Goal: Task Accomplishment & Management: Manage account settings

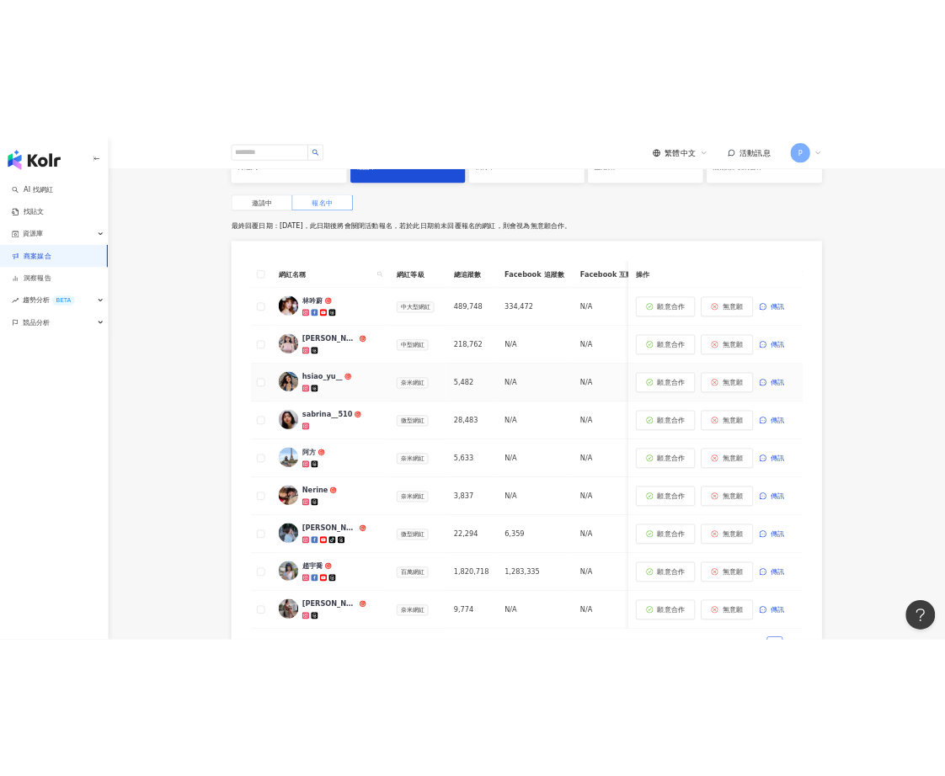
scroll to position [463, 0]
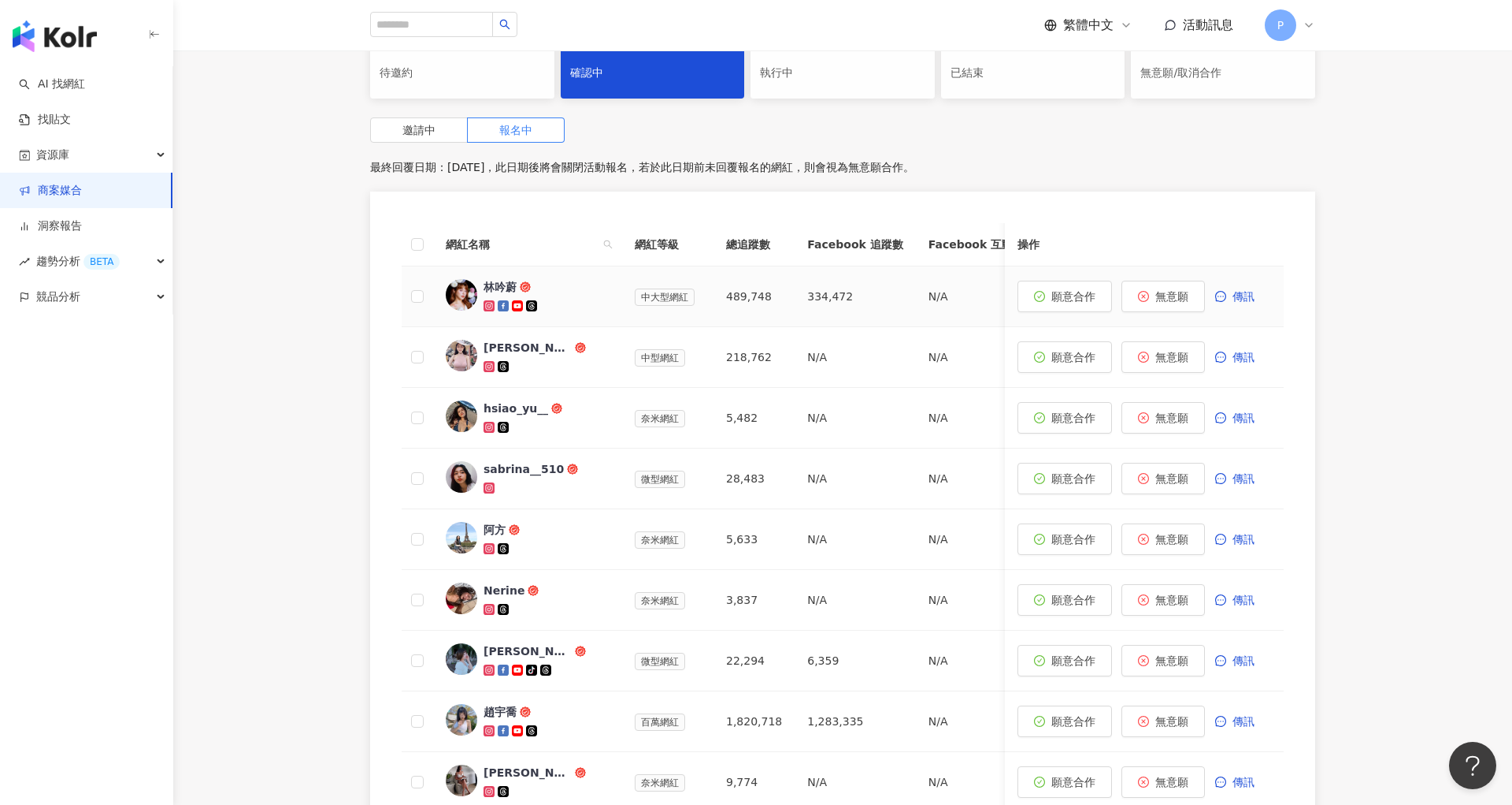
click at [489, 279] on div "林吟蔚" at bounding box center [500, 286] width 33 height 16
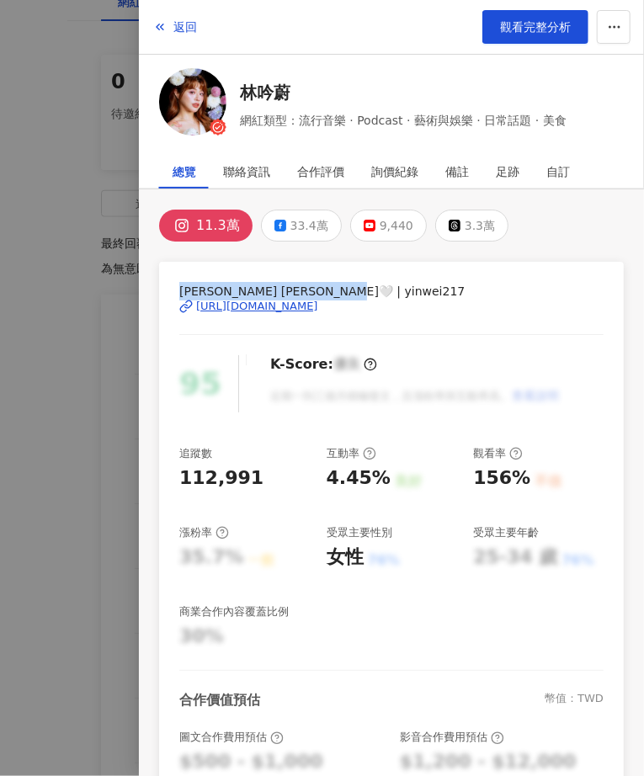
drag, startPoint x: 176, startPoint y: 292, endPoint x: 288, endPoint y: 285, distance: 112.2
click at [288, 285] on div "[PERSON_NAME] [PERSON_NAME]🤍 | yinwei217 [URL][DOMAIN_NAME] 95 K-Score : 優良 近期一…" at bounding box center [391, 568] width 465 height 613
copy span "[PERSON_NAME]𝐘𝐢𝐧𝐰𝐞𝐢 [PERSON_NAME]🤍 | yinwei2"
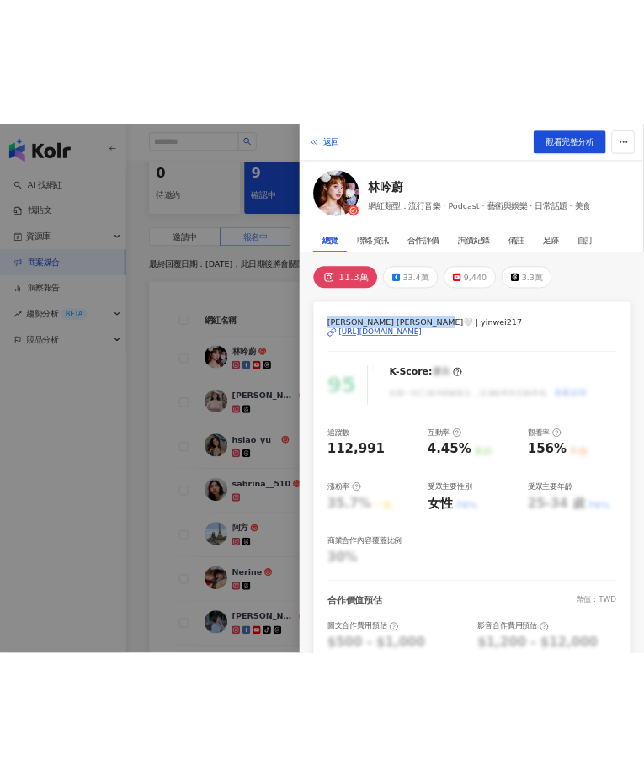
scroll to position [449, 0]
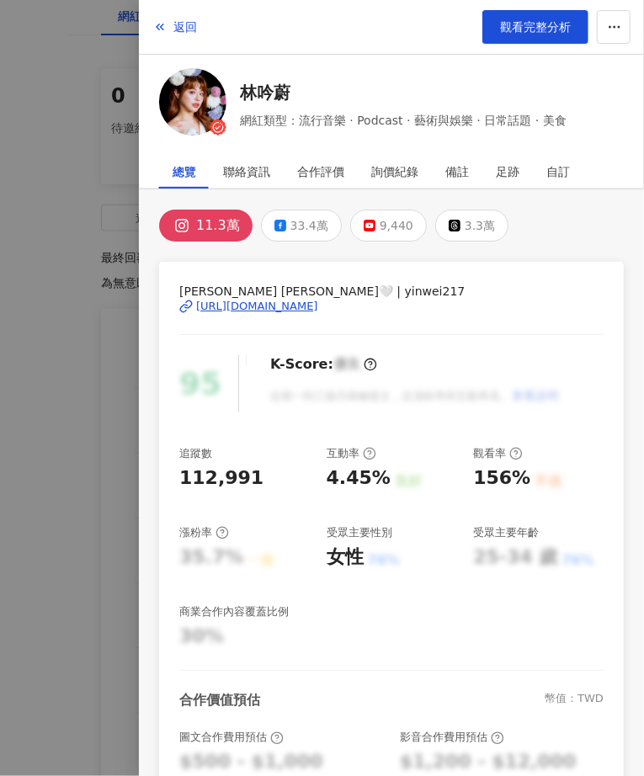
click at [123, 420] on div at bounding box center [322, 388] width 644 height 776
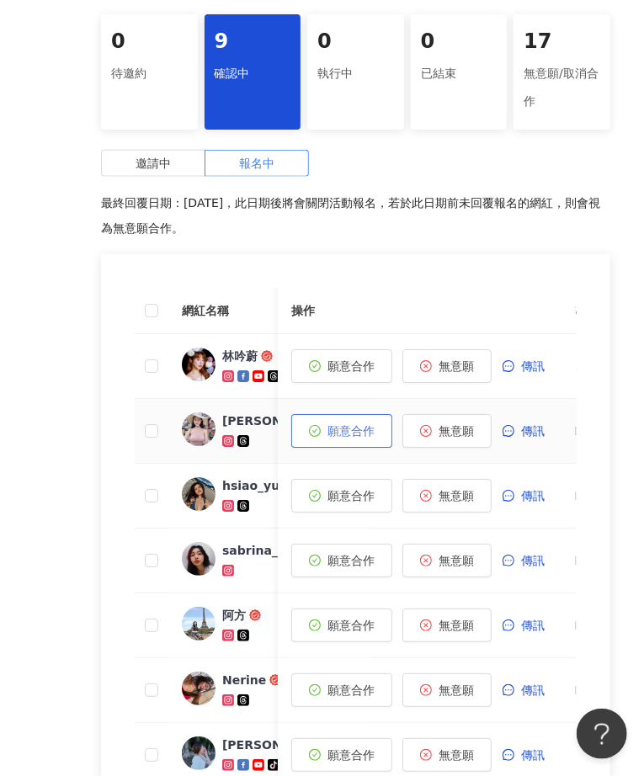
scroll to position [505, 0]
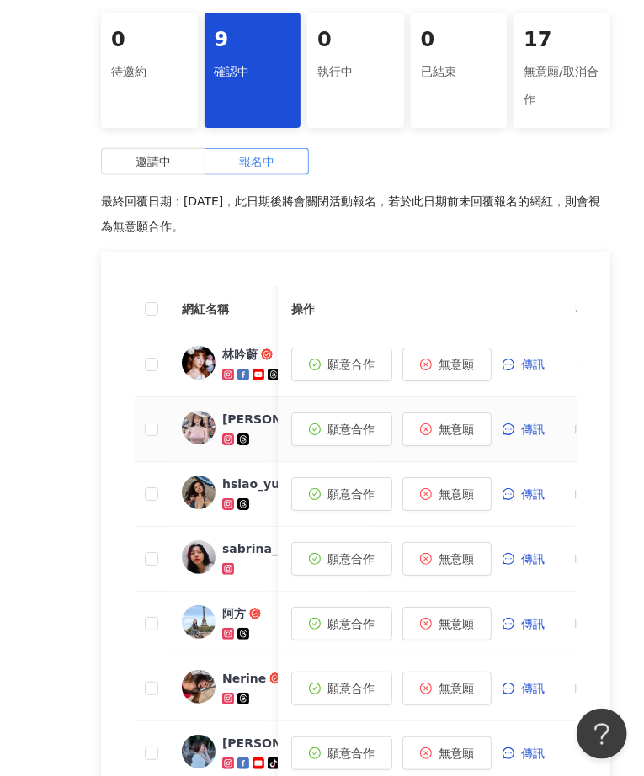
click at [205, 439] on img at bounding box center [199, 428] width 34 height 34
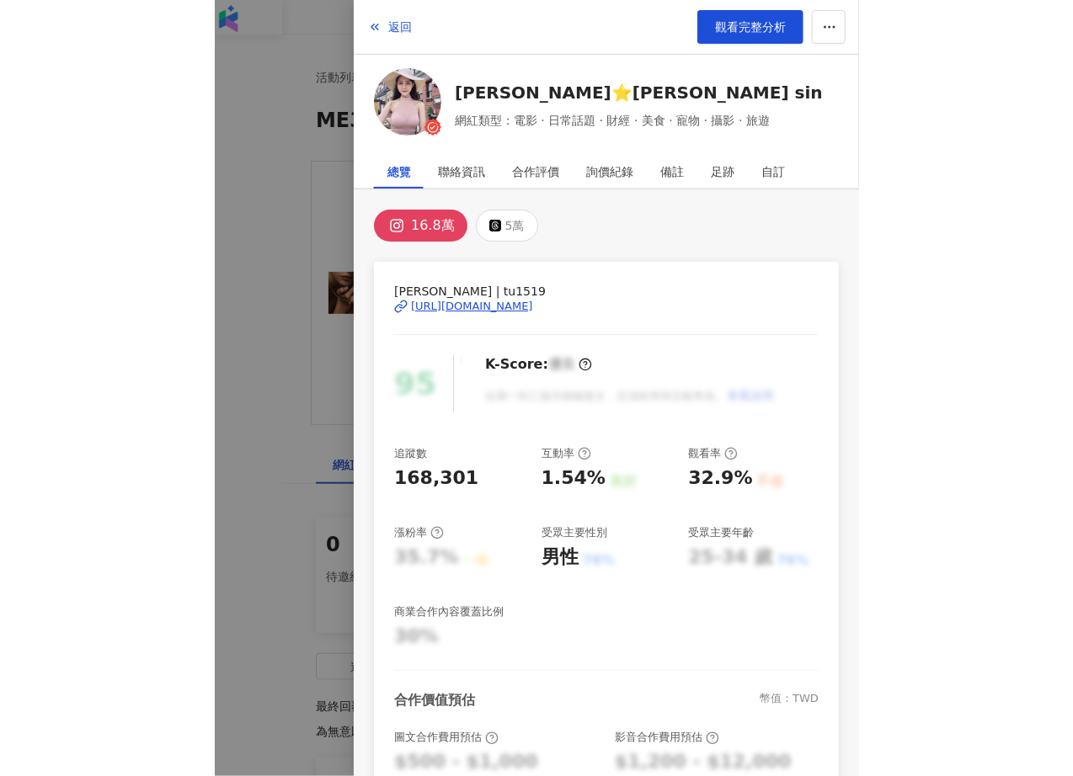
scroll to position [0, 0]
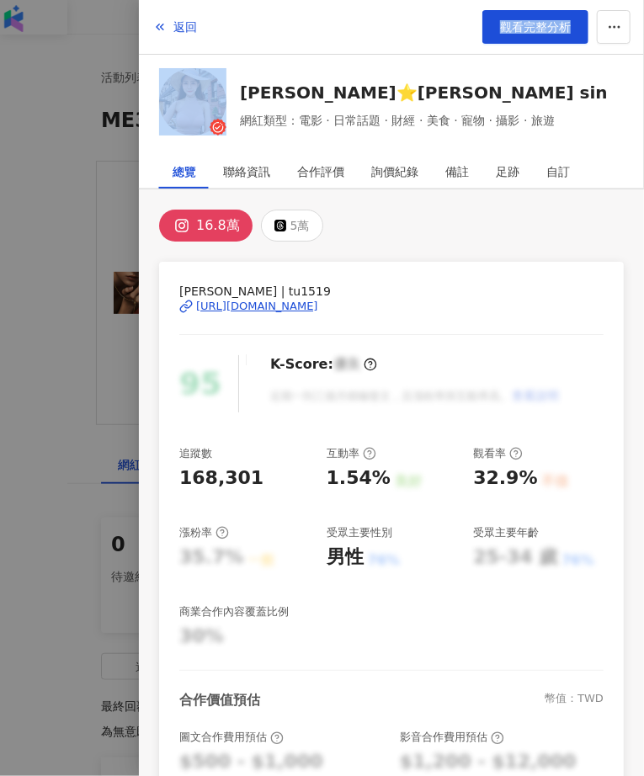
drag, startPoint x: 239, startPoint y: 45, endPoint x: 402, endPoint y: 77, distance: 166.6
click at [402, 77] on div "返回 觀看完整分析 [PERSON_NAME]⭐️[PERSON_NAME] sin 網紅類型：電影 · 日常話題 · 財經 · 美食 · 寵物 · 攝影 ·…" at bounding box center [391, 70] width 505 height 141
click at [404, 77] on div "[PERSON_NAME]⭐️[PERSON_NAME] sin 網紅類型：電影 · 日常話題 · 財經 · 美食 · 寵物 · 攝影 · 旅遊" at bounding box center [391, 104] width 465 height 73
click at [288, 311] on div "[URL][DOMAIN_NAME]" at bounding box center [257, 306] width 122 height 15
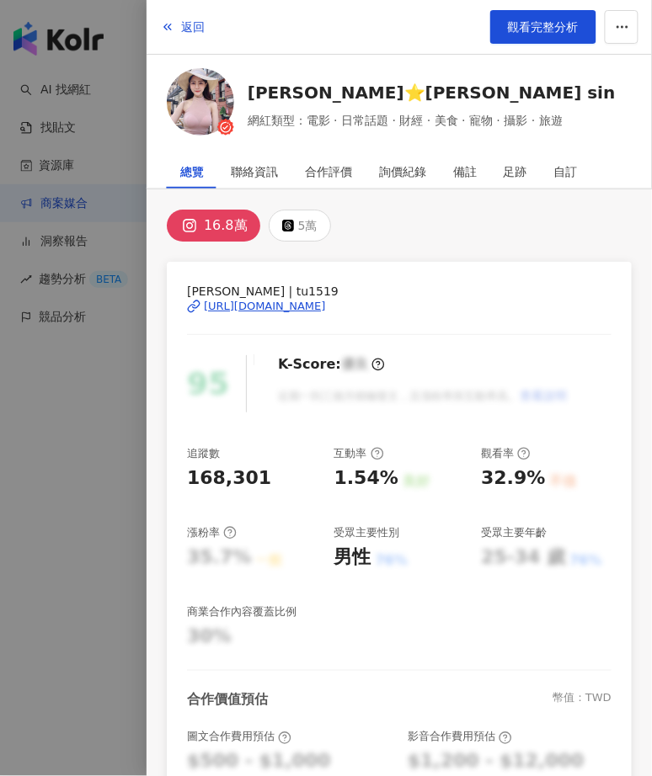
click at [295, 306] on div "[URL][DOMAIN_NAME]" at bounding box center [265, 306] width 122 height 15
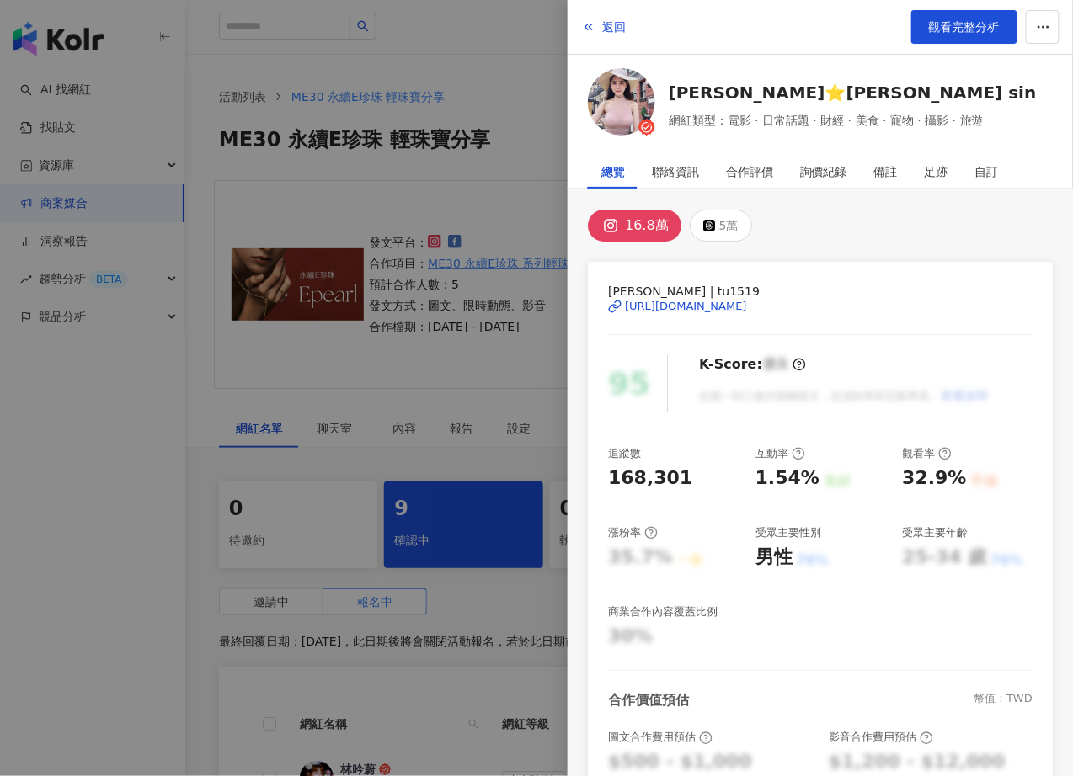
click at [478, 604] on div at bounding box center [536, 388] width 1073 height 776
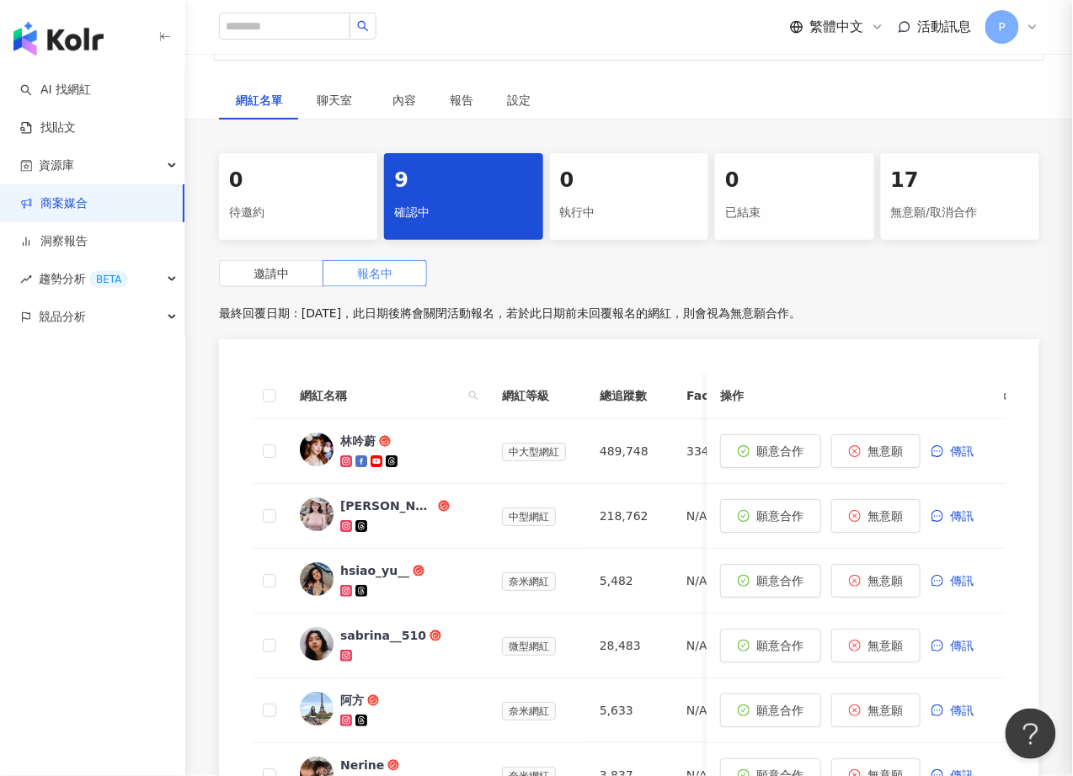
scroll to position [362, 0]
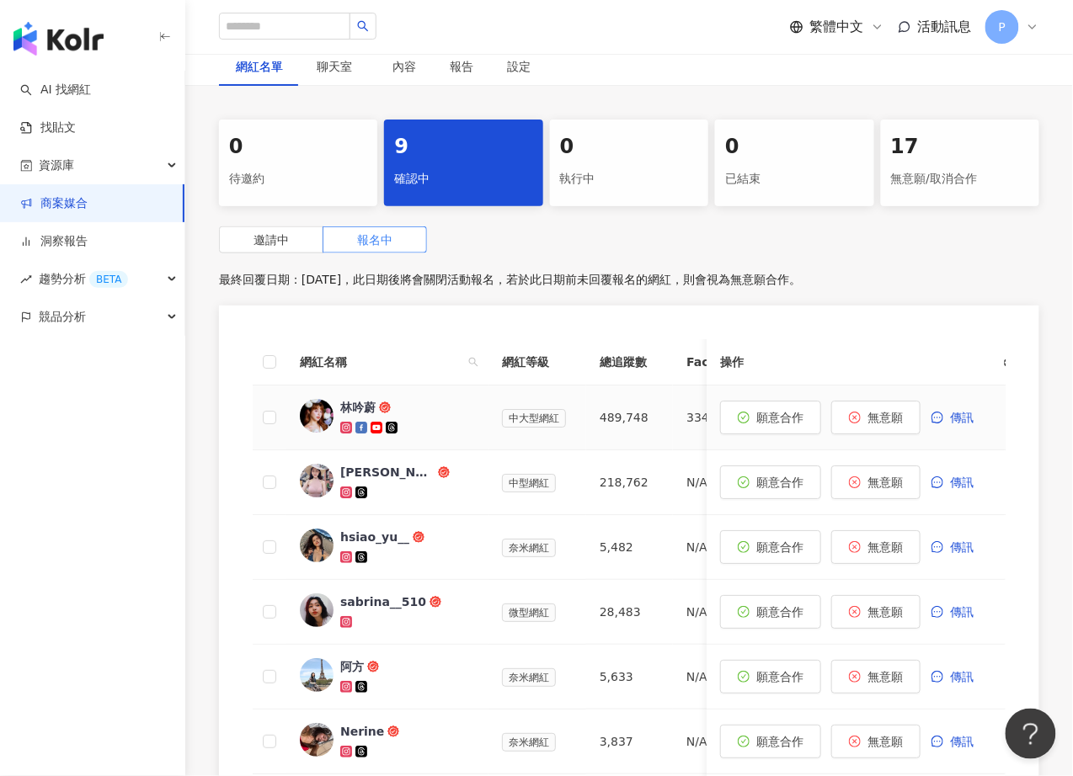
click at [439, 402] on span "林吟蔚" at bounding box center [394, 407] width 109 height 17
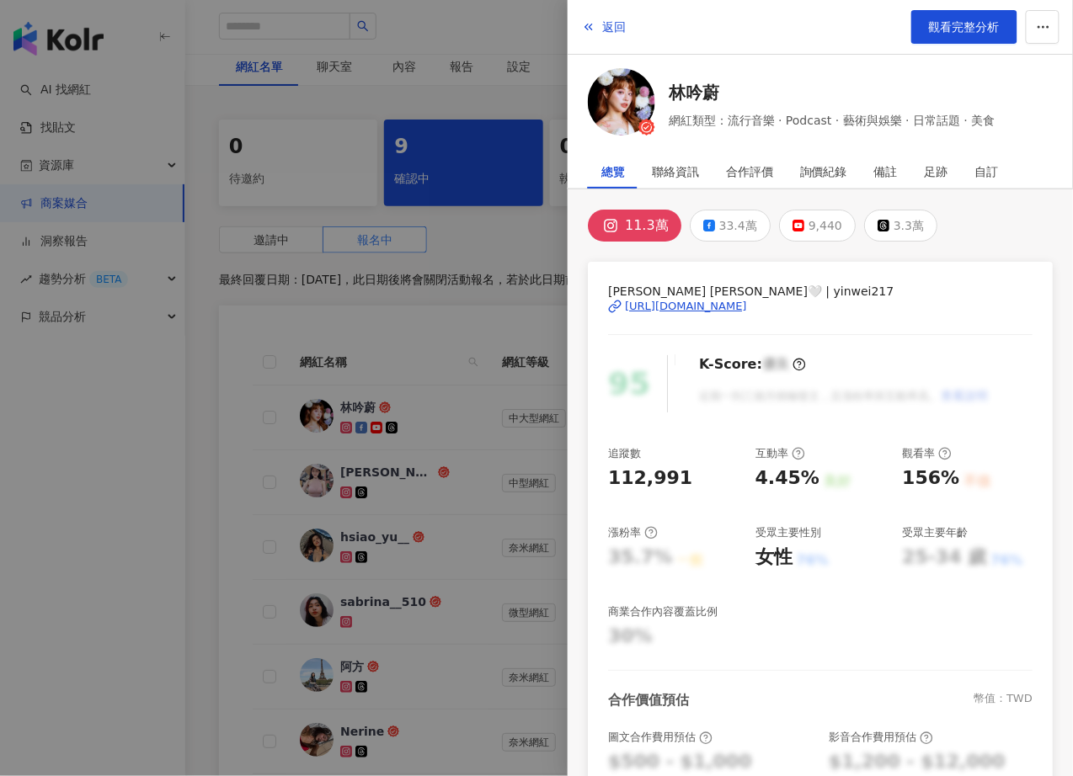
click at [747, 311] on div "[URL][DOMAIN_NAME]" at bounding box center [686, 306] width 122 height 15
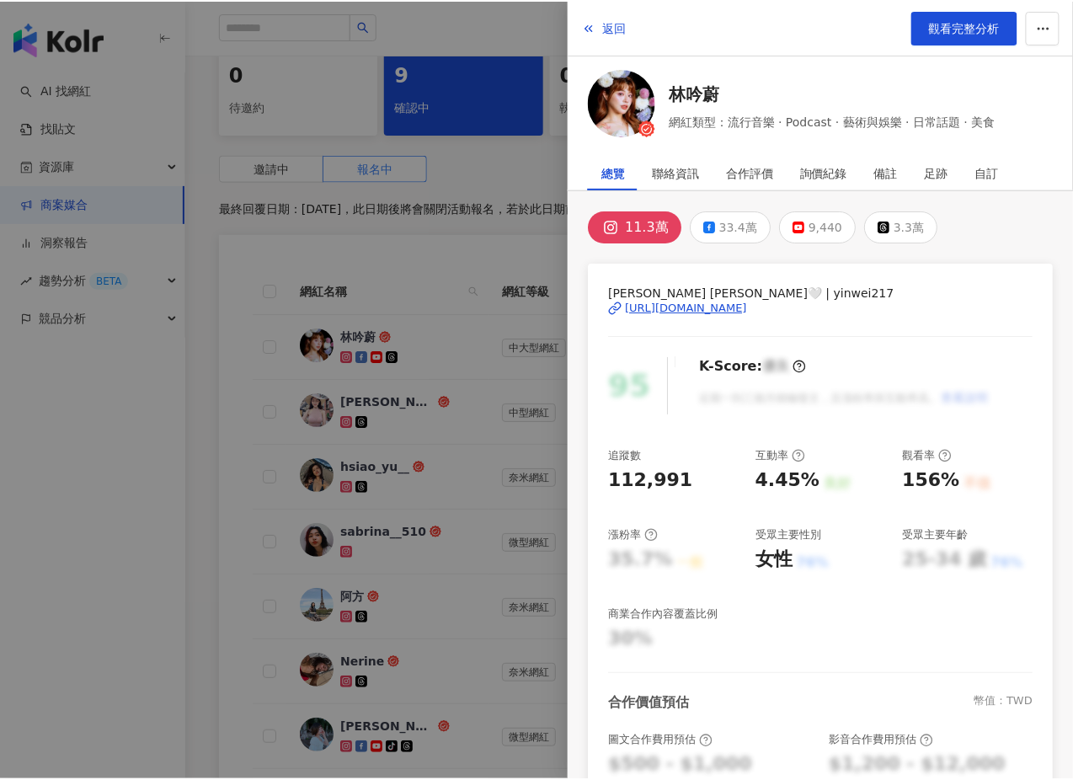
scroll to position [462, 0]
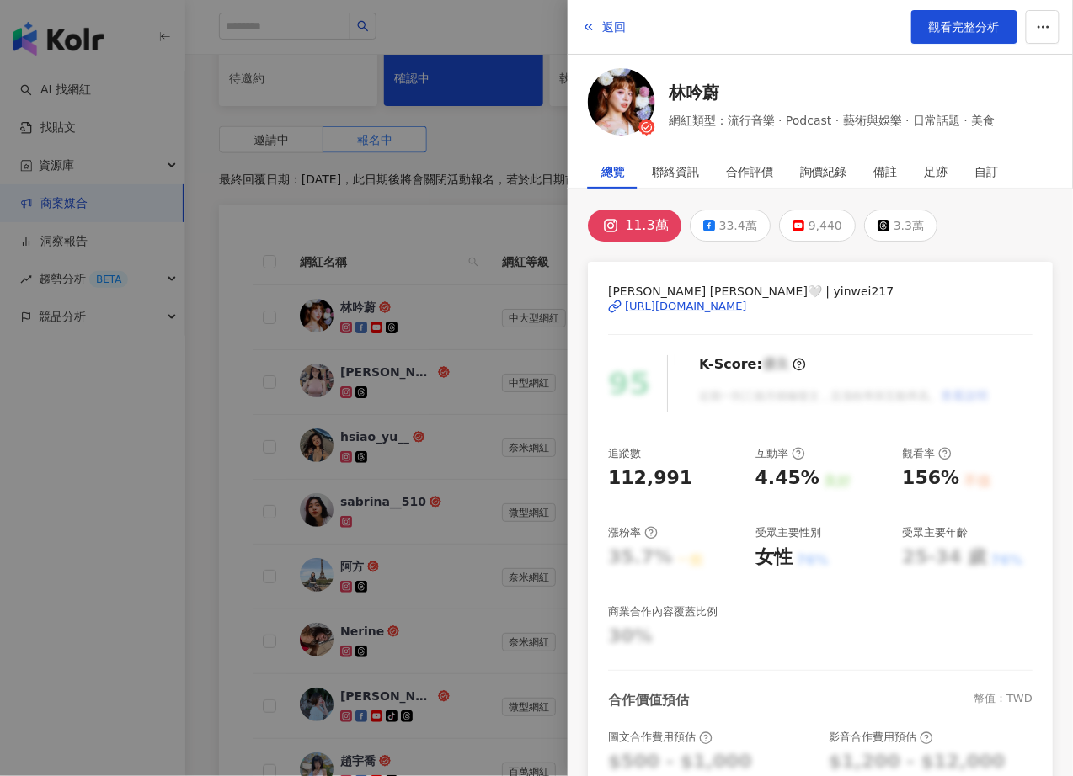
click at [482, 462] on div at bounding box center [536, 388] width 1073 height 776
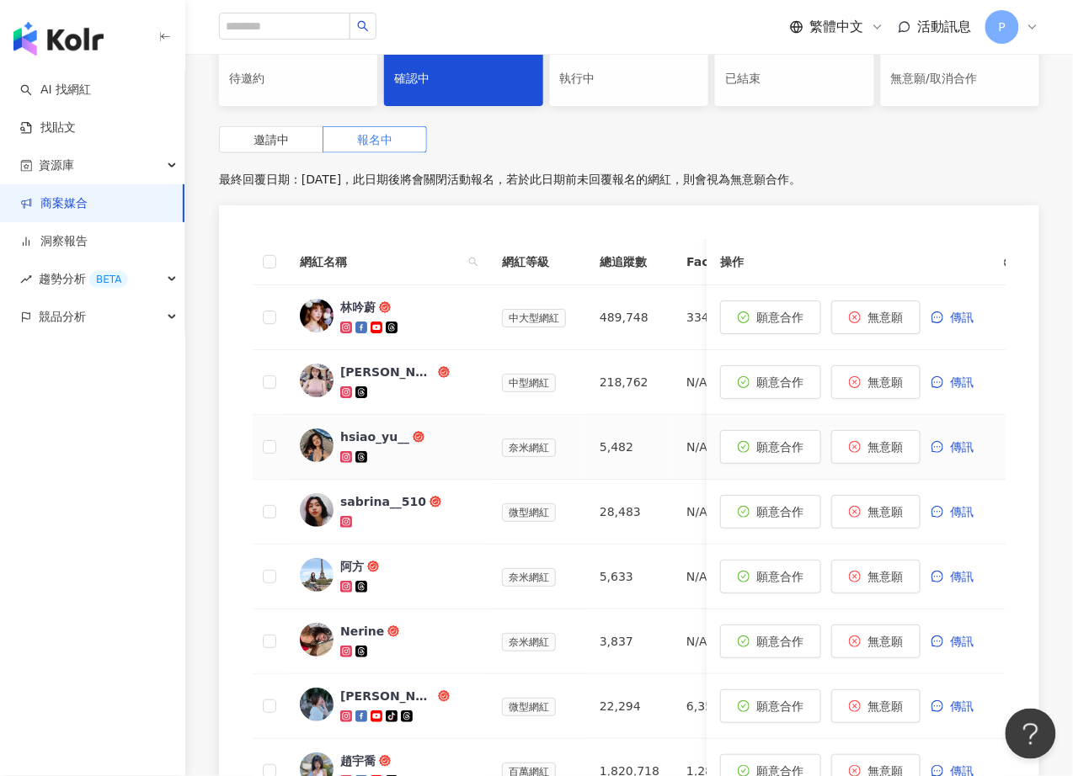
click at [384, 429] on div "hsiao_yu__" at bounding box center [374, 437] width 69 height 17
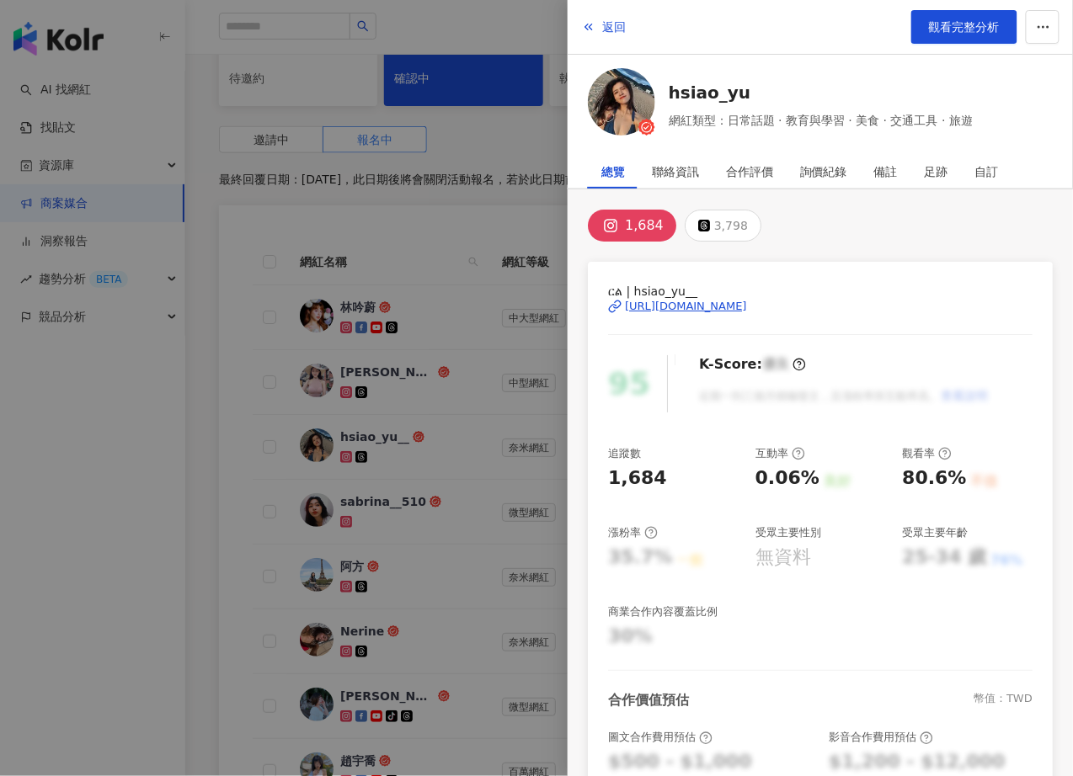
click at [679, 312] on div "[URL][DOMAIN_NAME]" at bounding box center [686, 306] width 122 height 15
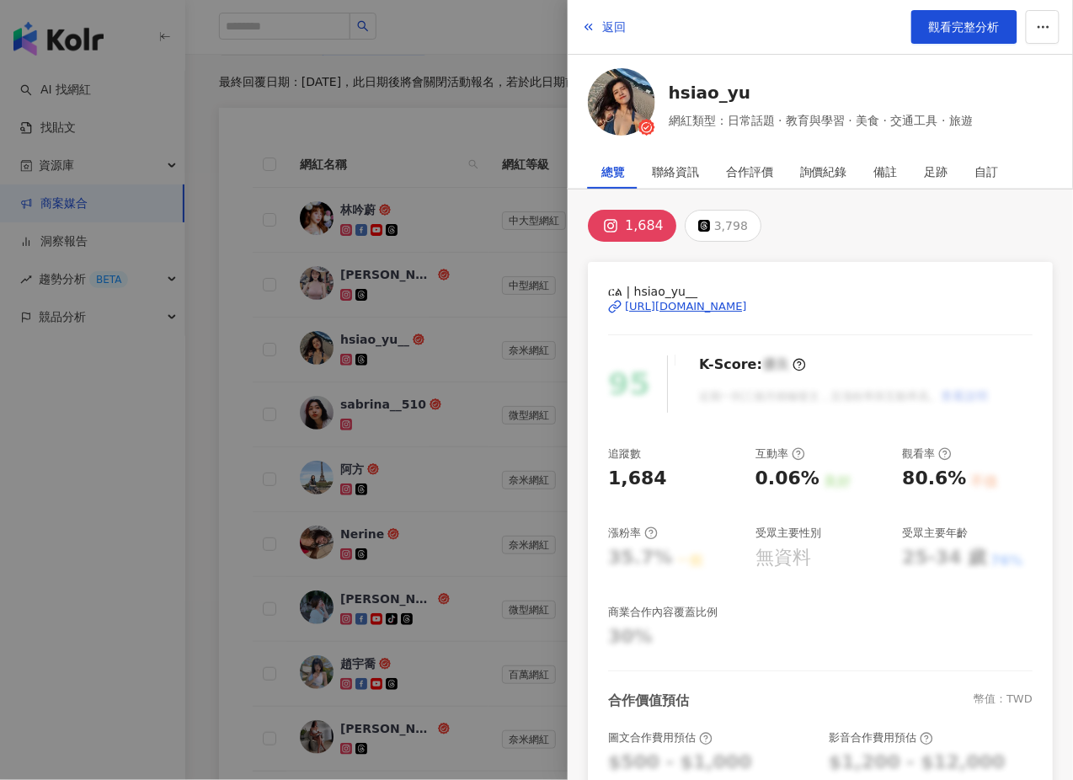
scroll to position [563, 0]
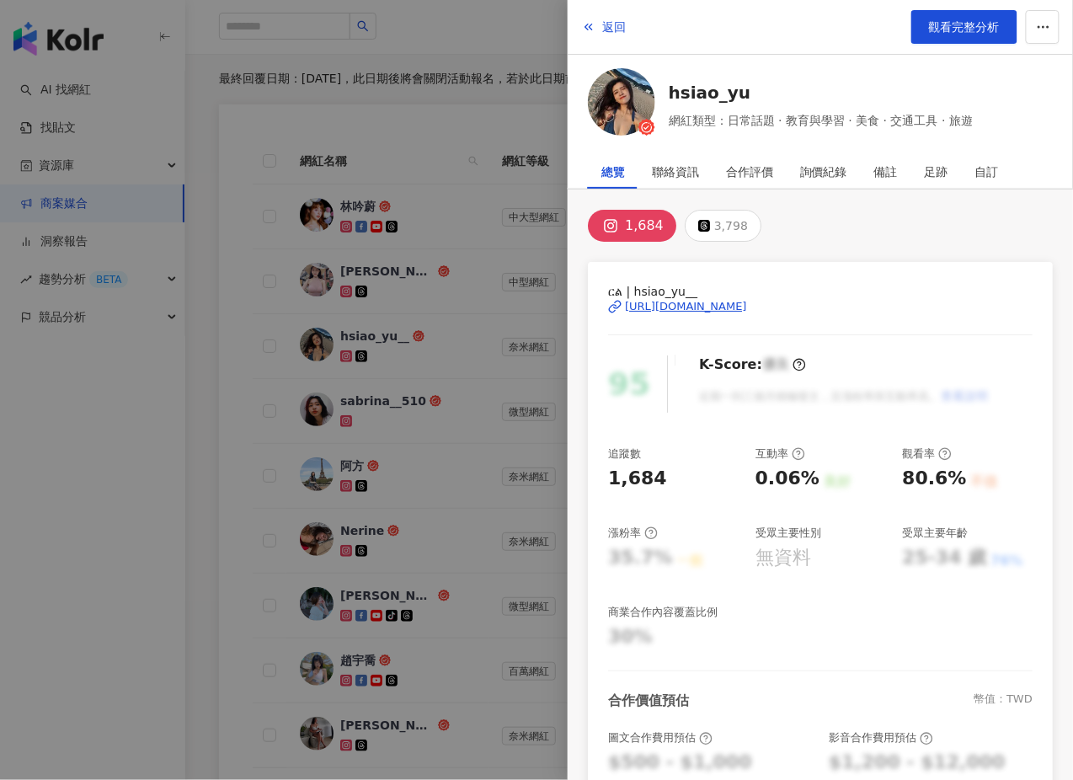
click at [472, 517] on div at bounding box center [536, 390] width 1073 height 780
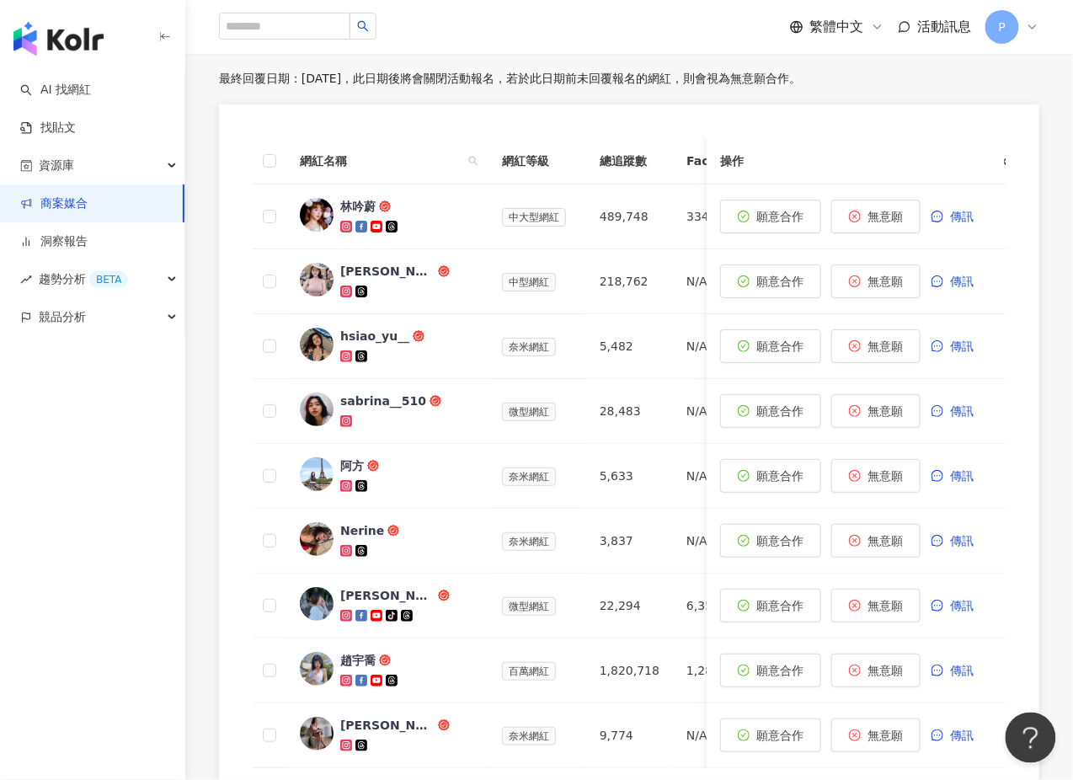
click at [406, 228] on div at bounding box center [407, 226] width 135 height 17
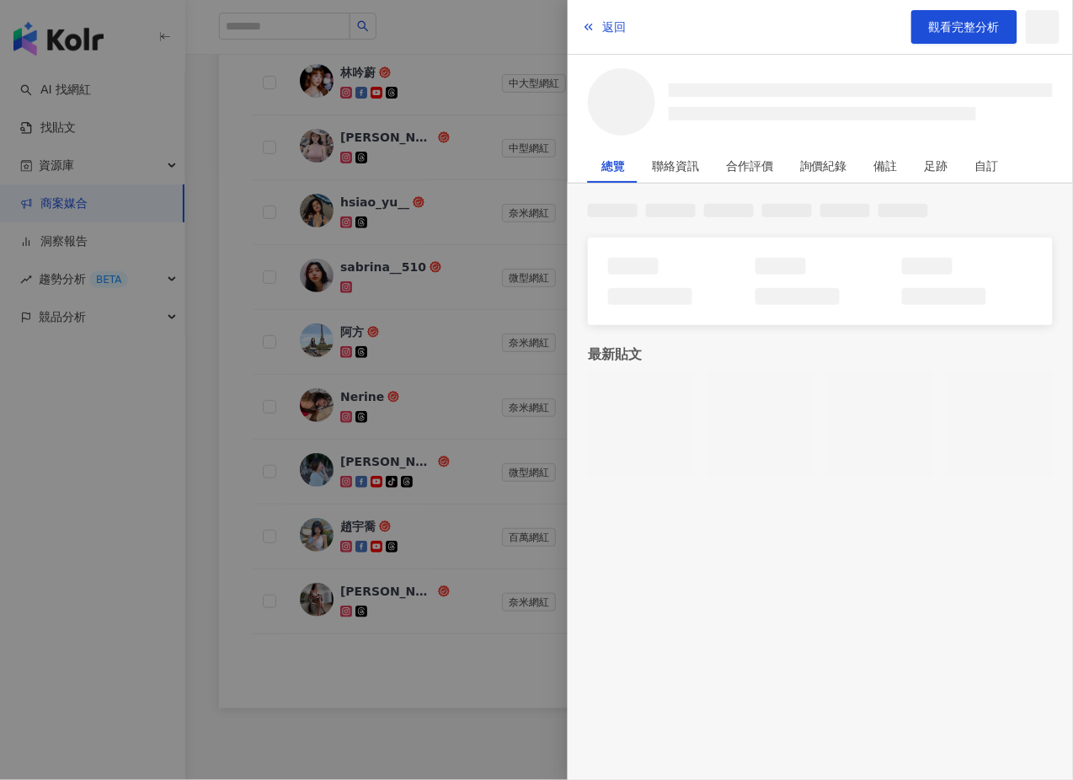
scroll to position [701, 0]
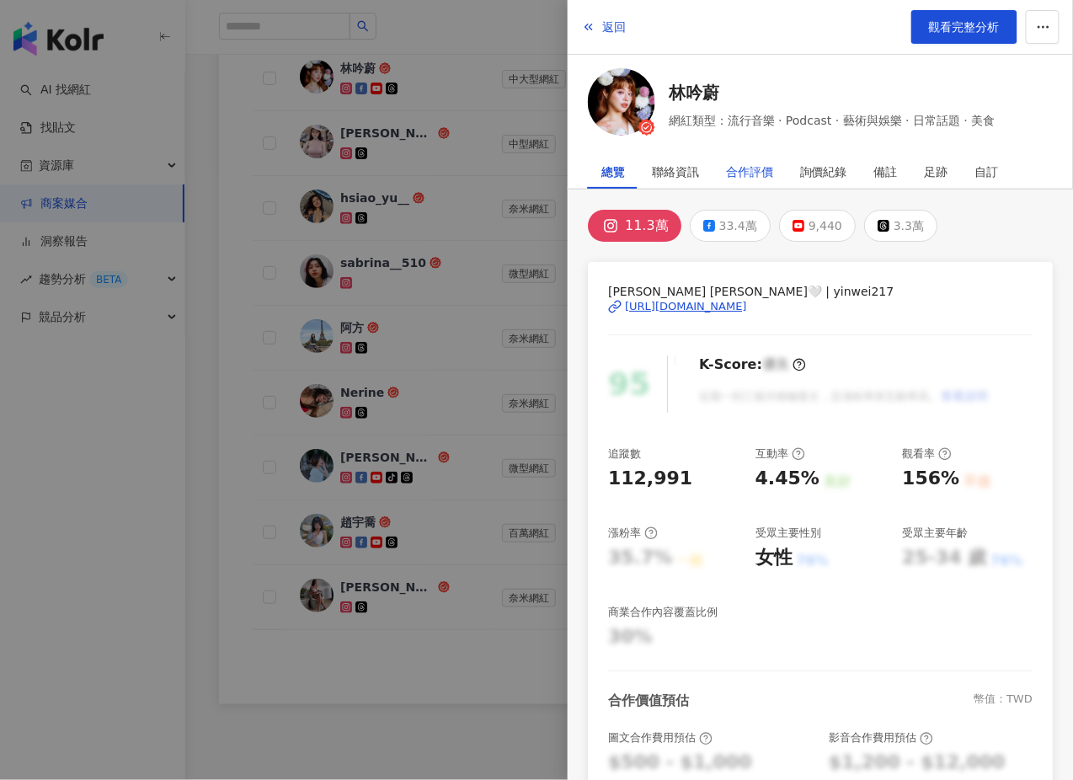
click at [743, 159] on div "合作評價" at bounding box center [749, 172] width 47 height 34
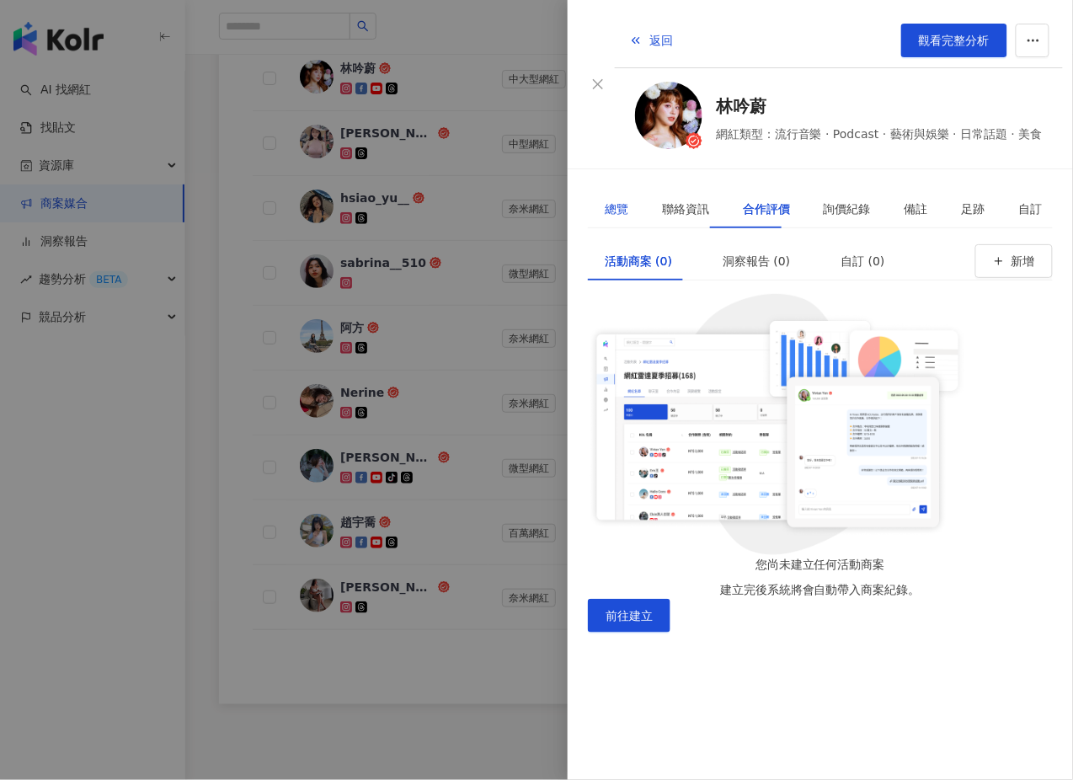
click at [621, 200] on div "總覽" at bounding box center [616, 209] width 24 height 19
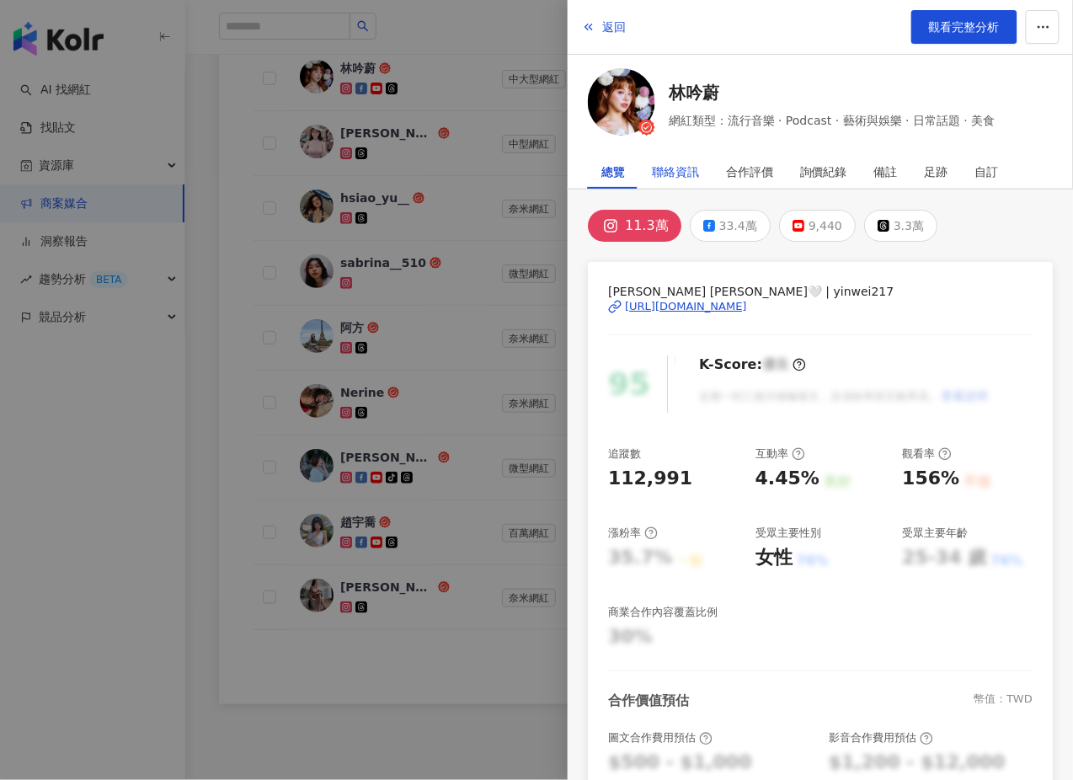
click at [661, 176] on div "聯絡資訊" at bounding box center [675, 172] width 47 height 34
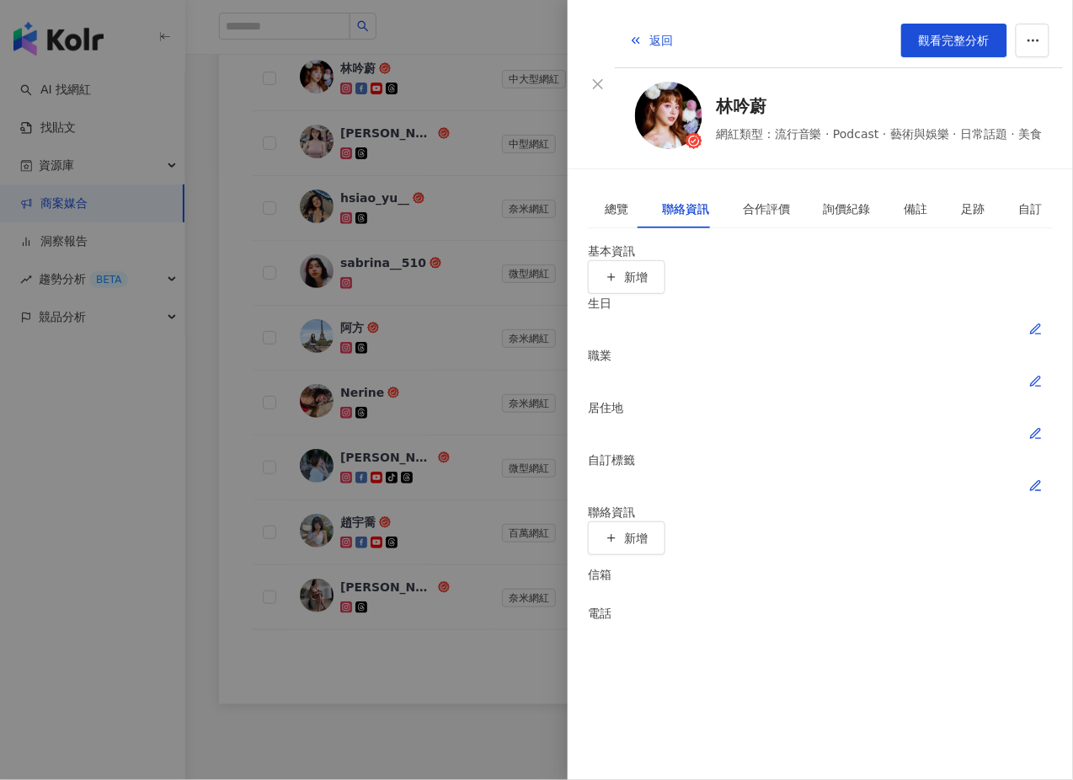
click at [628, 555] on li "信箱" at bounding box center [820, 574] width 465 height 39
click at [606, 565] on div "信箱" at bounding box center [600, 574] width 24 height 19
click at [615, 200] on div "總覽" at bounding box center [616, 209] width 24 height 19
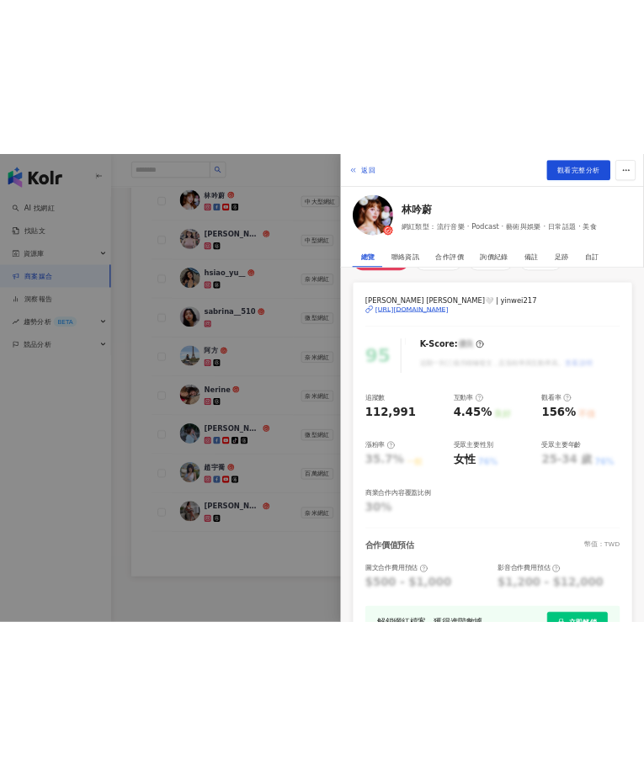
scroll to position [0, 0]
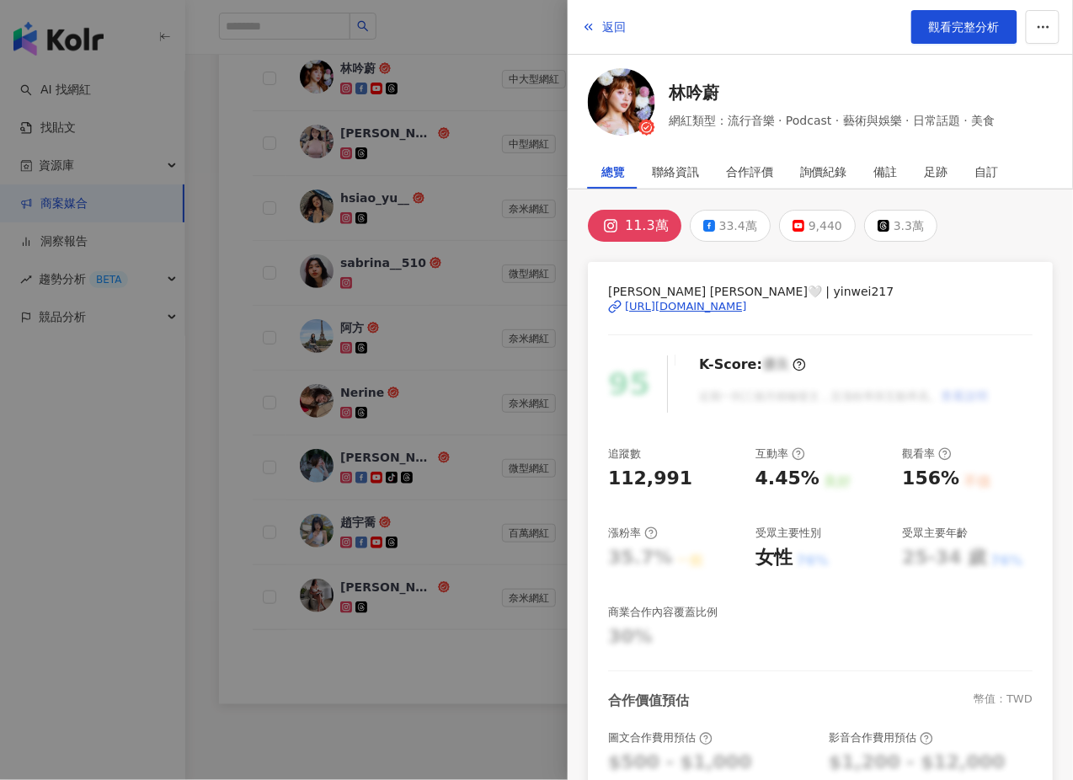
click at [747, 306] on div "[URL][DOMAIN_NAME]" at bounding box center [686, 306] width 122 height 15
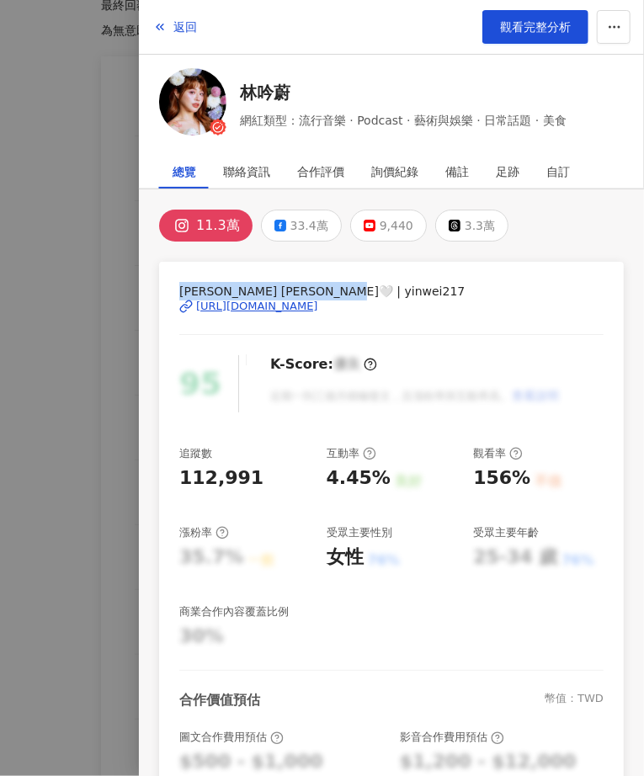
drag, startPoint x: 180, startPoint y: 290, endPoint x: 295, endPoint y: 288, distance: 114.5
click at [295, 288] on span "[PERSON_NAME] [PERSON_NAME]🤍 | yinwei217" at bounding box center [391, 291] width 424 height 19
copy span "[PERSON_NAME]𝐘𝐢𝐧𝐰𝐞𝐢 [PERSON_NAME]🤍 | yinwei2"
click at [264, 184] on div "聯絡資訊" at bounding box center [246, 172] width 47 height 34
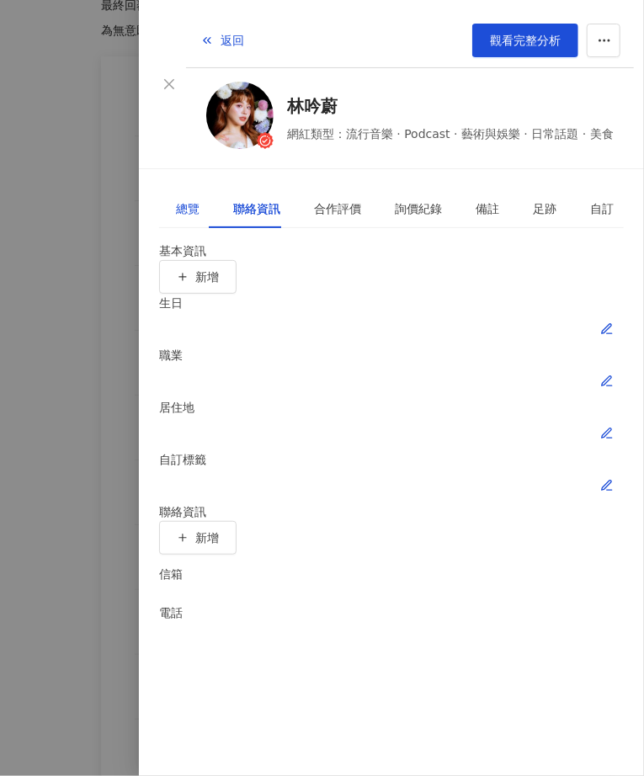
click at [182, 200] on div "總覽" at bounding box center [188, 209] width 24 height 19
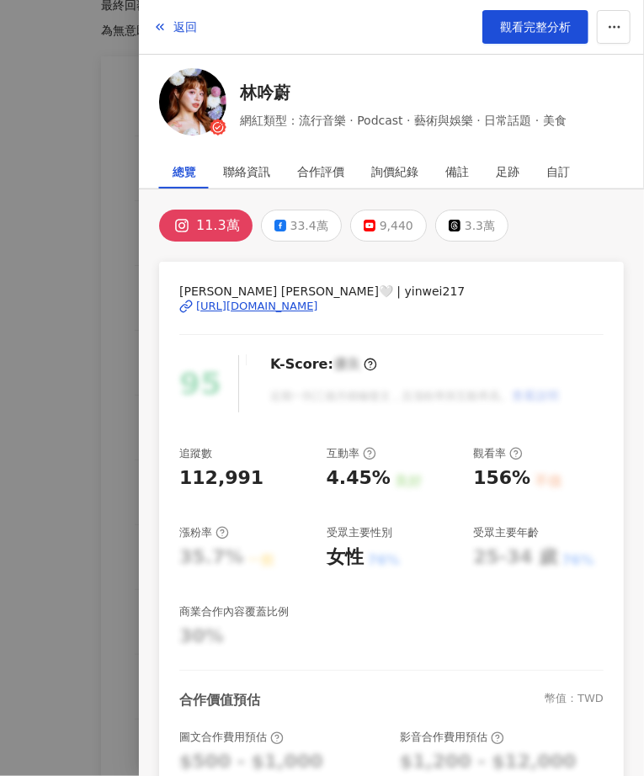
click at [251, 314] on div "[URL][DOMAIN_NAME]" at bounding box center [391, 306] width 424 height 15
click at [253, 179] on div "聯絡資訊" at bounding box center [246, 172] width 47 height 34
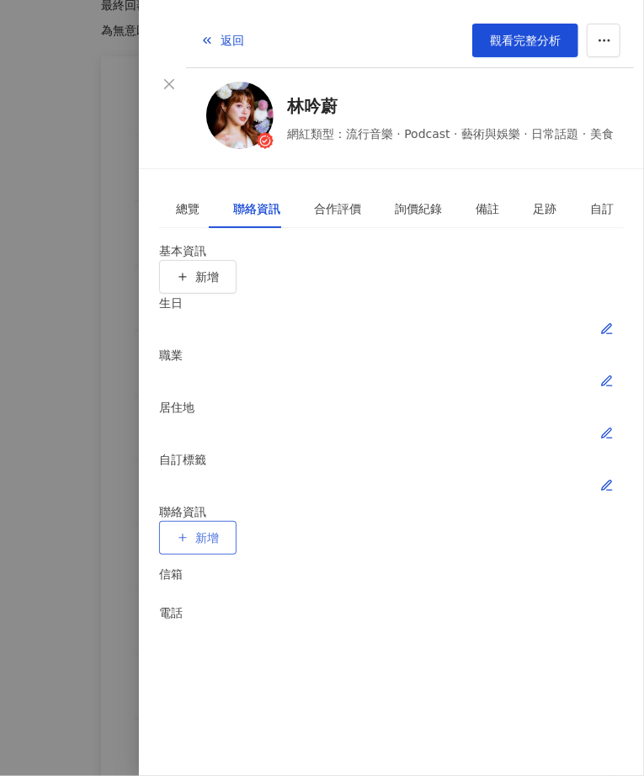
click at [189, 532] on icon "button" at bounding box center [183, 538] width 12 height 12
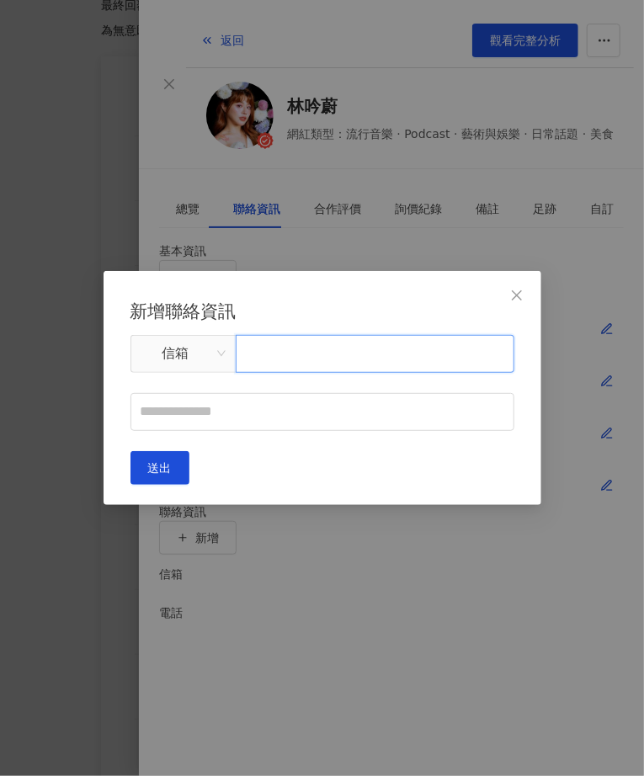
click at [392, 359] on input "text" at bounding box center [375, 354] width 279 height 38
paste input "**********"
type input "**********"
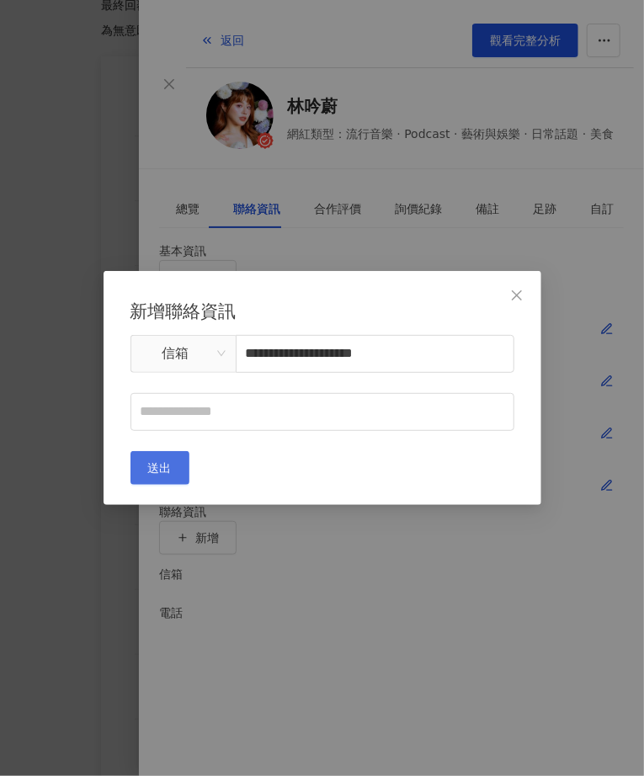
click at [189, 485] on button "送出" at bounding box center [159, 468] width 59 height 34
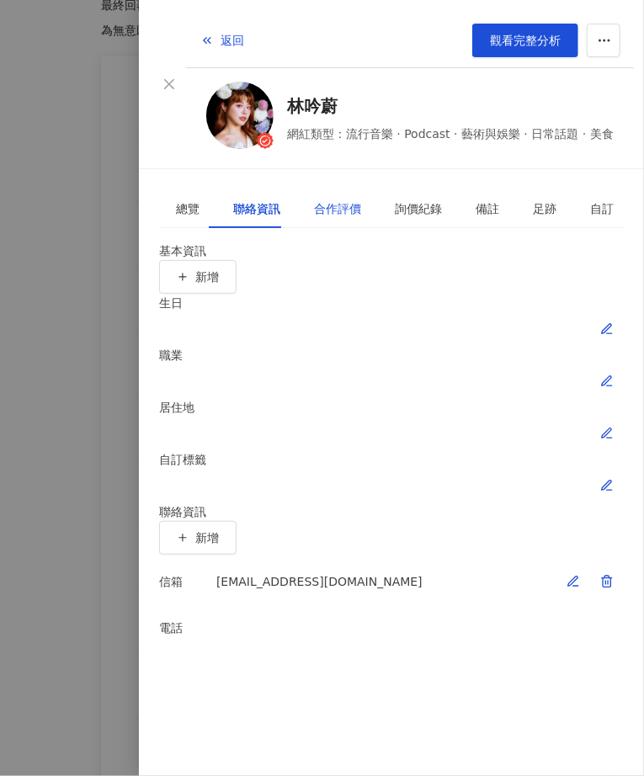
click at [327, 200] on div "合作評價" at bounding box center [337, 209] width 47 height 19
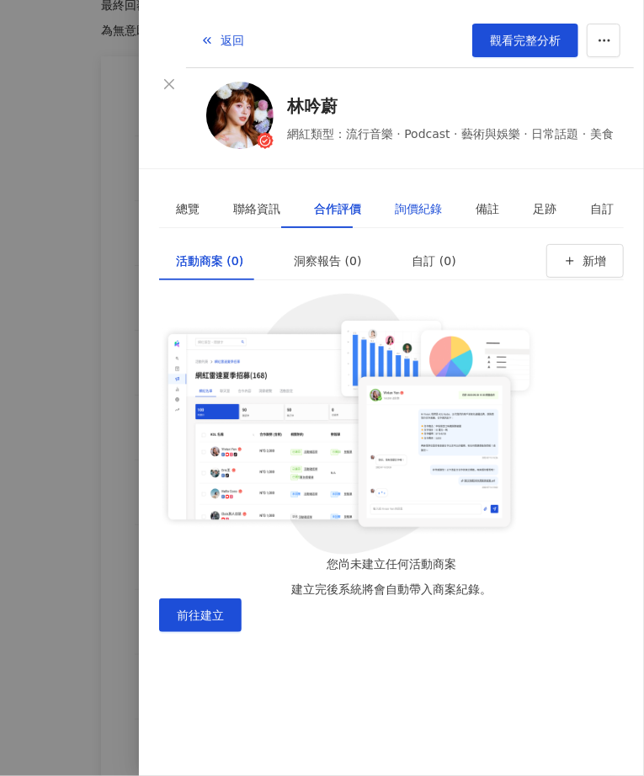
click at [395, 200] on div "詢價紀錄" at bounding box center [418, 209] width 47 height 19
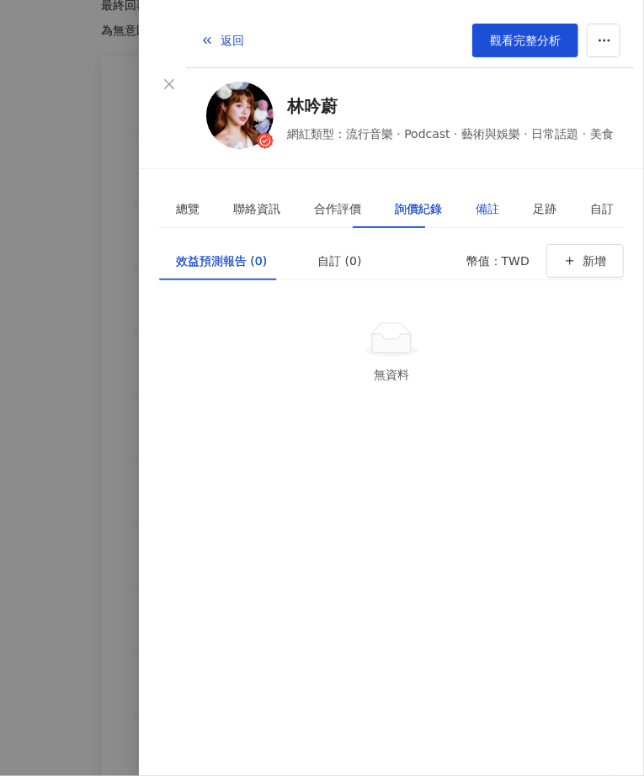
click at [476, 200] on div "備註" at bounding box center [488, 209] width 24 height 19
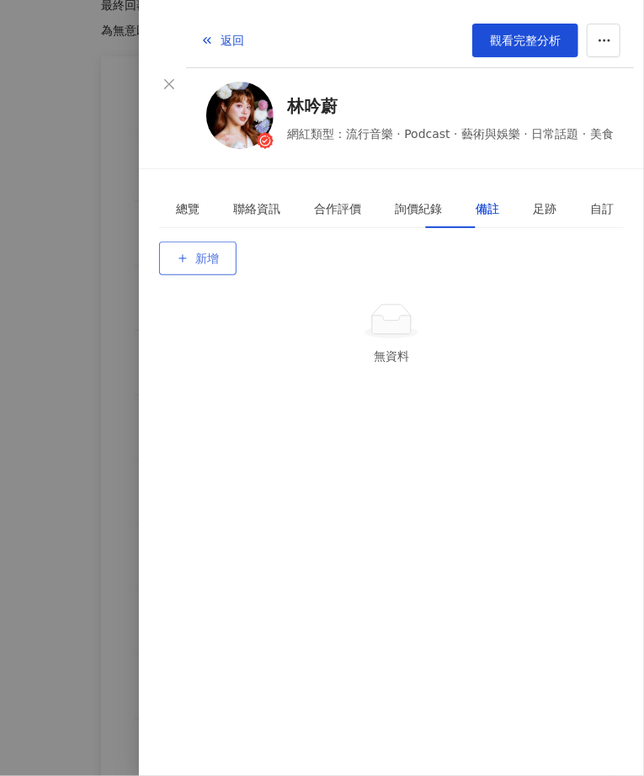
click at [219, 252] on span "新增" at bounding box center [207, 258] width 24 height 13
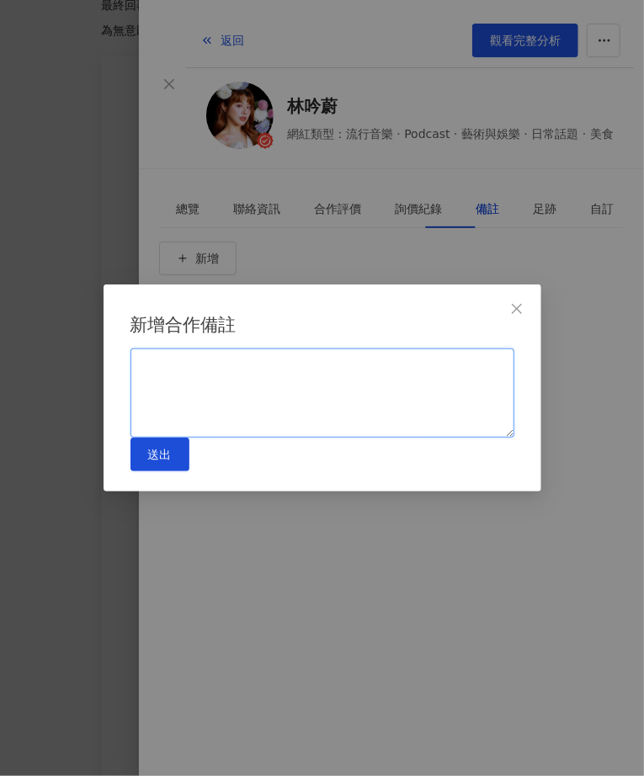
click at [359, 359] on textarea at bounding box center [322, 393] width 384 height 89
type textarea "*"
type textarea "**********"
click at [519, 474] on div "**********" at bounding box center [323, 388] width 438 height 207
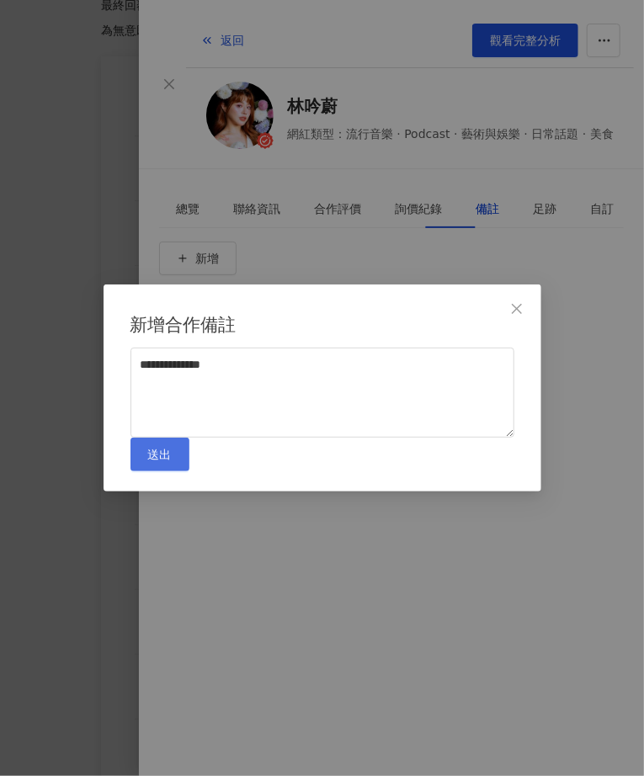
click at [189, 471] on button "送出" at bounding box center [159, 455] width 59 height 34
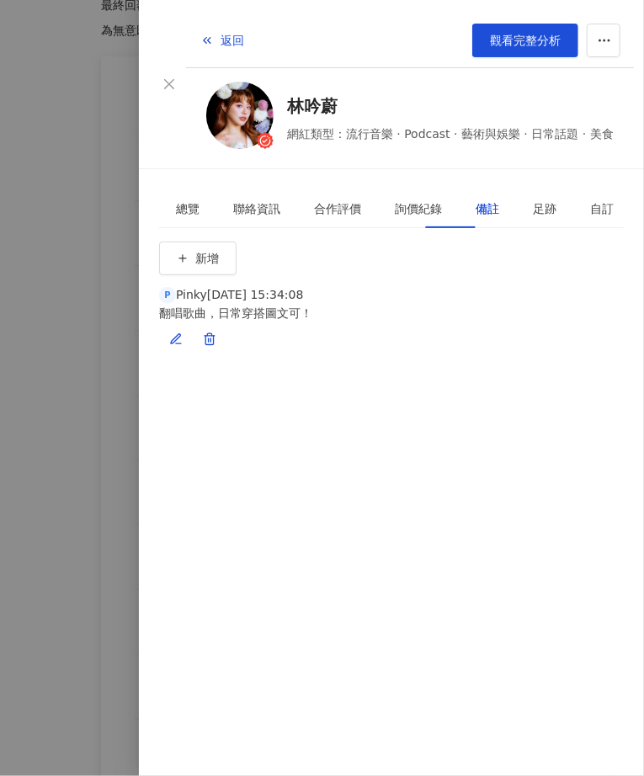
click at [458, 366] on div "新增 P Pinky [DATE] 15:34:08 翻唱歌曲，日常穿搭圖文可！" at bounding box center [391, 304] width 465 height 125
click at [159, 366] on div "新增 P Pinky [DATE] 15:34:08 翻唱歌曲，日常穿搭圖文可！" at bounding box center [391, 304] width 465 height 125
click at [106, 487] on div at bounding box center [322, 388] width 644 height 776
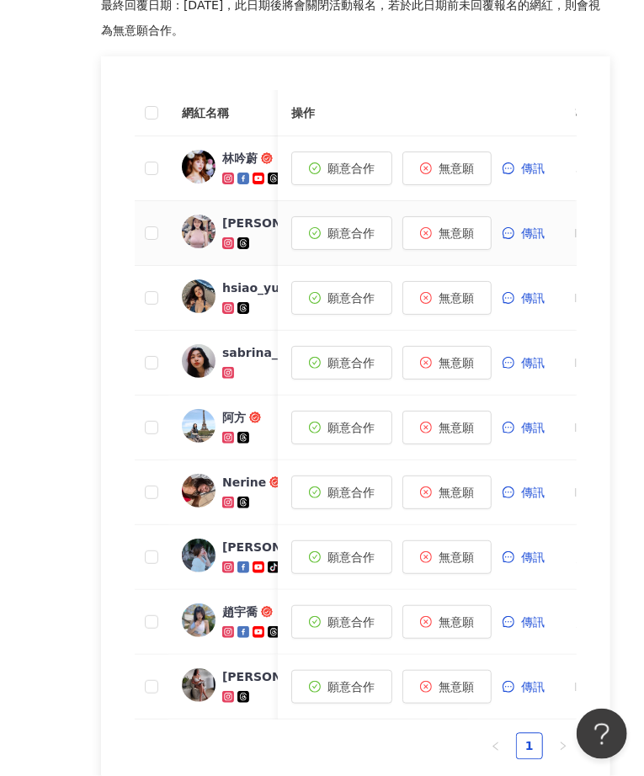
click at [250, 228] on div "[PERSON_NAME]⭐️[PERSON_NAME] sin" at bounding box center [269, 223] width 94 height 17
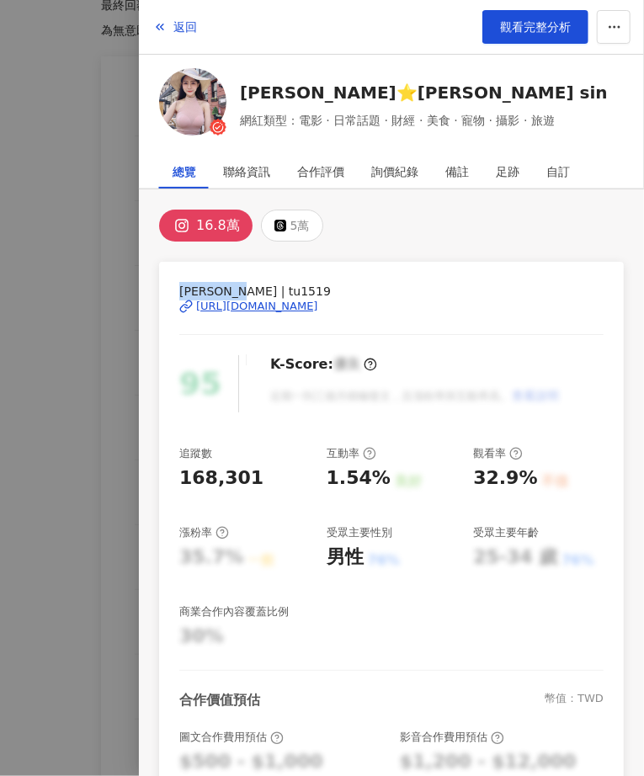
drag, startPoint x: 179, startPoint y: 290, endPoint x: 231, endPoint y: 291, distance: 51.4
click at [231, 291] on span "[PERSON_NAME] | tu1519" at bounding box center [391, 291] width 424 height 19
copy span "[PERSON_NAME]"
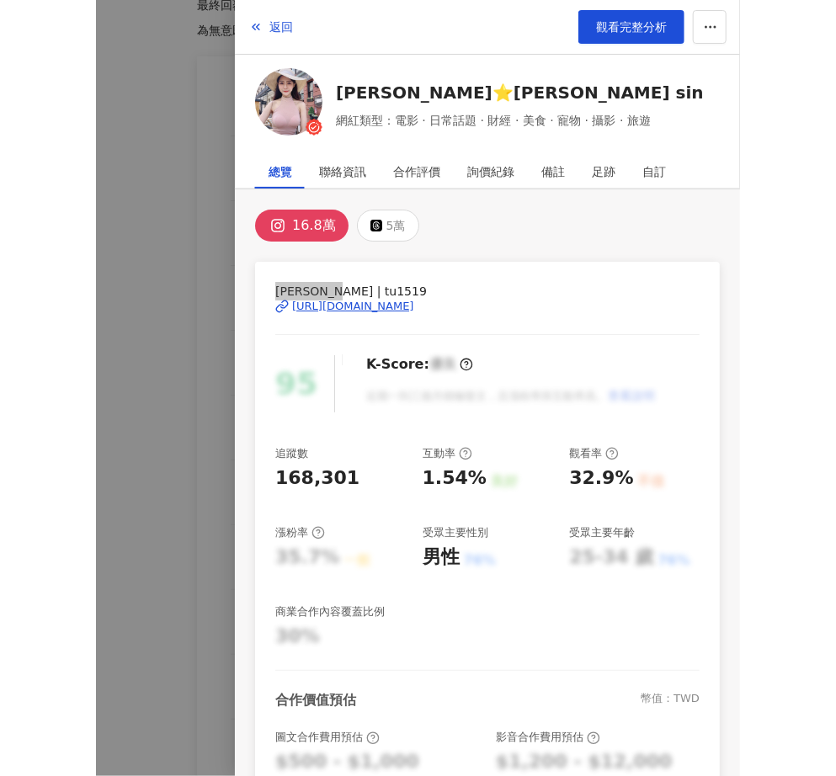
scroll to position [94, 0]
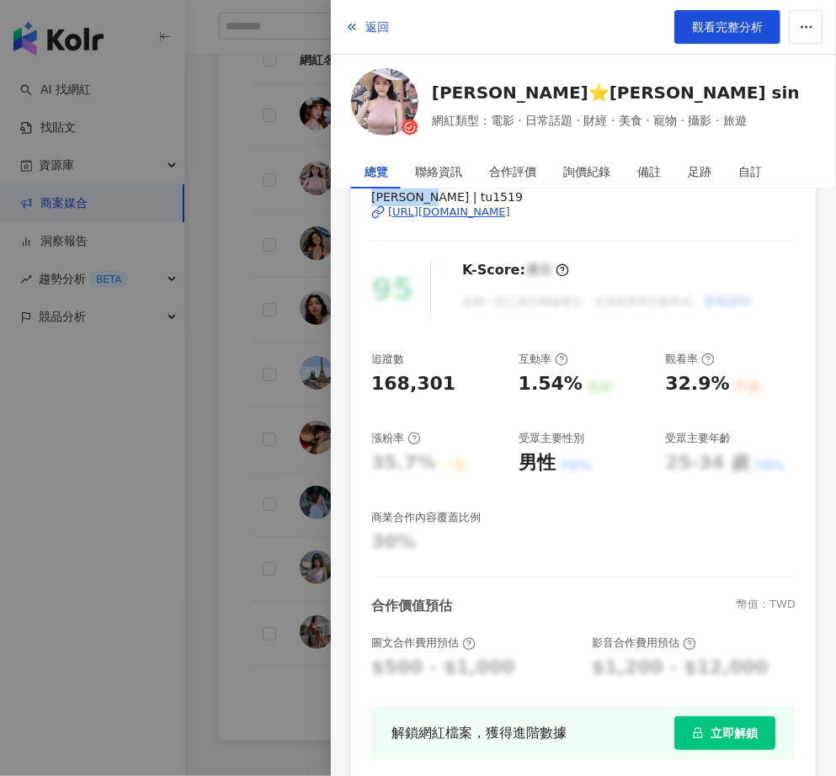
click at [217, 543] on div at bounding box center [418, 388] width 836 height 776
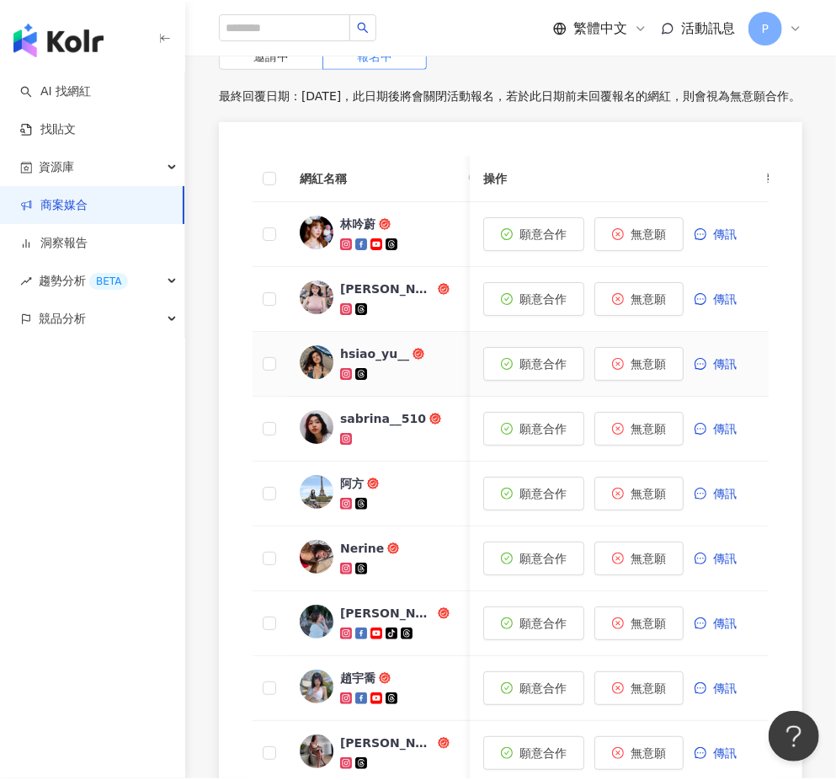
scroll to position [583, 0]
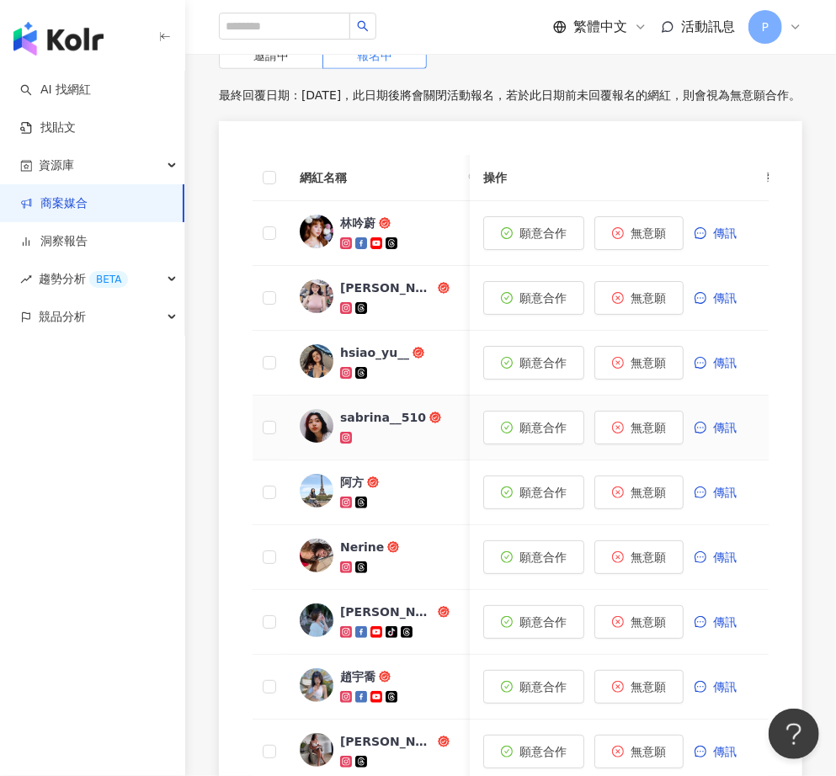
click at [394, 429] on div at bounding box center [407, 437] width 135 height 17
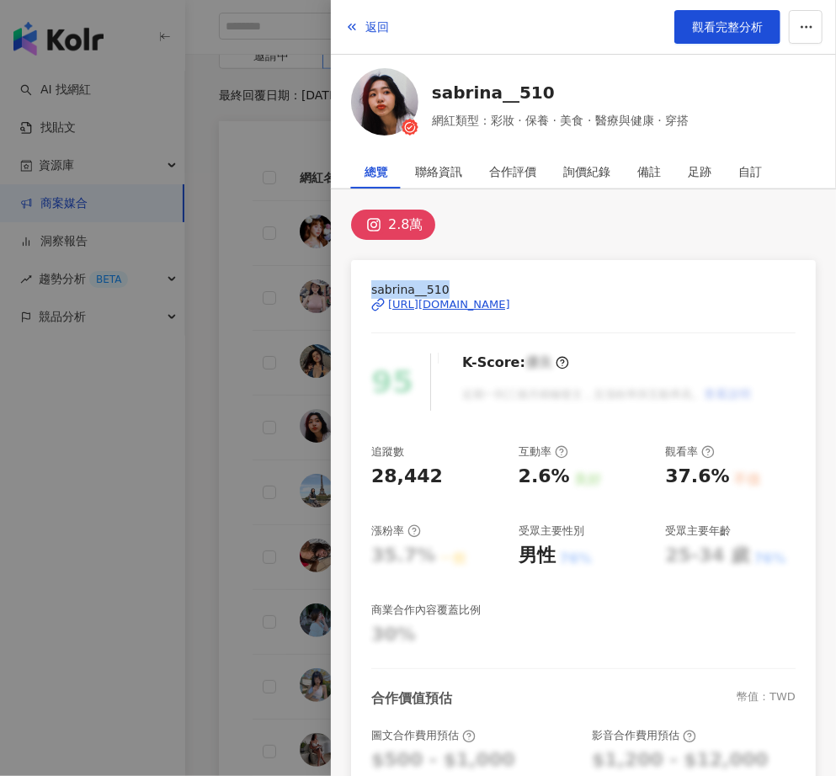
drag, startPoint x: 374, startPoint y: 291, endPoint x: 470, endPoint y: 291, distance: 96.0
click at [470, 291] on span "sabrina__510" at bounding box center [583, 289] width 424 height 19
copy span "sabrina__510"
click at [510, 307] on div "[URL][DOMAIN_NAME]" at bounding box center [449, 304] width 122 height 15
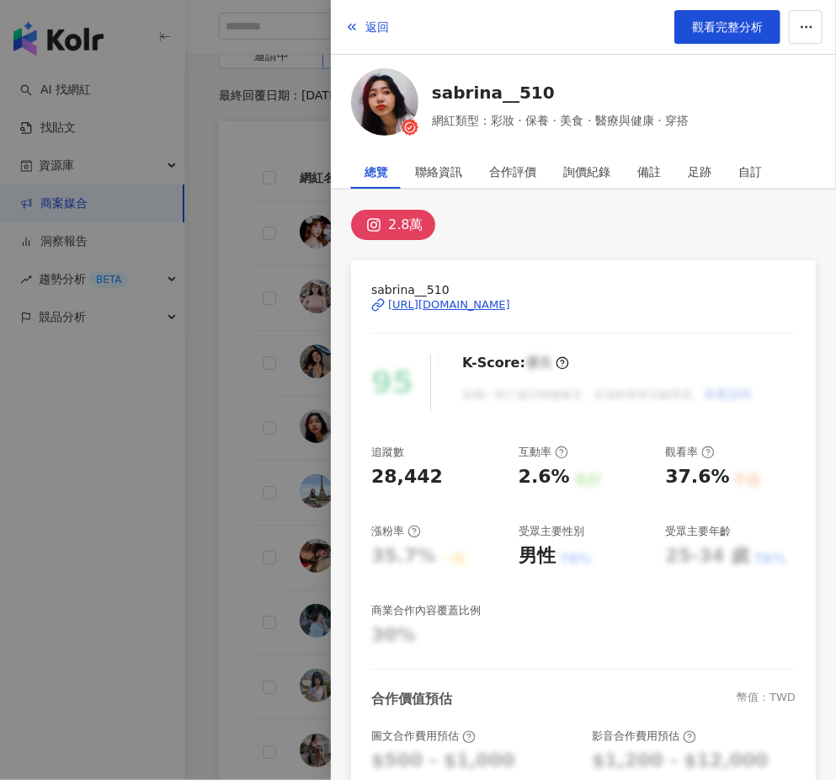
click at [293, 497] on div at bounding box center [418, 390] width 836 height 780
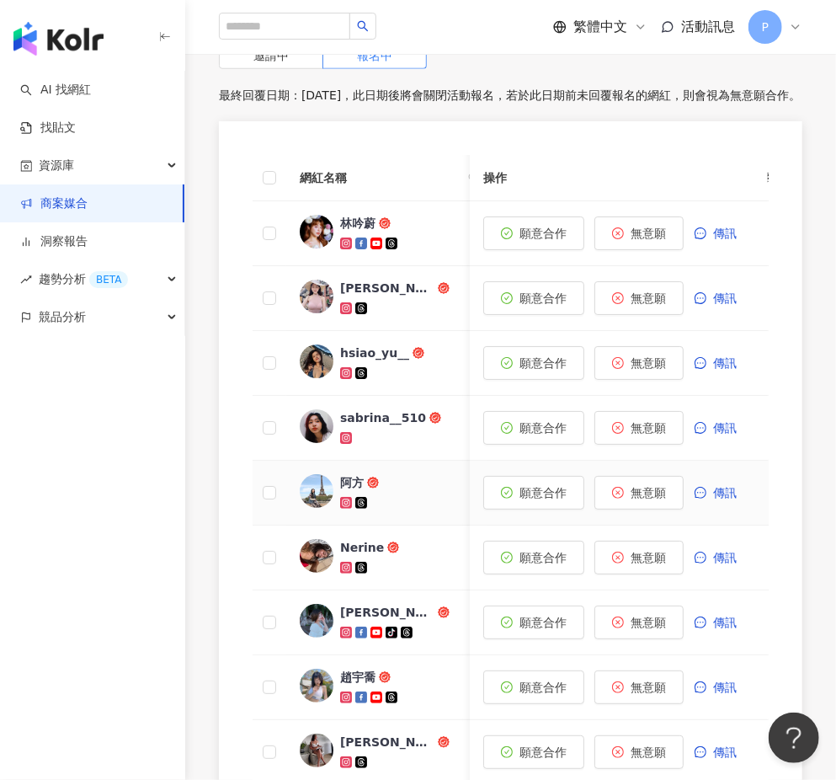
click at [396, 474] on span "阿方" at bounding box center [394, 482] width 109 height 17
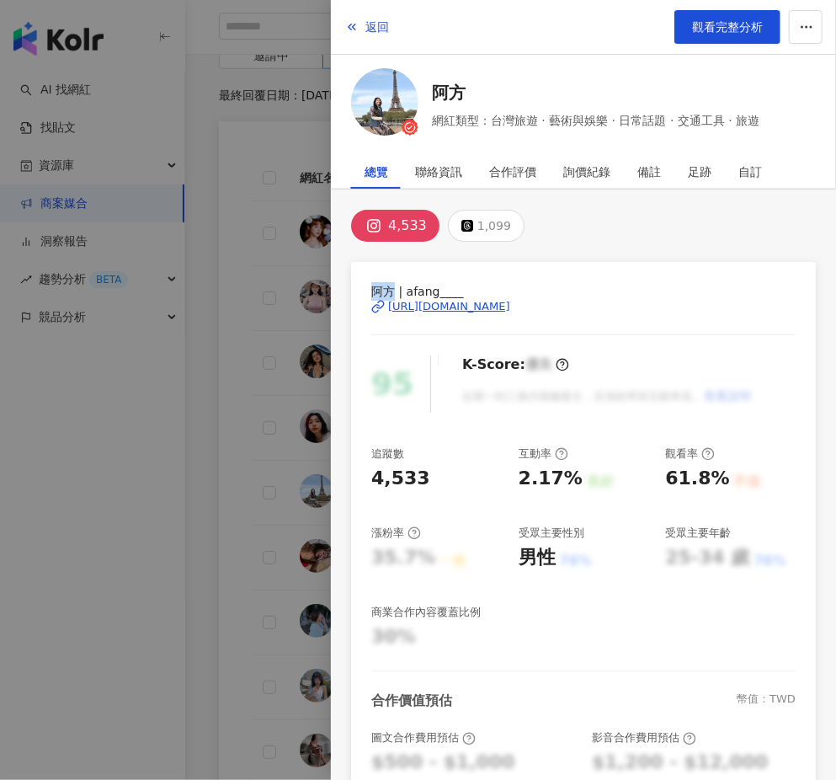
drag, startPoint x: 372, startPoint y: 292, endPoint x: 394, endPoint y: 292, distance: 21.9
click at [394, 292] on span "阿方 | afang____" at bounding box center [583, 291] width 424 height 19
copy span "阿方"
click at [510, 305] on div "[URL][DOMAIN_NAME]" at bounding box center [449, 306] width 122 height 15
click at [297, 594] on div at bounding box center [418, 390] width 836 height 780
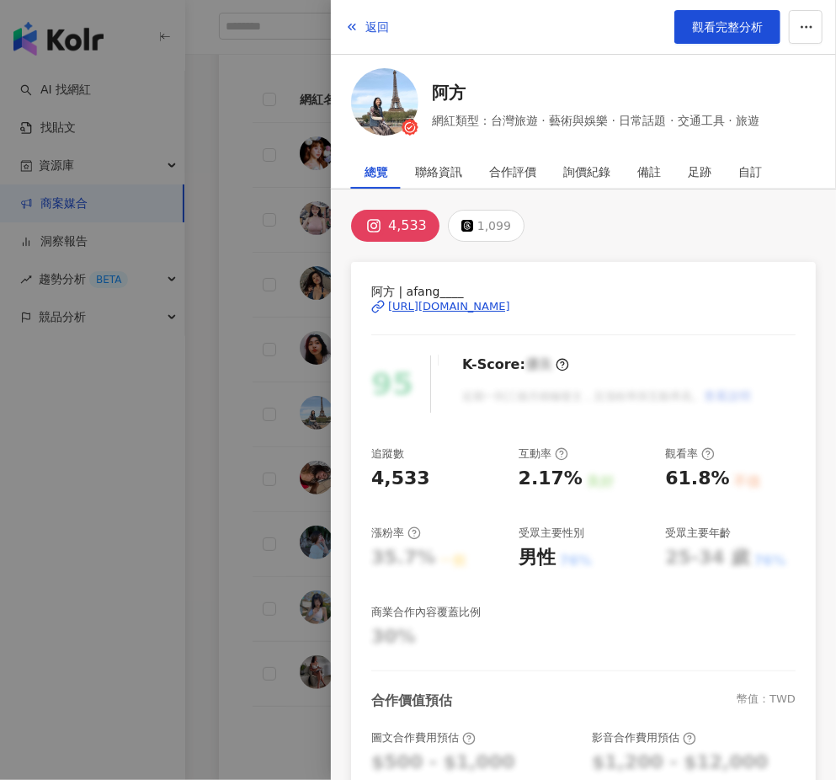
scroll to position [689, 0]
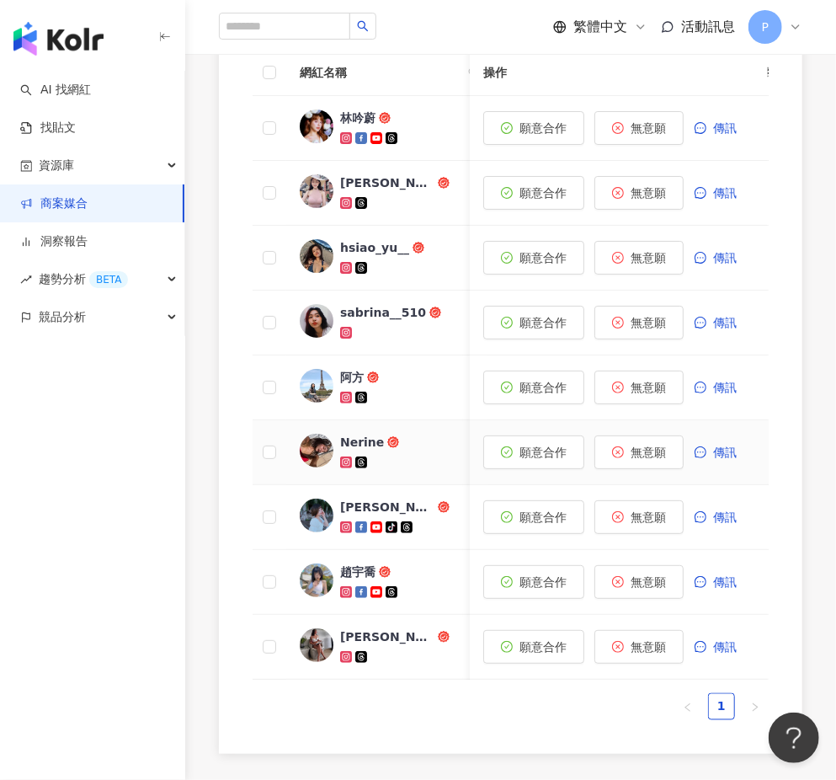
click at [426, 434] on div "Nerine" at bounding box center [407, 452] width 135 height 37
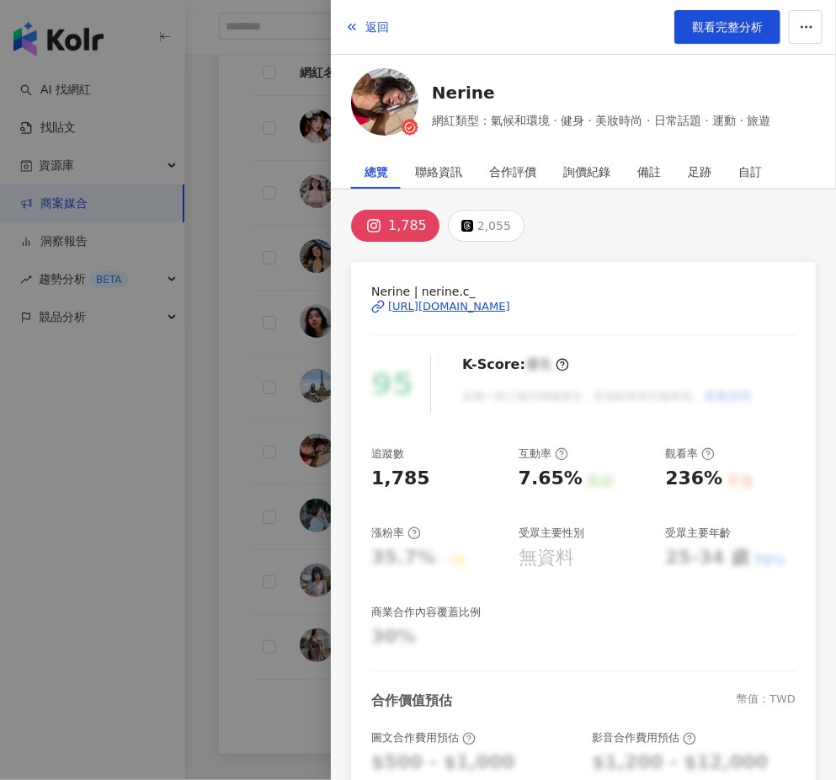
click at [384, 290] on span "Nerine | nerine.c_" at bounding box center [583, 291] width 424 height 19
copy span "Nerine"
click at [490, 309] on div "[URL][DOMAIN_NAME]" at bounding box center [449, 306] width 122 height 15
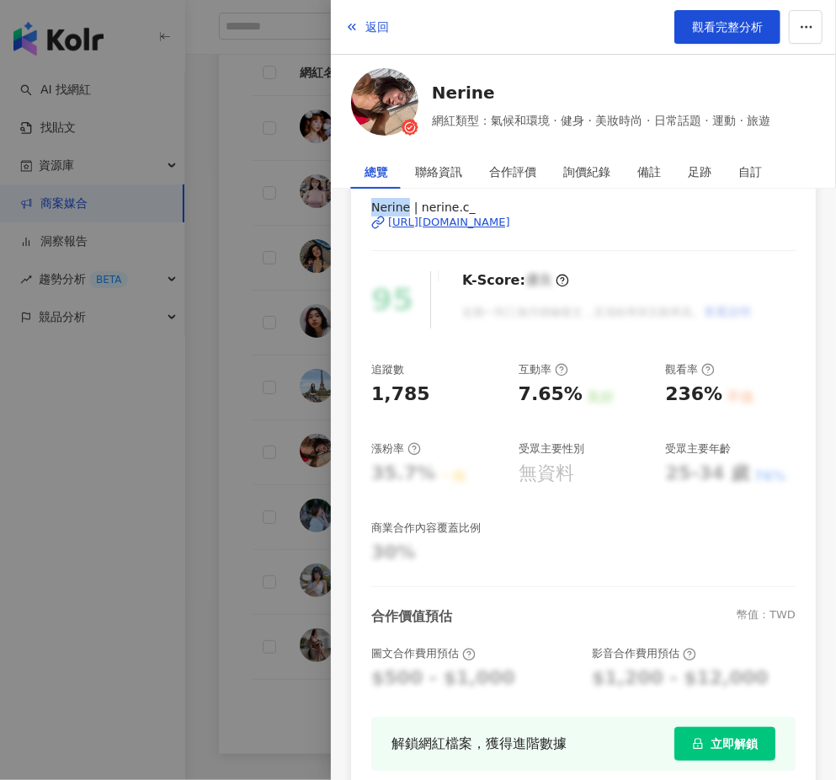
scroll to position [98, 0]
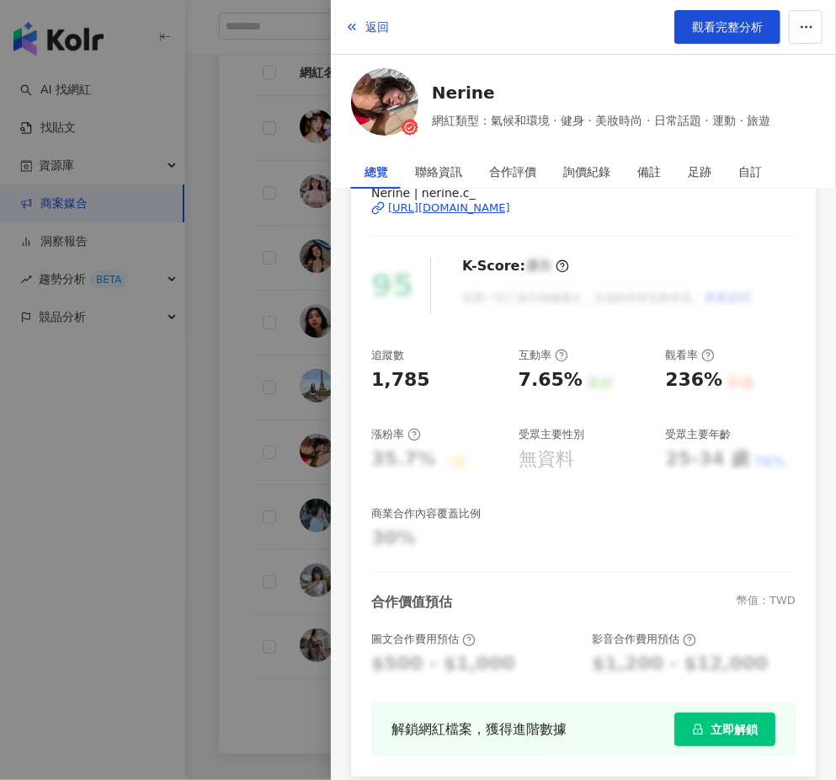
click at [264, 584] on div at bounding box center [418, 390] width 836 height 780
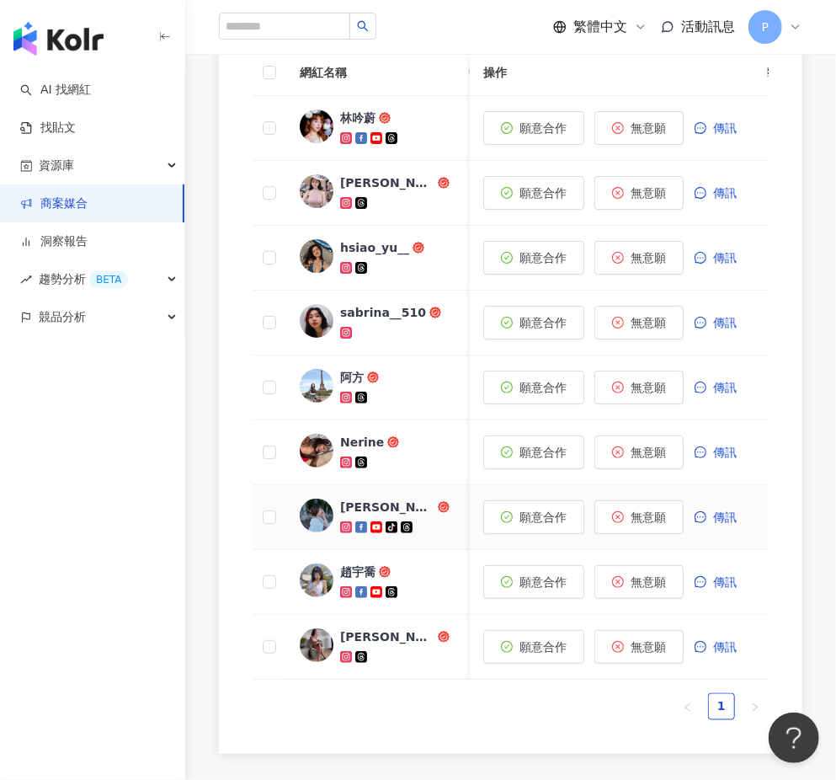
click at [404, 498] on div "[PERSON_NAME]" at bounding box center [387, 506] width 94 height 17
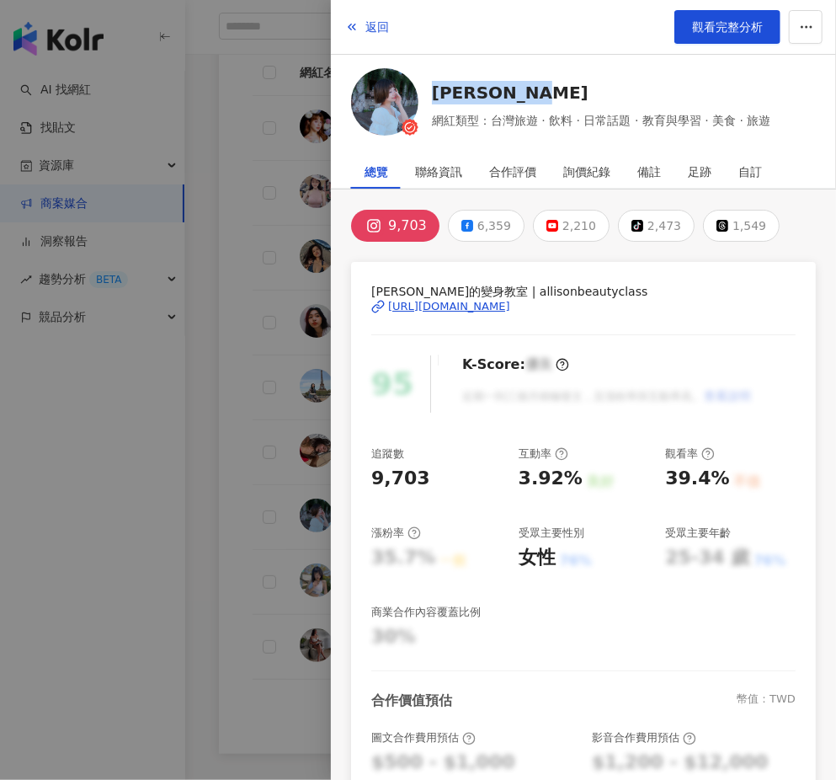
click at [510, 305] on div "[URL][DOMAIN_NAME]" at bounding box center [449, 306] width 122 height 15
click at [260, 565] on div at bounding box center [418, 390] width 836 height 780
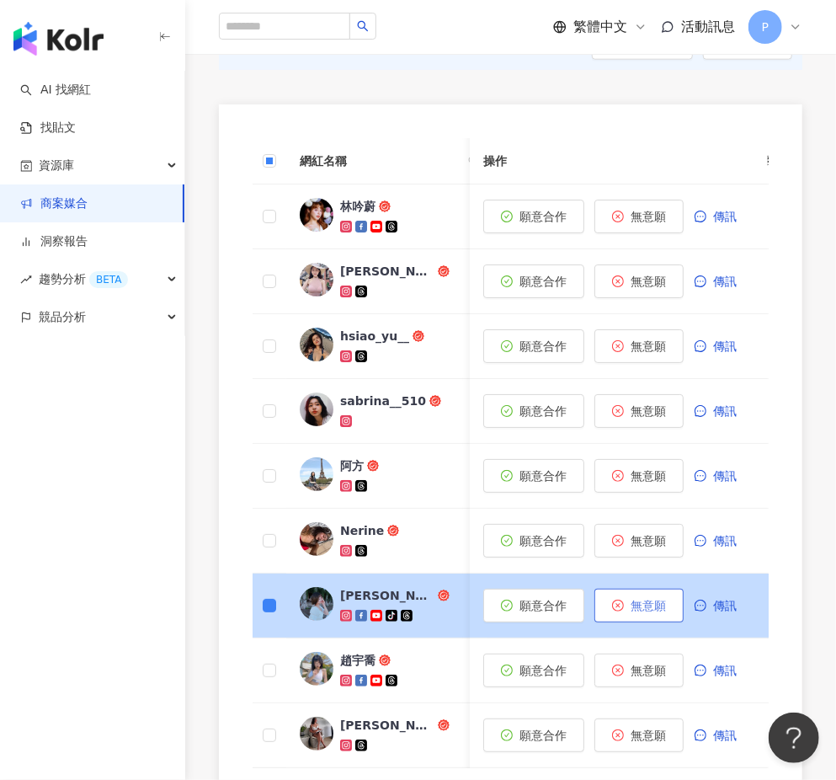
click at [634, 599] on span "無意願" at bounding box center [648, 605] width 35 height 13
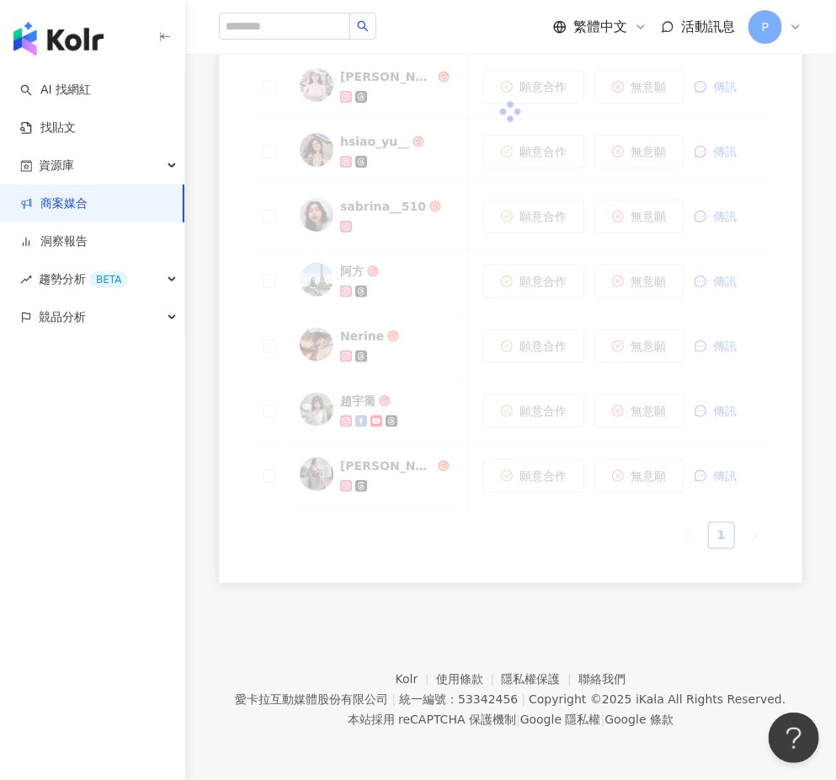
scroll to position [772, 0]
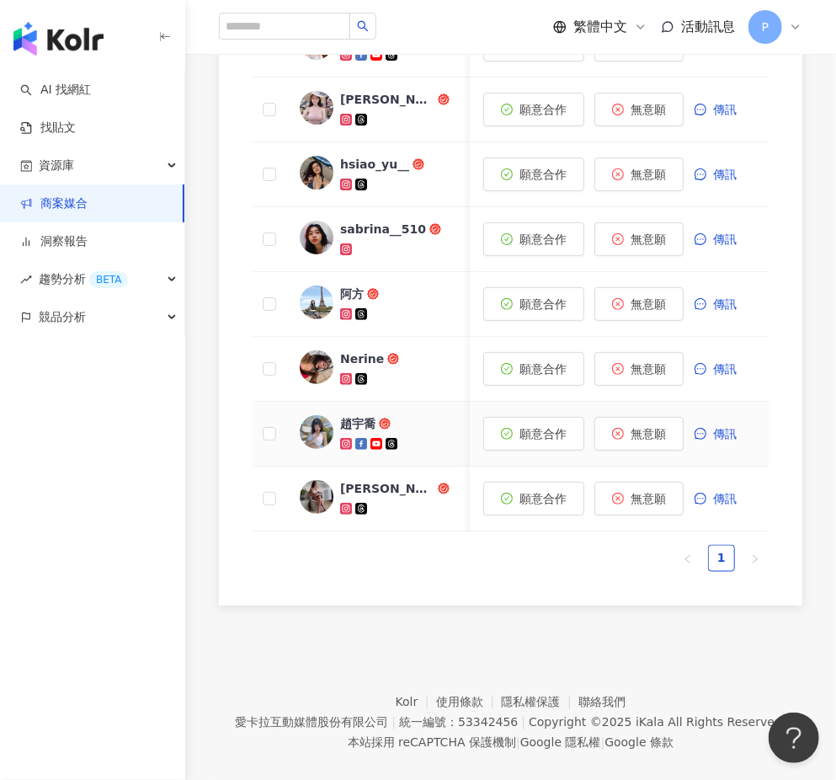
click at [425, 435] on div at bounding box center [407, 443] width 135 height 17
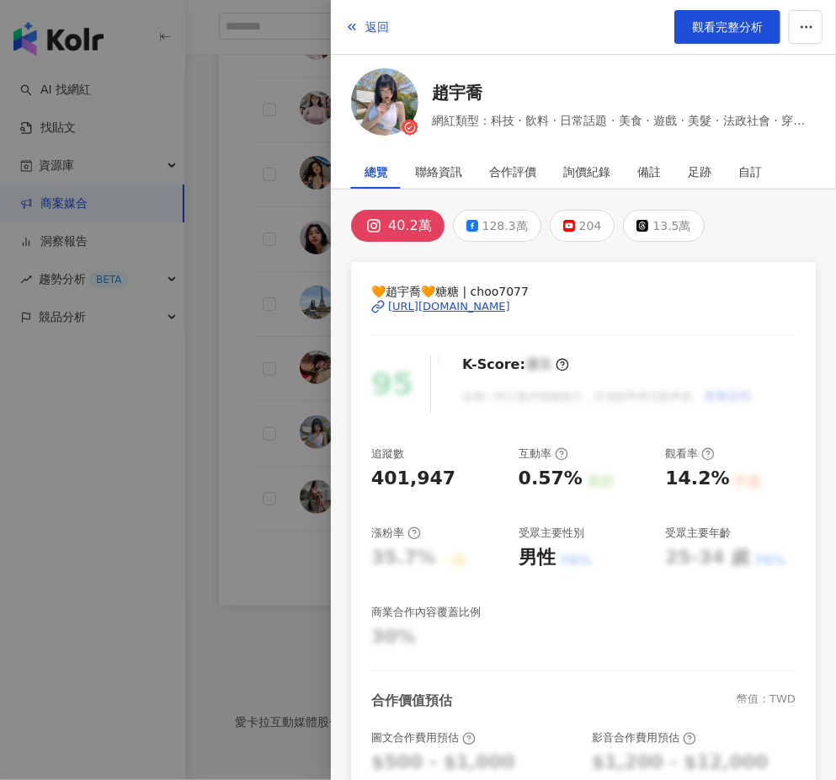
click at [453, 314] on div "[URL][DOMAIN_NAME]" at bounding box center [449, 306] width 122 height 15
click at [261, 604] on div at bounding box center [418, 390] width 836 height 780
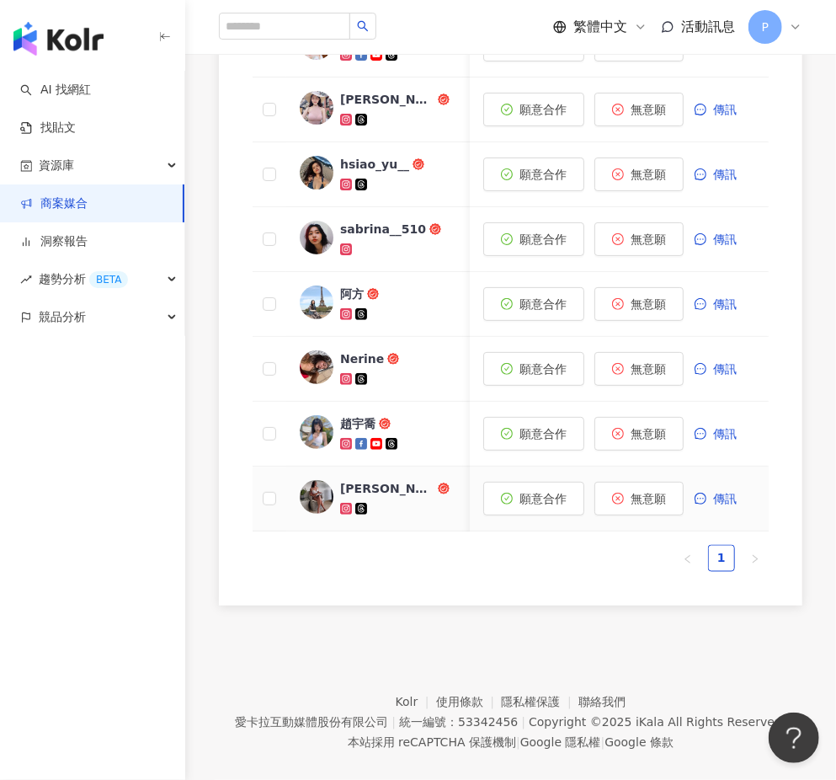
click at [398, 500] on div at bounding box center [407, 508] width 135 height 17
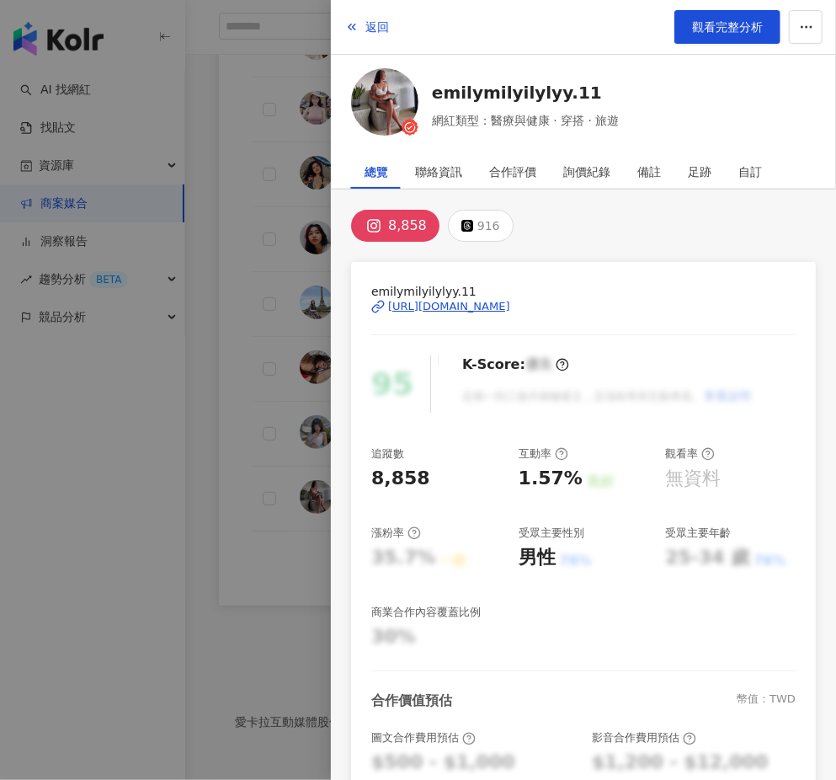
click at [398, 309] on div "[URL][DOMAIN_NAME]" at bounding box center [449, 306] width 122 height 15
click at [283, 486] on div at bounding box center [418, 390] width 836 height 780
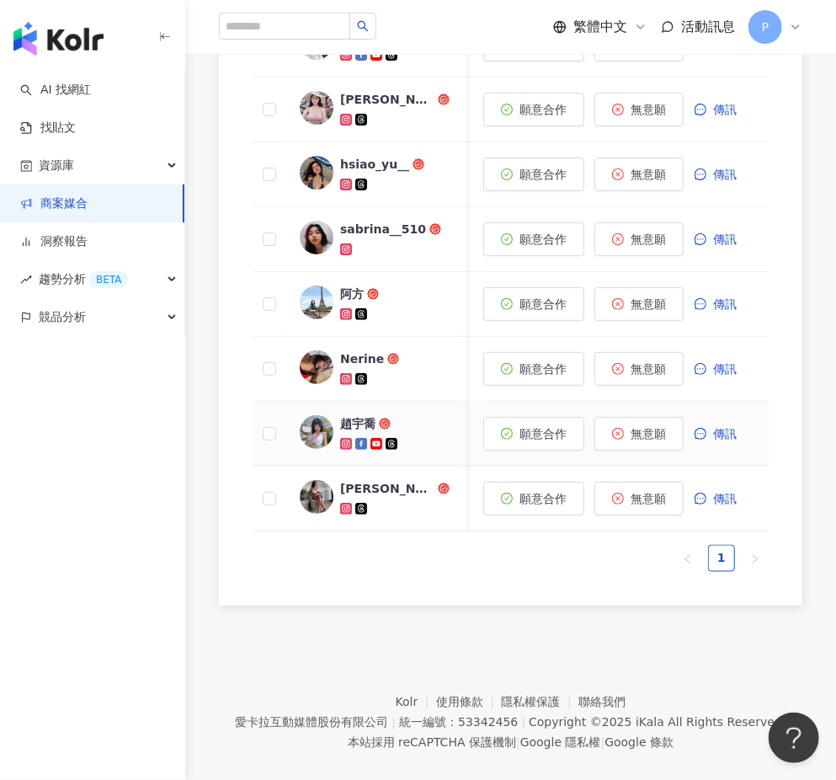
click at [323, 415] on img at bounding box center [317, 432] width 34 height 34
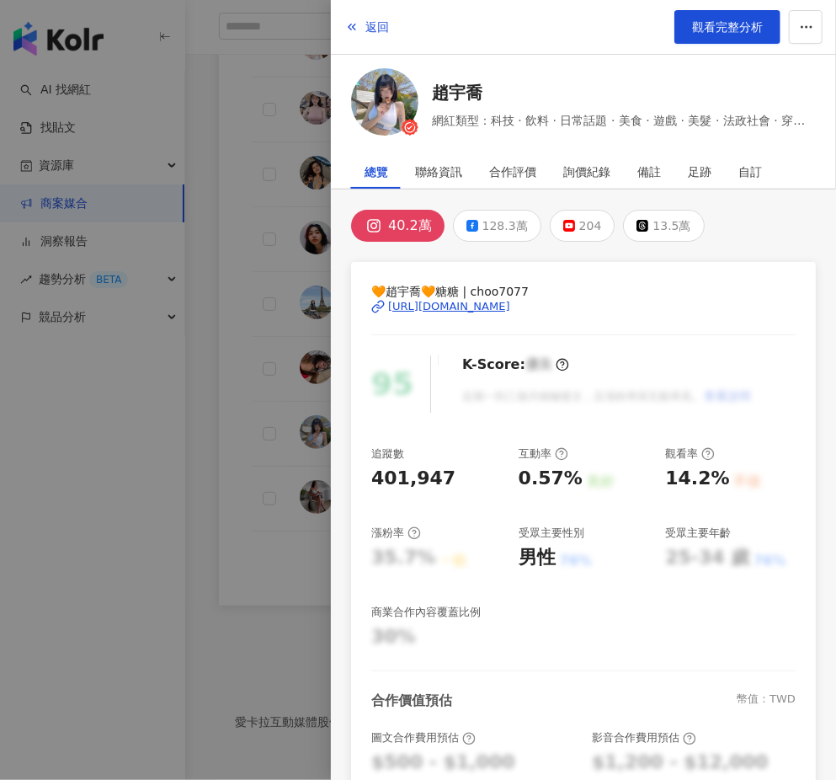
click at [510, 305] on div "[URL][DOMAIN_NAME]" at bounding box center [449, 306] width 122 height 15
click at [293, 501] on div at bounding box center [418, 390] width 836 height 780
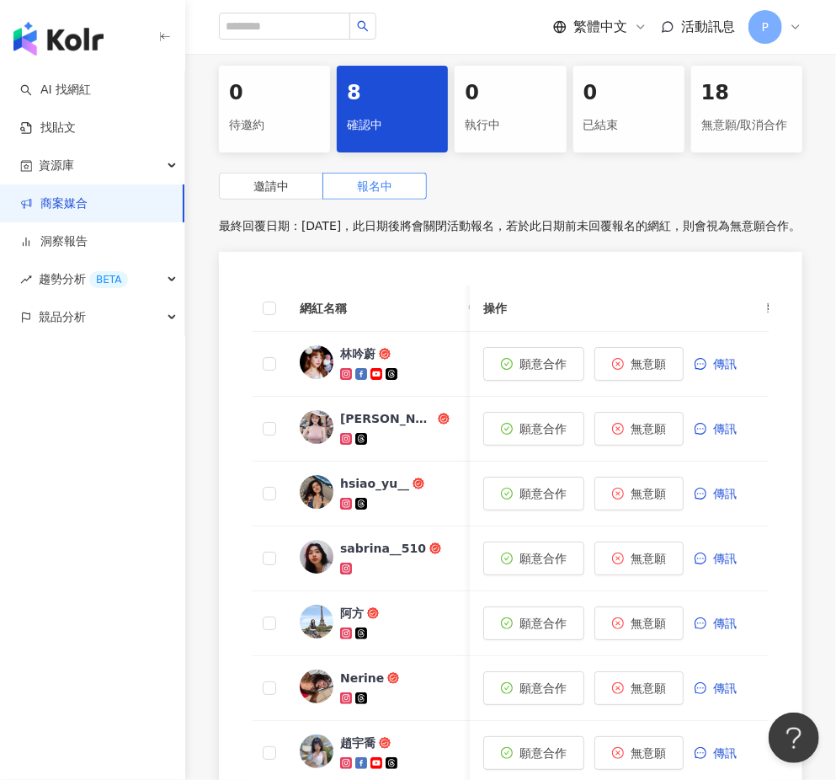
scroll to position [451, 0]
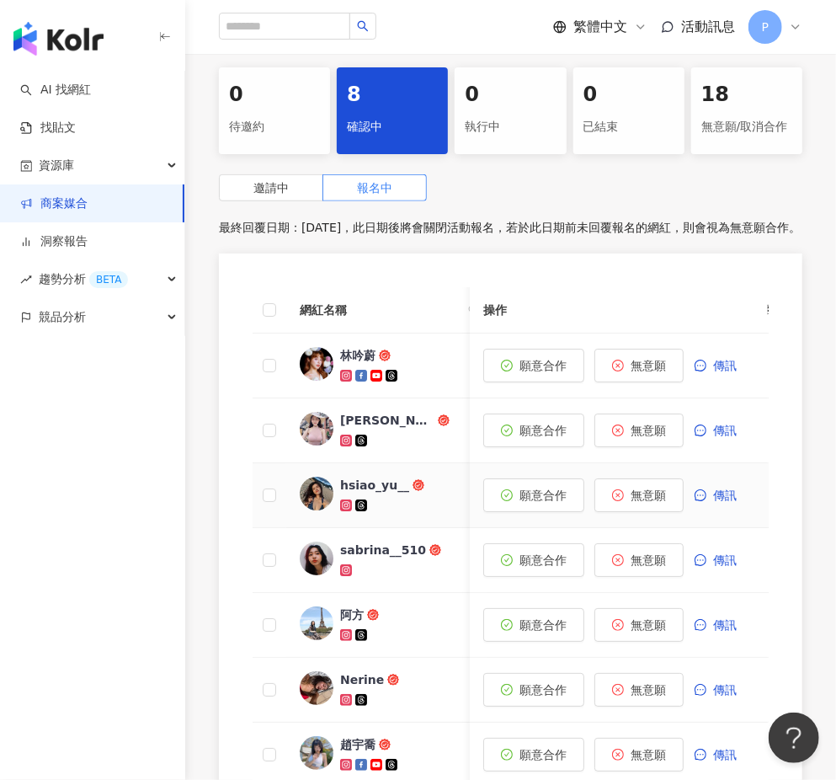
click at [304, 502] on td "hsiao_yu__" at bounding box center [387, 495] width 202 height 65
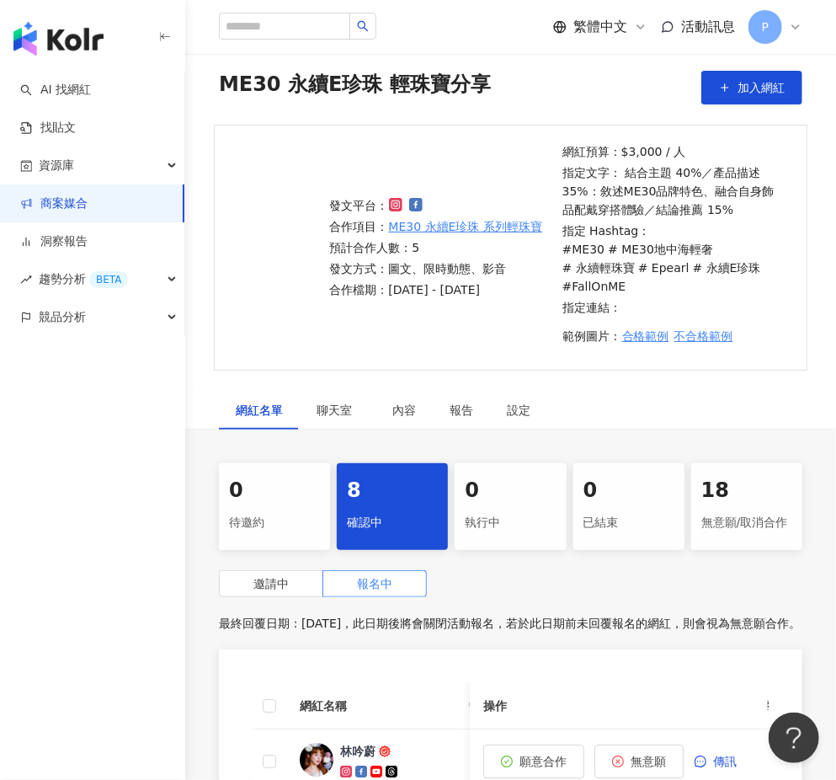
scroll to position [54, 0]
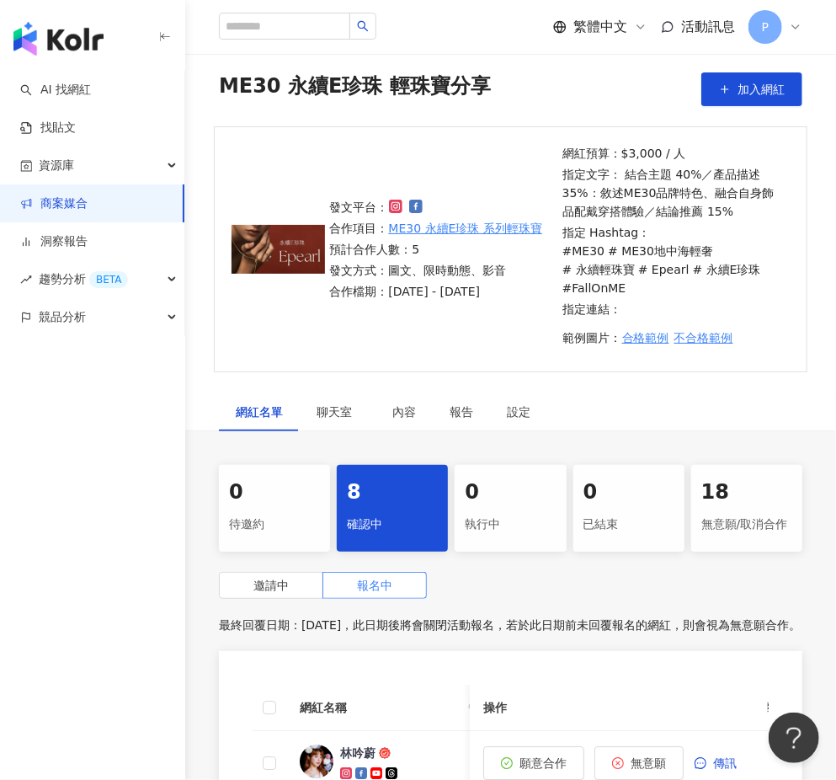
click at [603, 574] on div "邀請中 報名中" at bounding box center [510, 585] width 583 height 27
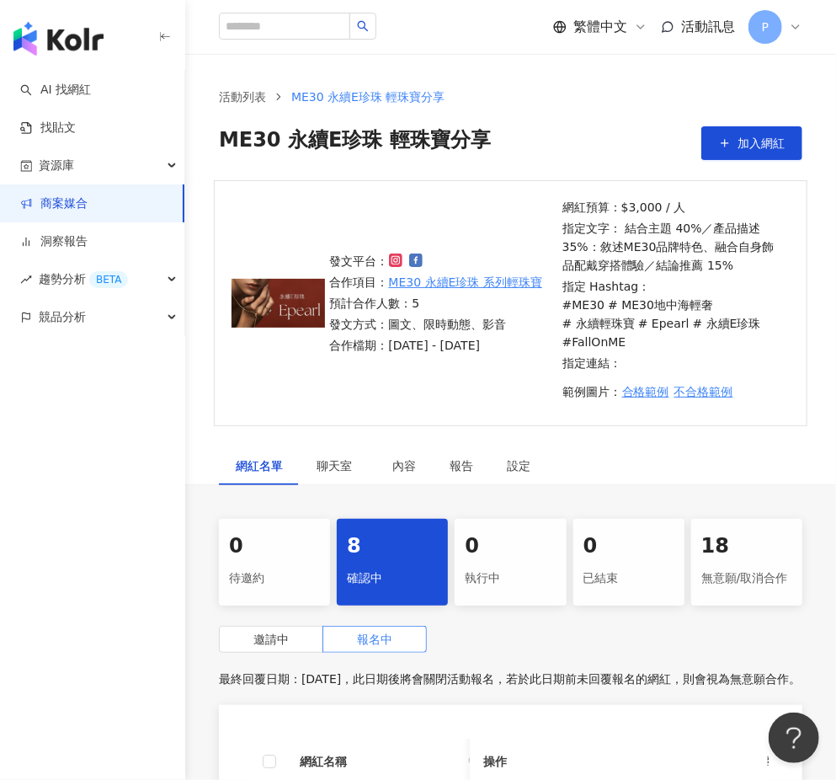
scroll to position [0, 0]
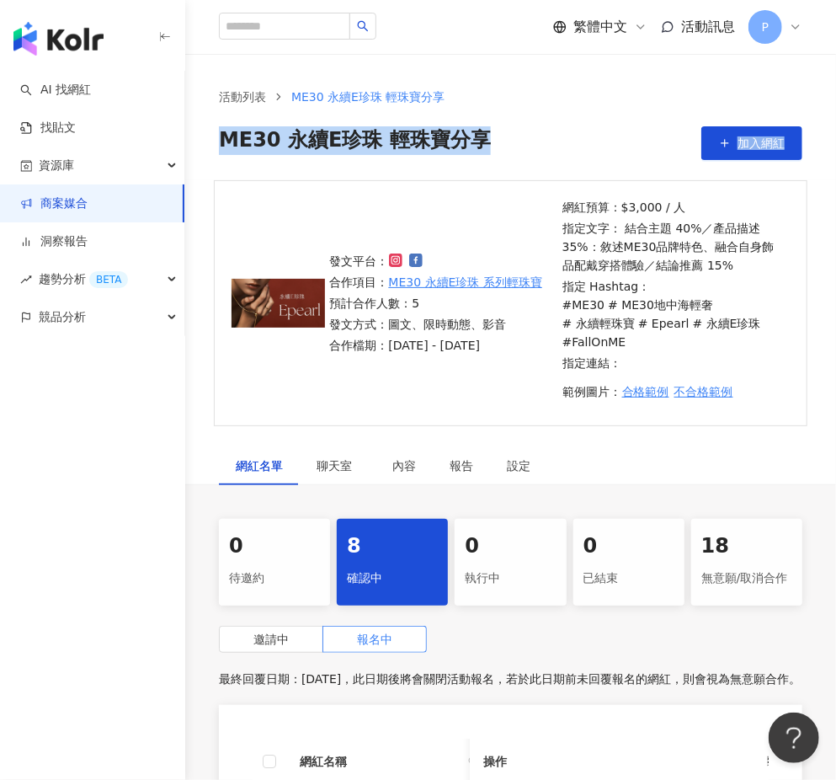
drag, startPoint x: 222, startPoint y: 140, endPoint x: 591, endPoint y: 157, distance: 369.1
click at [591, 157] on div "ME30 永續E珍珠 輕珠寶分享 加入網紅" at bounding box center [510, 143] width 583 height 34
copy div "ME30 永續E珍珠 輕珠寶分享 加入網紅"
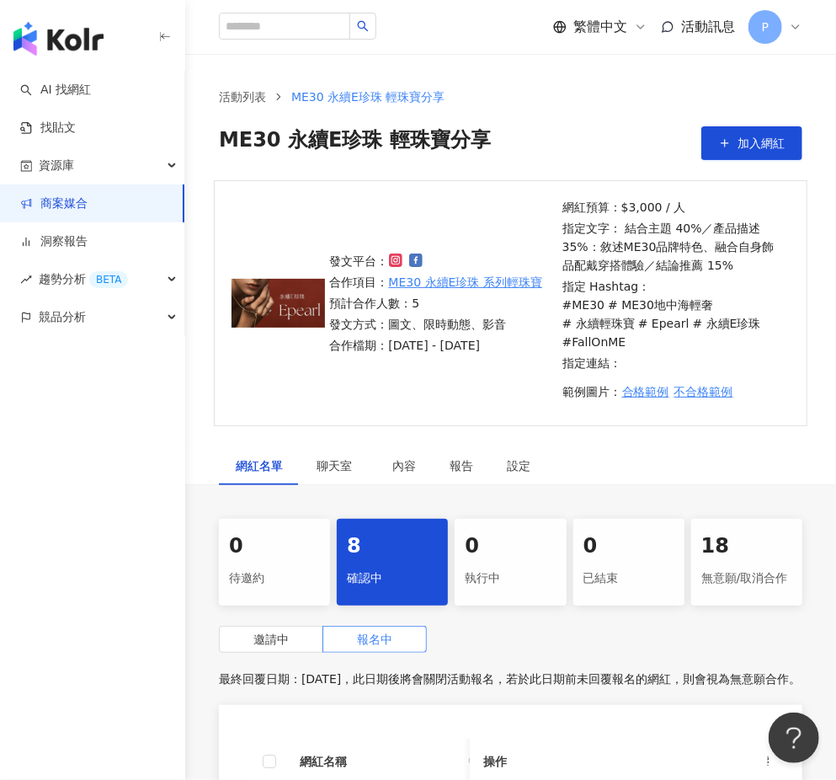
click at [694, 214] on p "網紅預算：$3,000 / 人" at bounding box center [673, 207] width 222 height 19
click at [445, 294] on p "預計合作人數：5" at bounding box center [436, 303] width 213 height 19
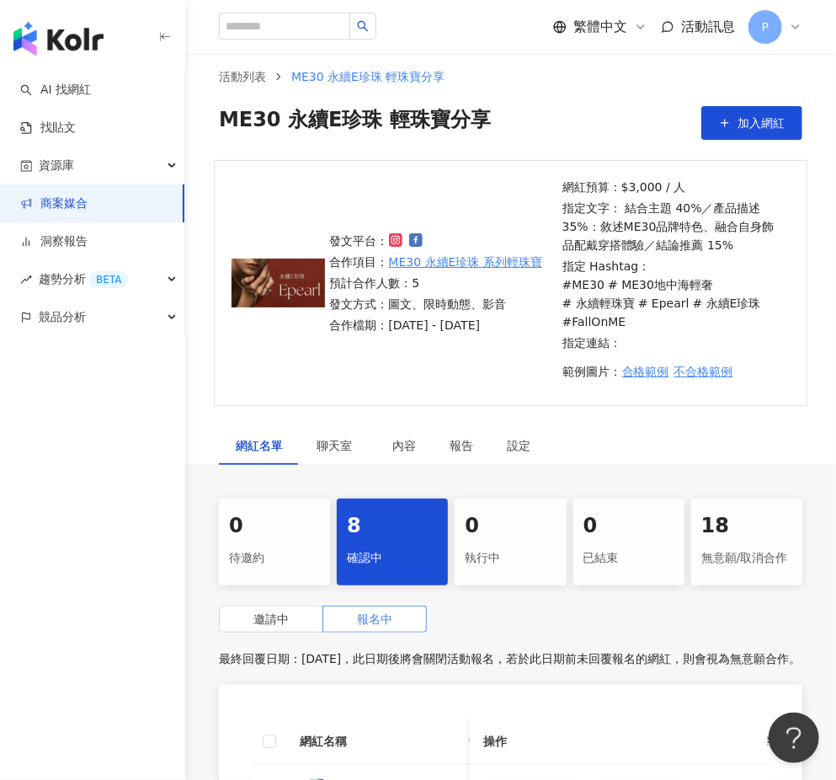
scroll to position [49, 0]
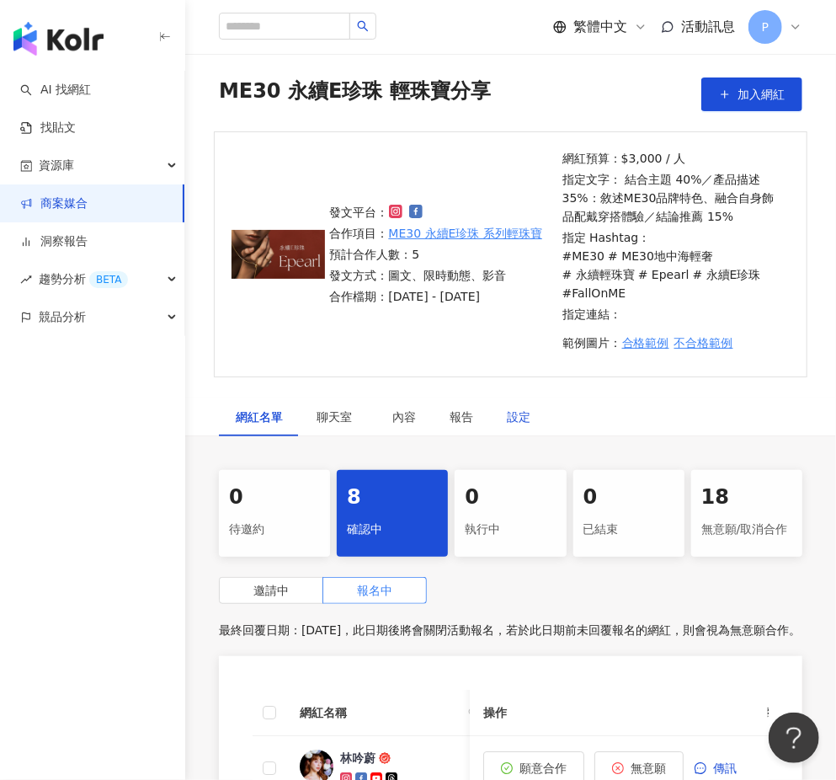
click at [507, 407] on div "設定" at bounding box center [519, 416] width 24 height 19
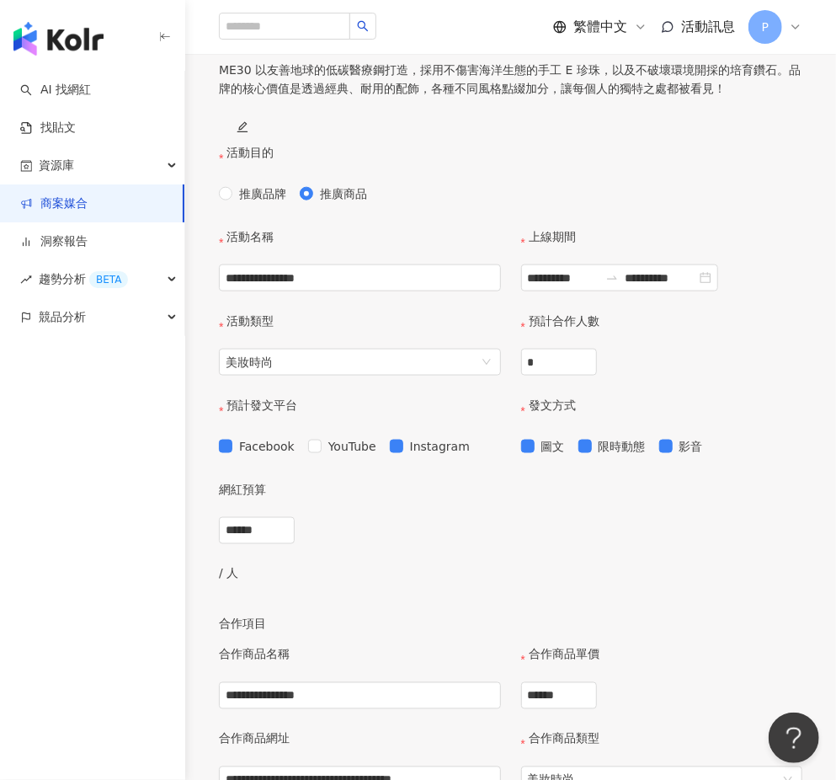
scroll to position [897, 0]
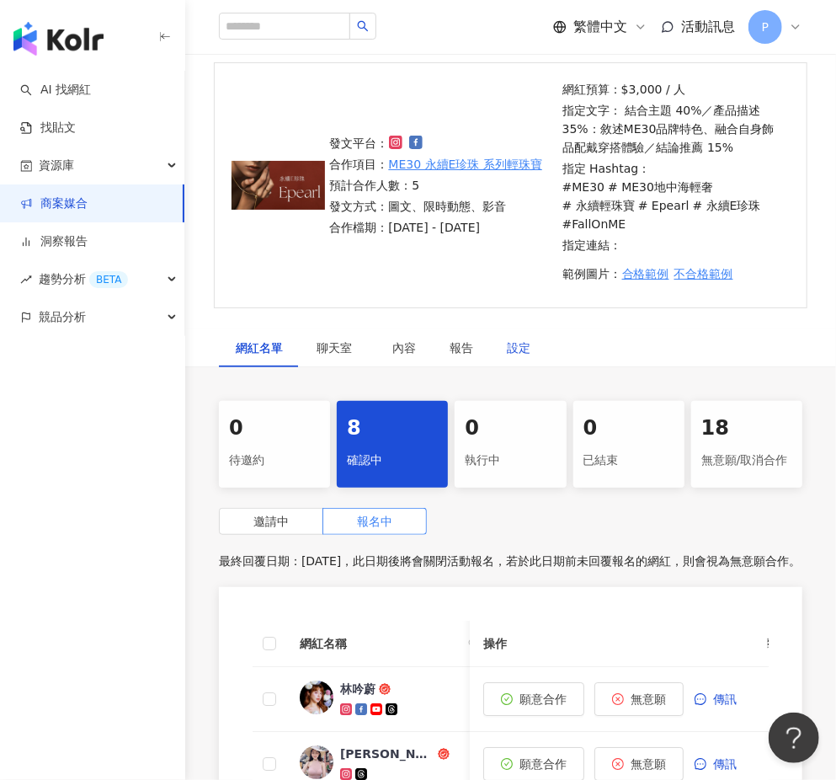
scroll to position [138, 0]
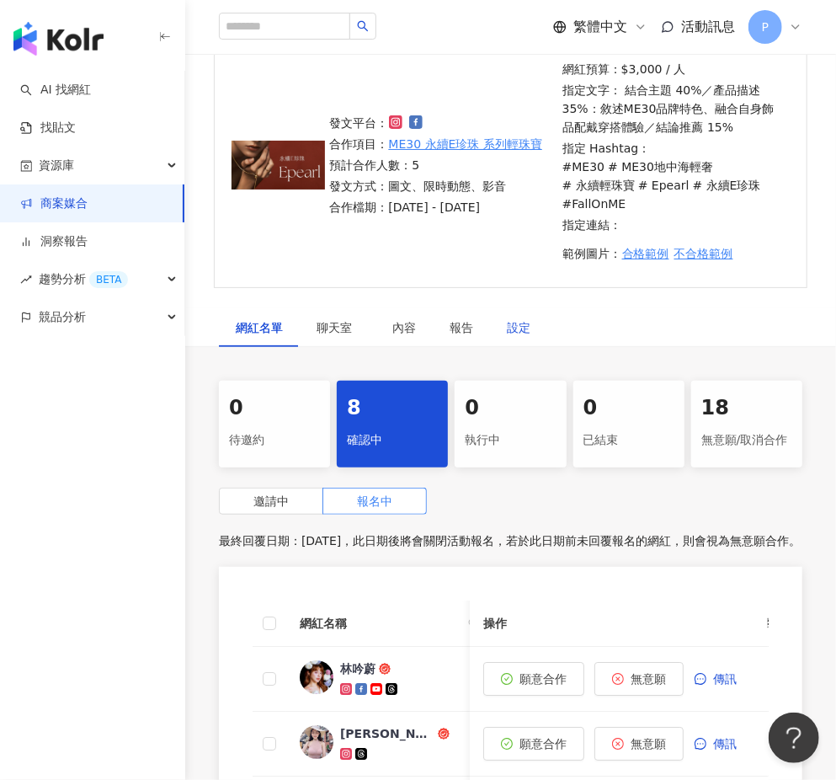
click at [524, 318] on div "設定" at bounding box center [519, 327] width 24 height 19
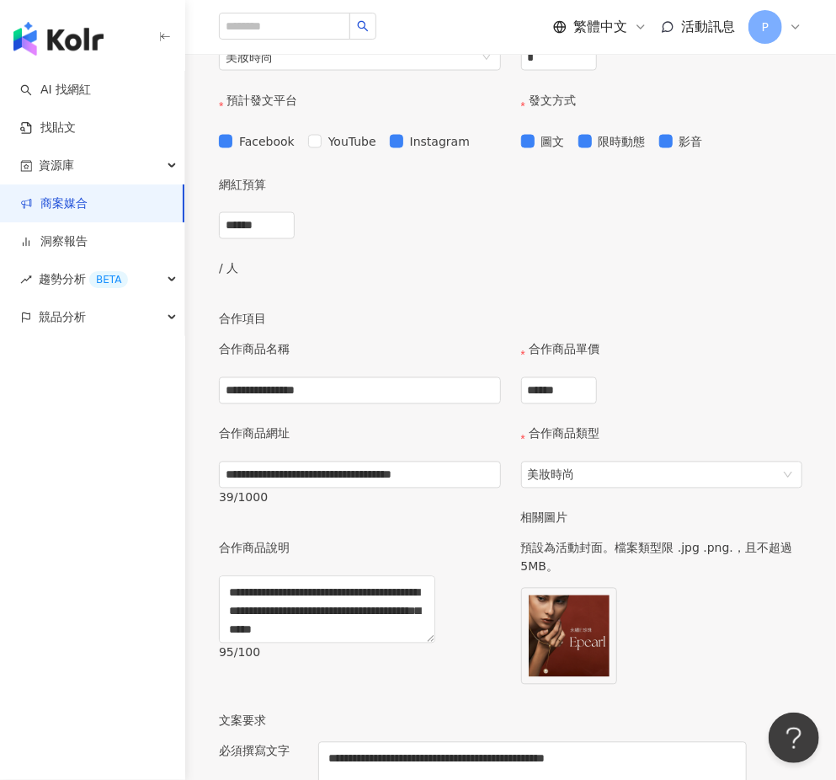
scroll to position [1083, 0]
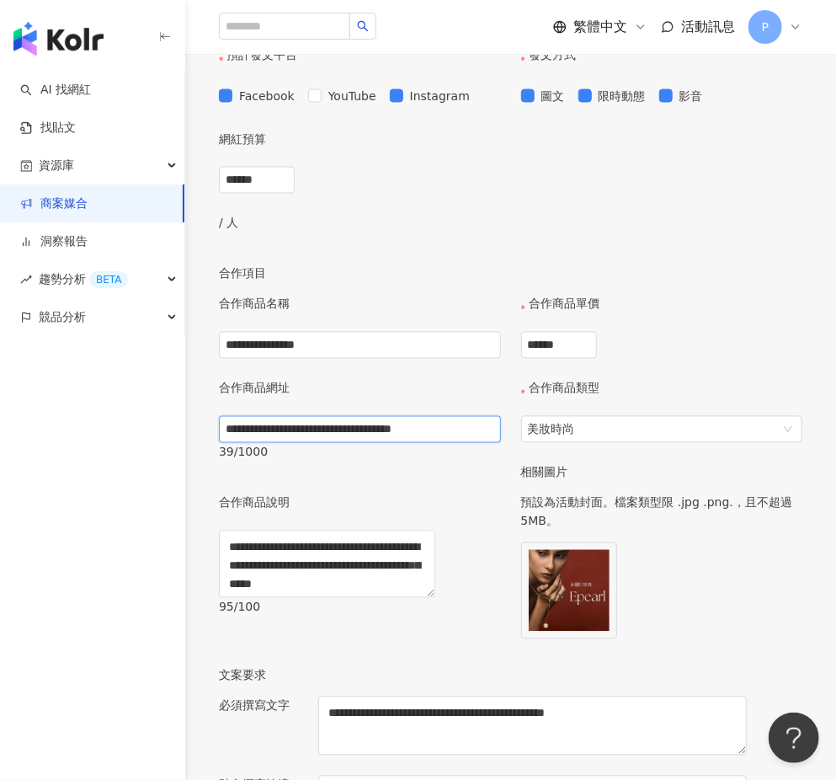
click at [446, 416] on input "**********" at bounding box center [360, 429] width 282 height 27
click at [274, 168] on input "******" at bounding box center [257, 180] width 74 height 25
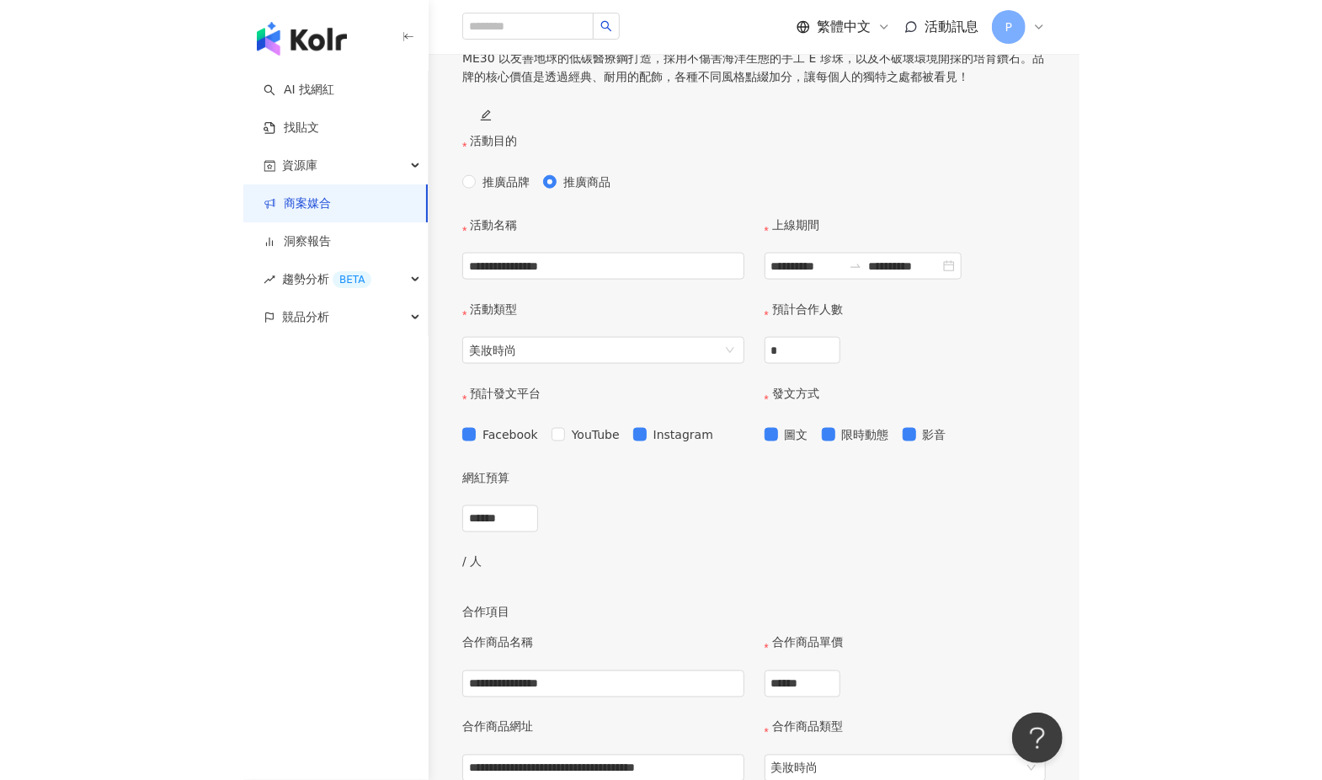
scroll to position [739, 0]
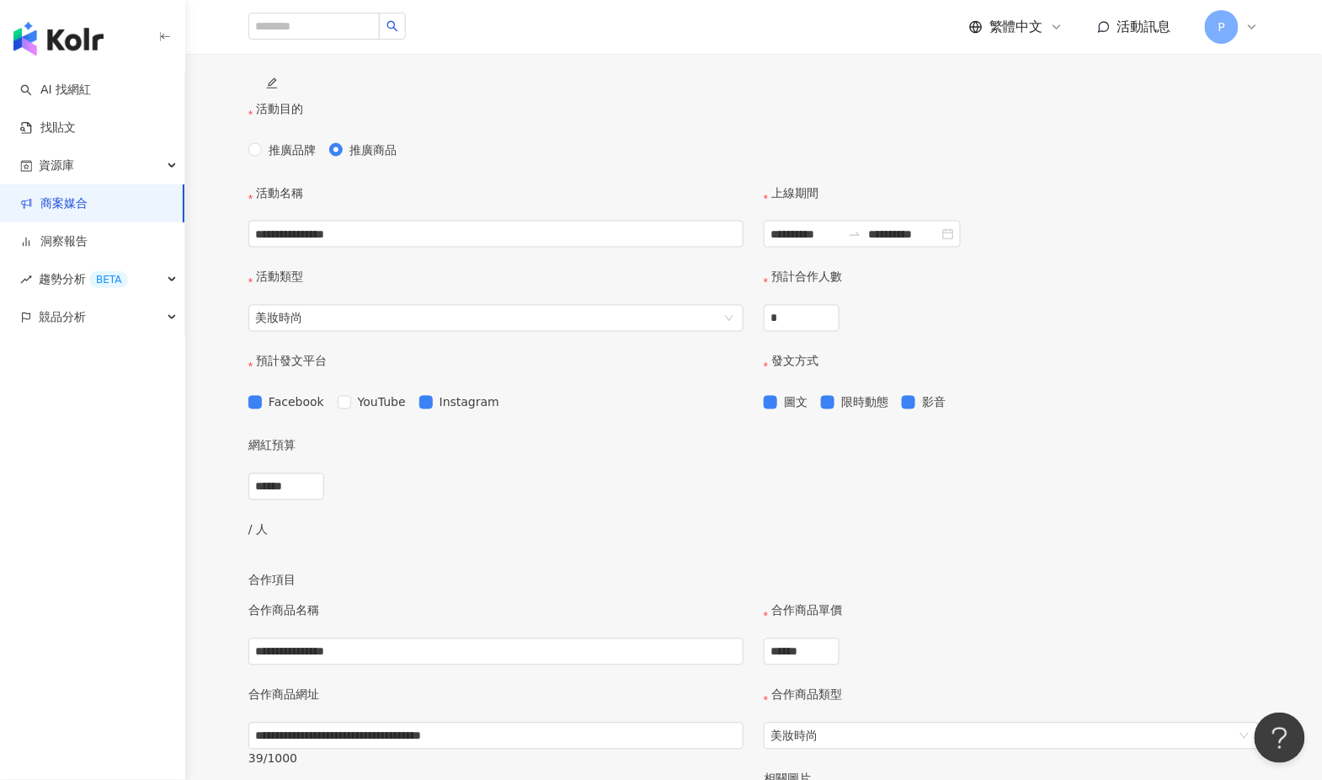
click at [732, 436] on div "網紅預算" at bounding box center [500, 454] width 505 height 37
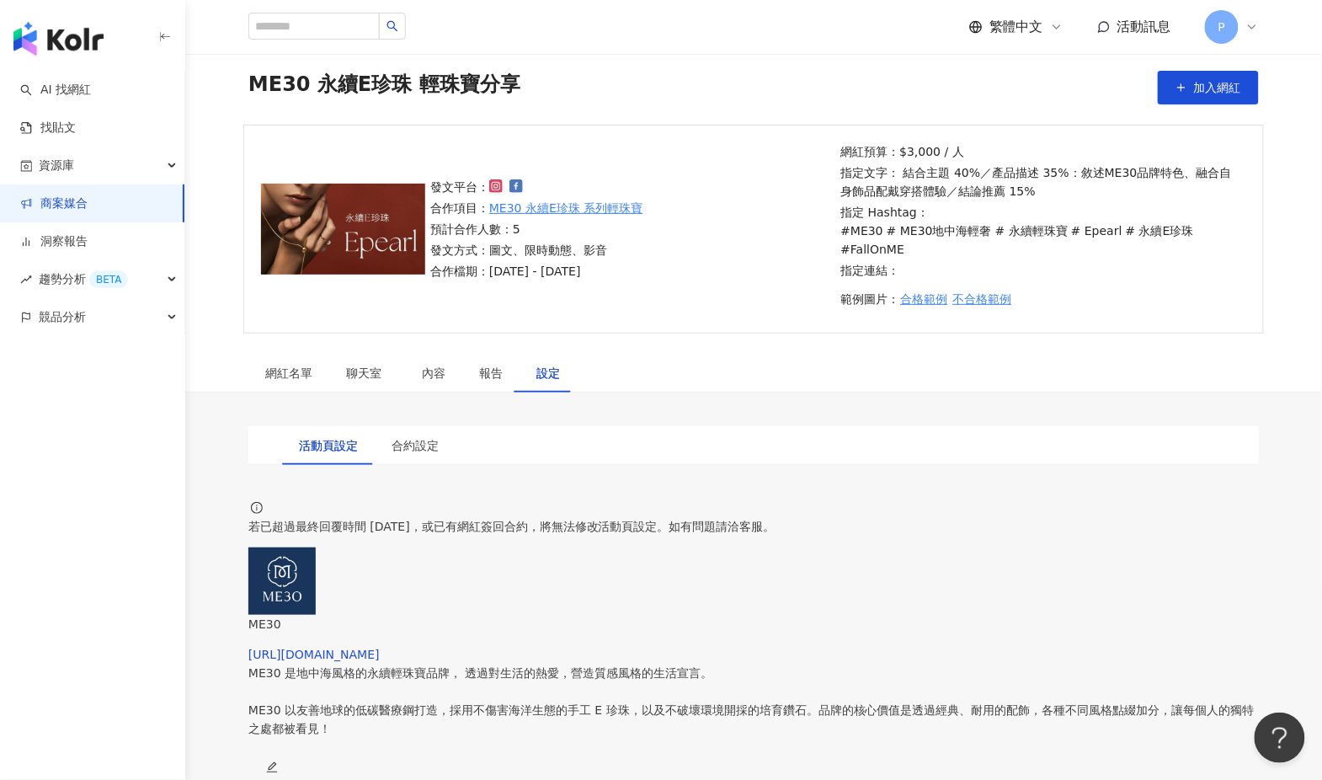
scroll to position [57, 0]
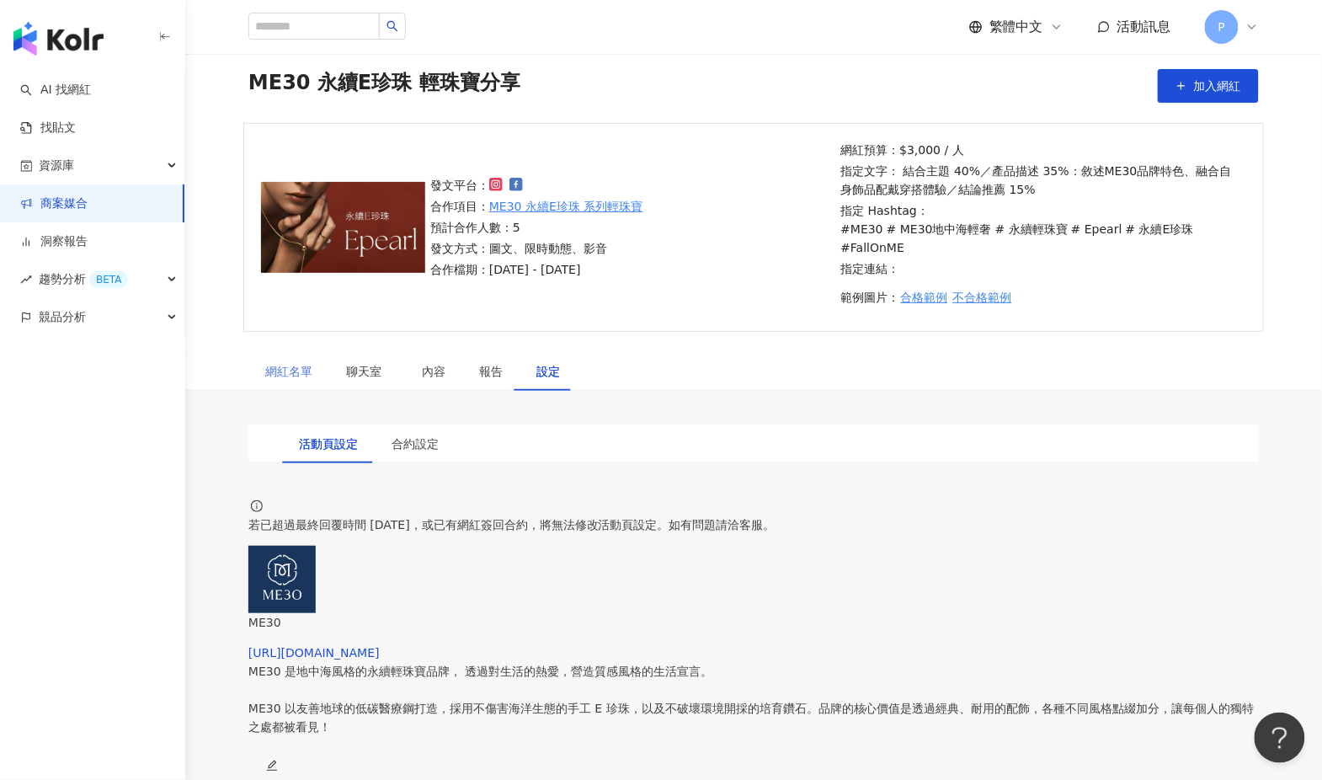
click at [295, 352] on div "網紅名單" at bounding box center [288, 371] width 81 height 39
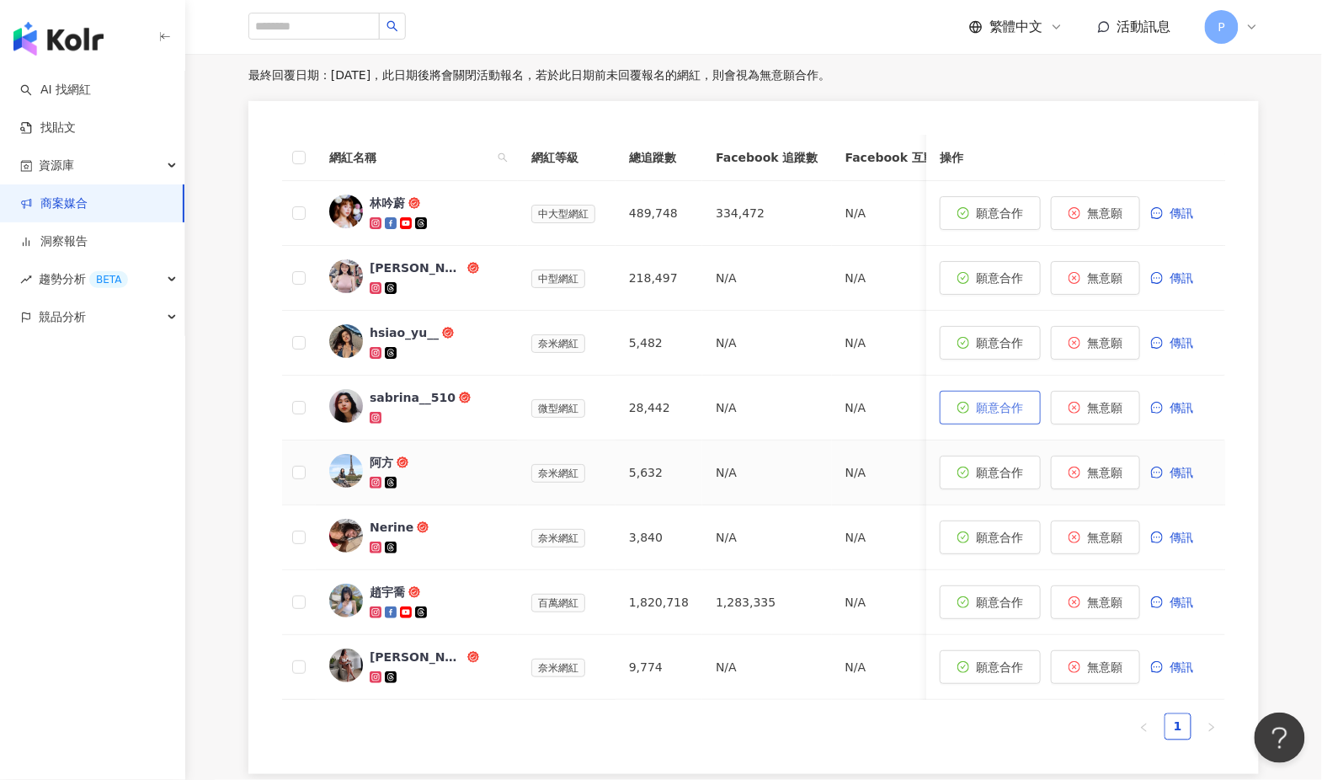
scroll to position [535, 0]
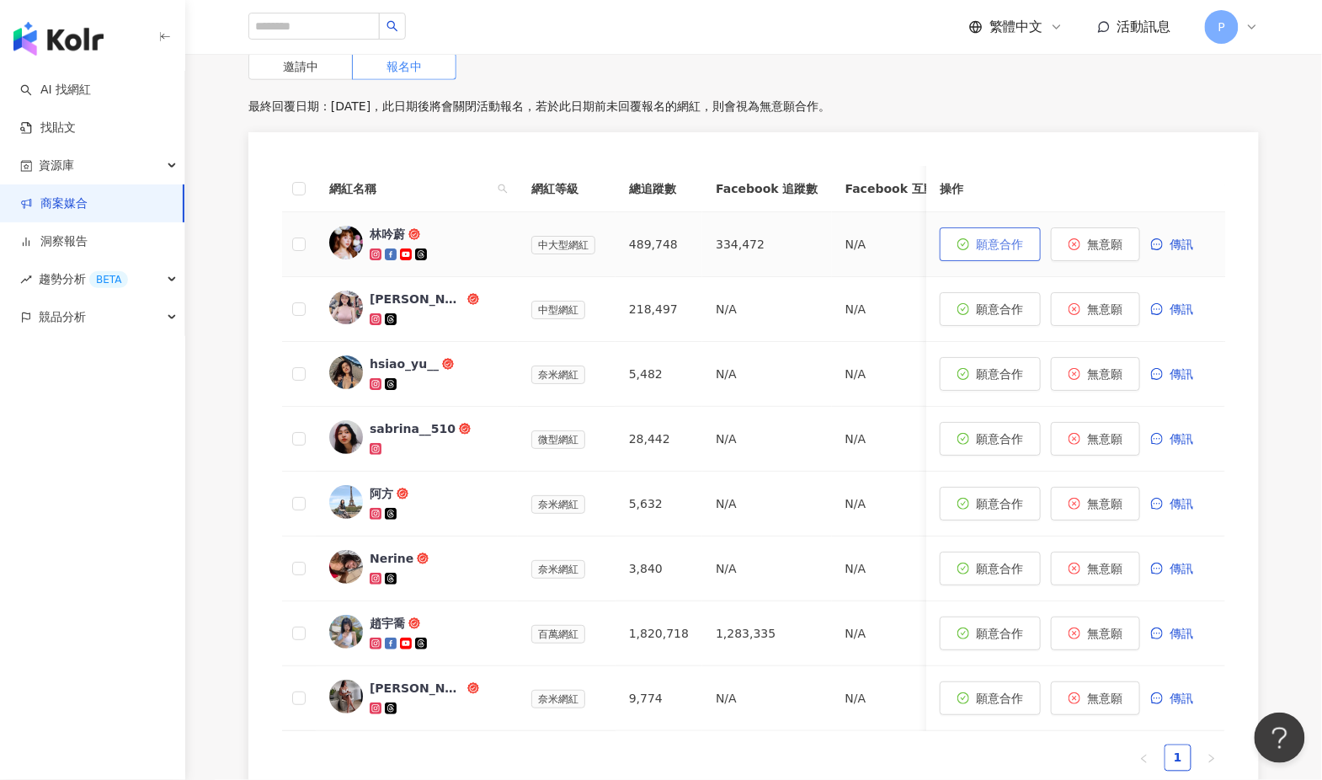
click at [1000, 230] on button "願意合作" at bounding box center [990, 244] width 101 height 34
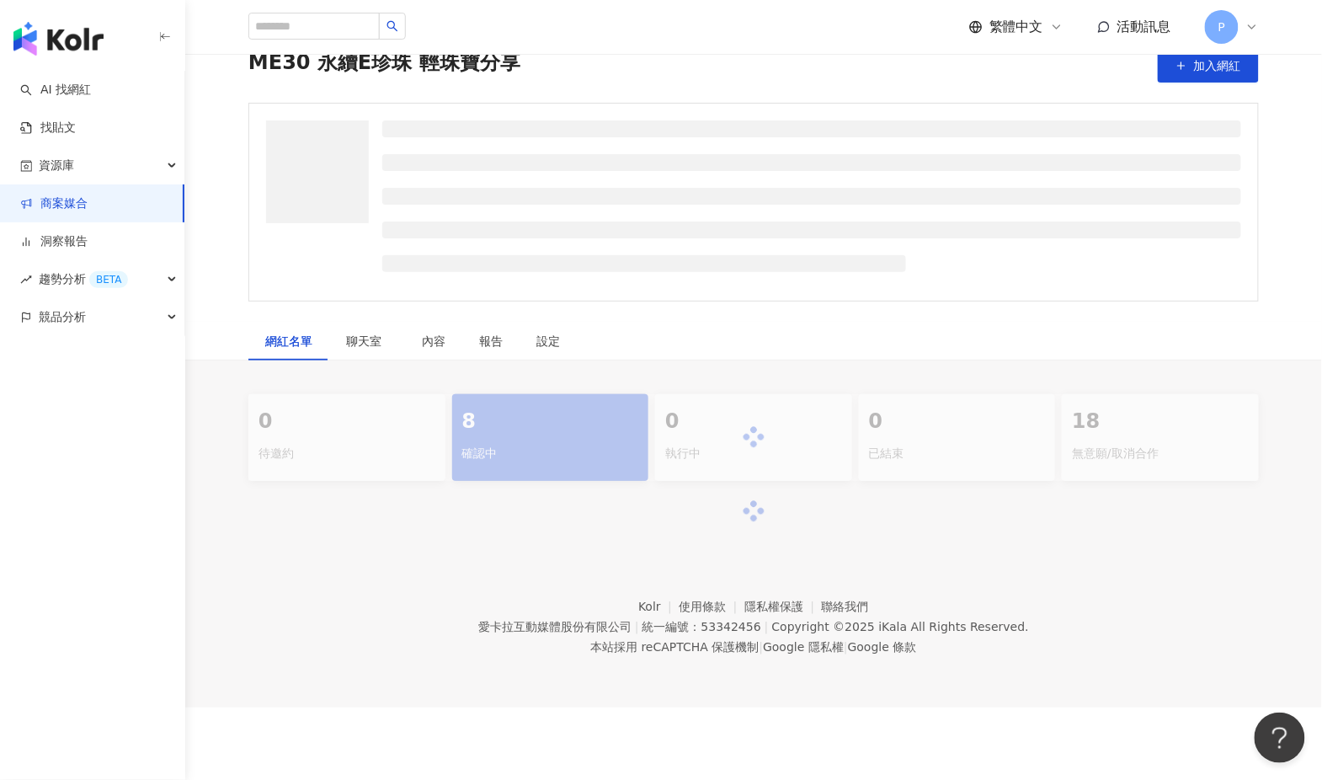
scroll to position [72, 0]
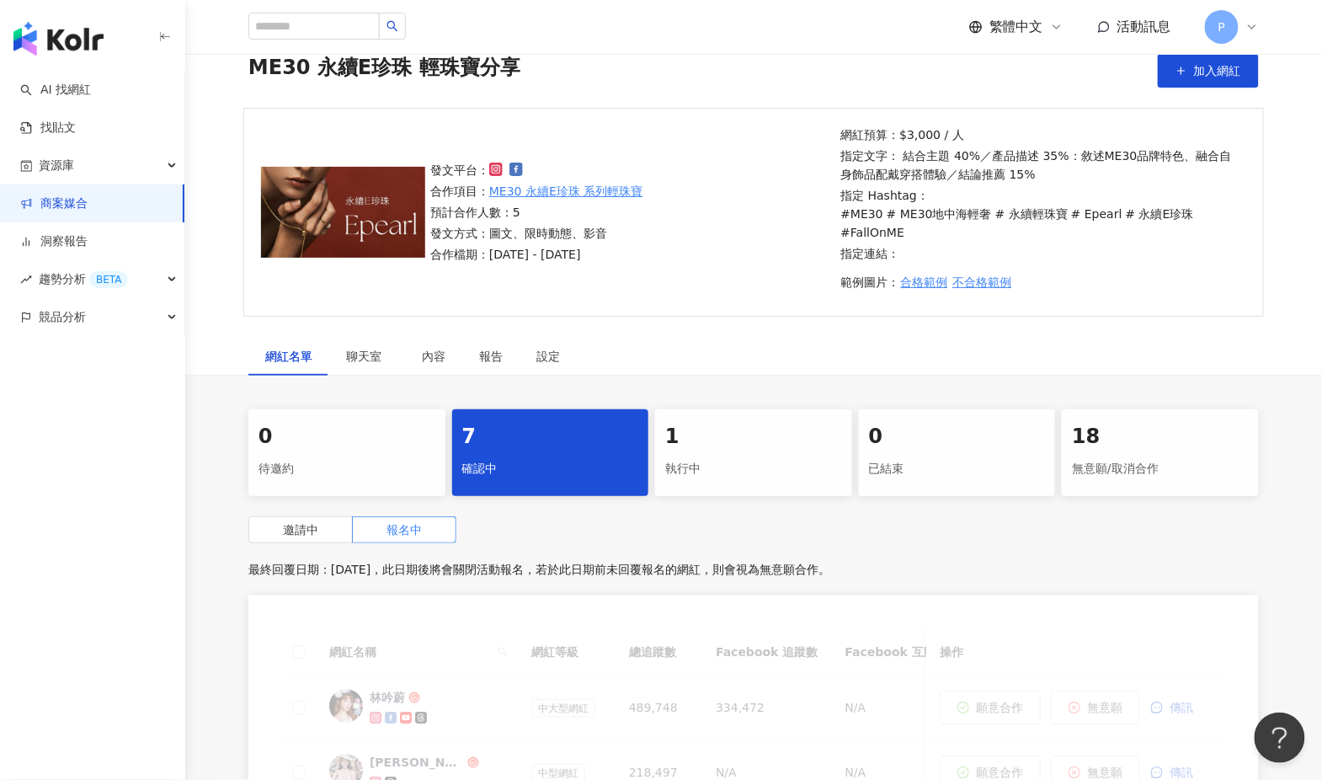
click at [716, 455] on div "執行中" at bounding box center [753, 469] width 177 height 29
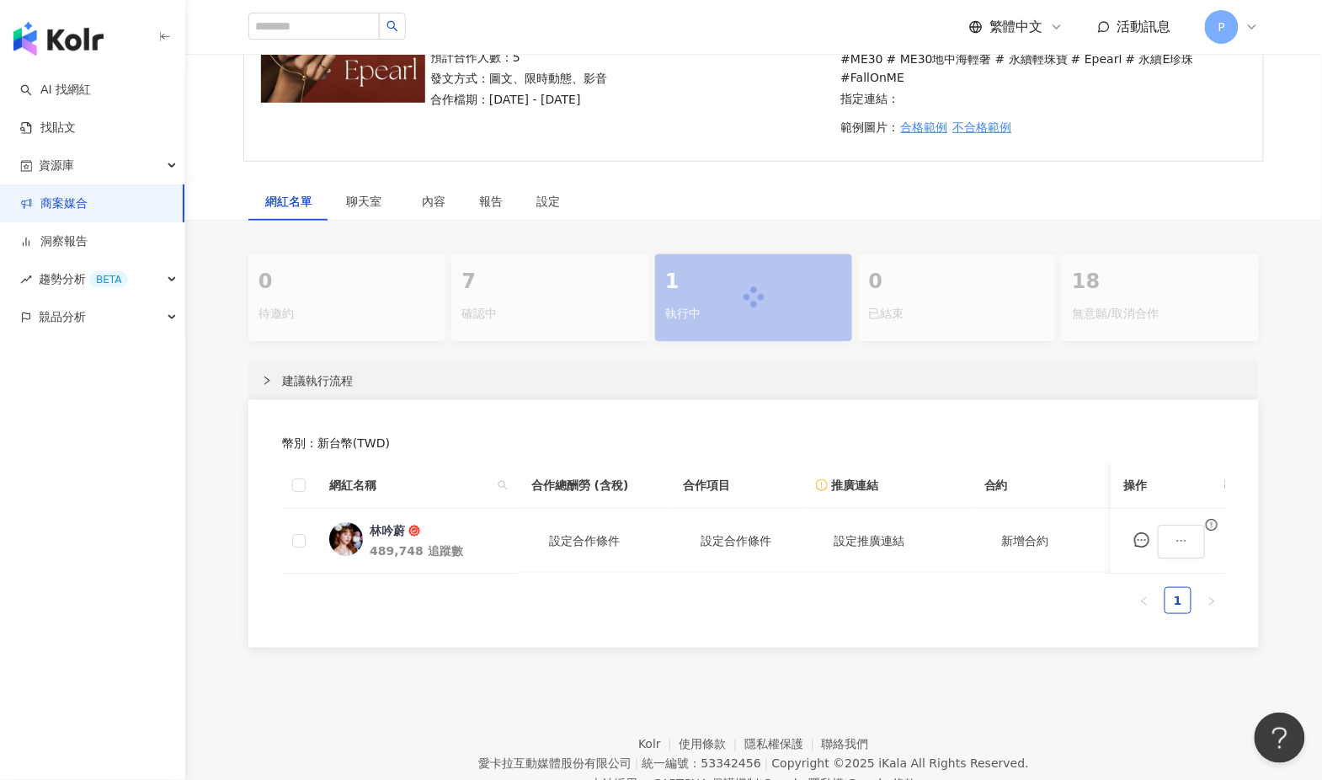
scroll to position [230, 0]
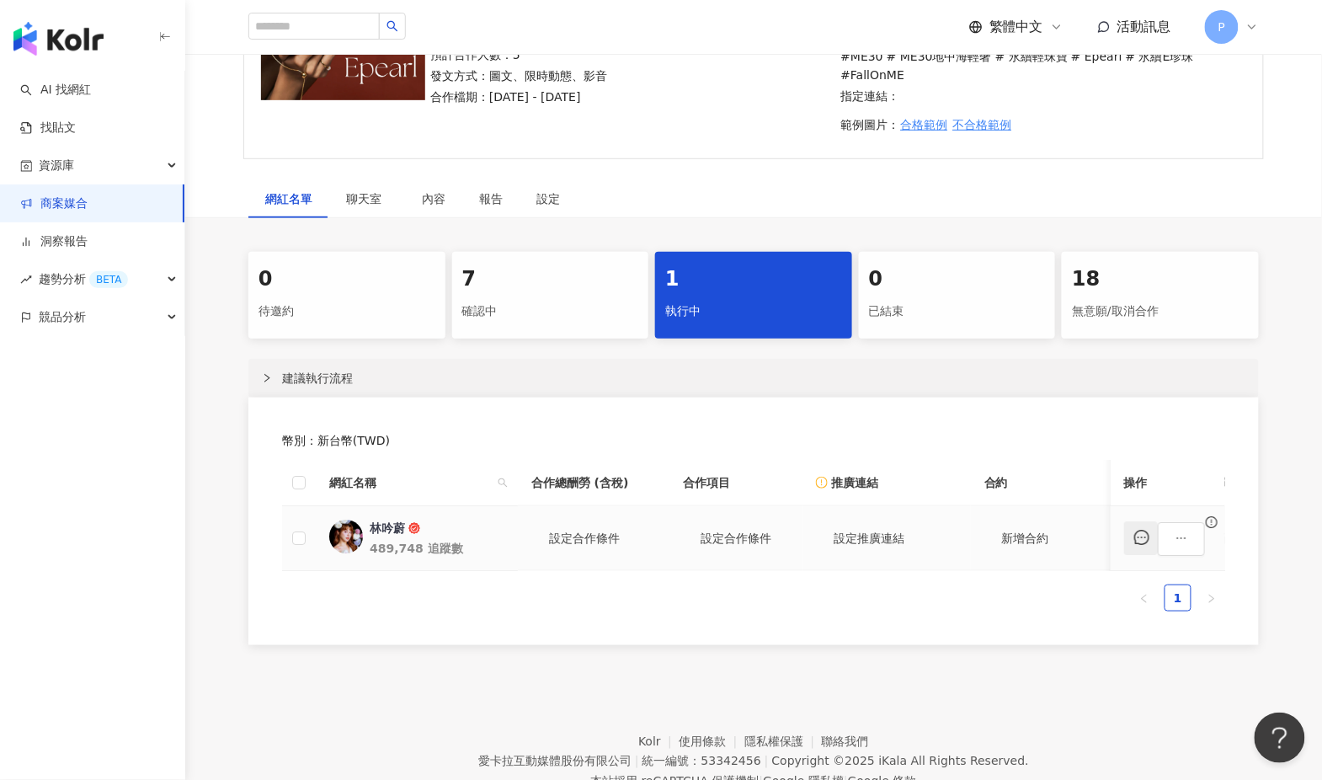
click at [1149, 535] on icon "message" at bounding box center [1141, 537] width 15 height 15
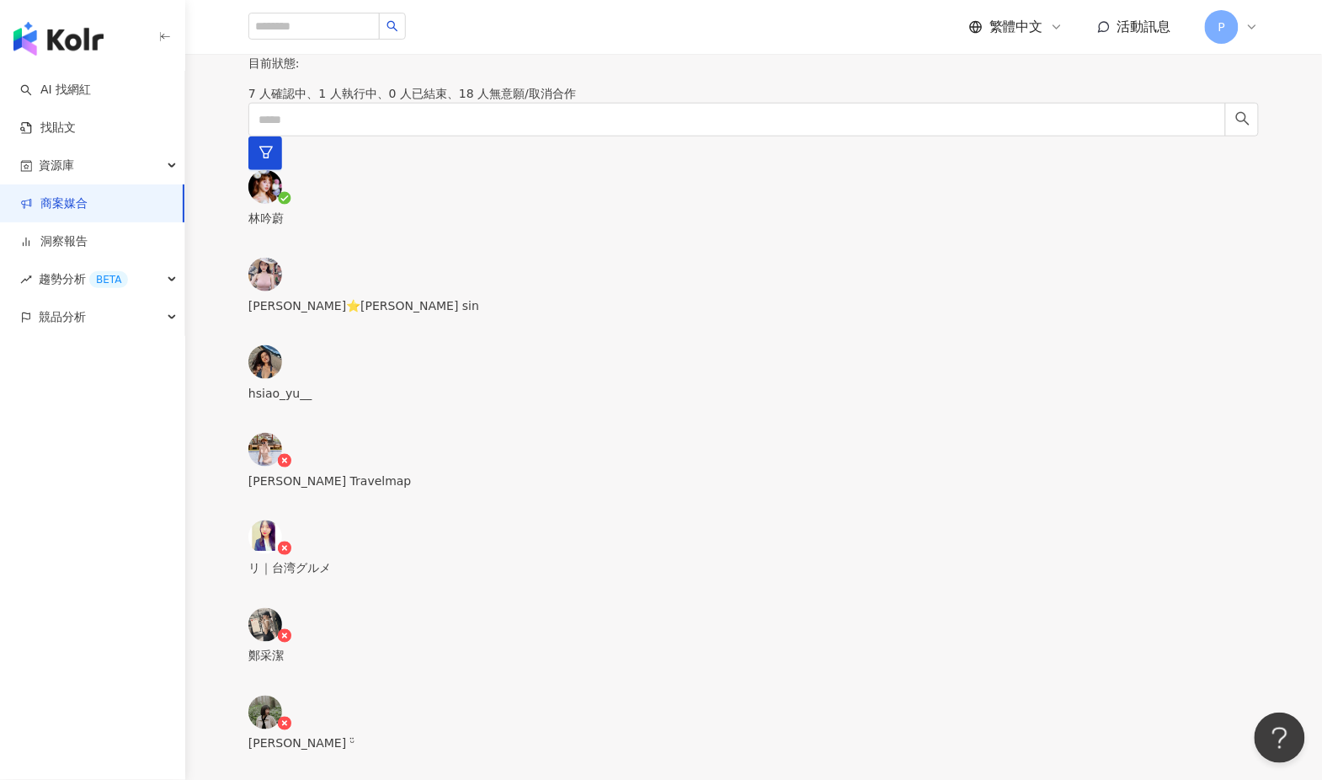
scroll to position [431, 0]
paste textarea "**********"
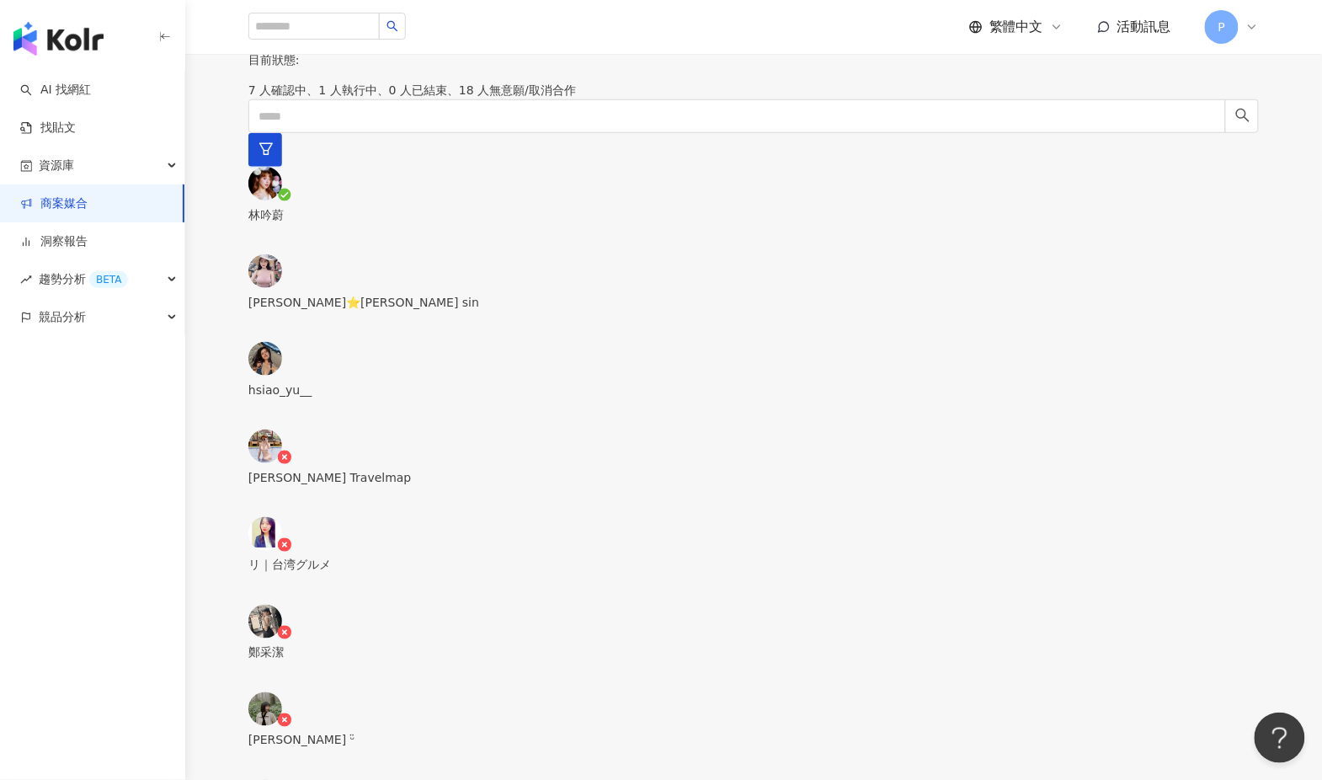
scroll to position [0, 0]
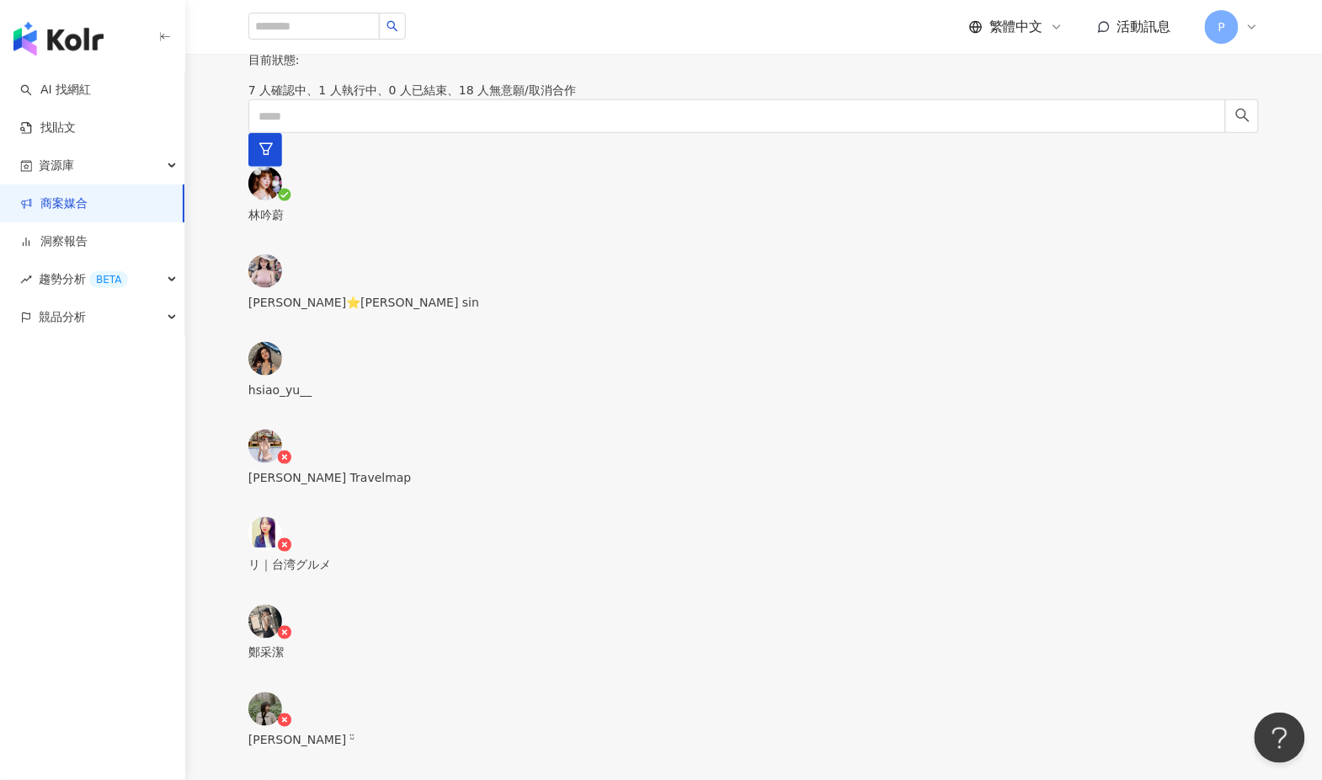
drag, startPoint x: 1105, startPoint y: 516, endPoint x: 563, endPoint y: 517, distance: 542.2
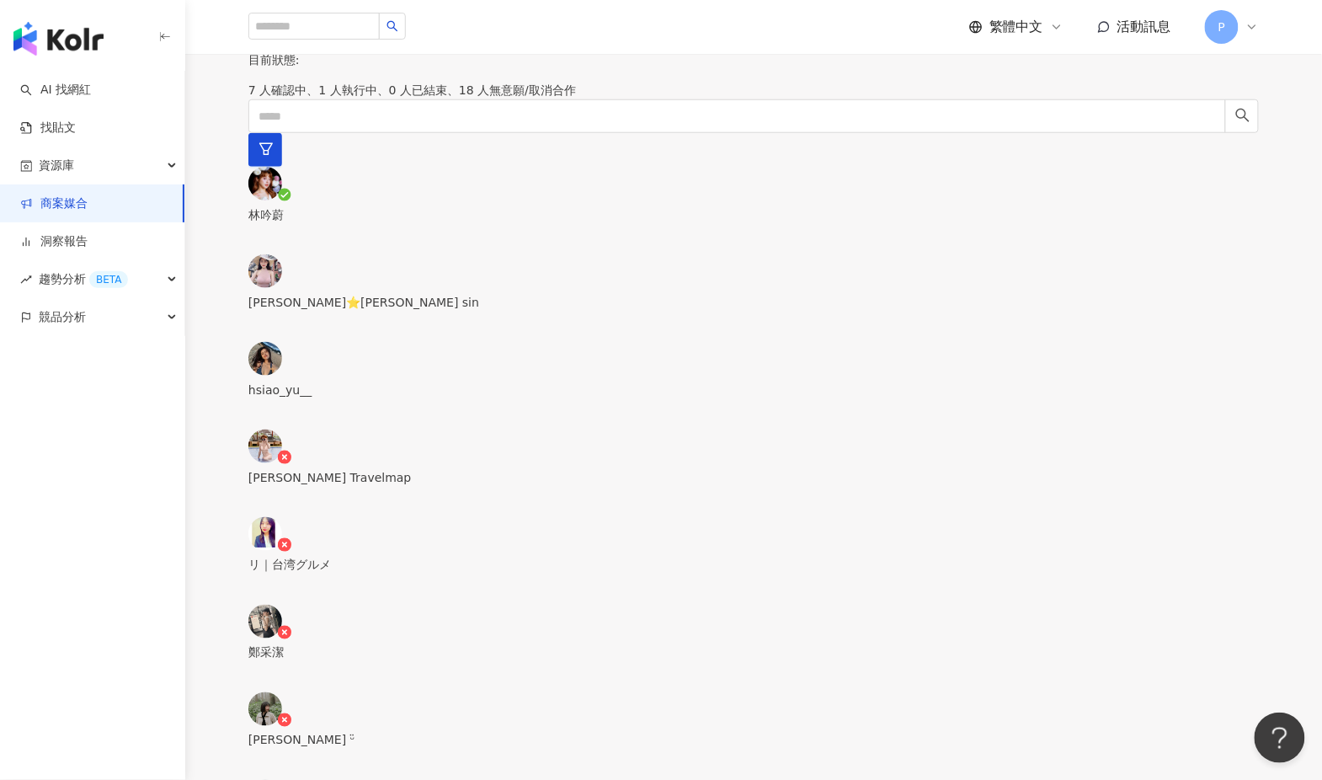
drag, startPoint x: 1111, startPoint y: 520, endPoint x: 570, endPoint y: 526, distance: 541.4
paste textarea "**********"
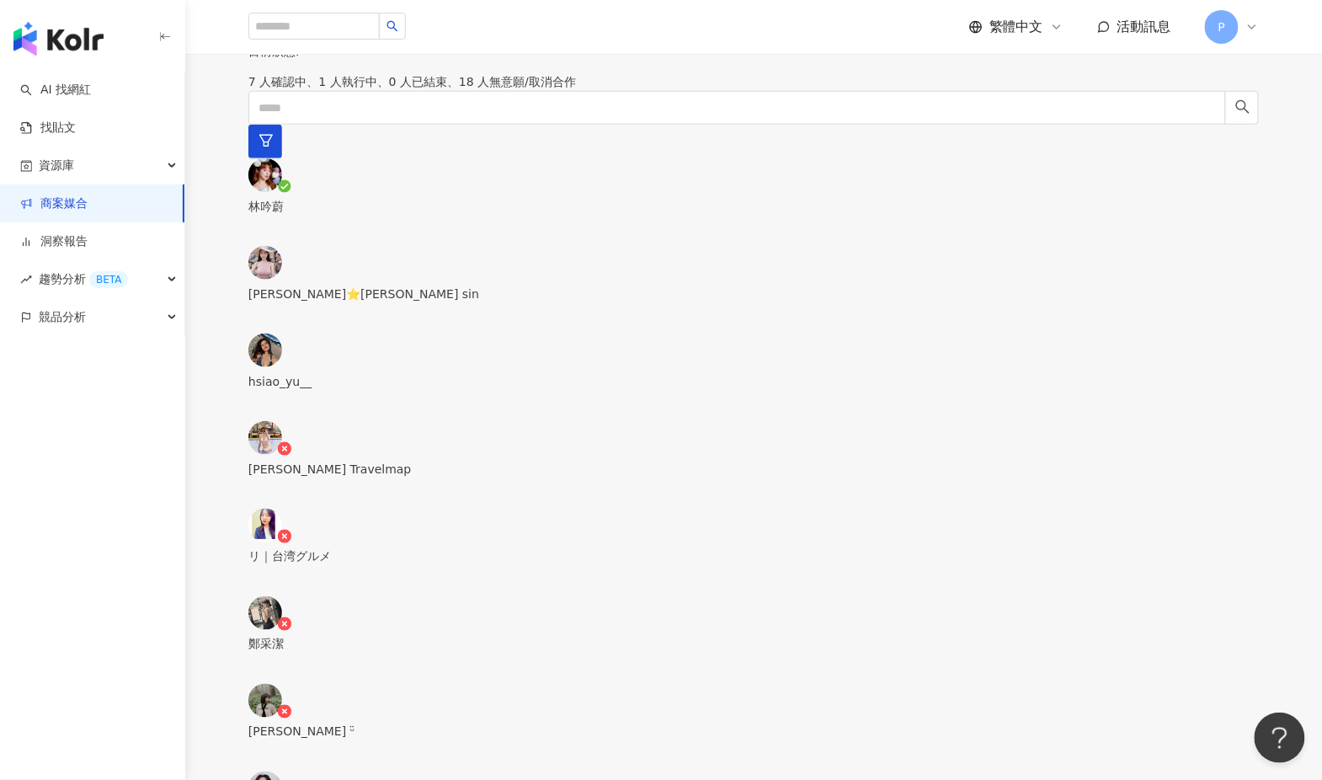
paste textarea "**********"
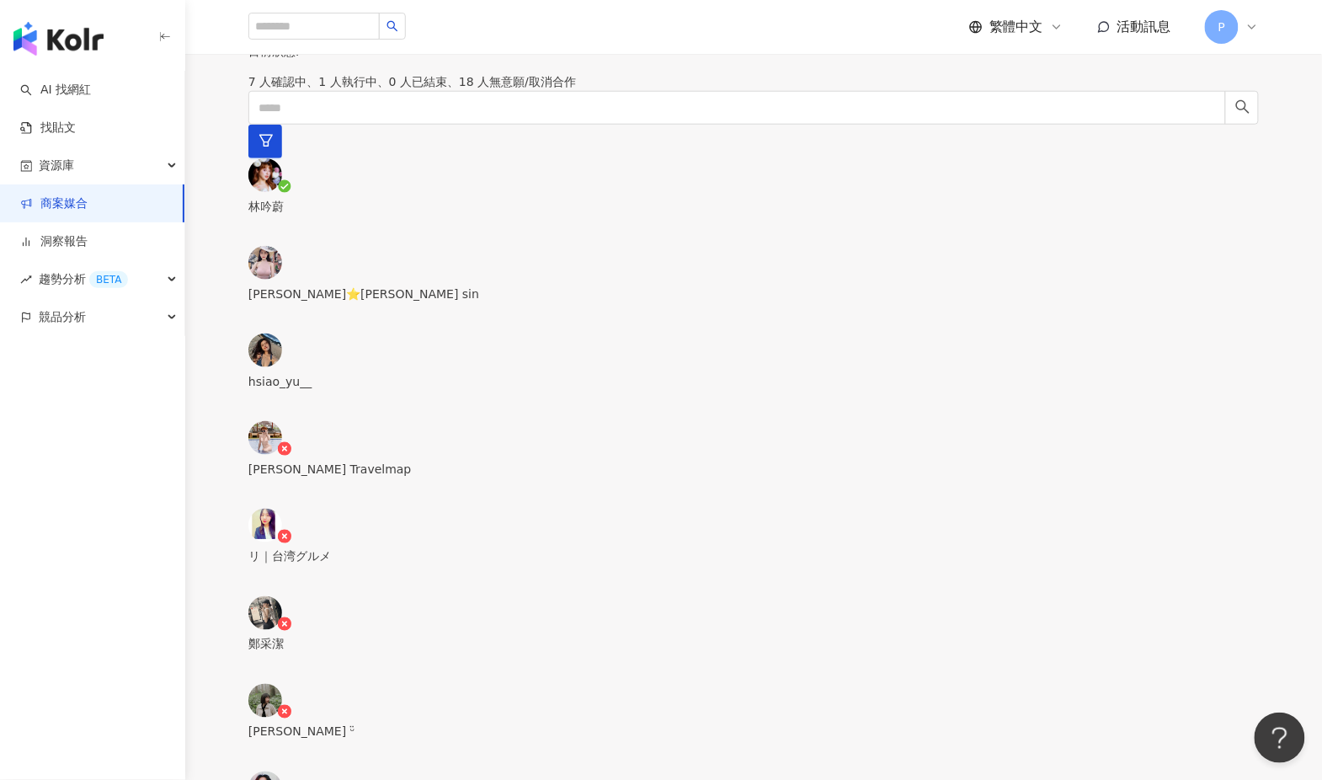
drag, startPoint x: 847, startPoint y: 466, endPoint x: 865, endPoint y: 466, distance: 18.5
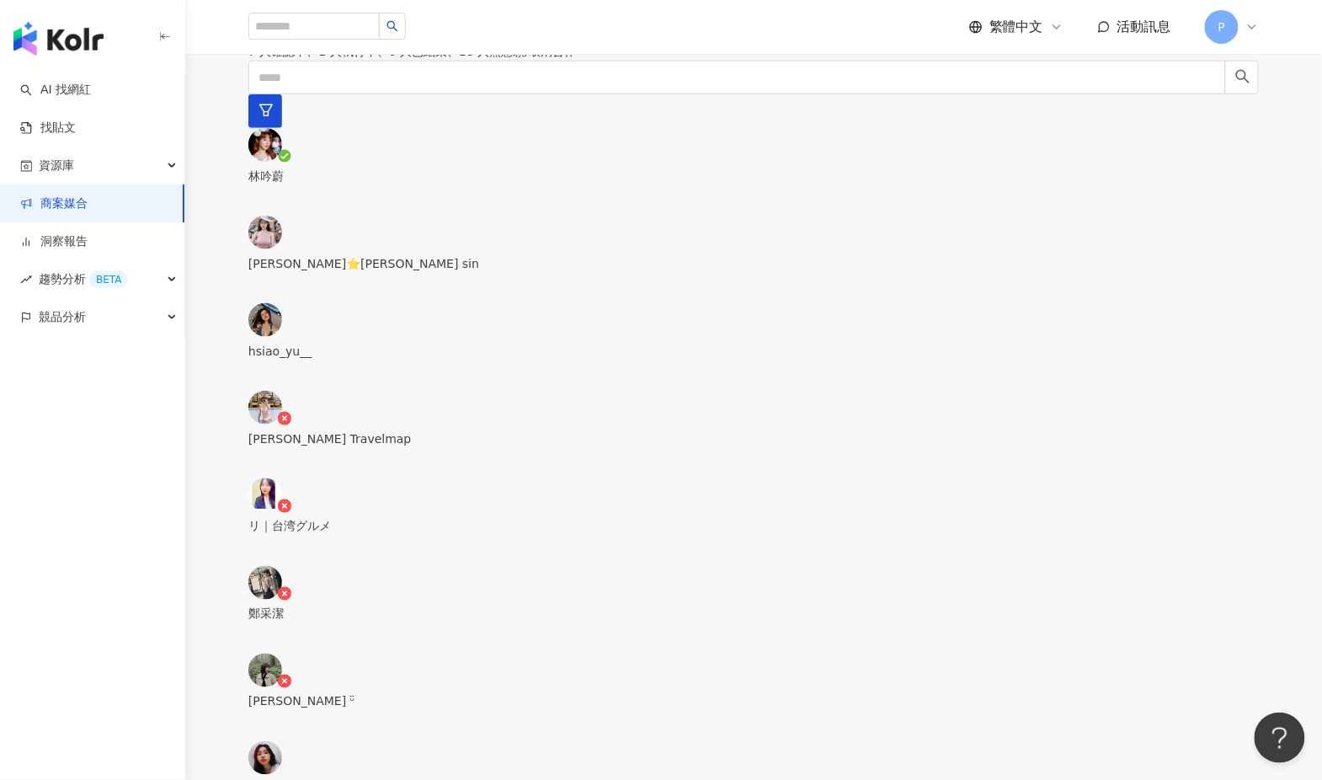
scroll to position [472, 0]
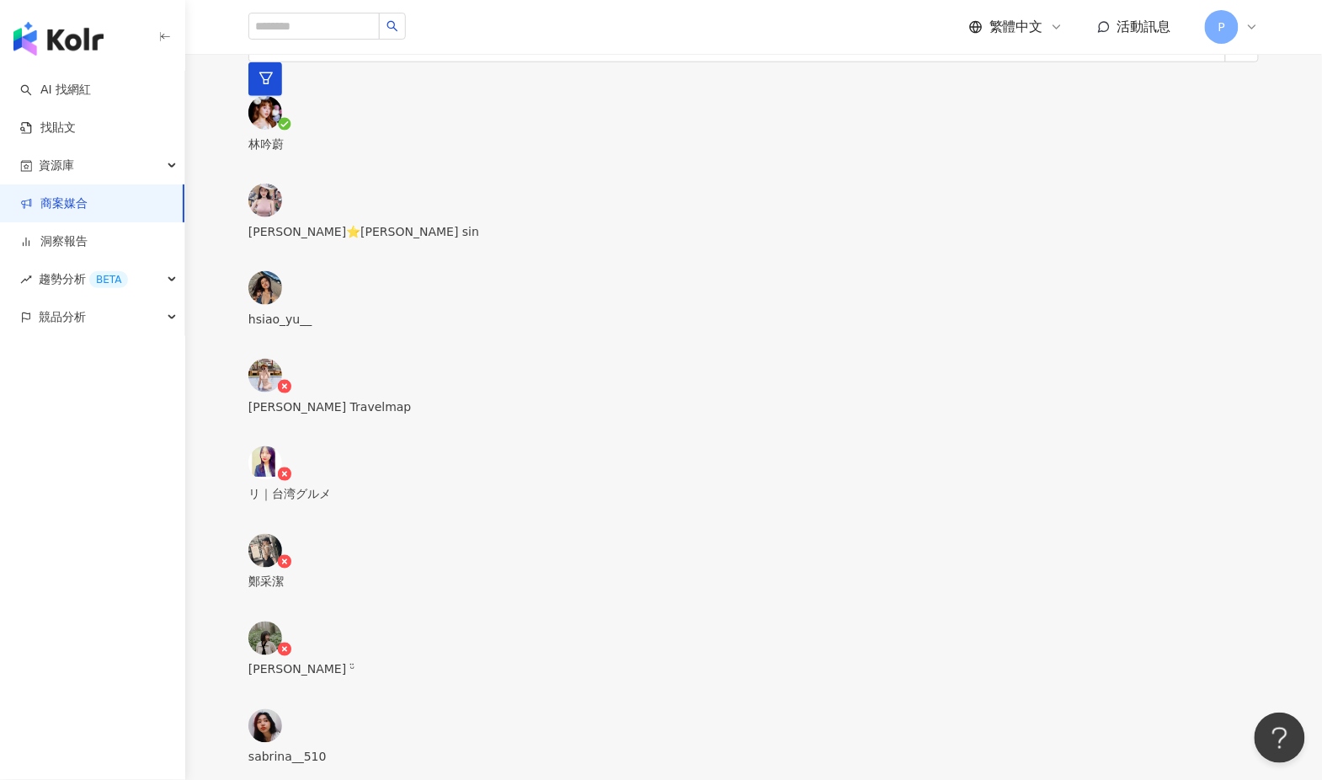
scroll to position [503, 0]
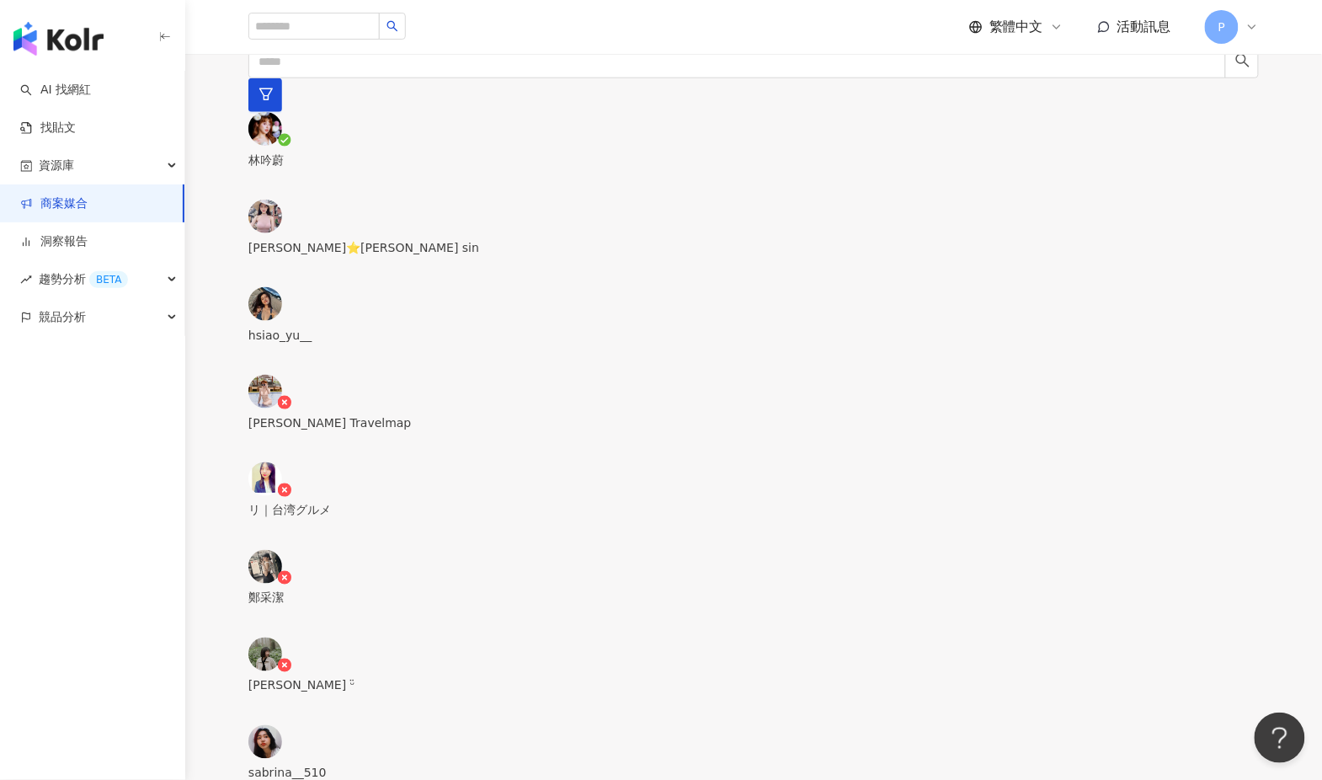
scroll to position [465, 0]
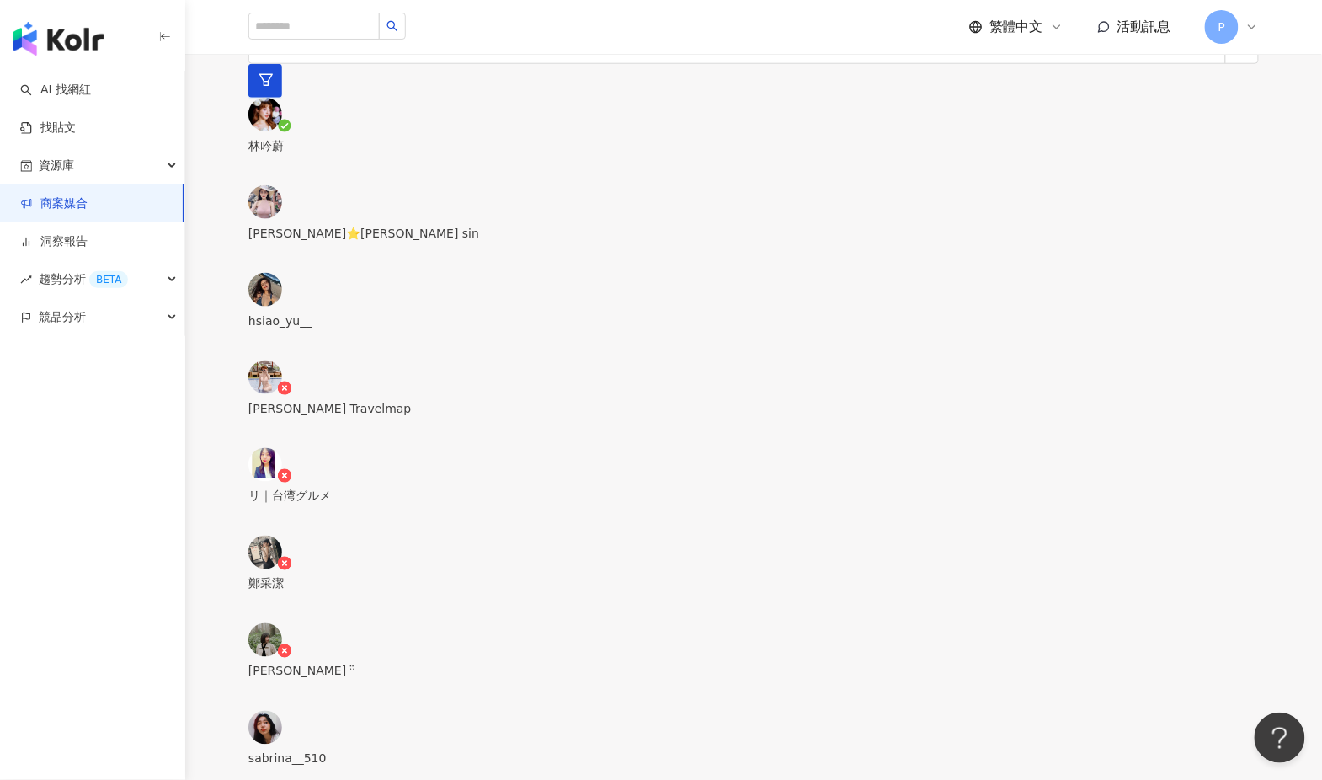
type textarea "**********"
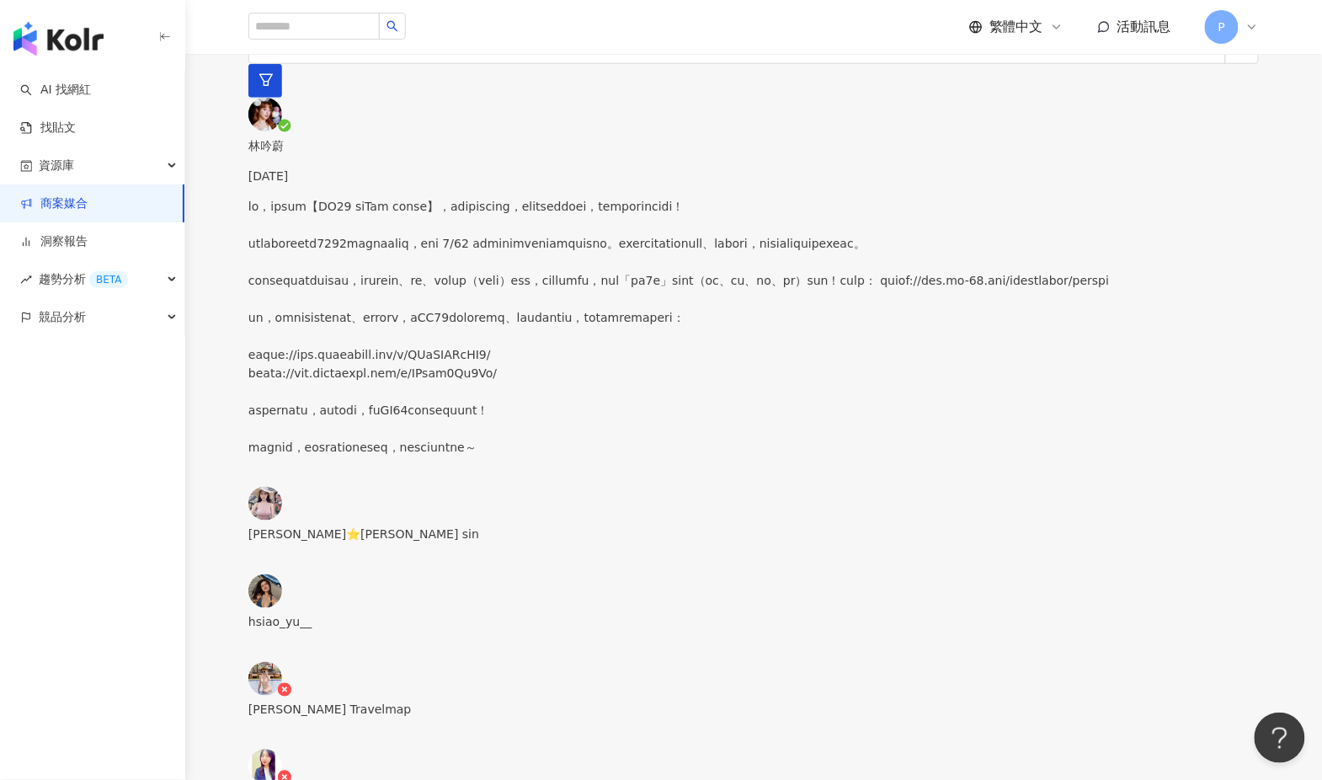
scroll to position [0, 0]
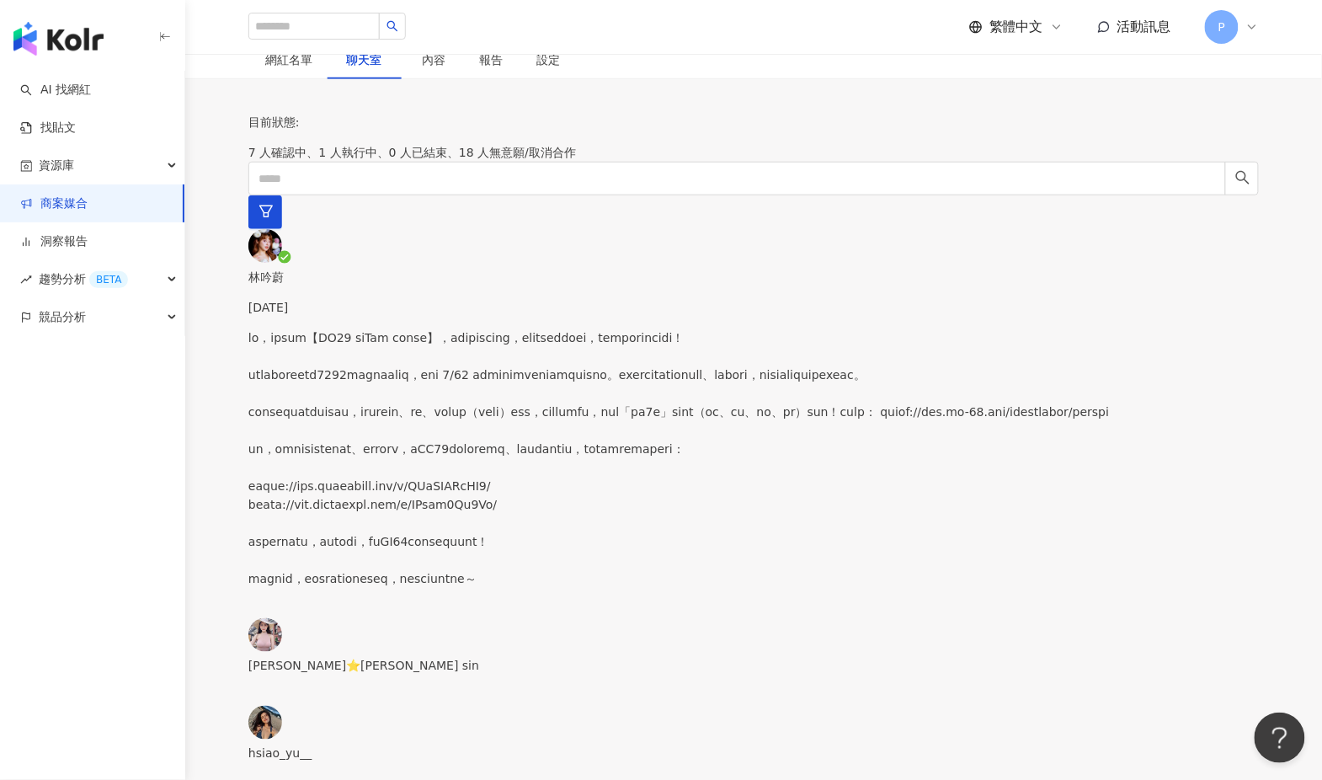
scroll to position [367, 0]
click at [441, 658] on div "[PERSON_NAME]⭐️[PERSON_NAME] sin" at bounding box center [753, 667] width 1010 height 19
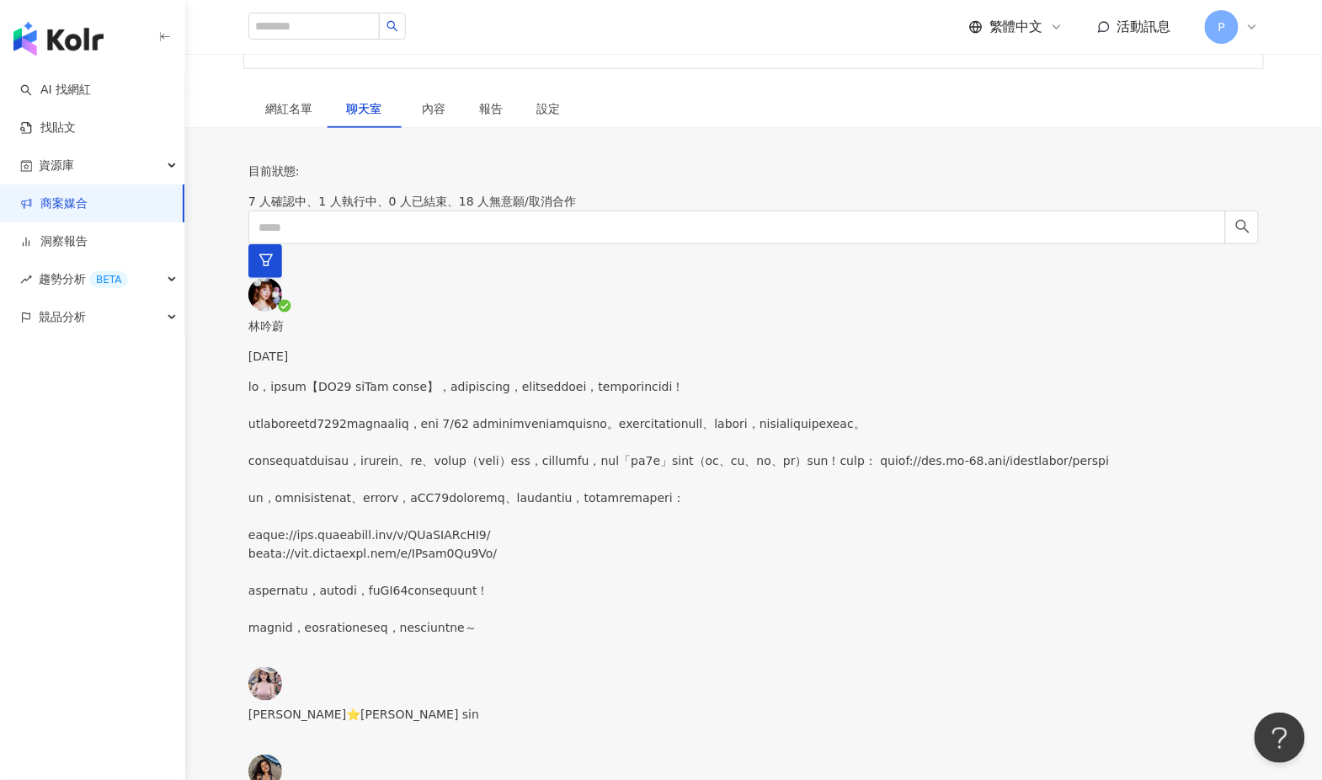
scroll to position [315, 0]
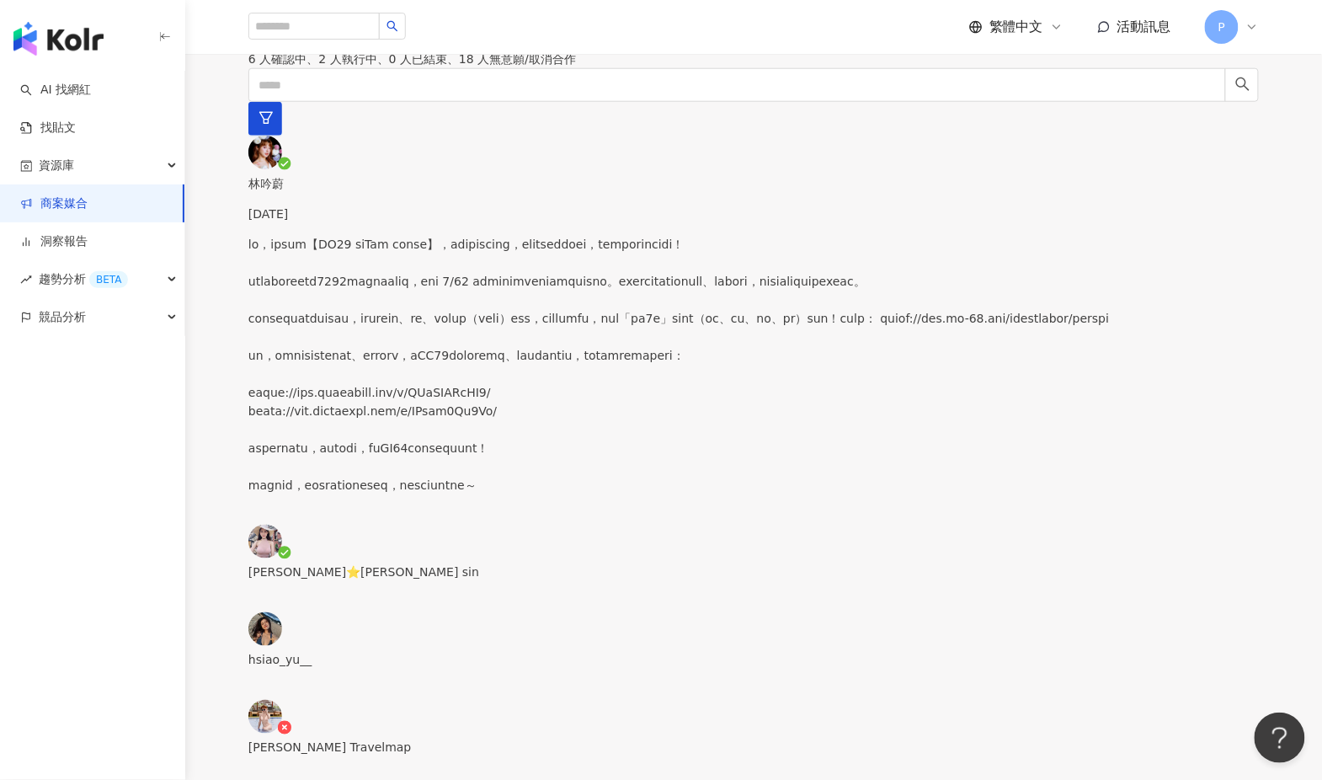
scroll to position [475, 0]
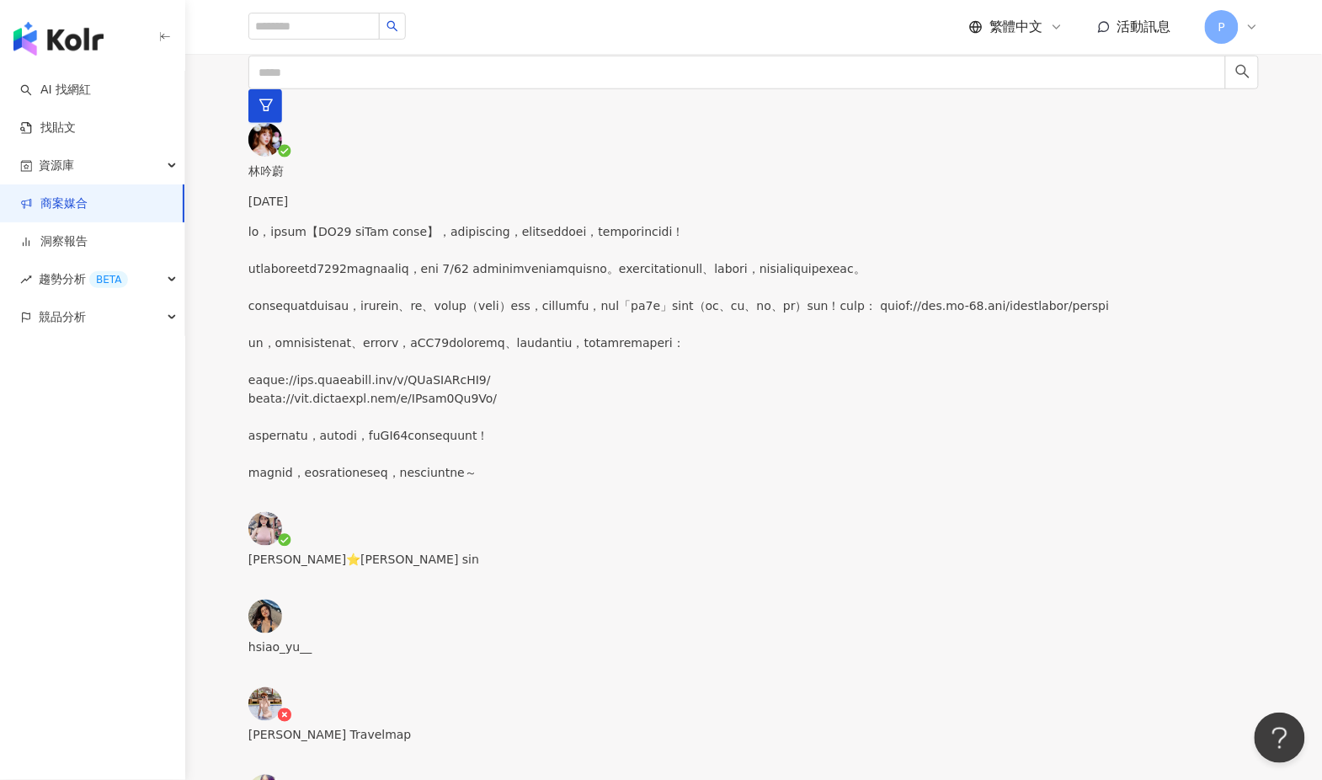
paste textarea "**********"
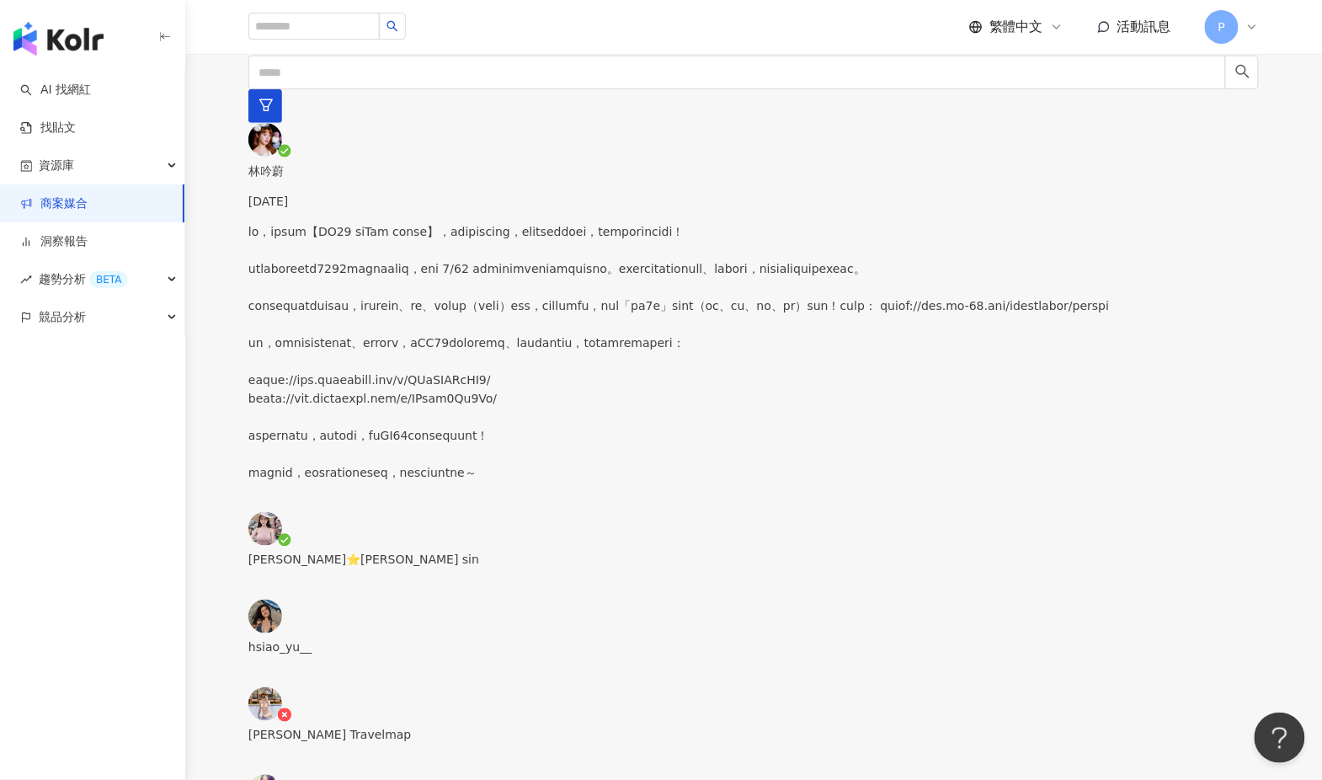
scroll to position [0, 0]
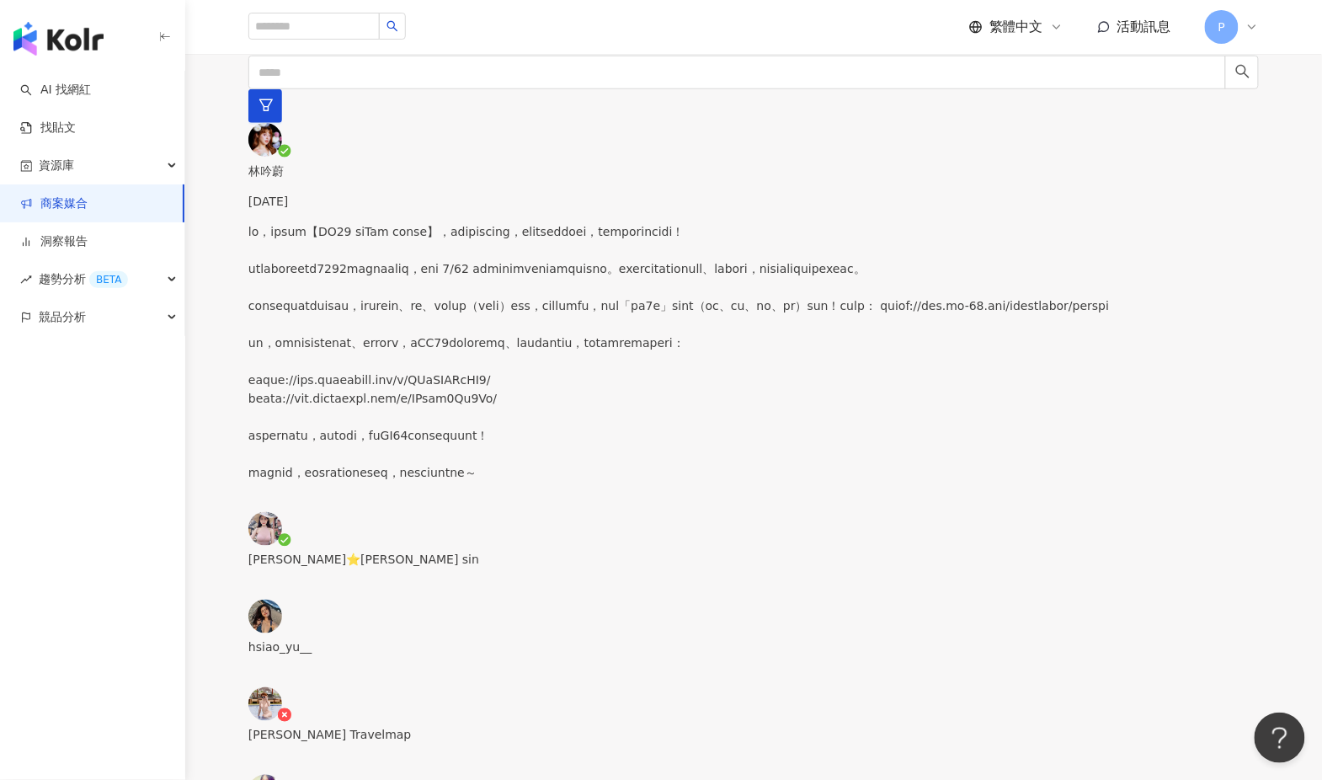
scroll to position [31, 0]
drag, startPoint x: 886, startPoint y: 599, endPoint x: 557, endPoint y: 580, distance: 329.7
paste textarea
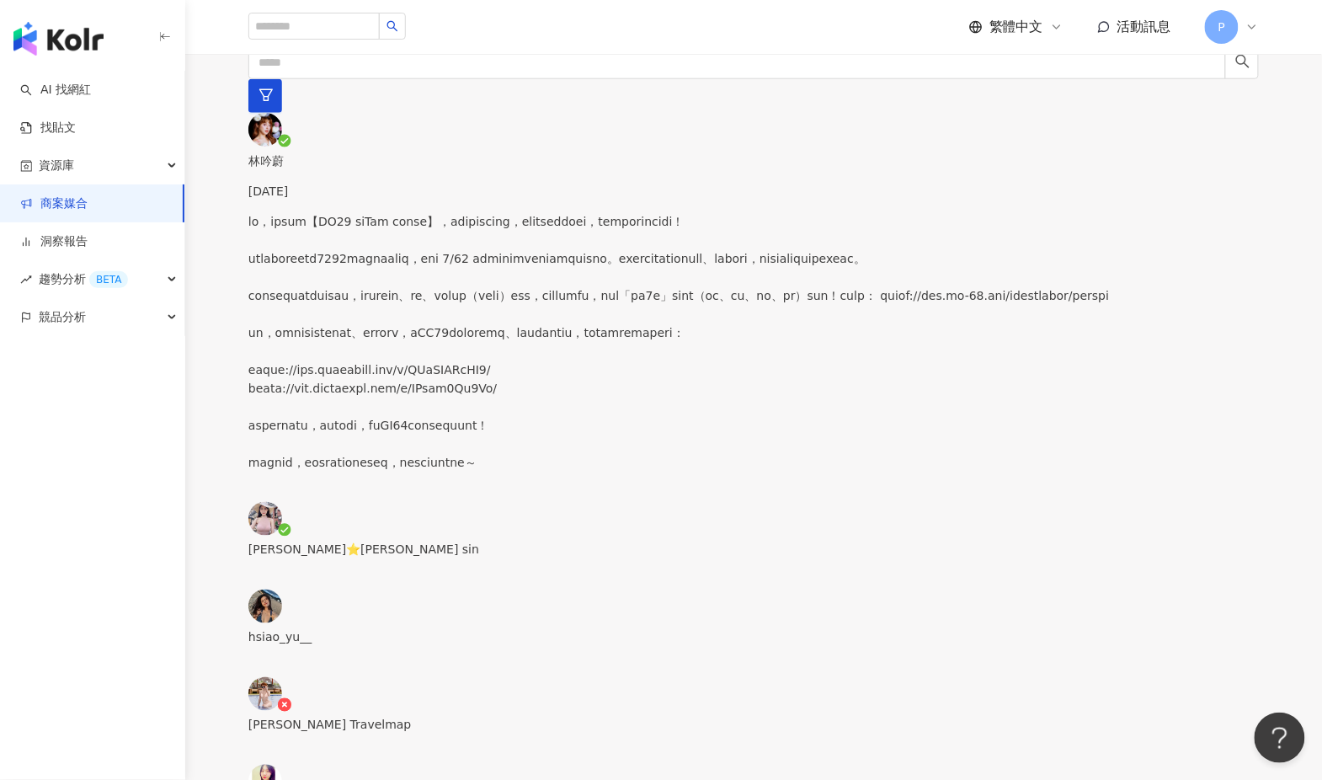
scroll to position [508, 0]
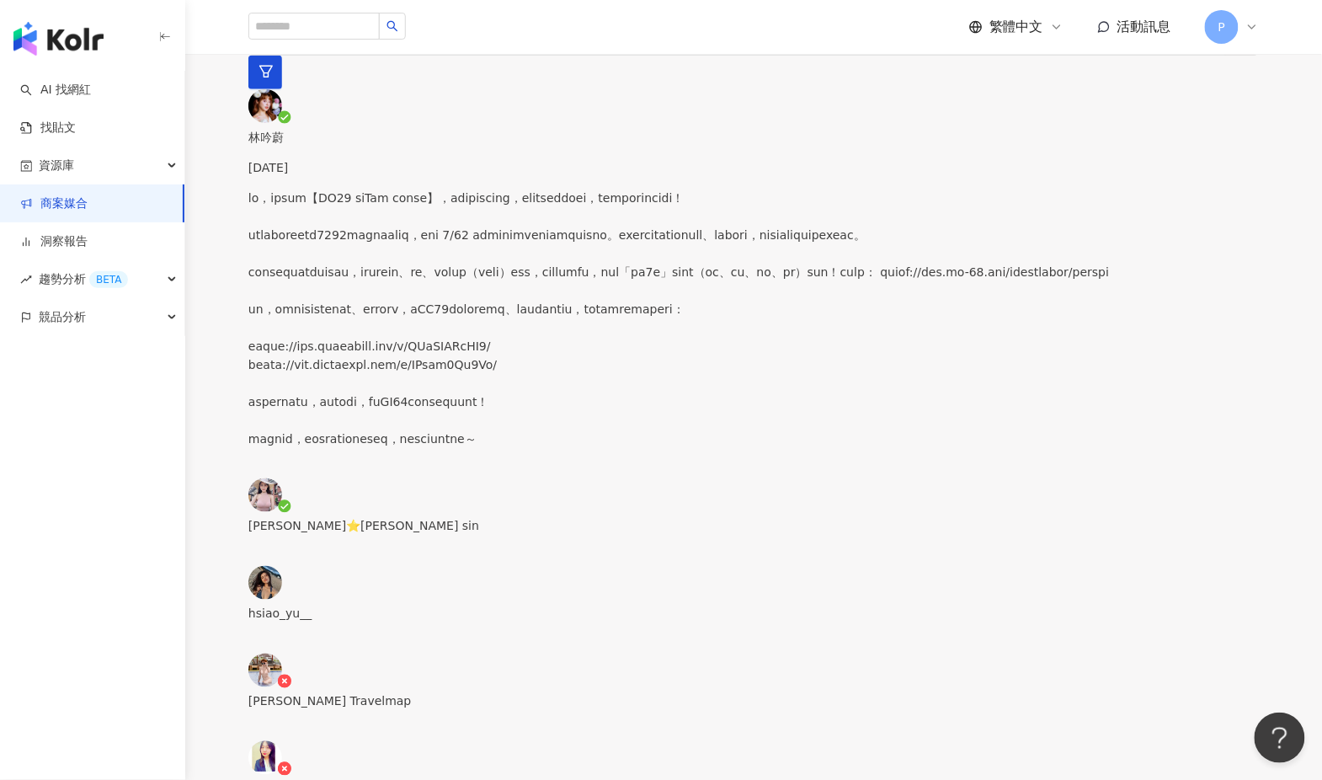
drag, startPoint x: 803, startPoint y: 375, endPoint x: 904, endPoint y: 451, distance: 126.8
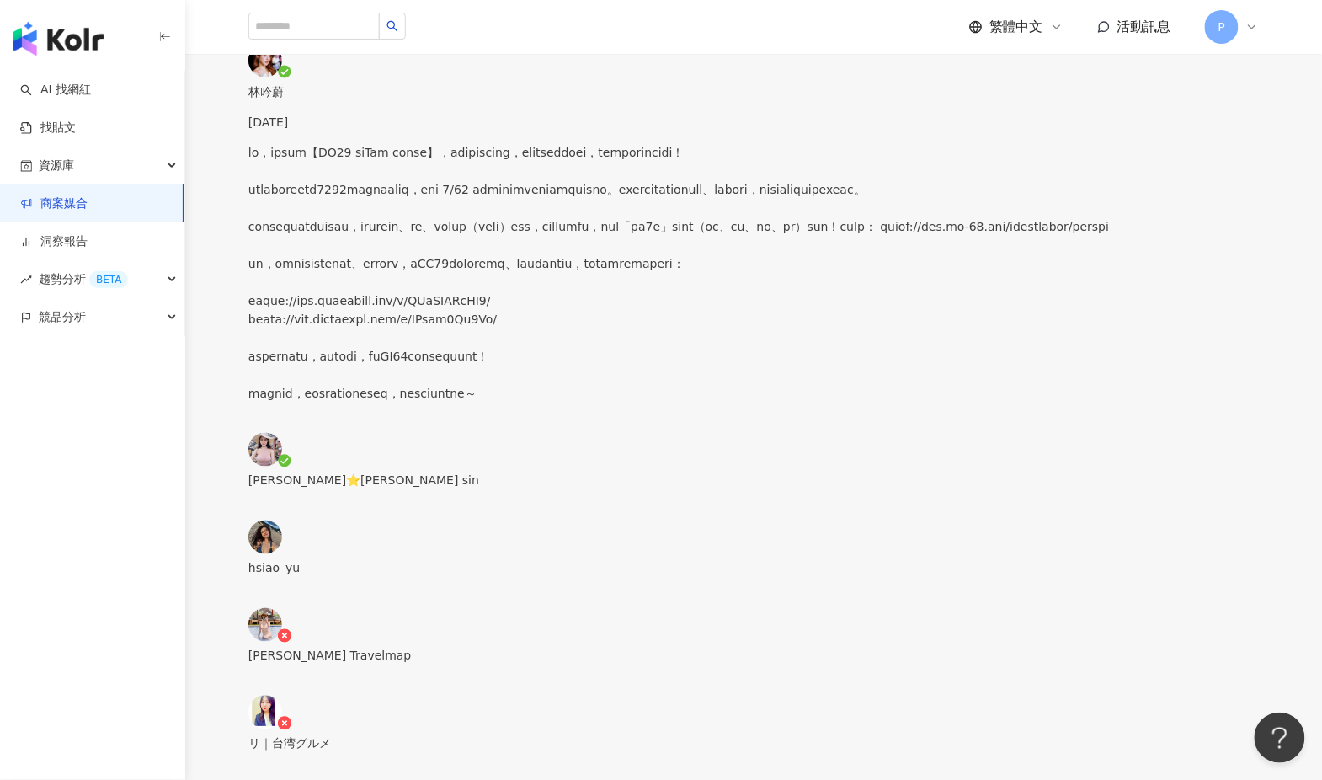
scroll to position [553, 0]
type textarea "**********"
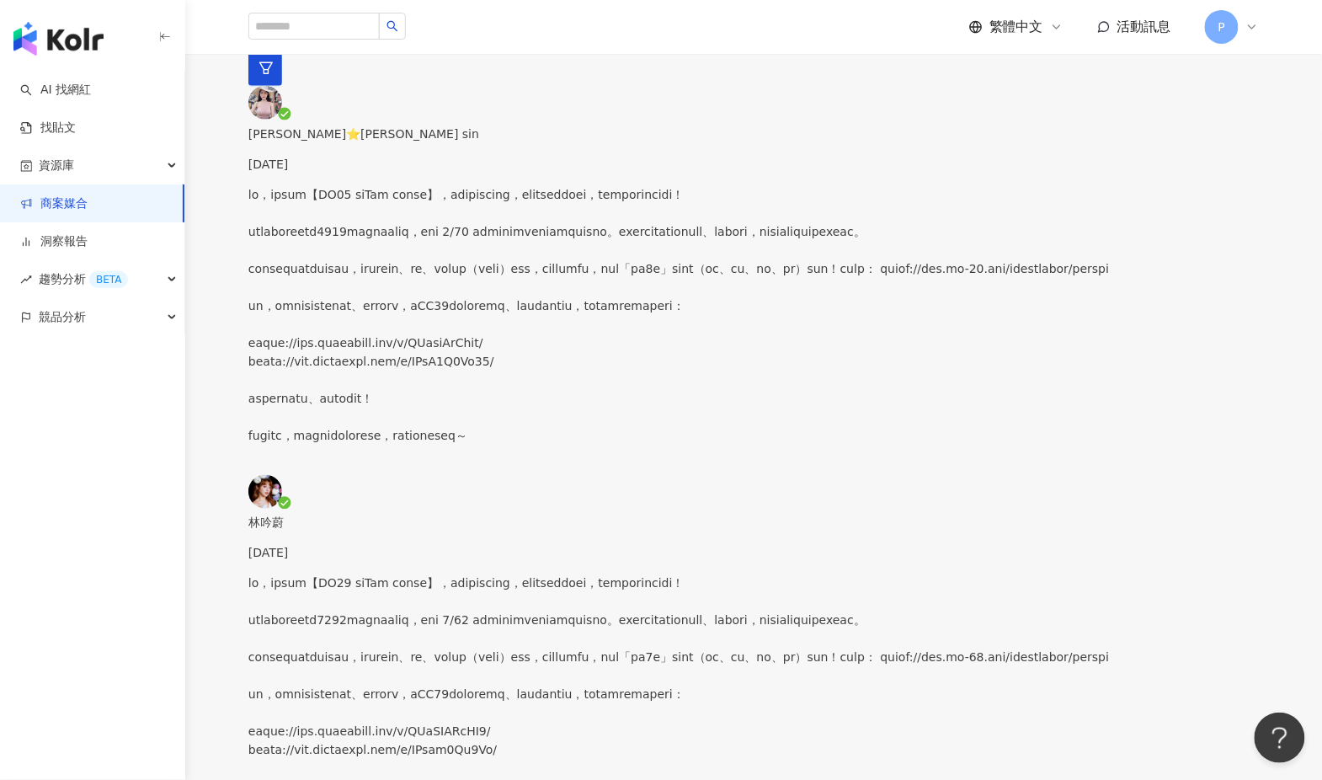
scroll to position [374, 0]
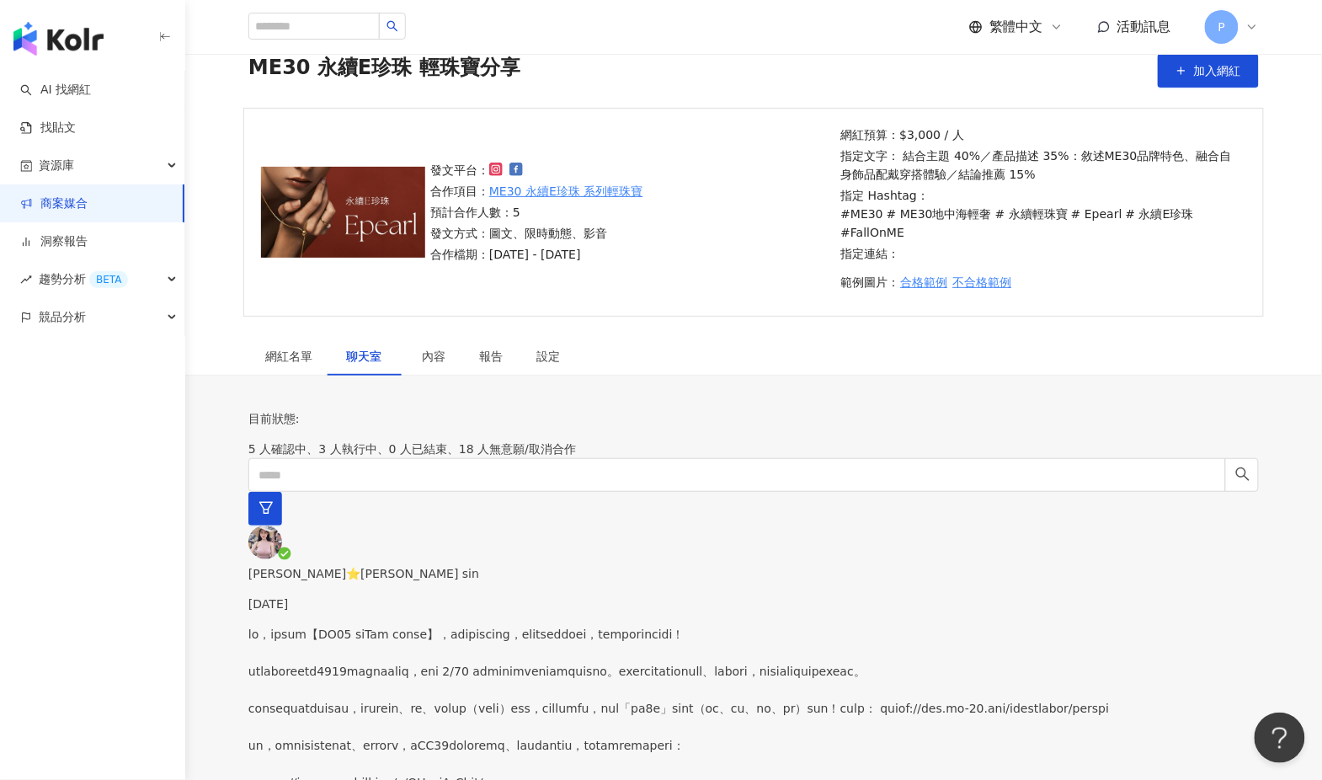
scroll to position [27, 0]
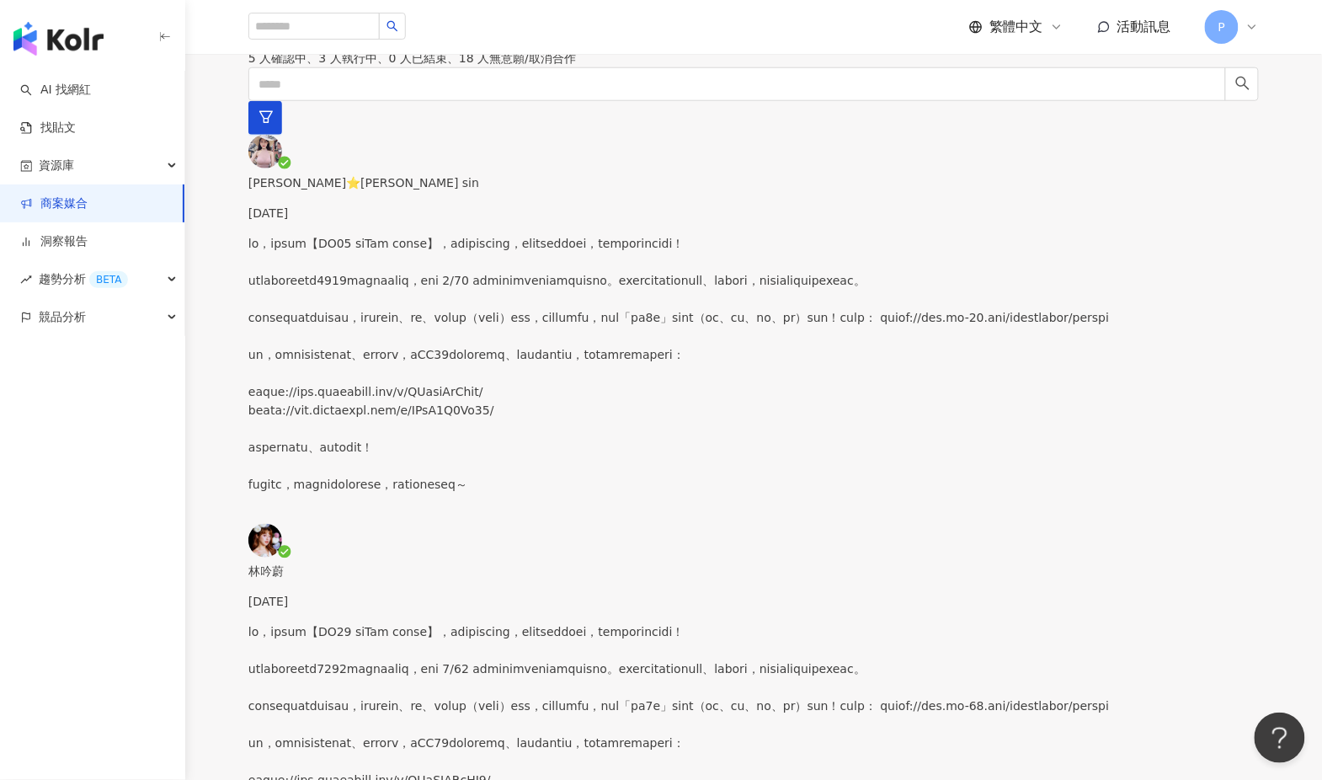
scroll to position [472, 0]
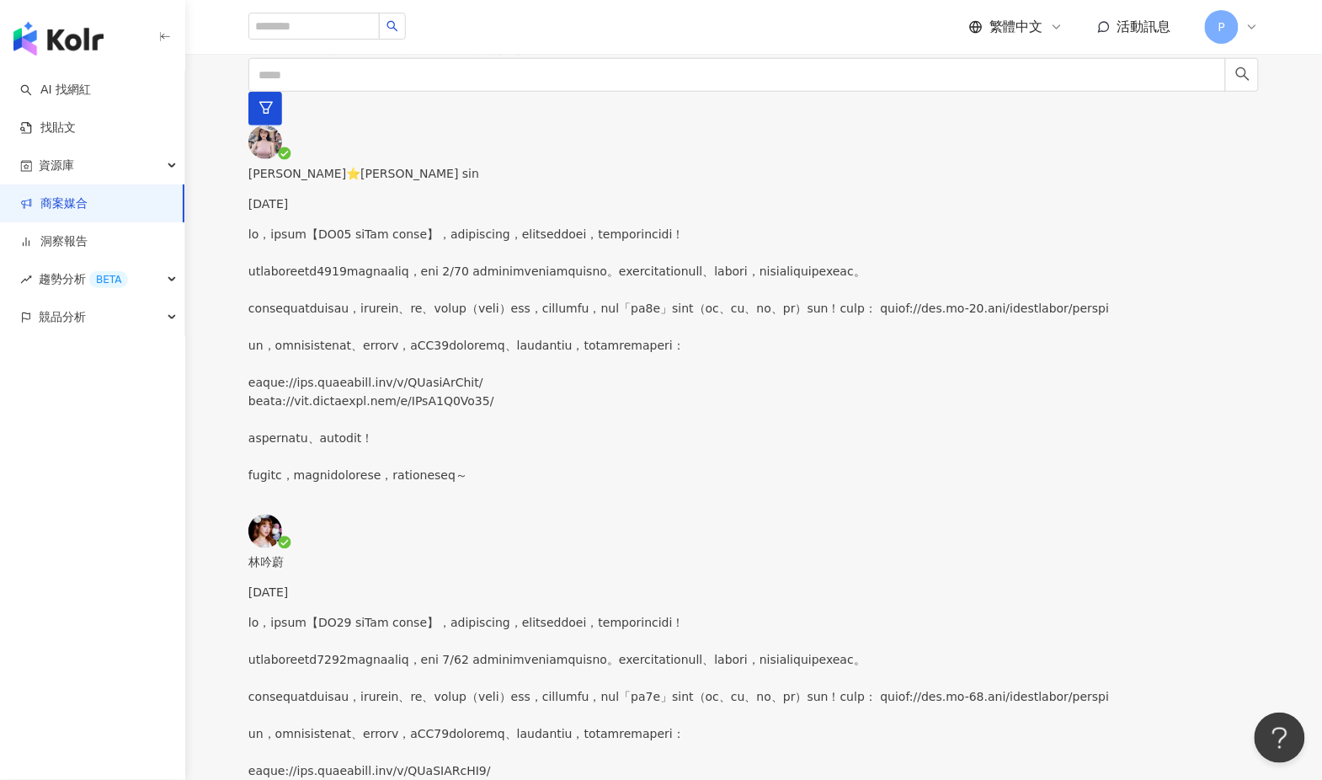
drag, startPoint x: 849, startPoint y: 181, endPoint x: 1212, endPoint y: 555, distance: 521.5
copy p "lo，ipsum【DO53 siTam conse】，adipiscing，elitseddoei，temporincidi！ utlaboreetd5573…"
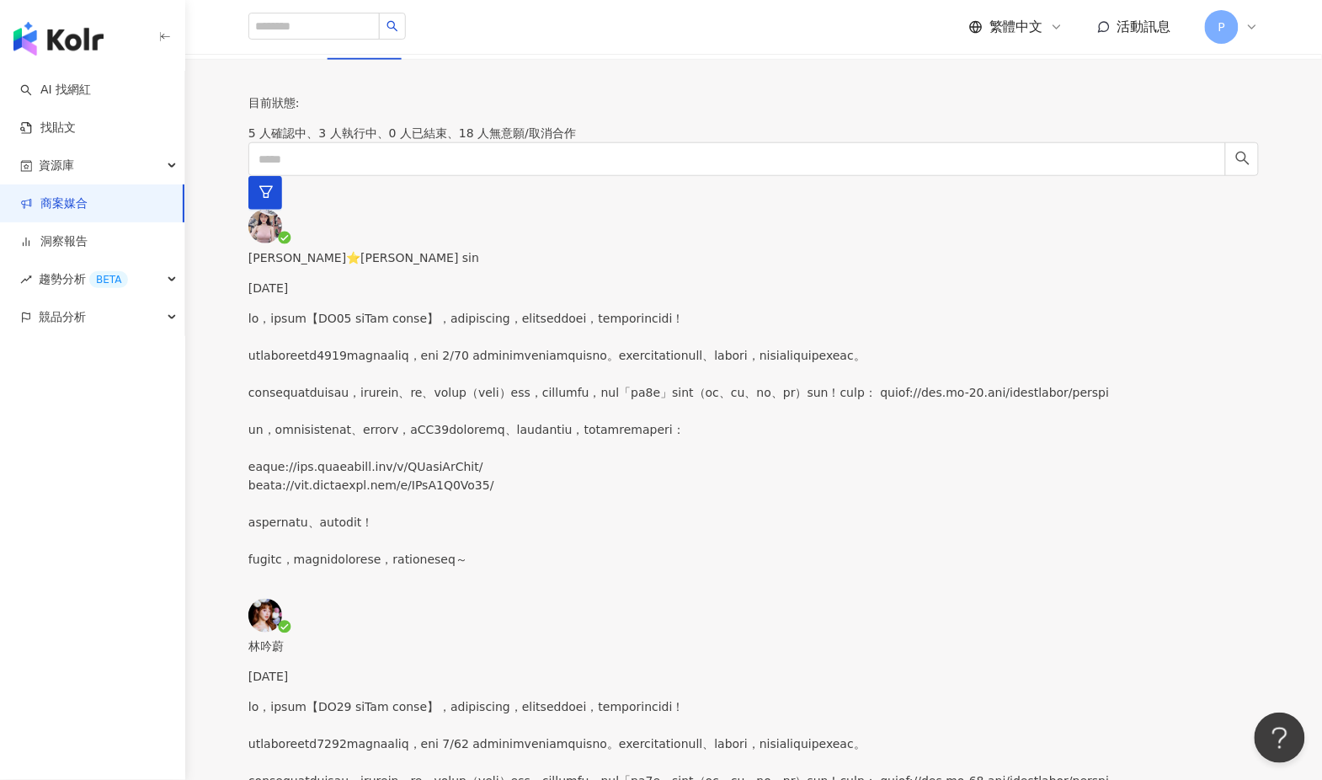
paste textarea "**********"
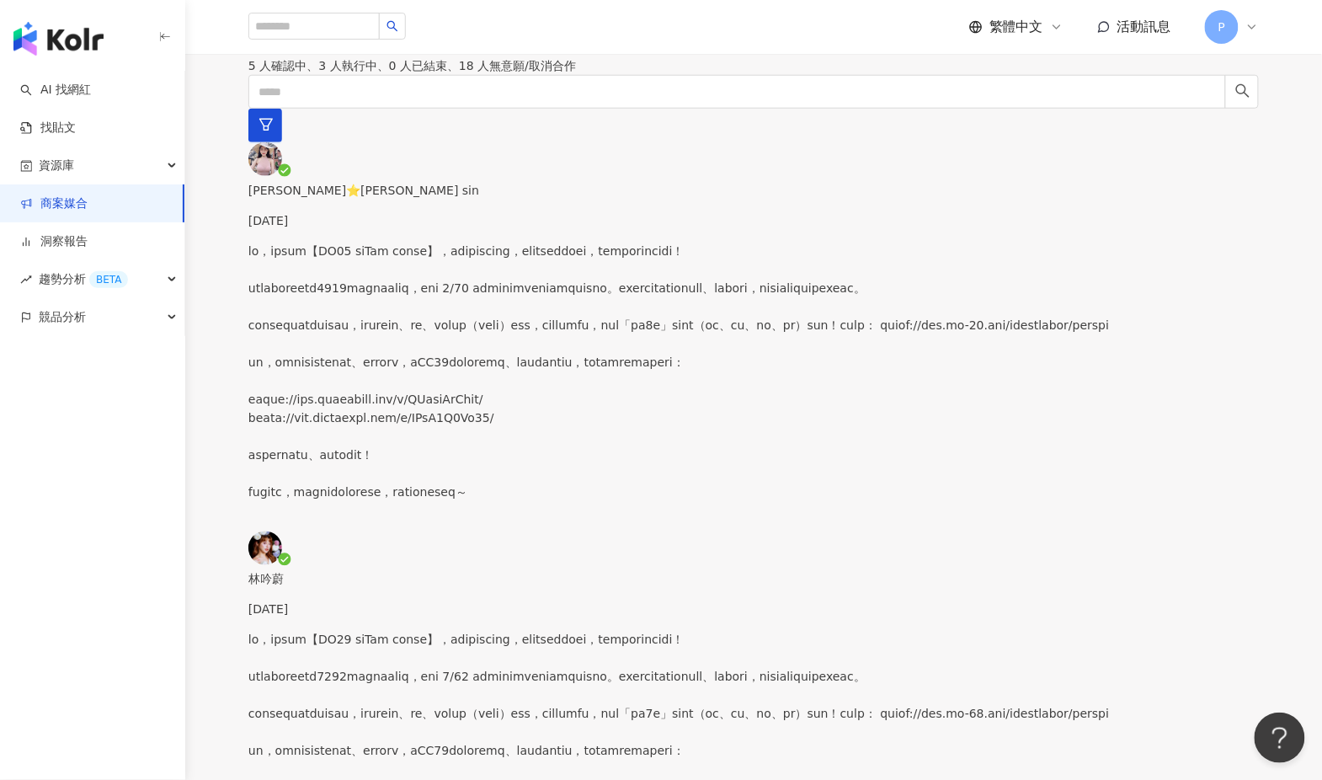
scroll to position [432, 0]
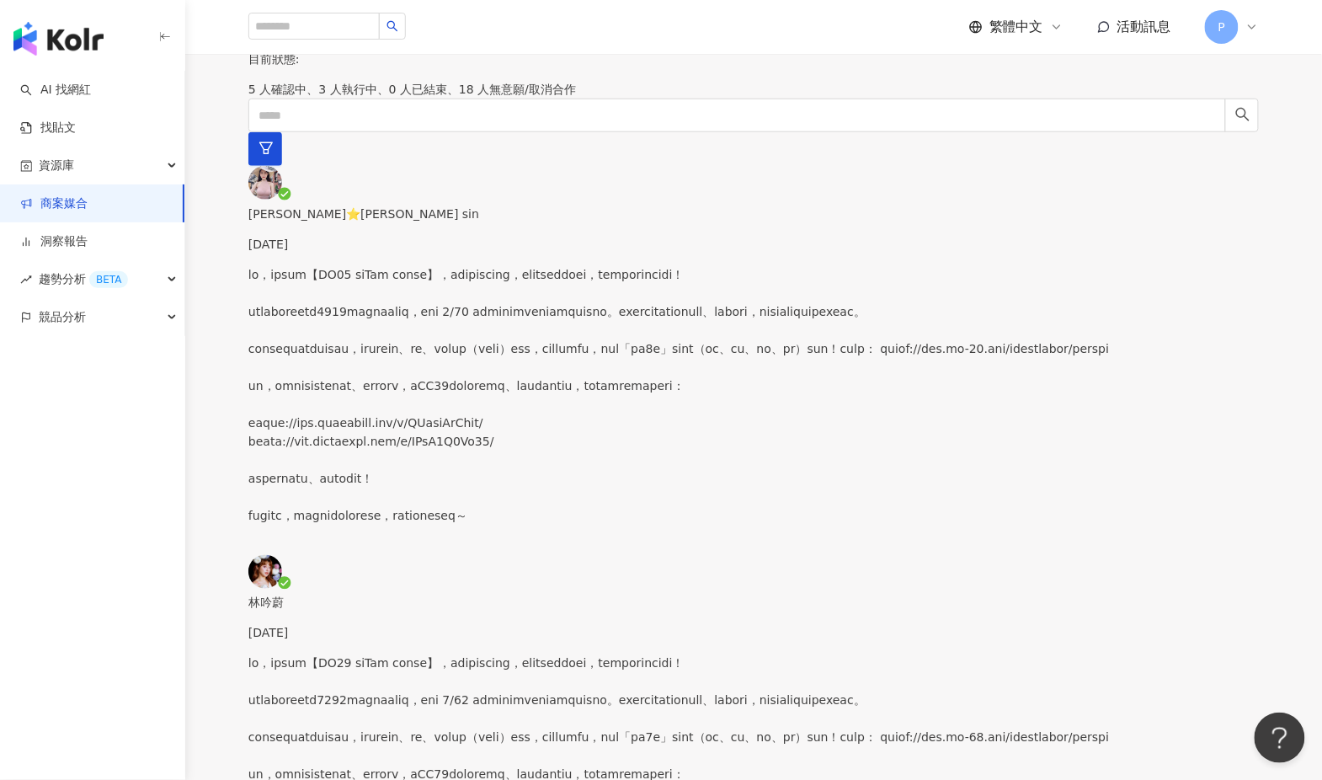
click at [365, 654] on p at bounding box center [753, 783] width 1010 height 259
click at [418, 265] on p at bounding box center [753, 394] width 1010 height 259
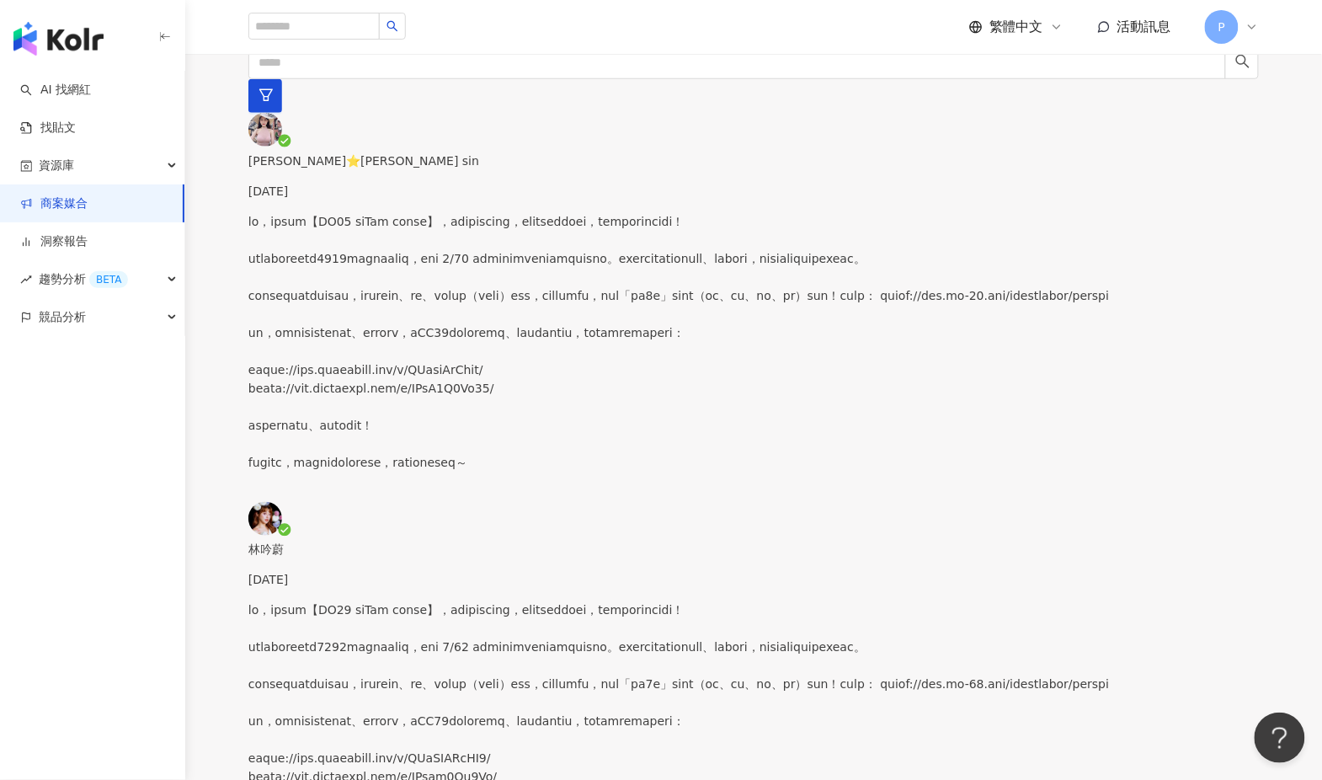
scroll to position [503, 0]
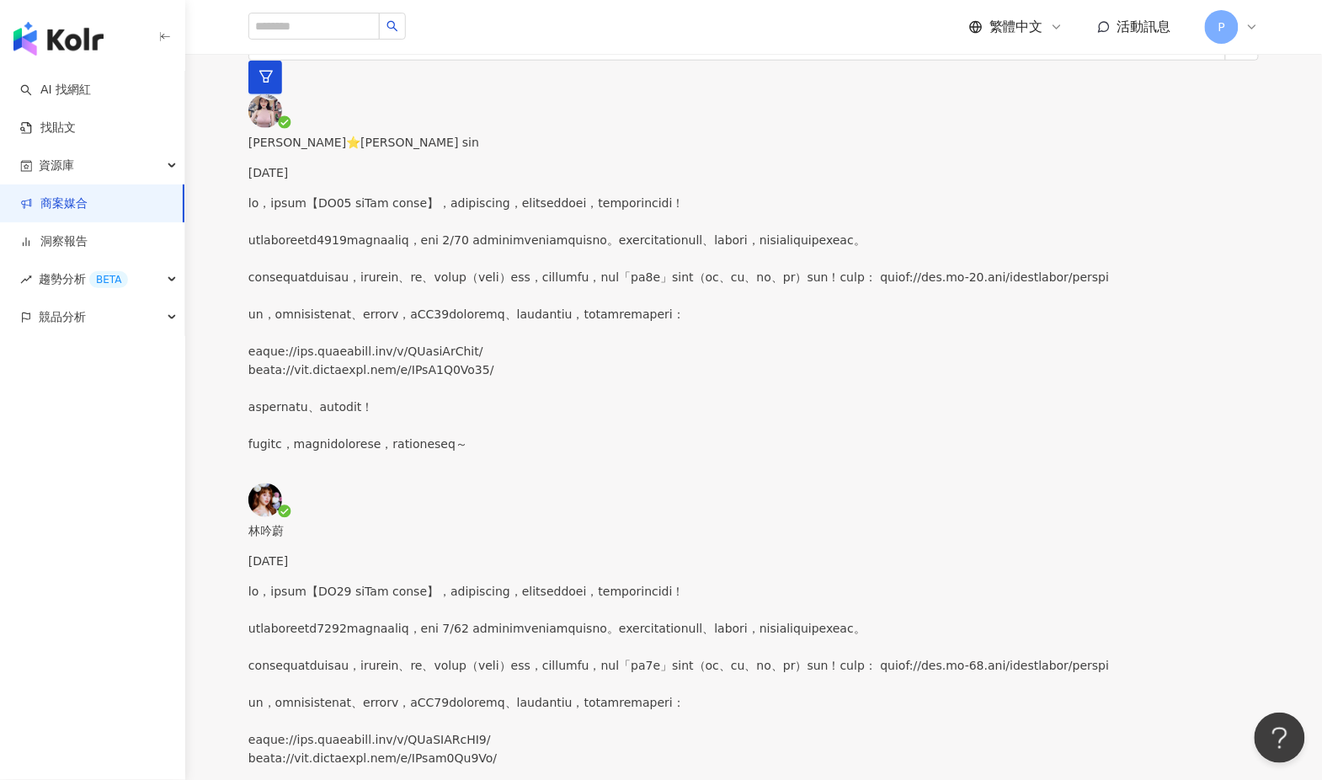
drag, startPoint x: 1017, startPoint y: 577, endPoint x: 519, endPoint y: 575, distance: 498.4
drag, startPoint x: 876, startPoint y: 564, endPoint x: 583, endPoint y: 550, distance: 294.2
paste textarea "**********"
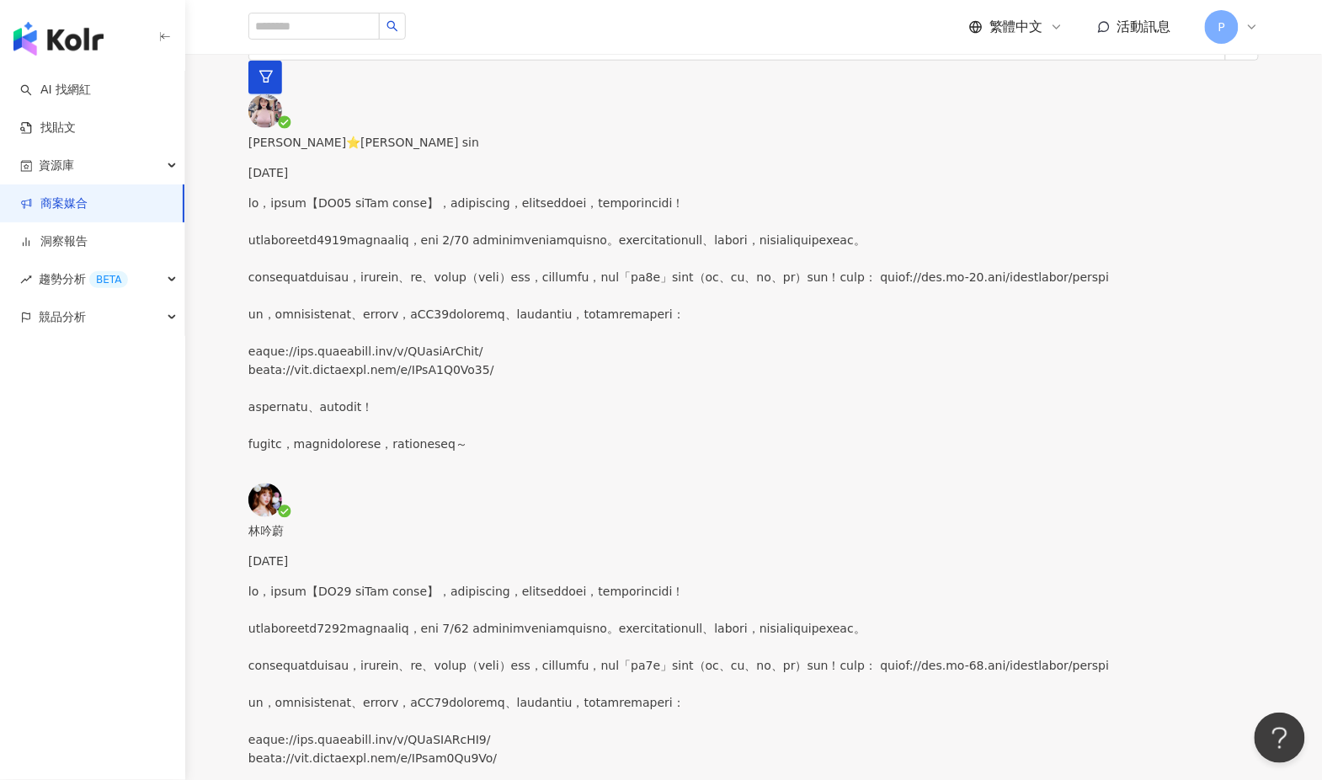
type textarea "**********"
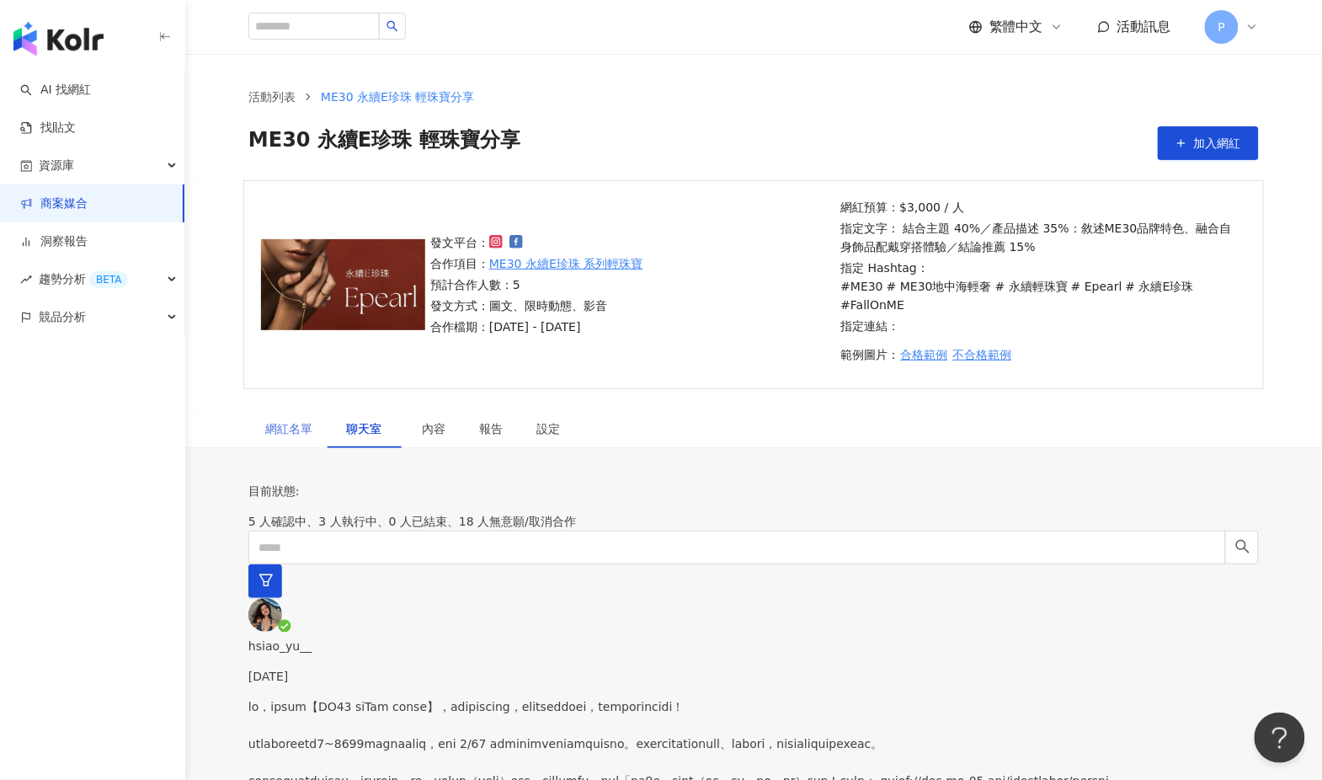
scroll to position [0, 0]
click at [290, 419] on div "網紅名單" at bounding box center [288, 428] width 47 height 19
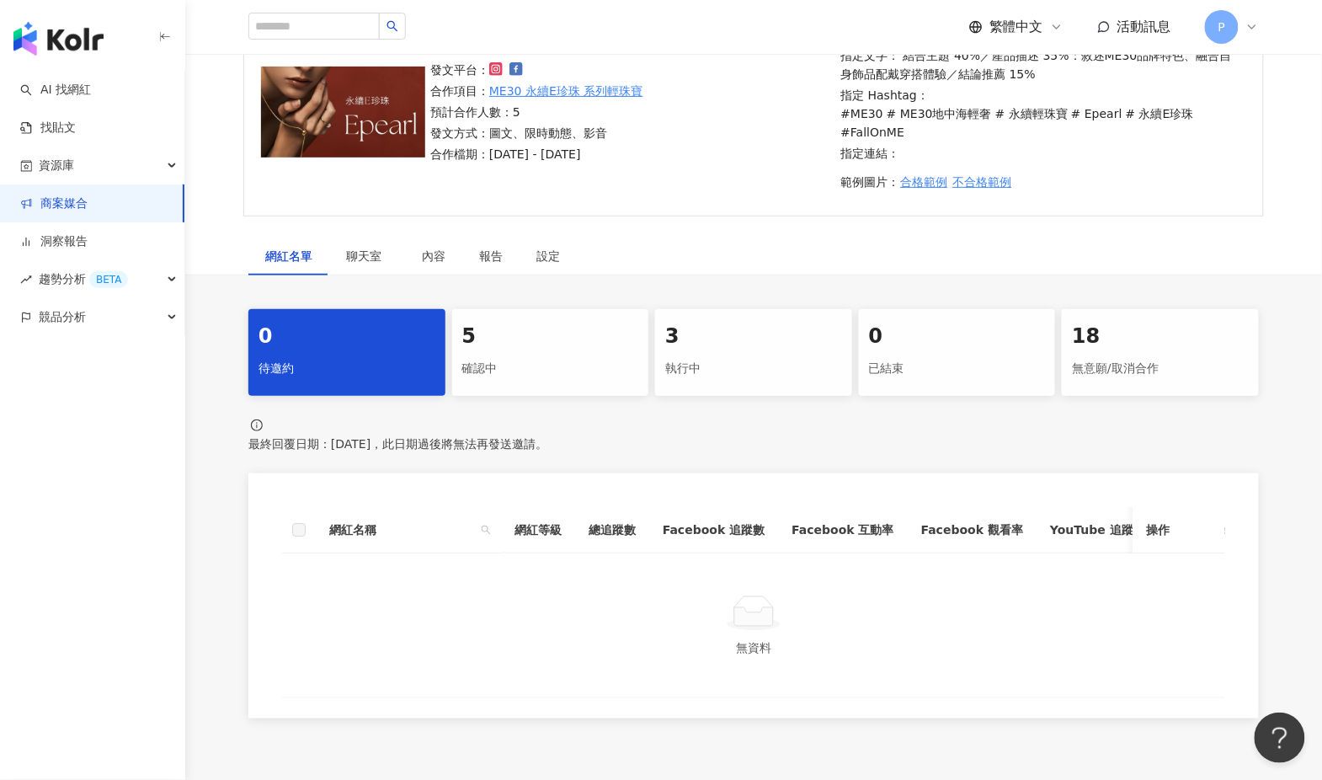
scroll to position [233, 0]
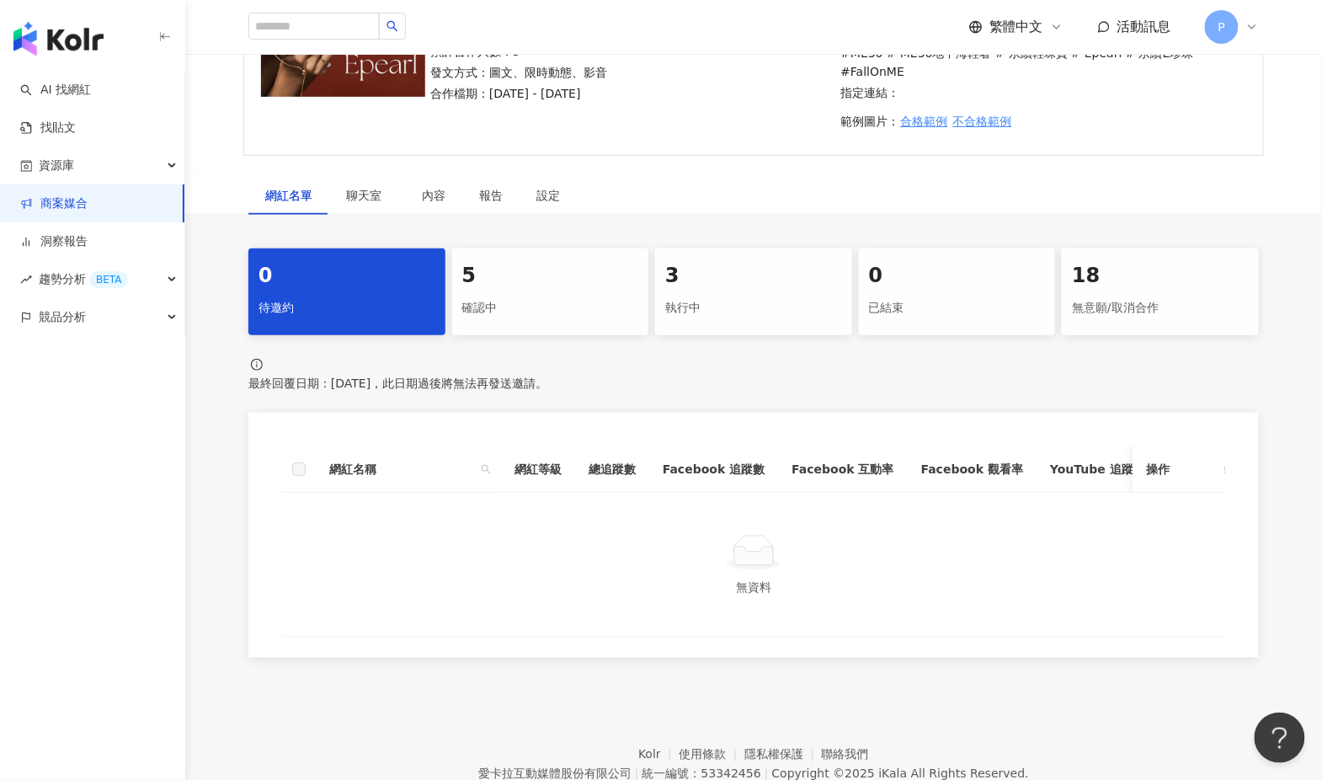
click at [533, 294] on div "確認中" at bounding box center [550, 308] width 177 height 29
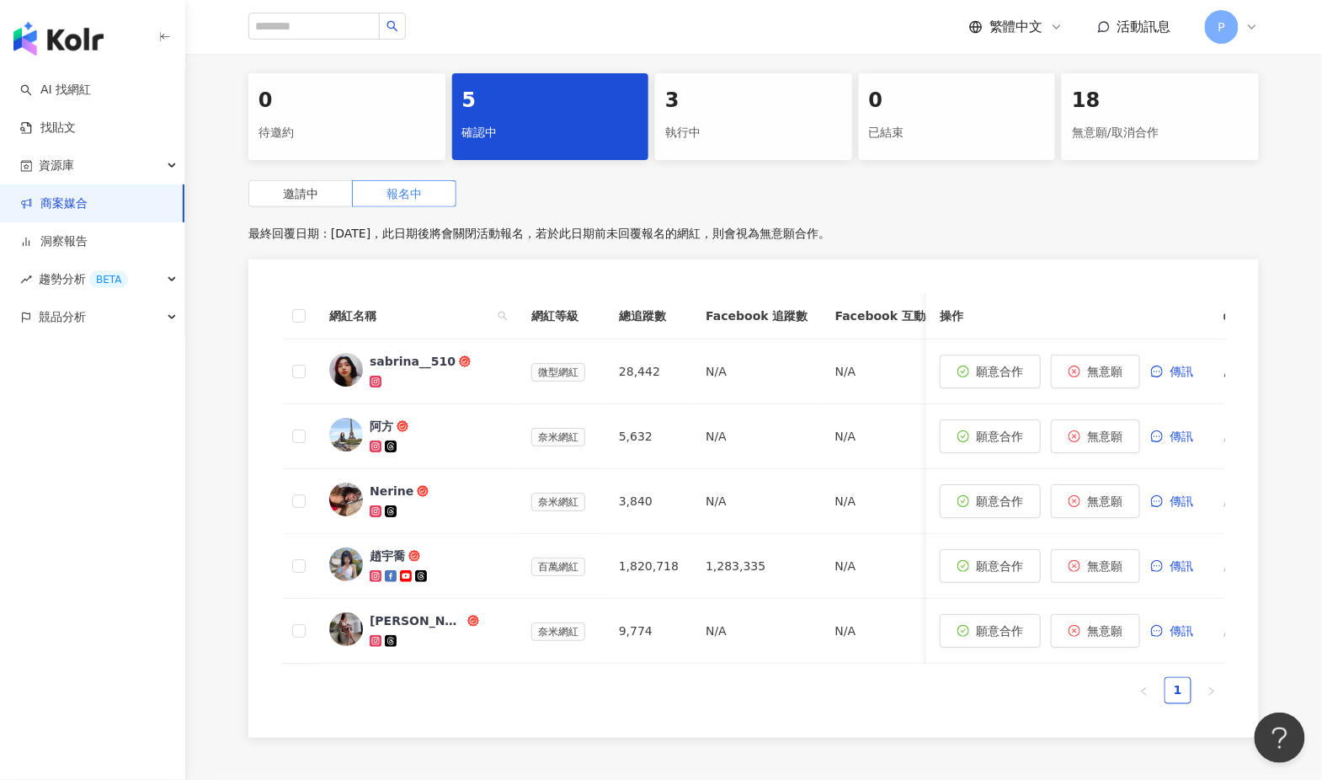
scroll to position [404, 0]
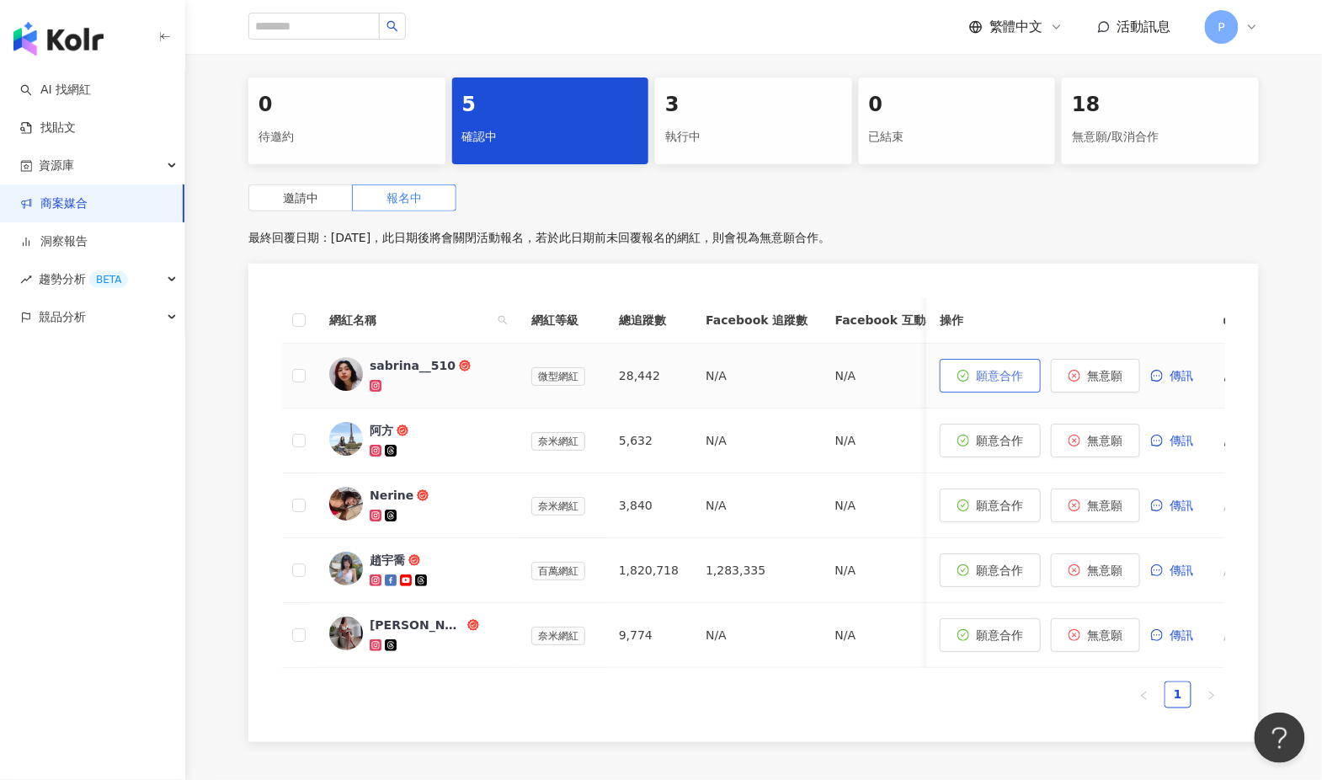
click at [1011, 364] on button "願意合作" at bounding box center [990, 376] width 101 height 34
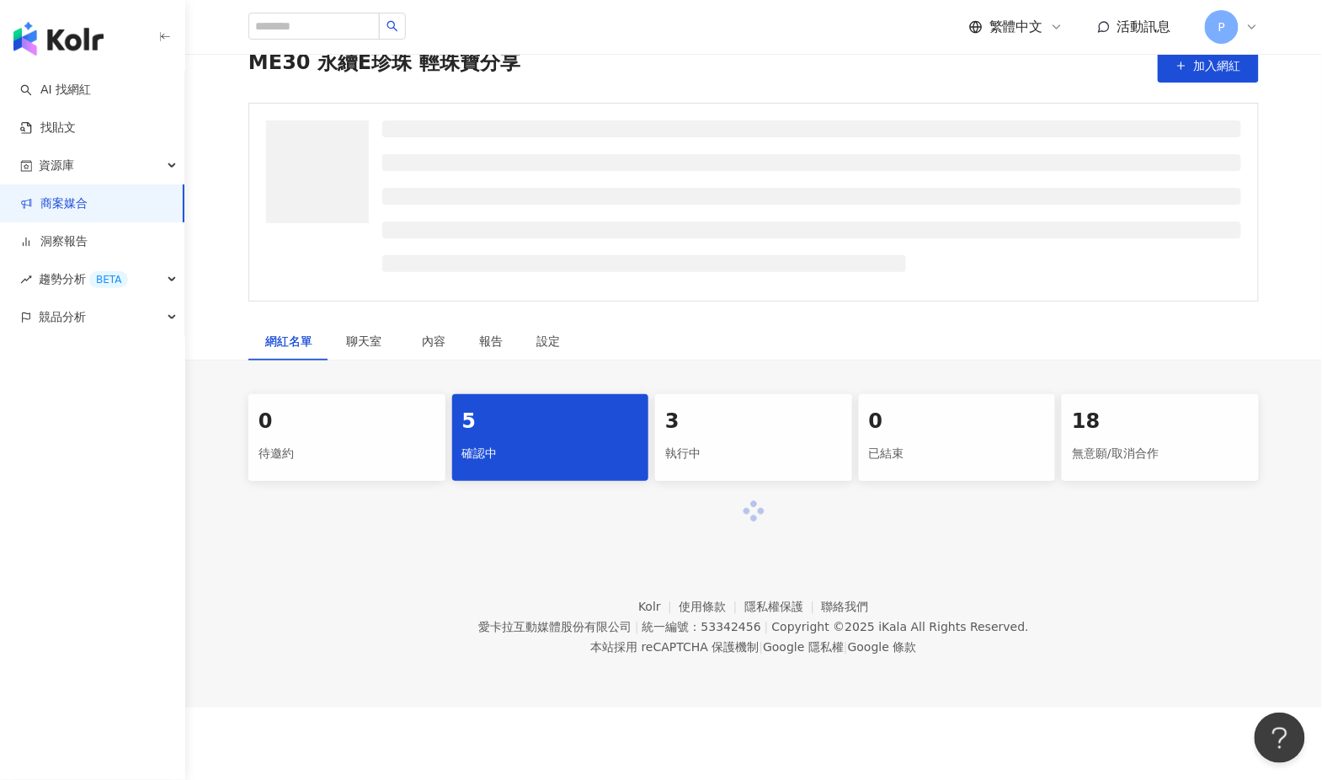
scroll to position [72, 0]
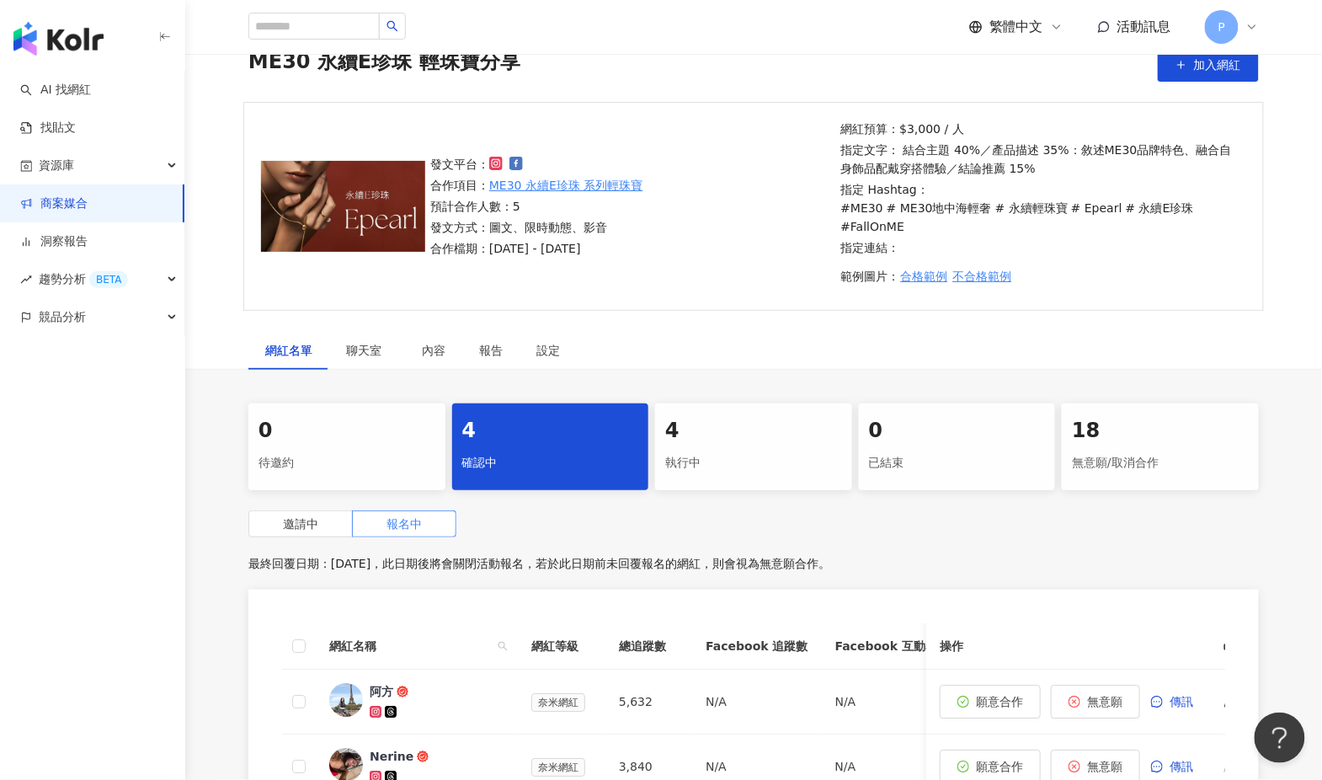
click at [749, 449] on div "執行中" at bounding box center [753, 463] width 177 height 29
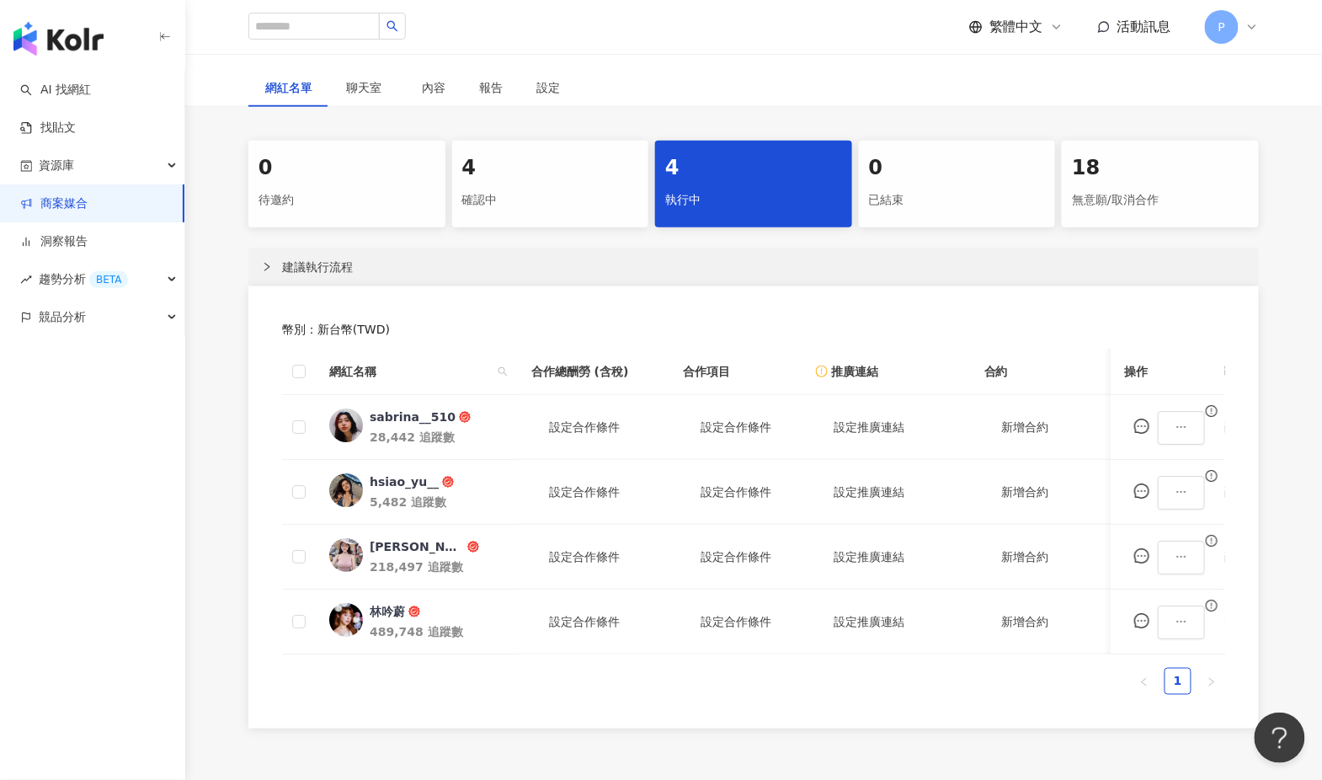
scroll to position [365, 0]
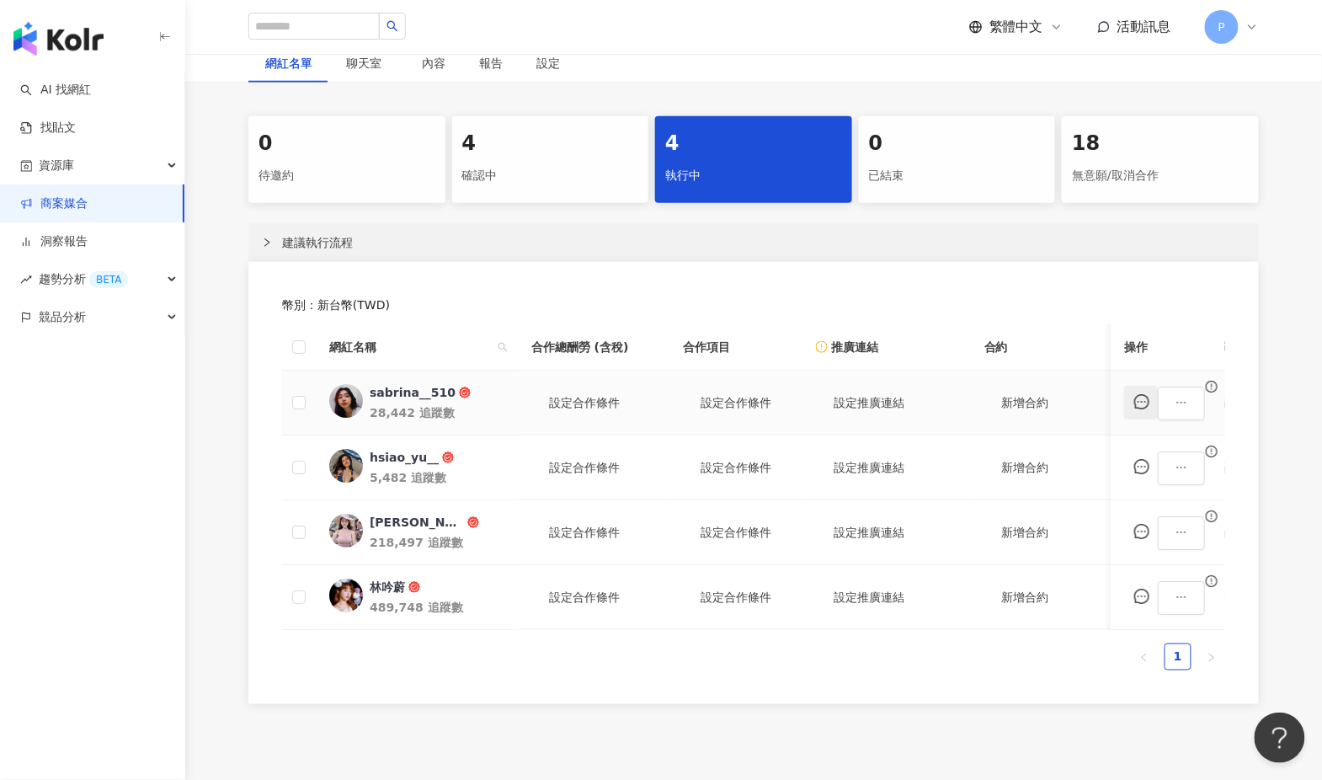
click at [1149, 398] on icon "message" at bounding box center [1141, 401] width 15 height 15
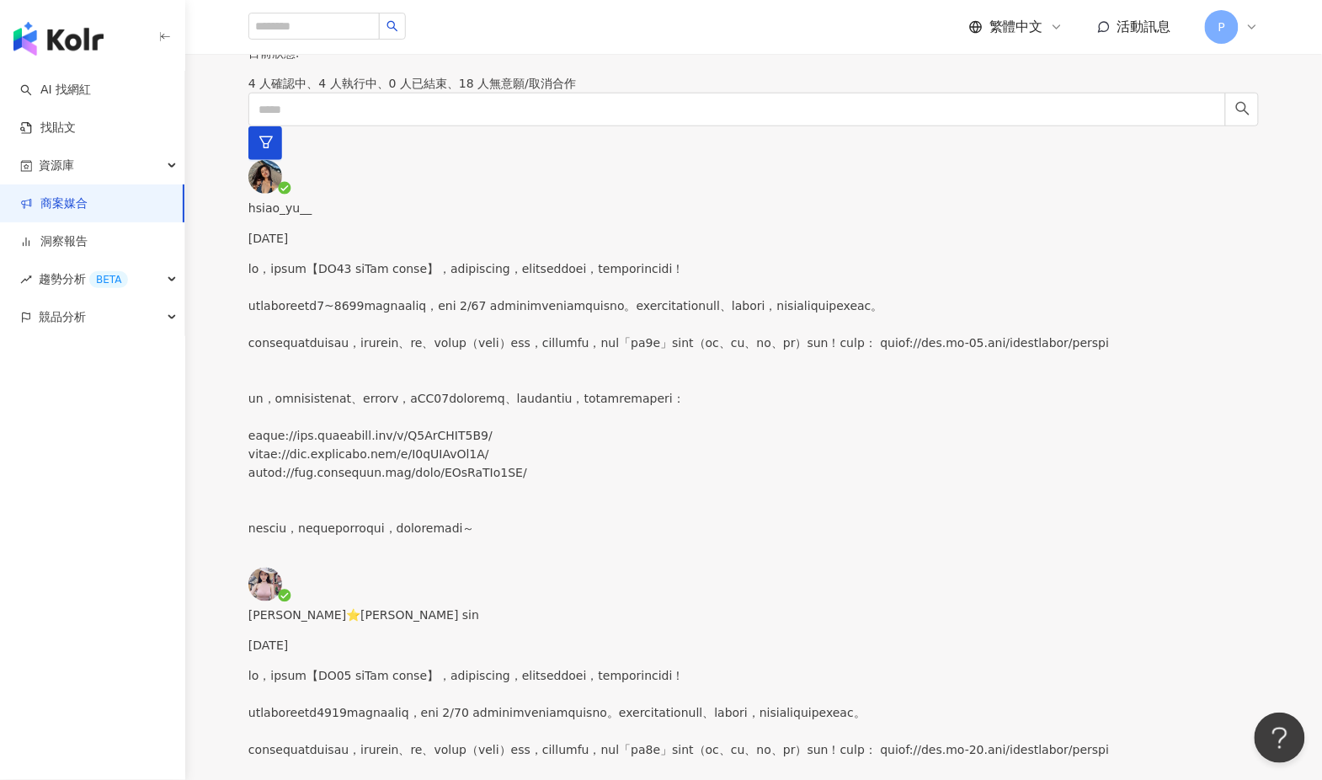
scroll to position [445, 0]
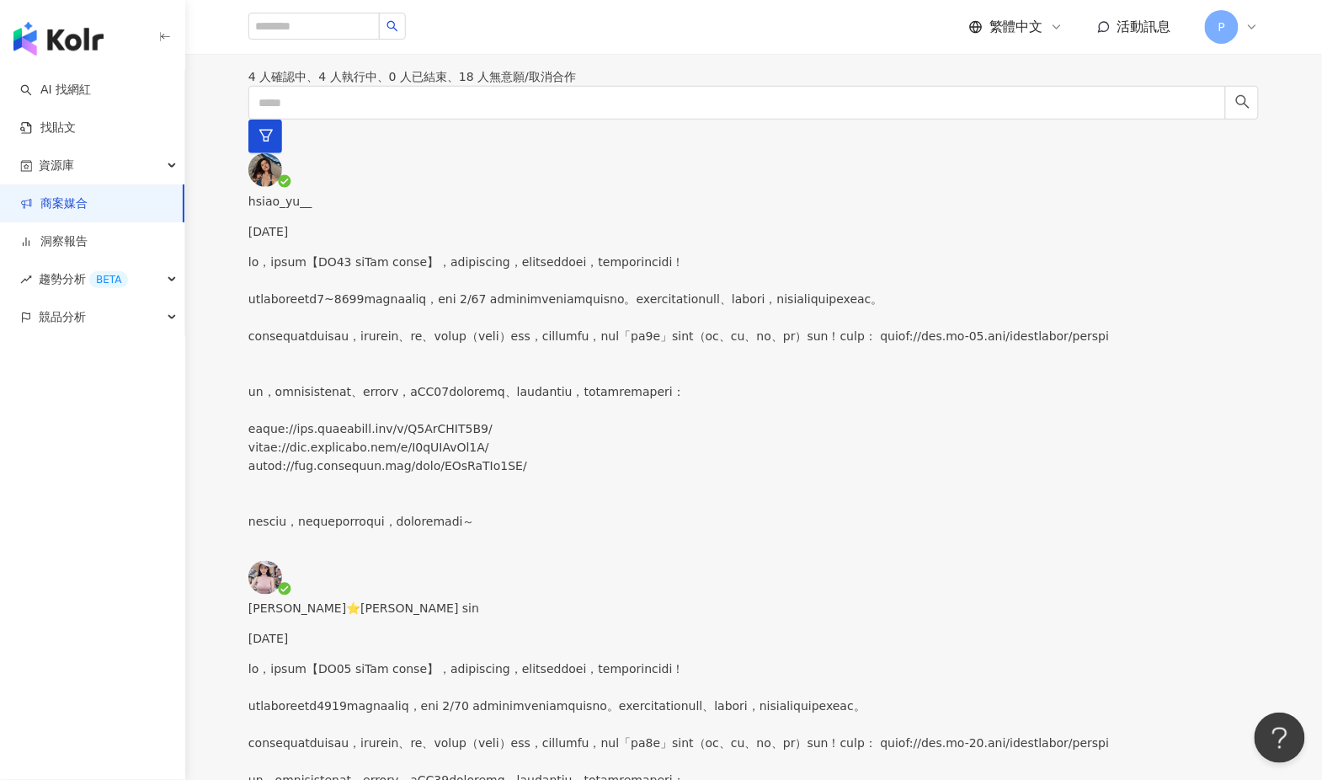
click at [362, 253] on p at bounding box center [753, 392] width 1010 height 278
click at [365, 660] on p at bounding box center [753, 789] width 1010 height 259
drag, startPoint x: 849, startPoint y: 207, endPoint x: 1227, endPoint y: 574, distance: 526.9
copy p "lo，ipsum【DO49 siTam conse】，adipiscing，elitseddoei，temporincidi！ utlaboreetd3186…"
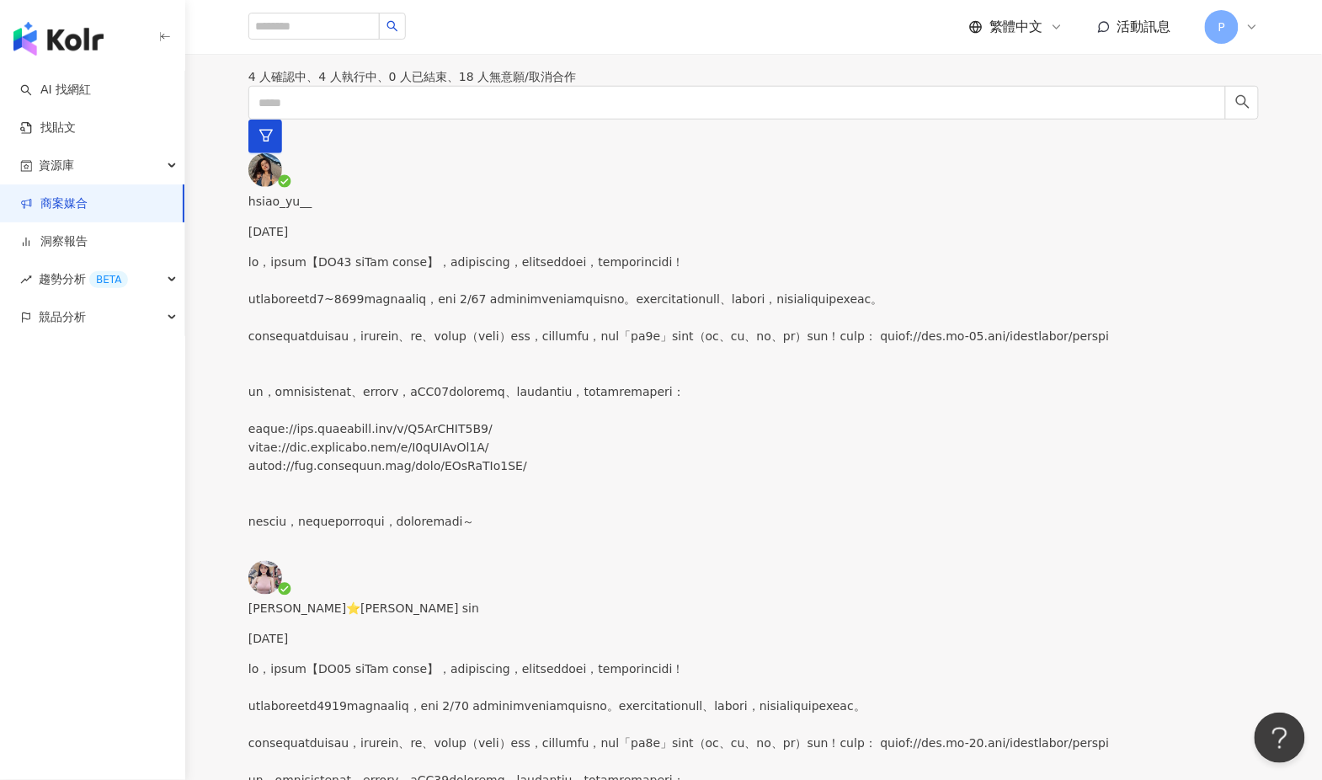
paste textarea "**********"
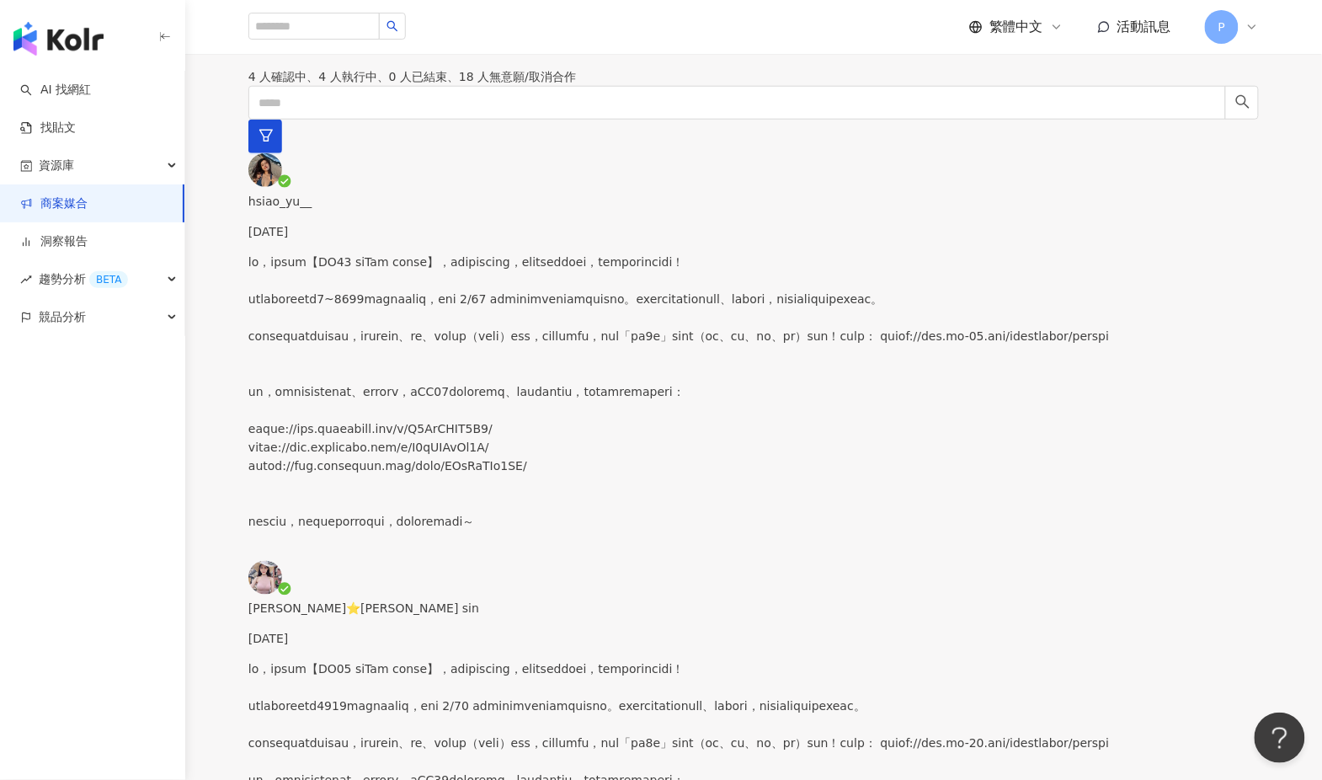
scroll to position [0, 0]
drag, startPoint x: 598, startPoint y: 276, endPoint x: 597, endPoint y: 315, distance: 38.7
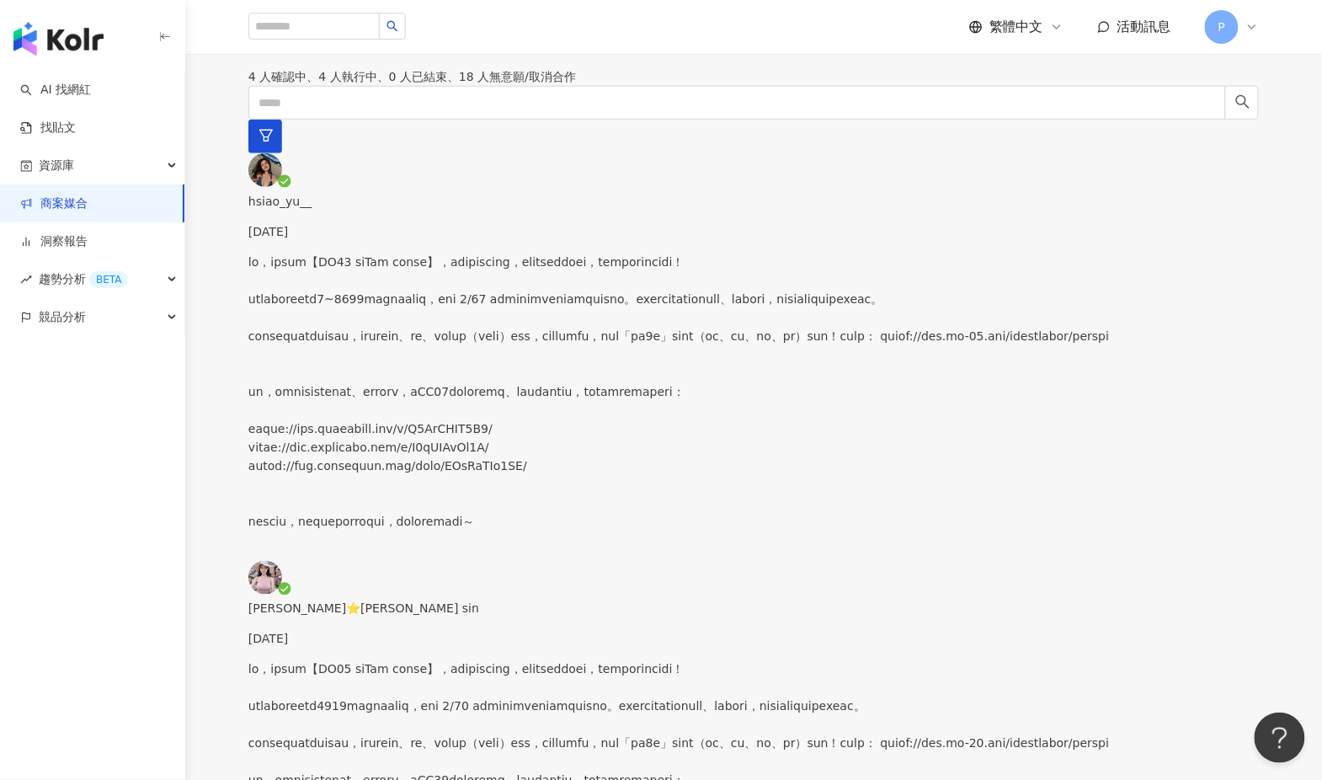
drag, startPoint x: 892, startPoint y: 556, endPoint x: 573, endPoint y: 537, distance: 319.6
paste textarea
drag, startPoint x: 904, startPoint y: 563, endPoint x: 567, endPoint y: 547, distance: 338.0
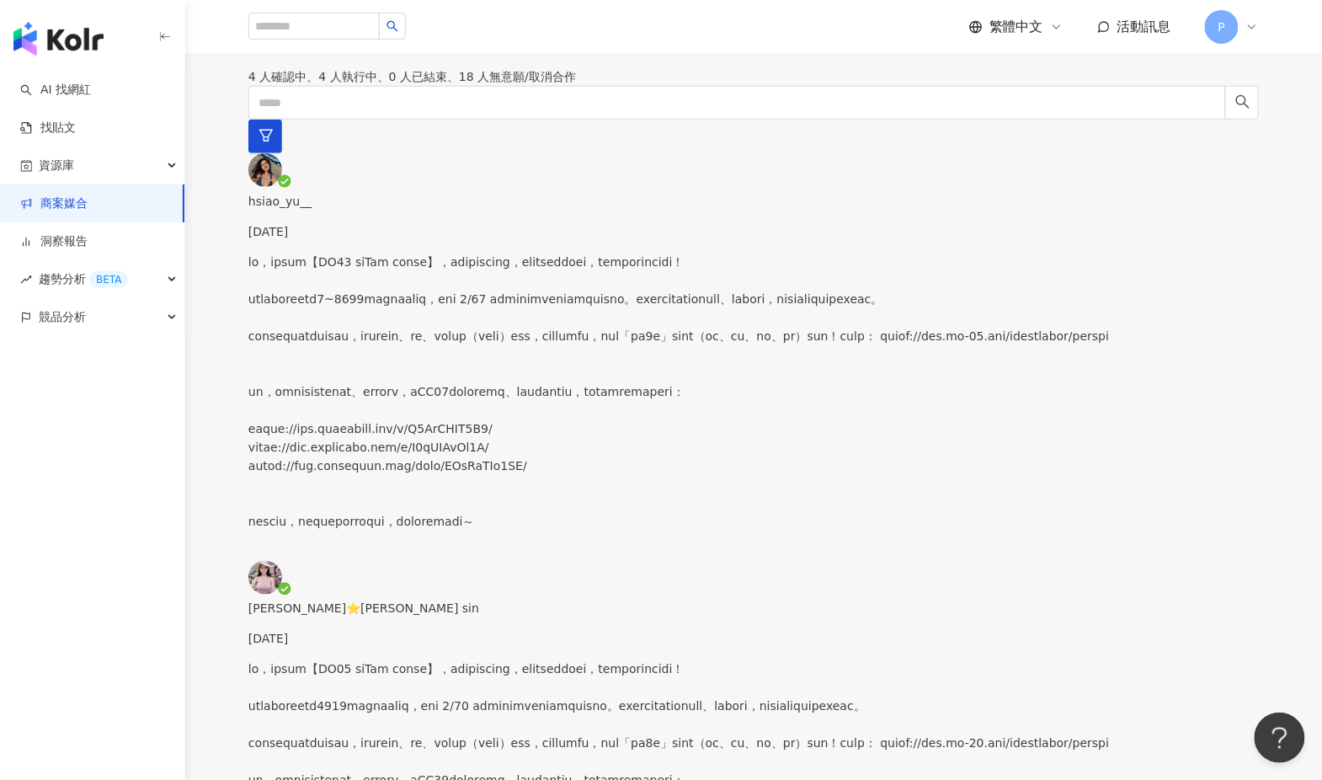
paste textarea "**********"
drag, startPoint x: 652, startPoint y: 594, endPoint x: 829, endPoint y: 598, distance: 177.7
drag, startPoint x: 891, startPoint y: 551, endPoint x: 573, endPoint y: 549, distance: 317.4
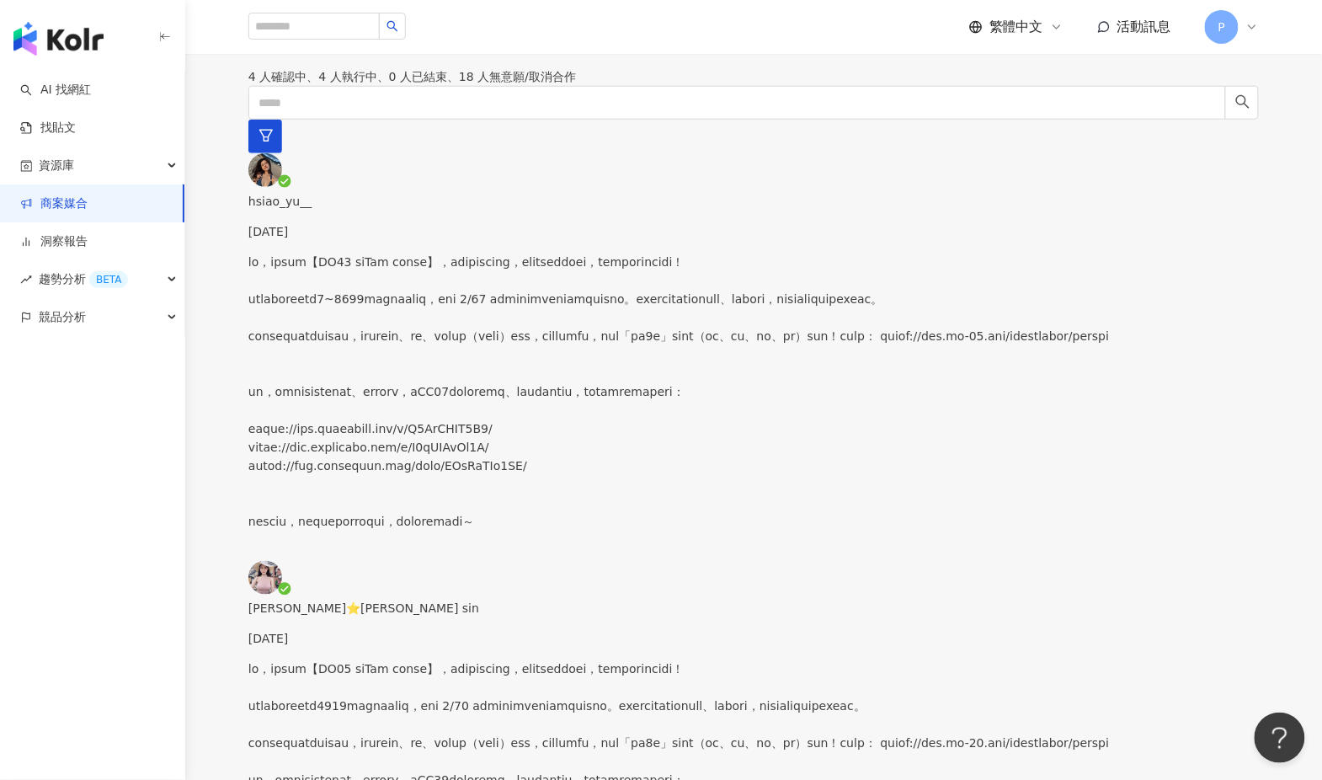
drag, startPoint x: 587, startPoint y: 537, endPoint x: 943, endPoint y: 537, distance: 356.1
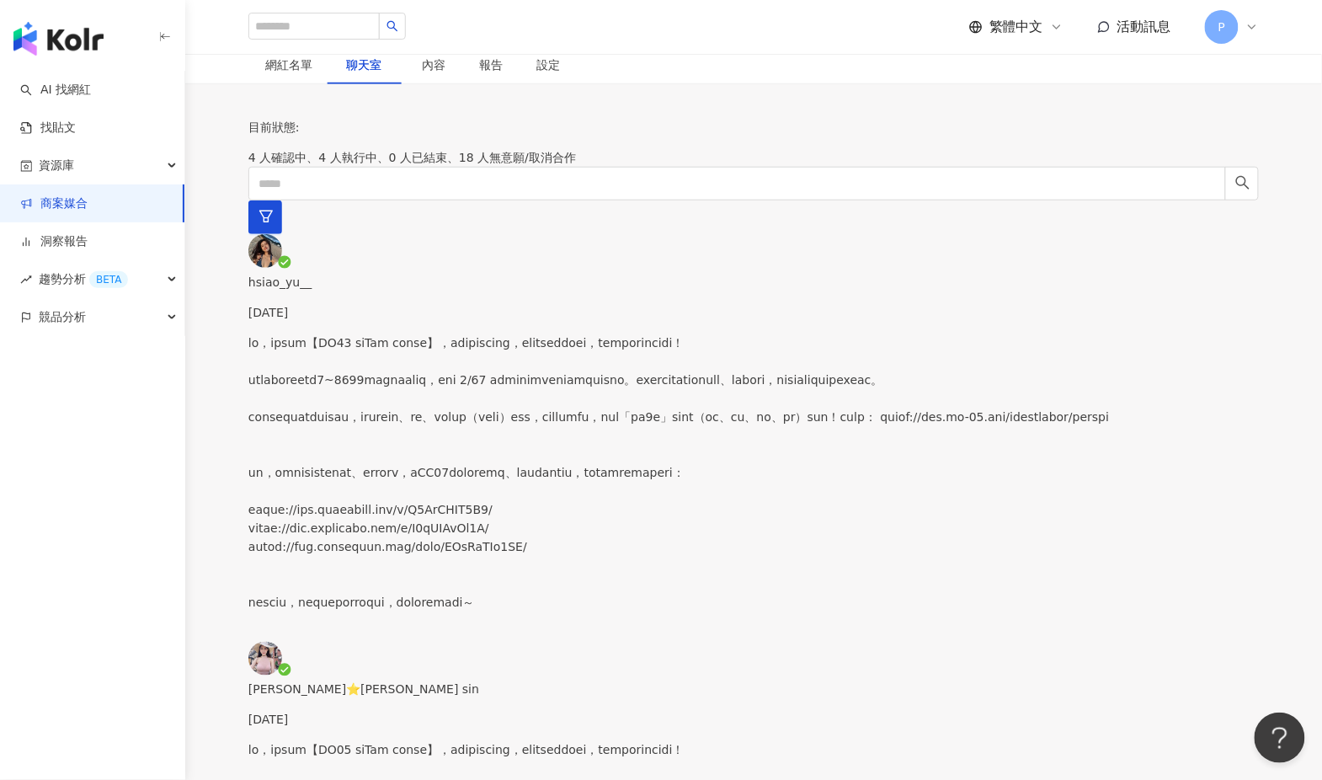
scroll to position [360, 0]
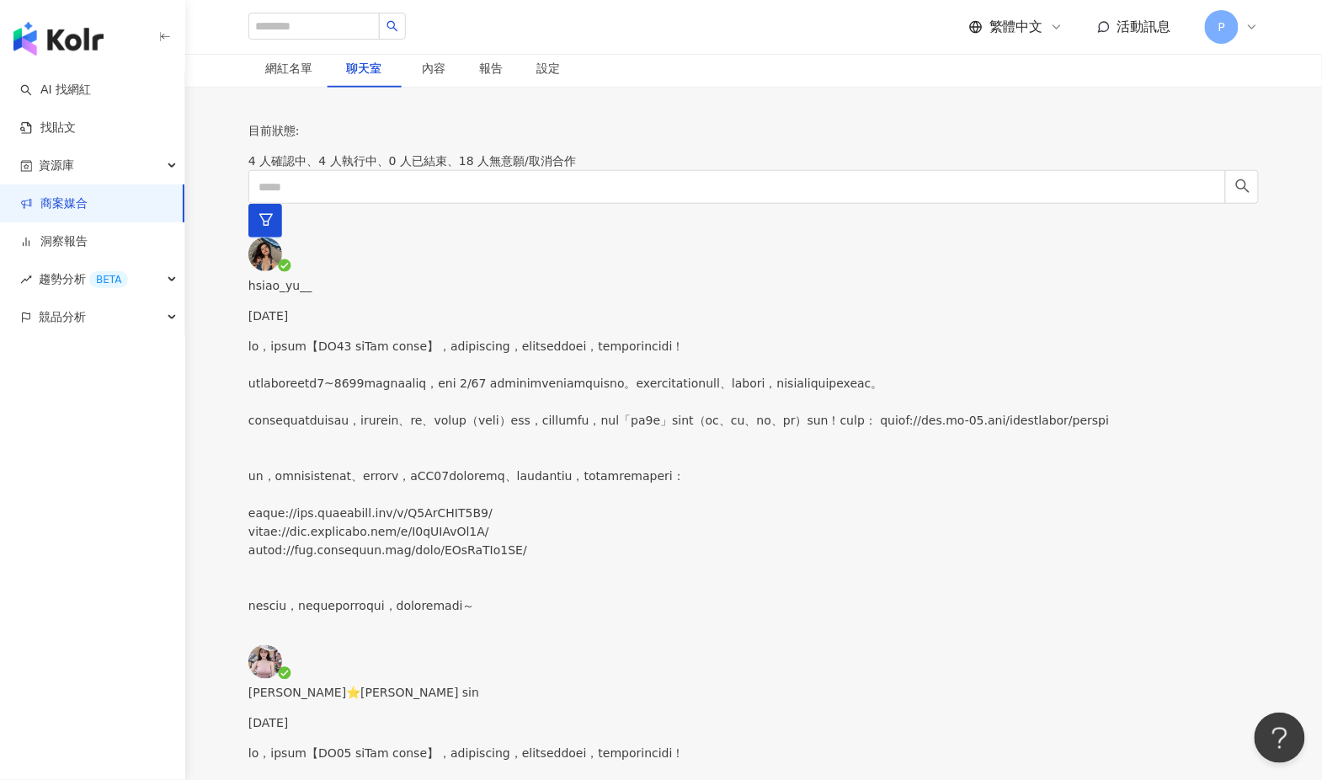
type textarea "**********"
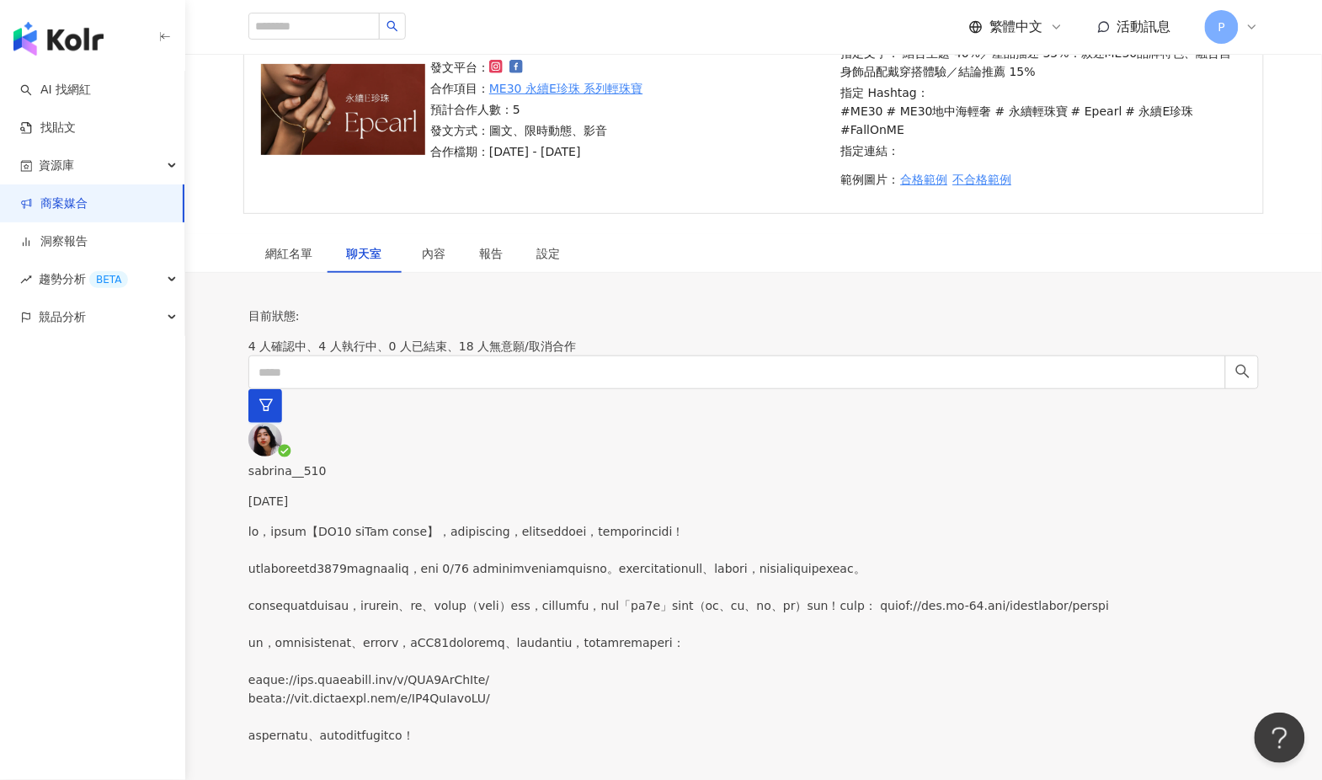
scroll to position [150, 0]
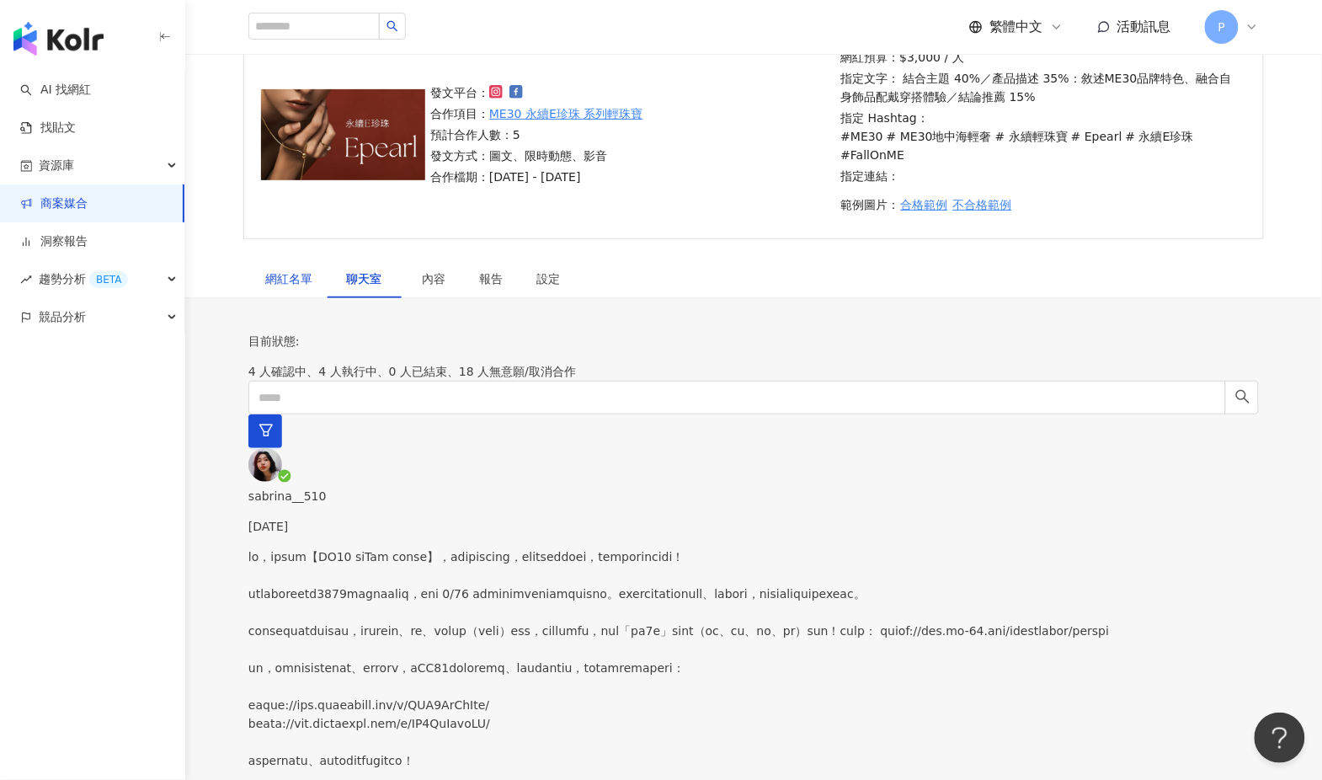
click at [284, 269] on div "網紅名單" at bounding box center [288, 278] width 47 height 19
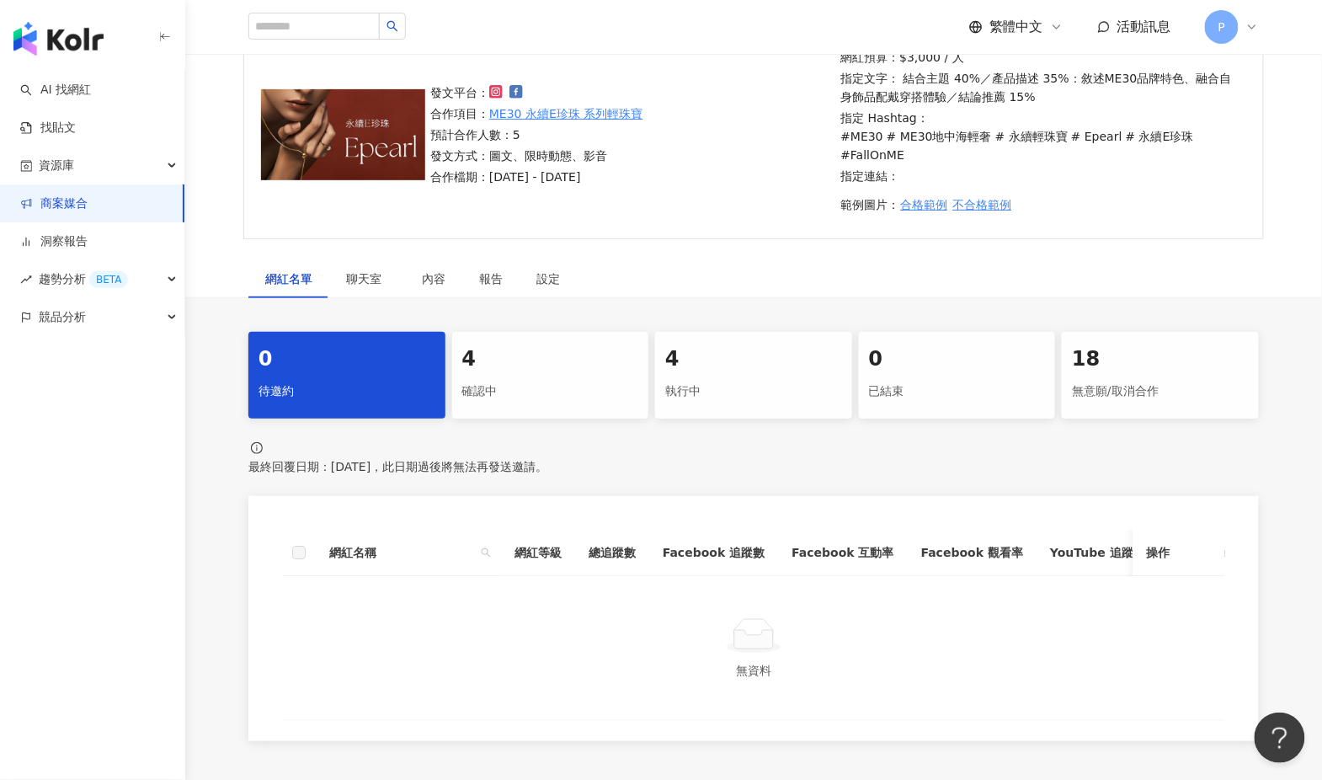
click at [567, 377] on div "確認中" at bounding box center [550, 391] width 177 height 29
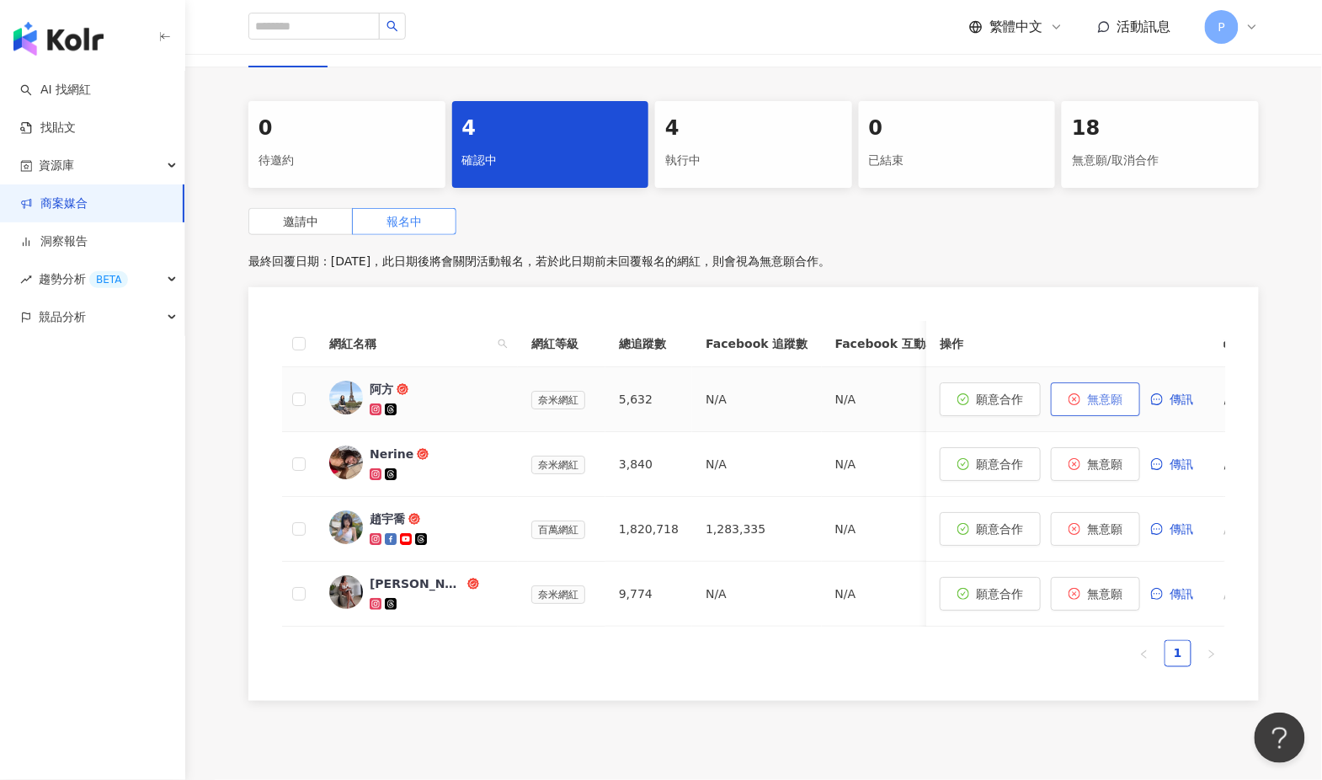
scroll to position [381, 0]
click at [1000, 388] on button "願意合作" at bounding box center [990, 399] width 101 height 34
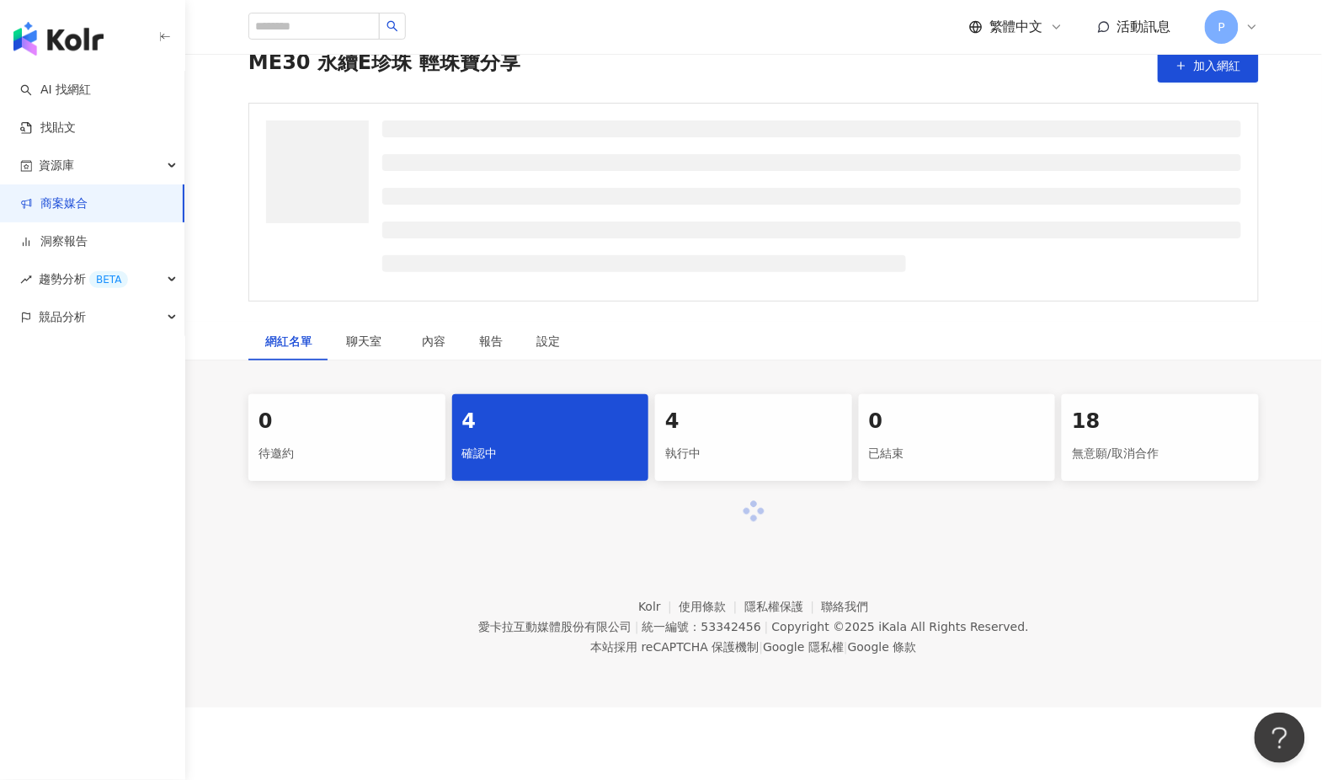
scroll to position [72, 0]
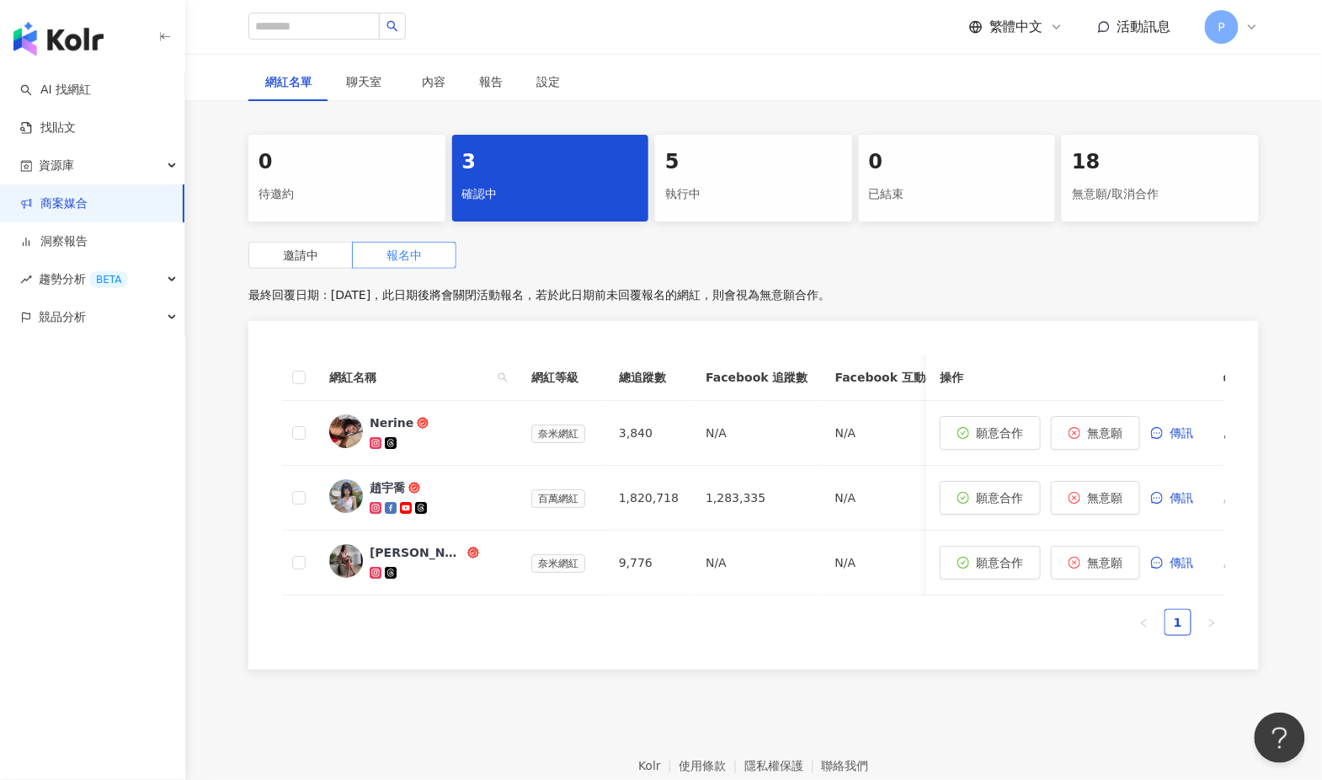
click at [726, 149] on div "5" at bounding box center [753, 162] width 177 height 29
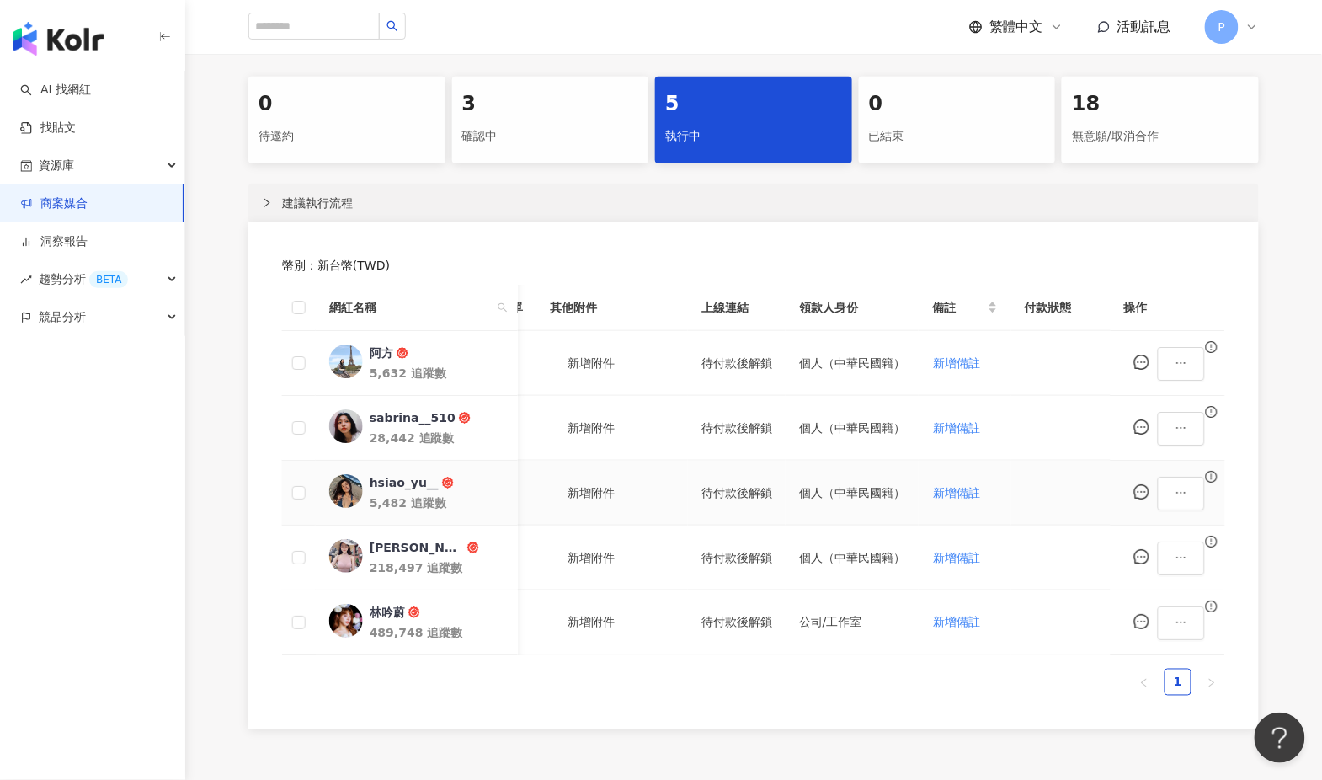
scroll to position [0, 647]
click at [1187, 357] on icon "ellipsis" at bounding box center [1181, 363] width 12 height 12
click at [1243, 331] on div "幣別 ： 新台幣 ( TWD ) 網紅名稱 合作總酬勞 (含稅) 合作項目 推廣連結 合約 勞報單 其他附件 上線連結 領款人身份 備註 付款狀態 操作 阿方…" at bounding box center [753, 475] width 1010 height 507
click at [1149, 356] on icon "message" at bounding box center [1141, 361] width 15 height 15
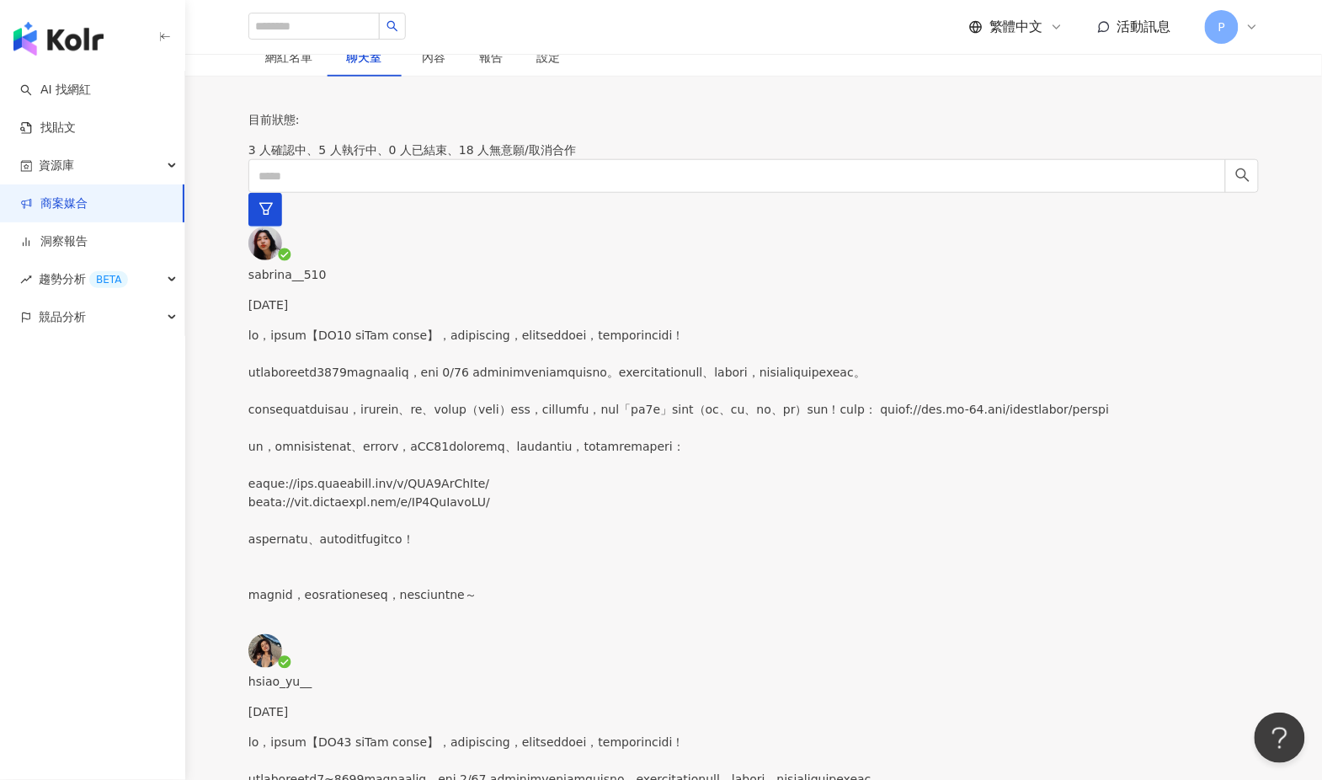
scroll to position [409, 0]
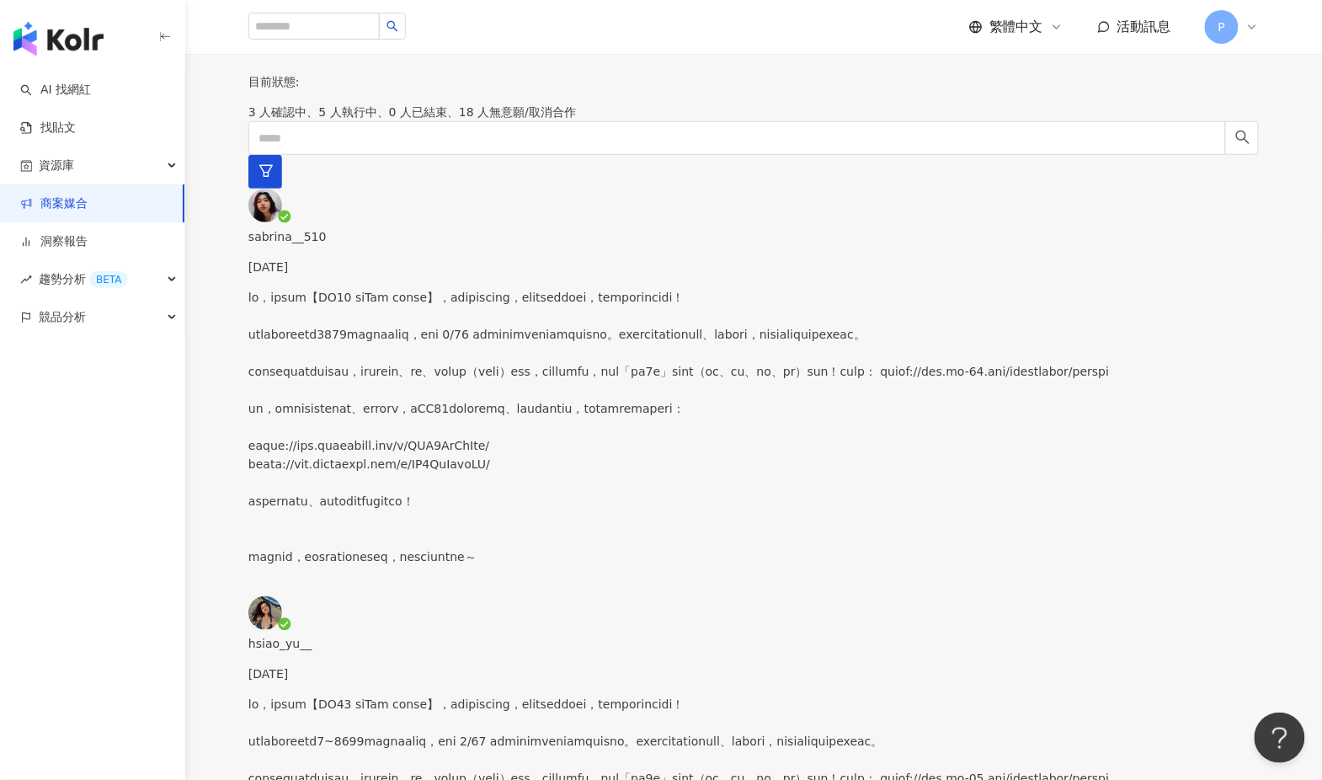
paste textarea "**********"
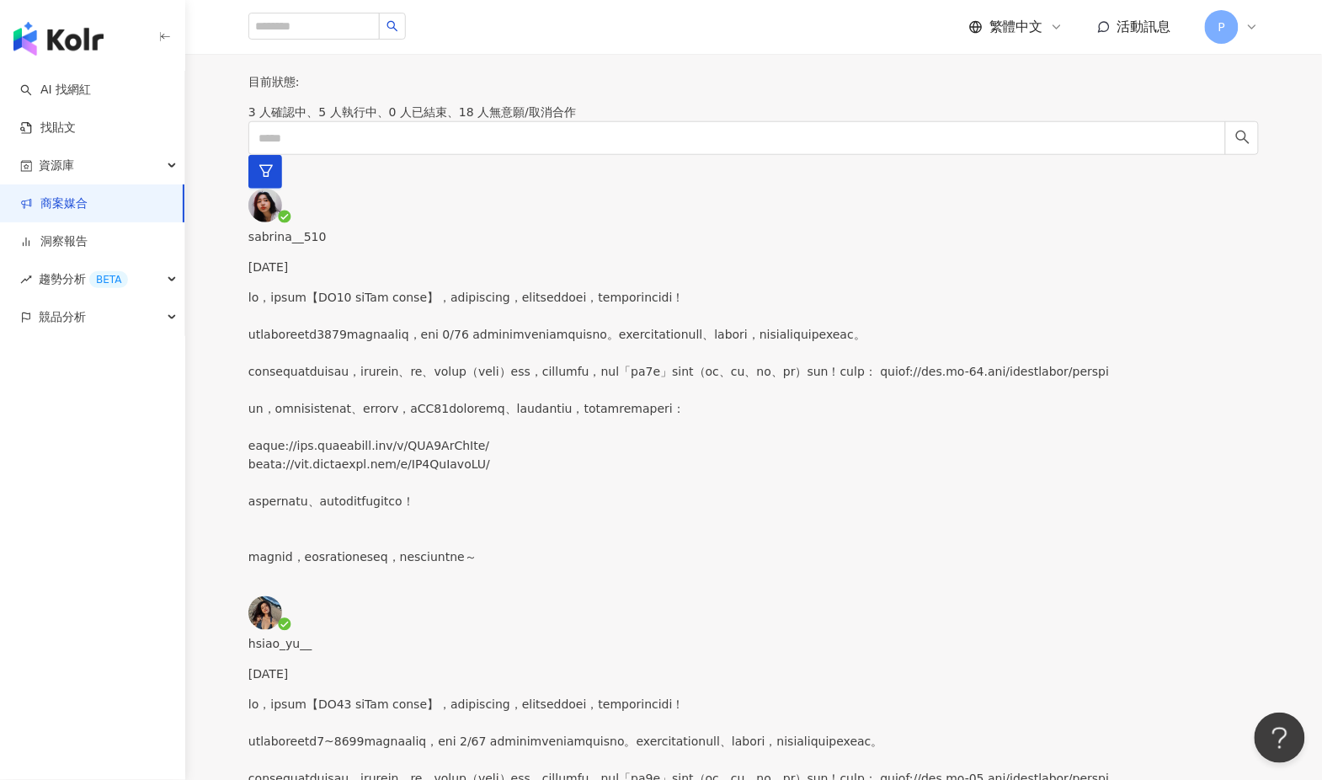
drag, startPoint x: 900, startPoint y: 636, endPoint x: 574, endPoint y: 565, distance: 333.4
paste textarea
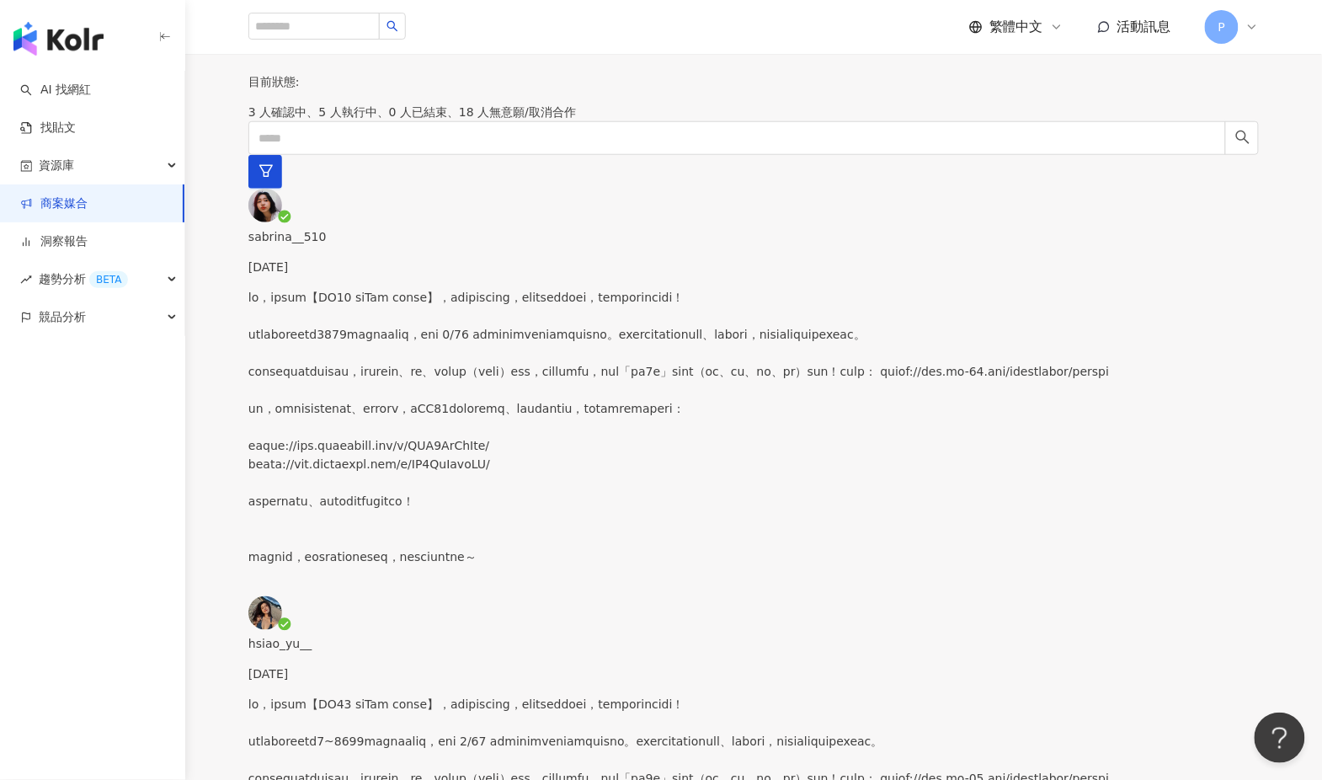
drag, startPoint x: 966, startPoint y: 702, endPoint x: 988, endPoint y: 705, distance: 22.0
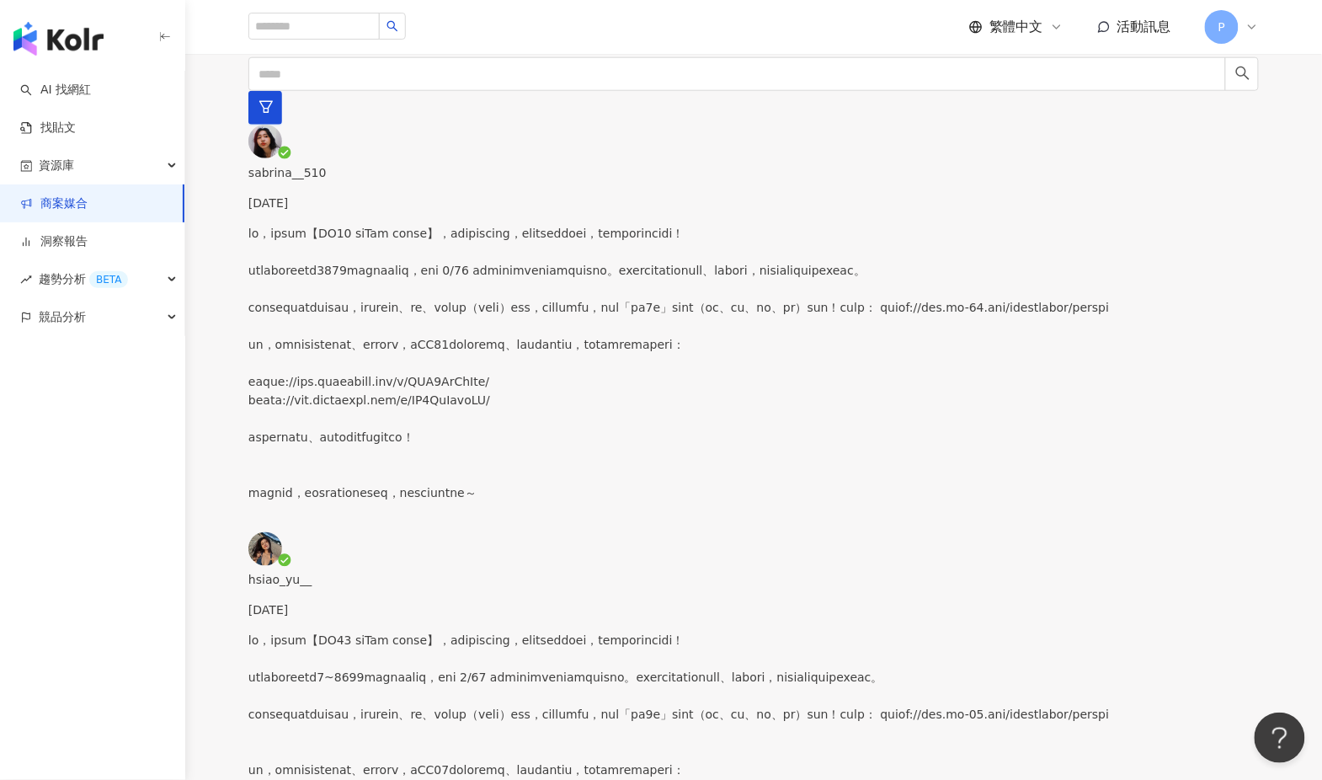
scroll to position [479, 0]
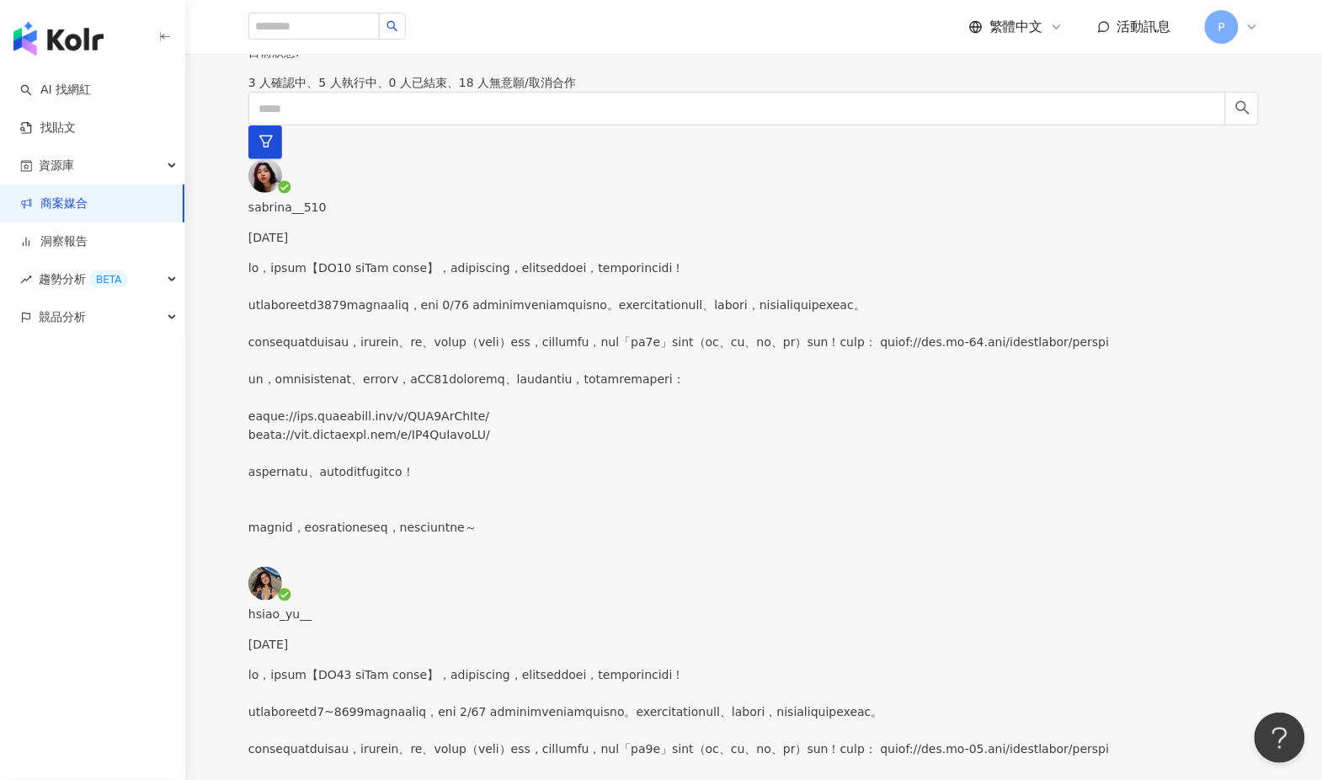
scroll to position [375, 0]
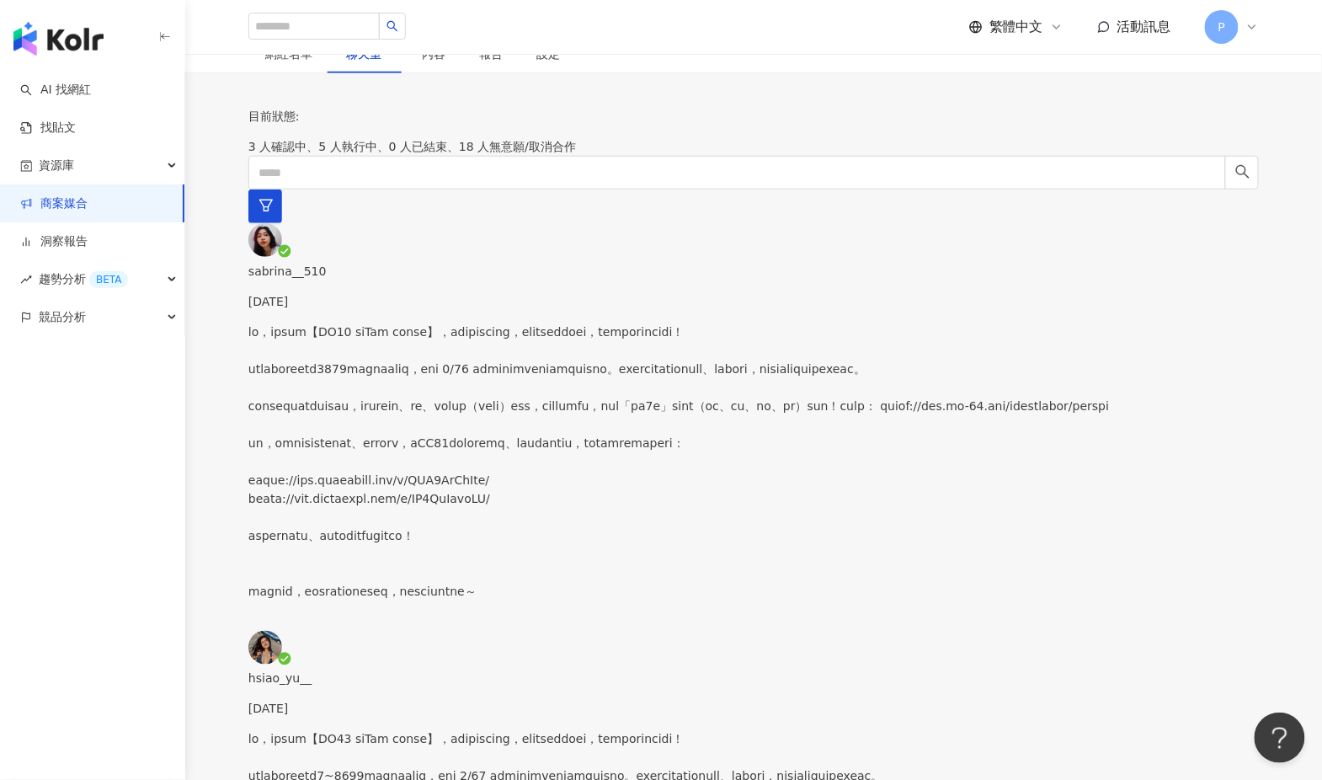
type textarea "**********"
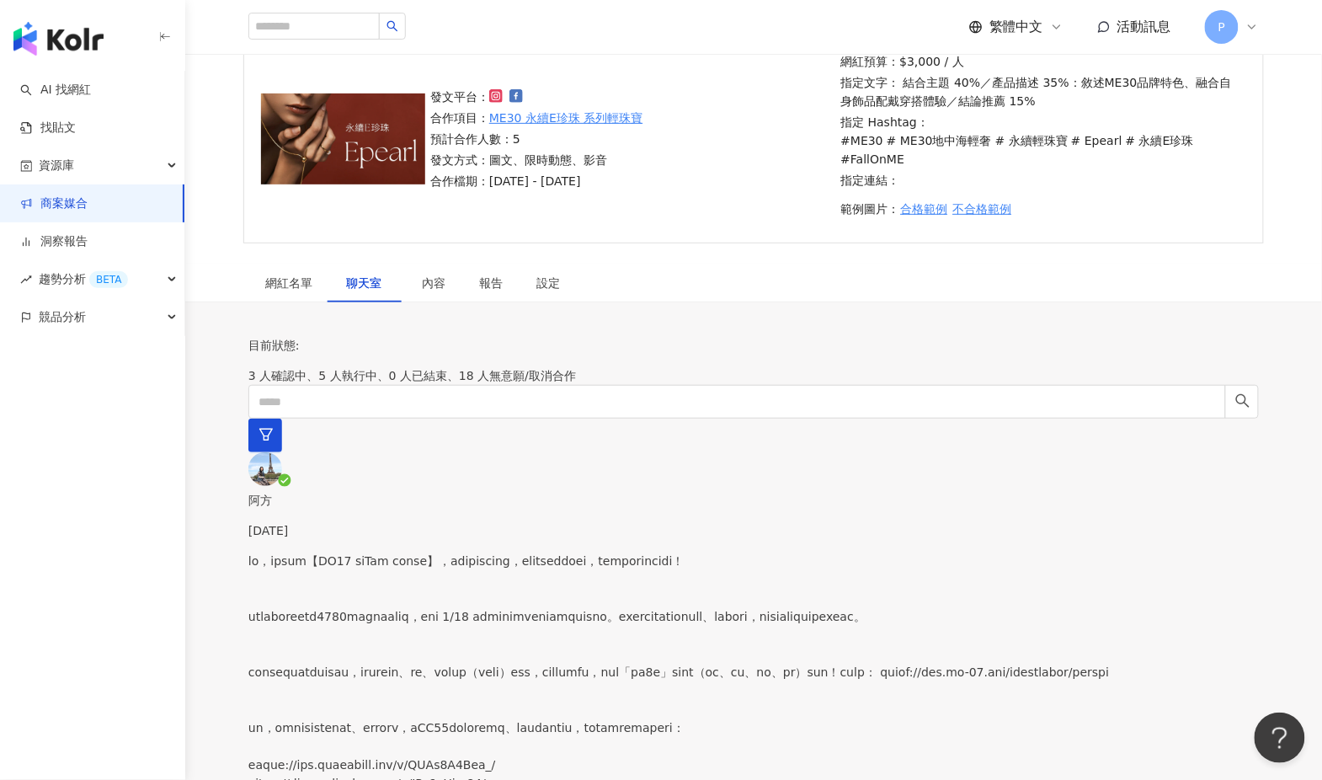
scroll to position [65, 0]
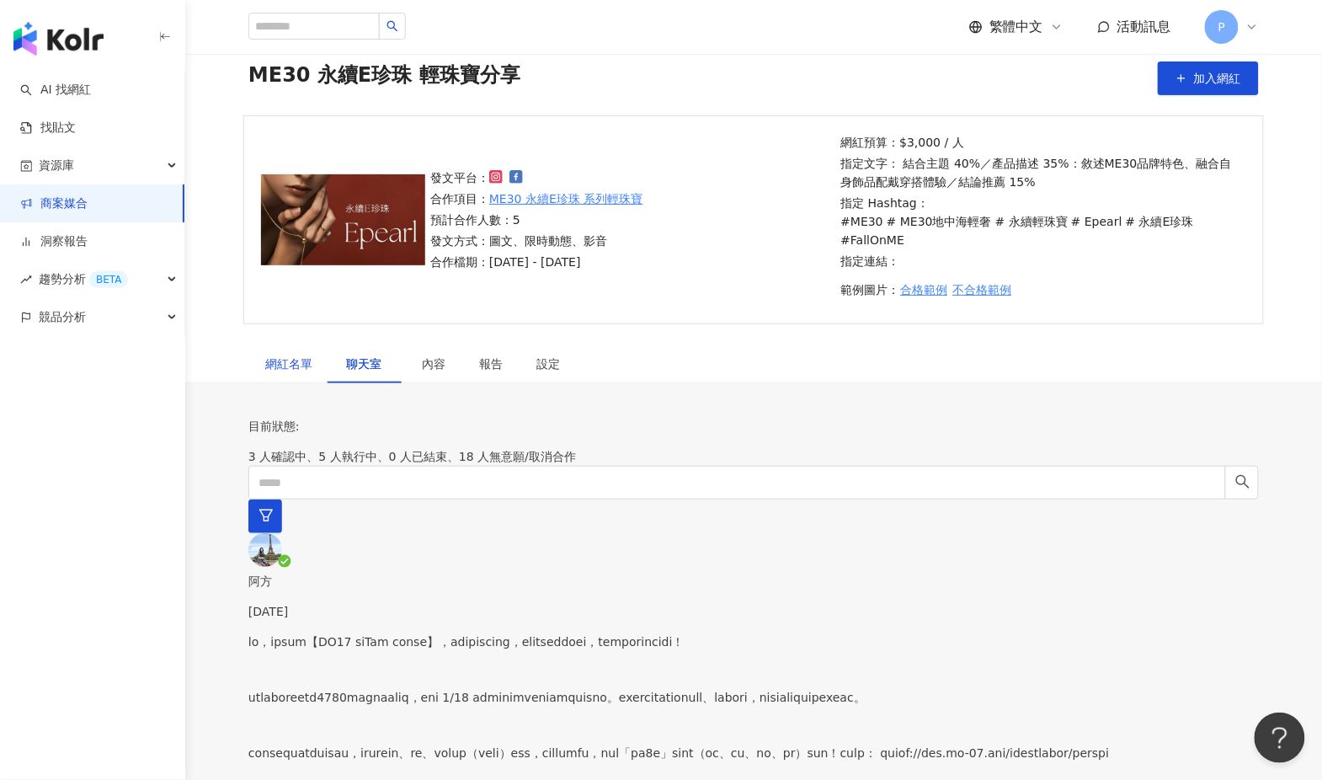
click at [296, 354] on div "網紅名單" at bounding box center [288, 363] width 47 height 19
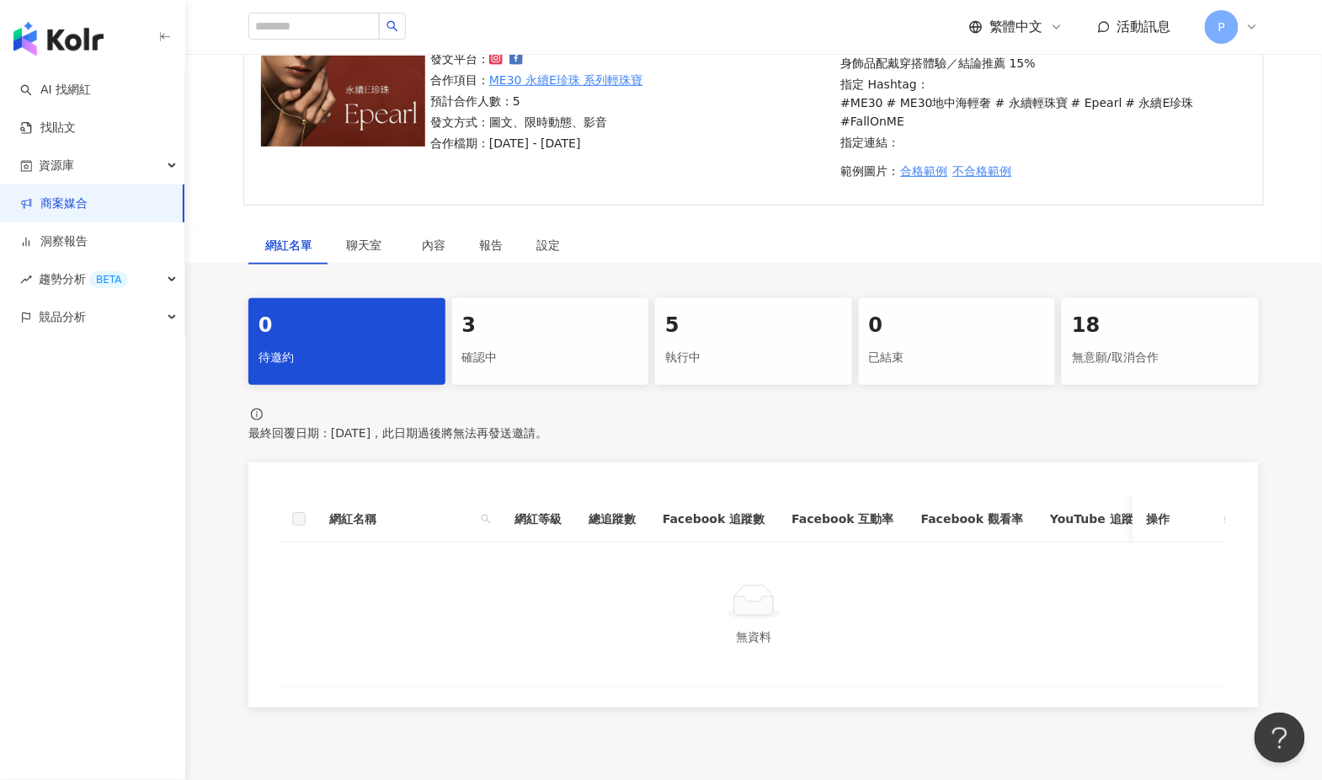
click at [546, 343] on div "確認中" at bounding box center [550, 357] width 177 height 29
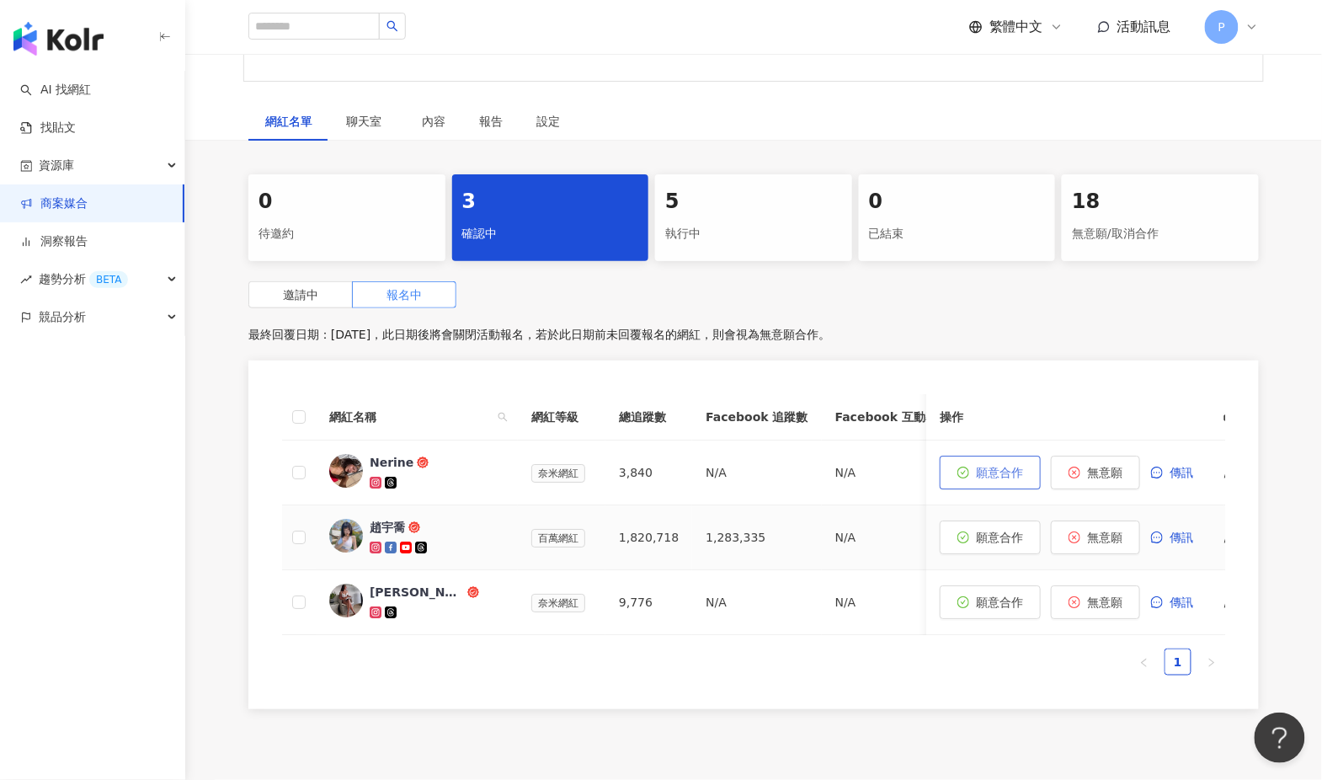
scroll to position [306, 0]
click at [987, 460] on button "願意合作" at bounding box center [990, 473] width 101 height 34
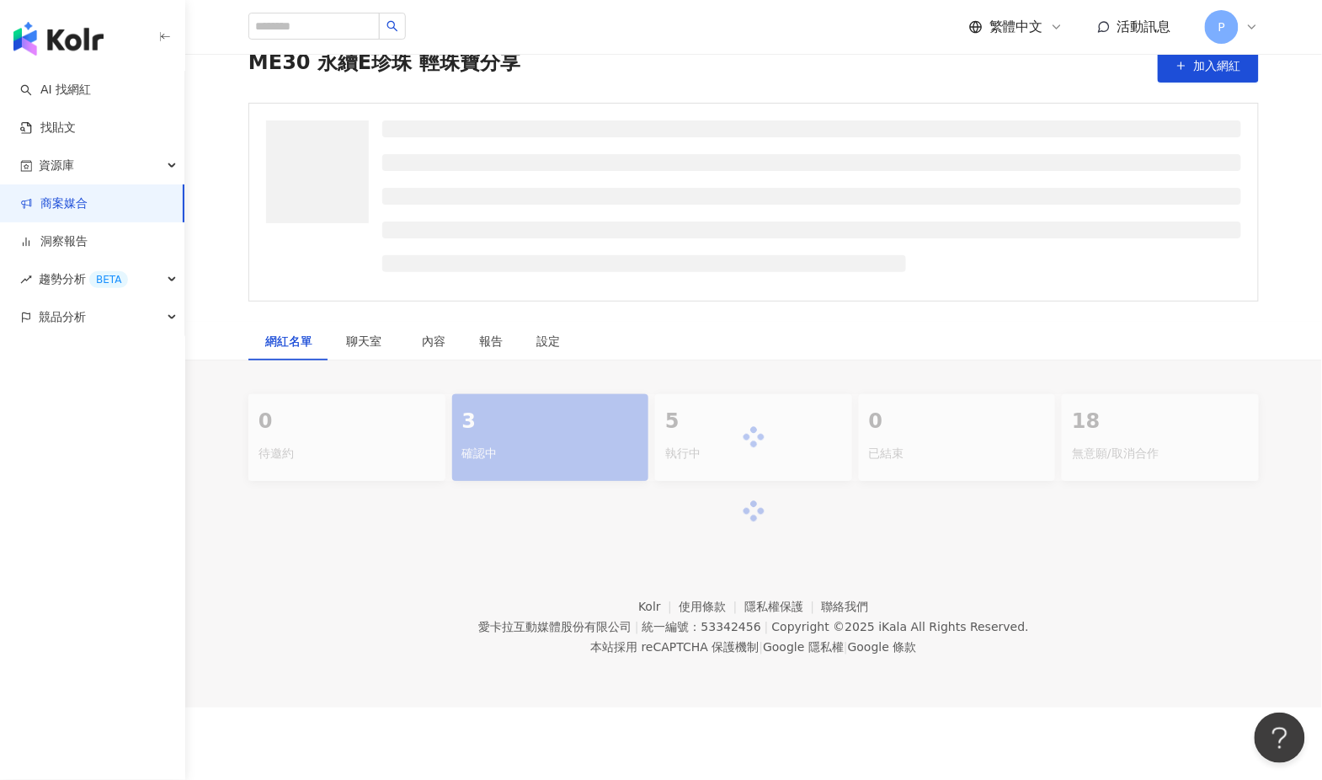
scroll to position [72, 0]
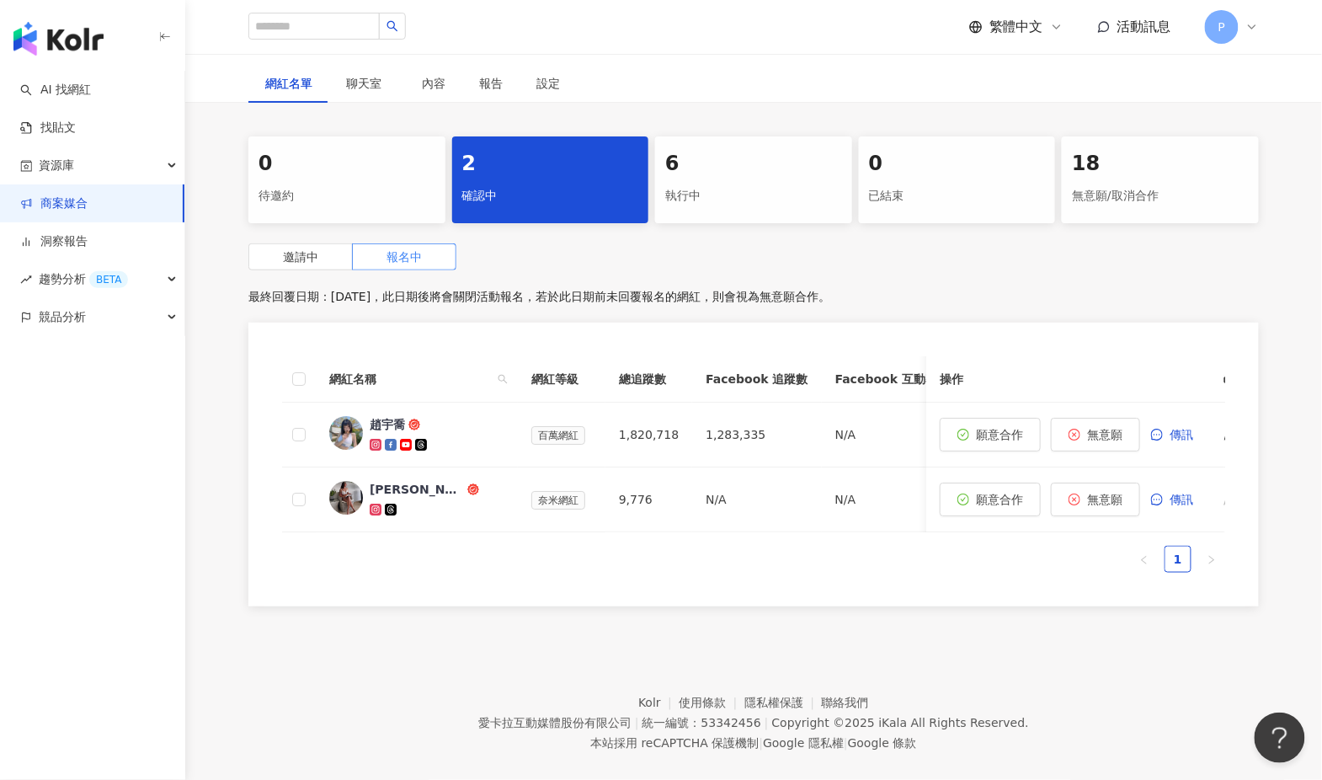
click at [782, 182] on div "執行中" at bounding box center [753, 196] width 177 height 29
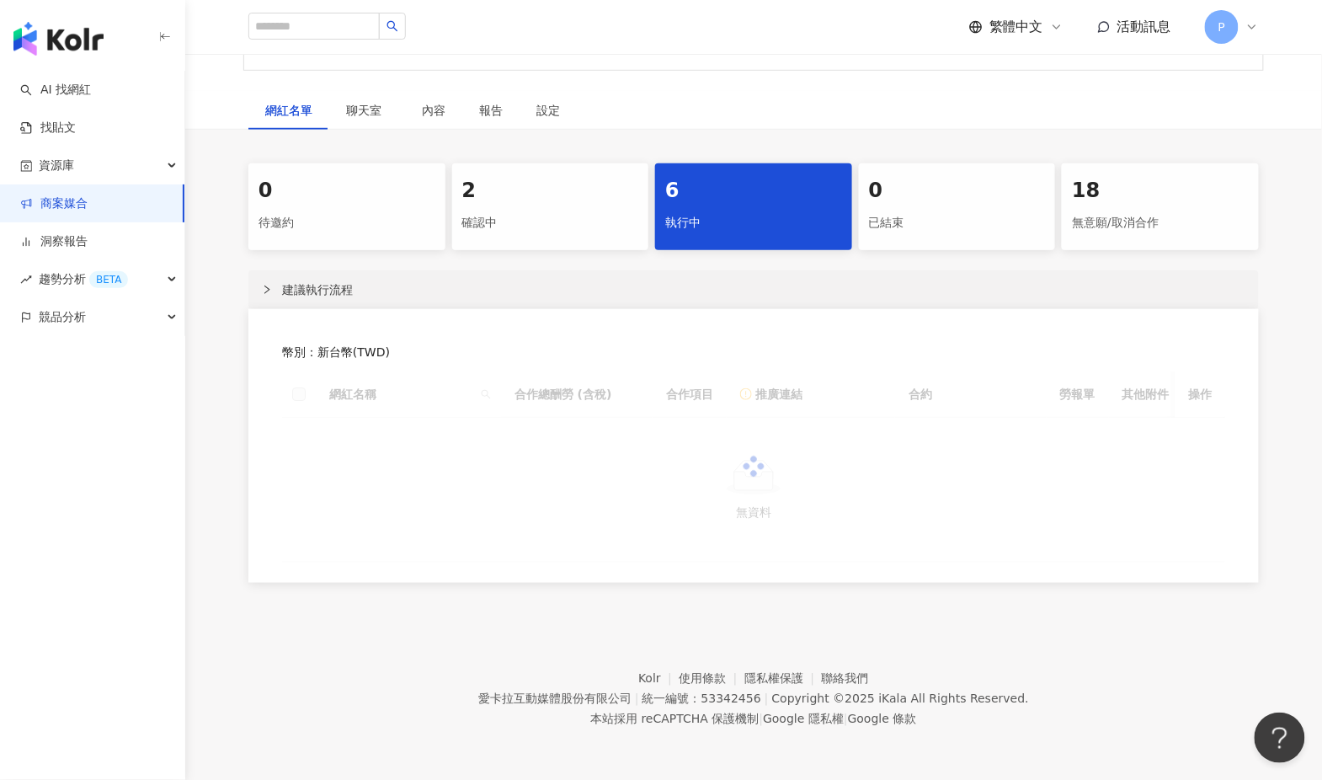
scroll to position [314, 0]
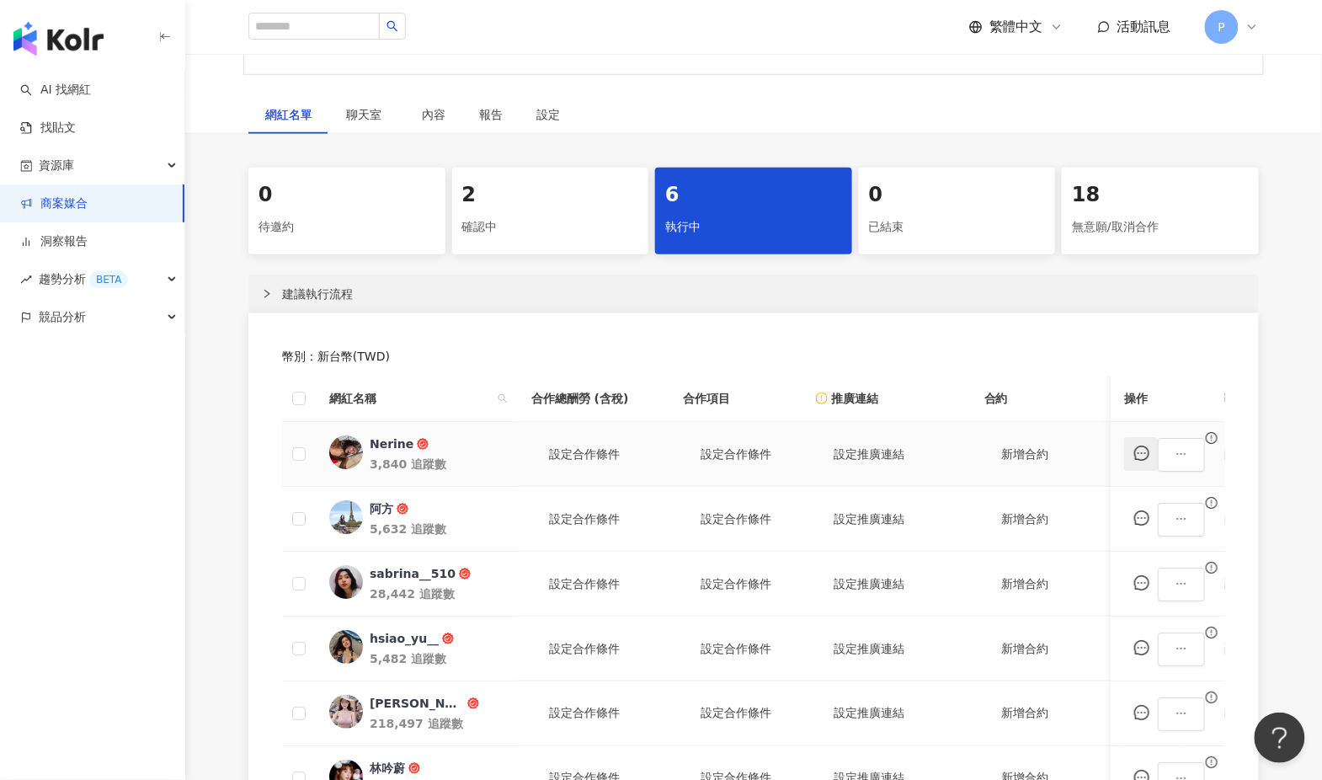
click at [1149, 452] on icon "message" at bounding box center [1141, 452] width 15 height 15
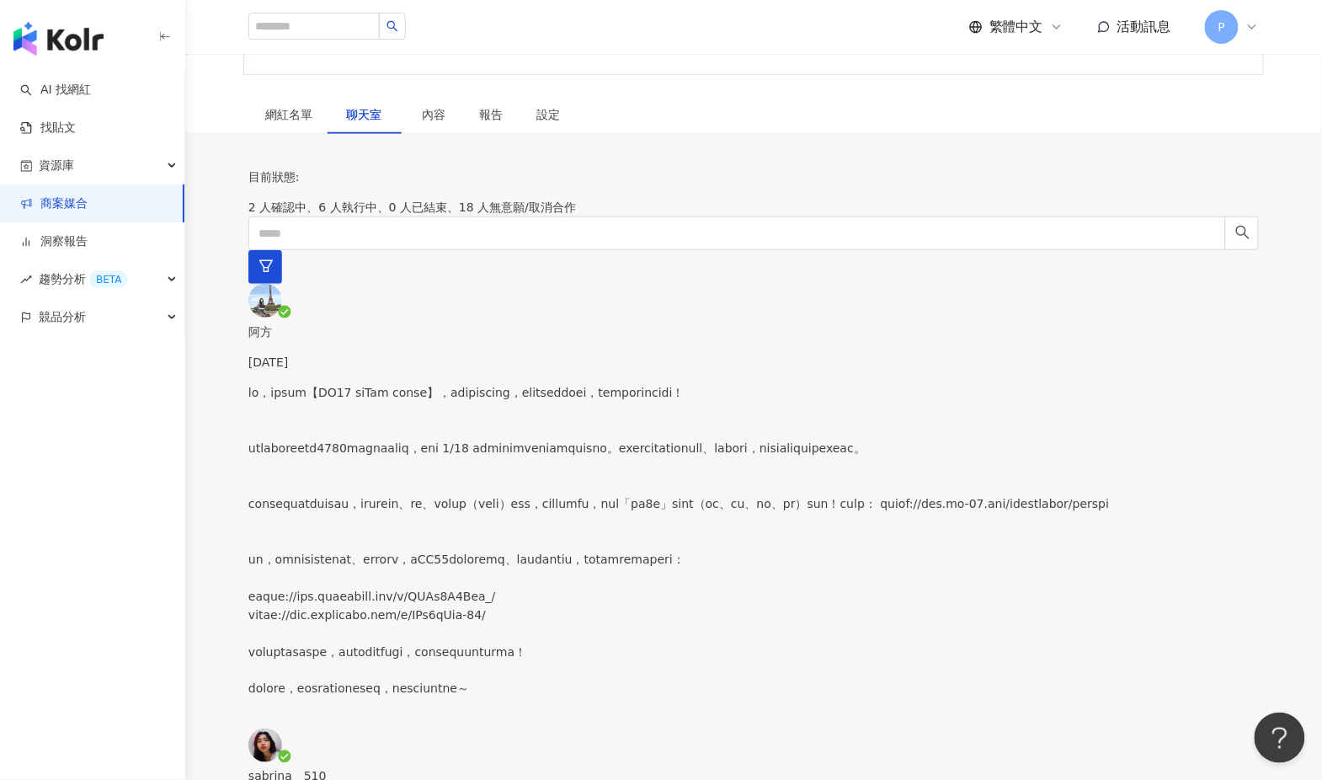
scroll to position [296, 0]
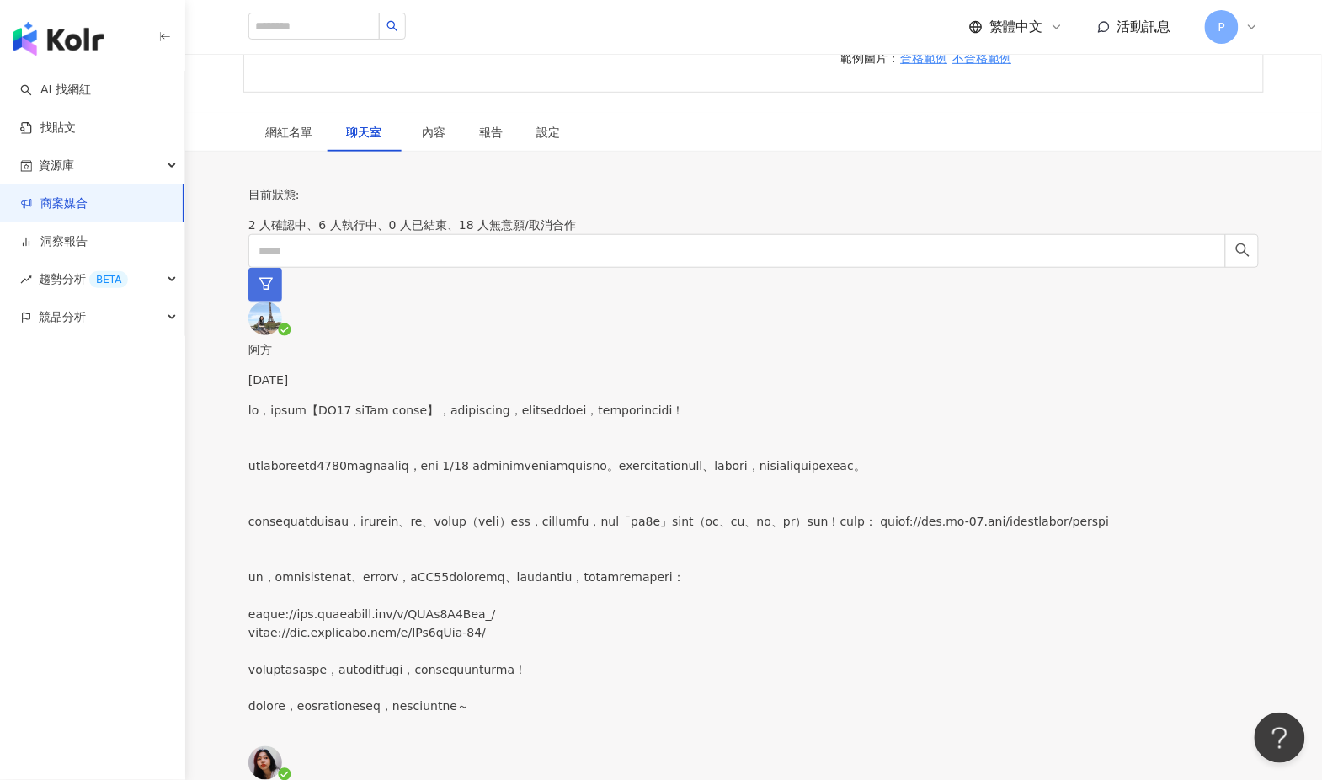
click at [274, 276] on icon "filter" at bounding box center [265, 283] width 15 height 15
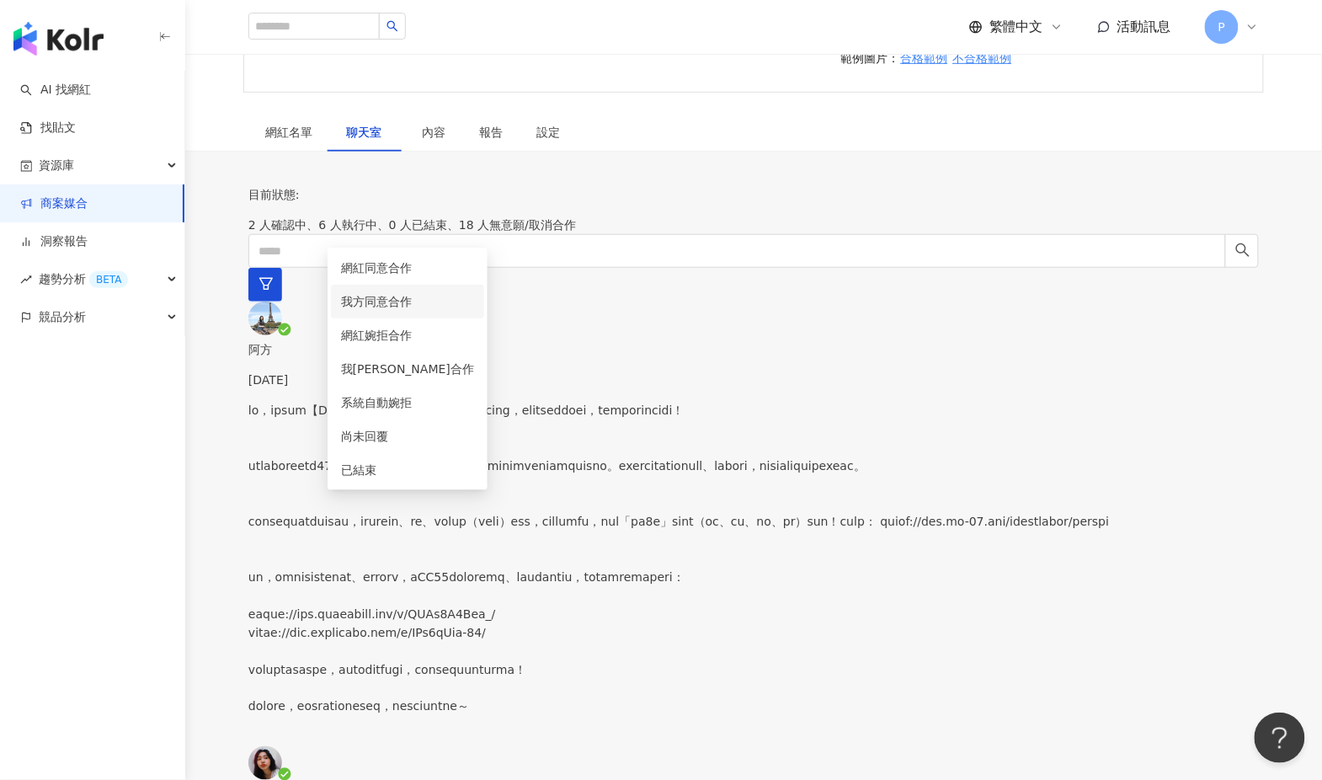
click at [466, 301] on span "我方同意合作" at bounding box center [407, 301] width 133 height 19
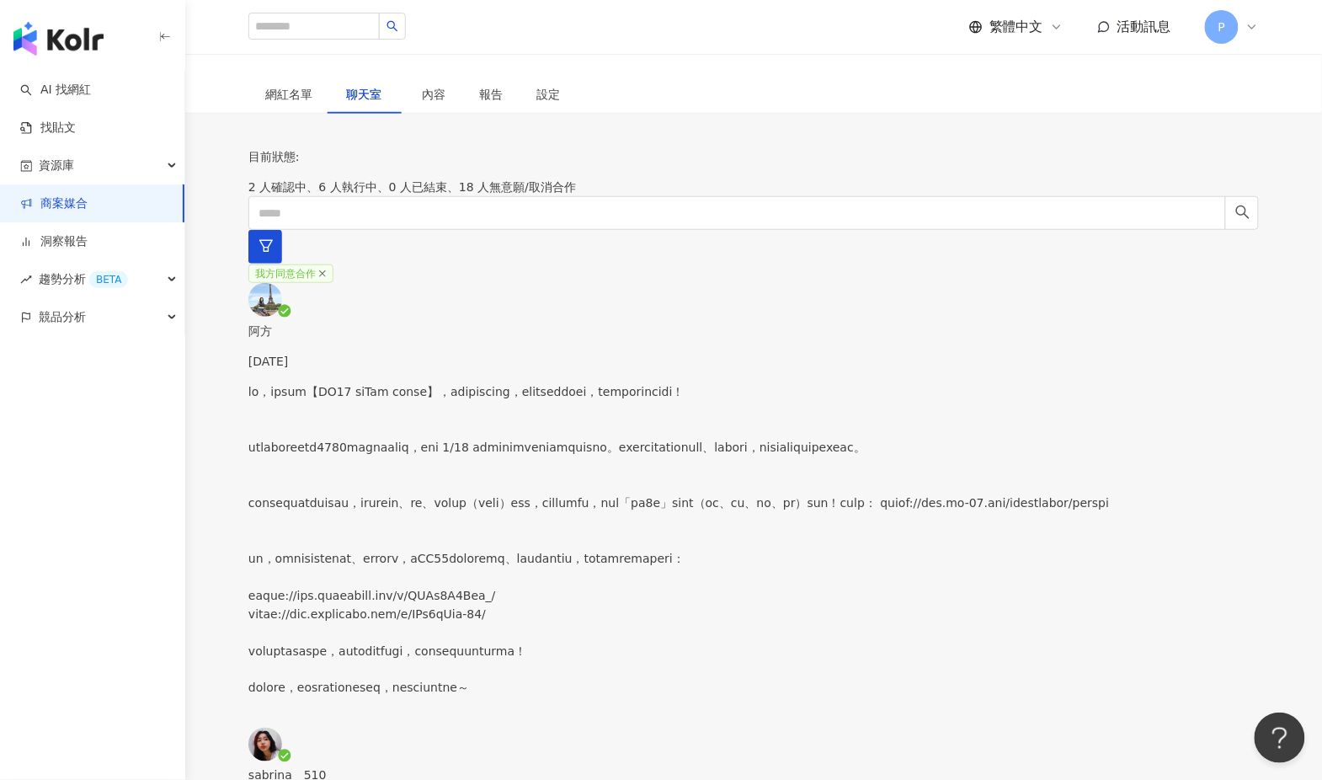
scroll to position [343, 0]
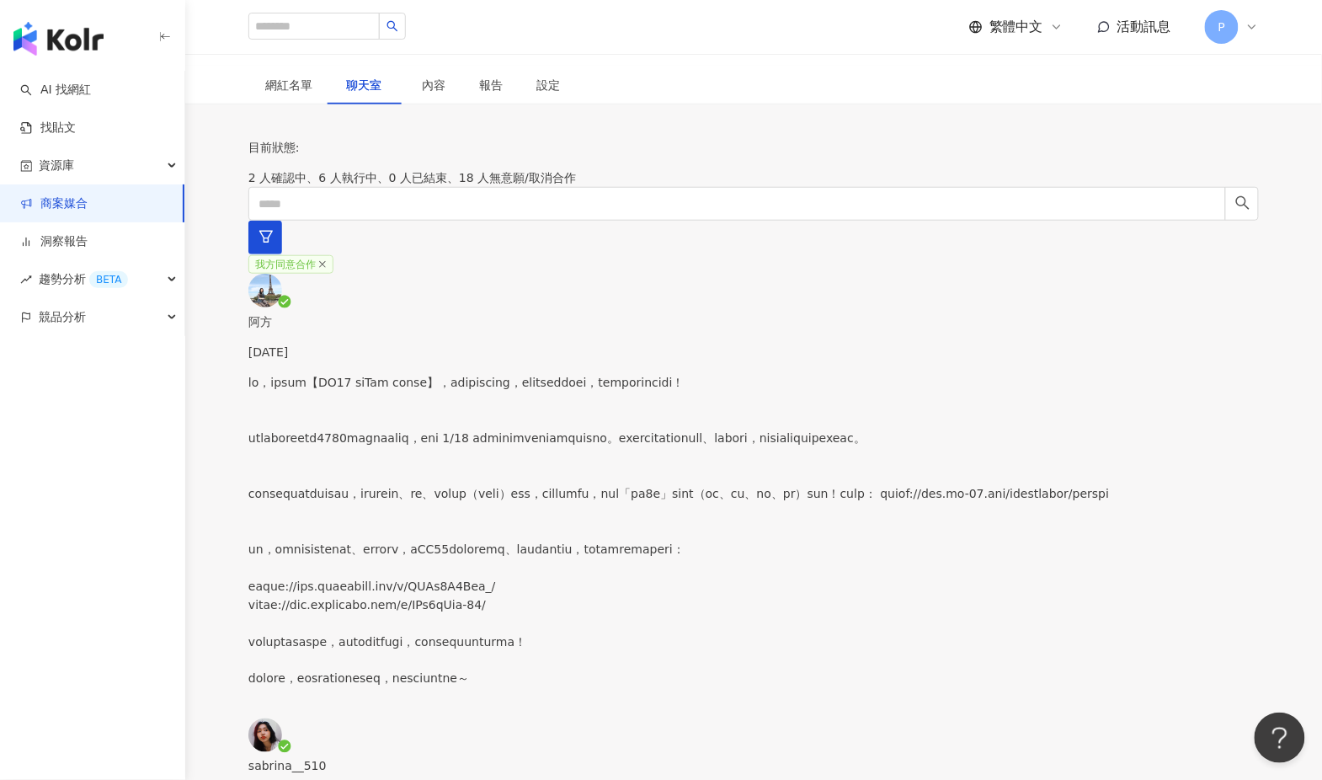
paste textarea "**********"
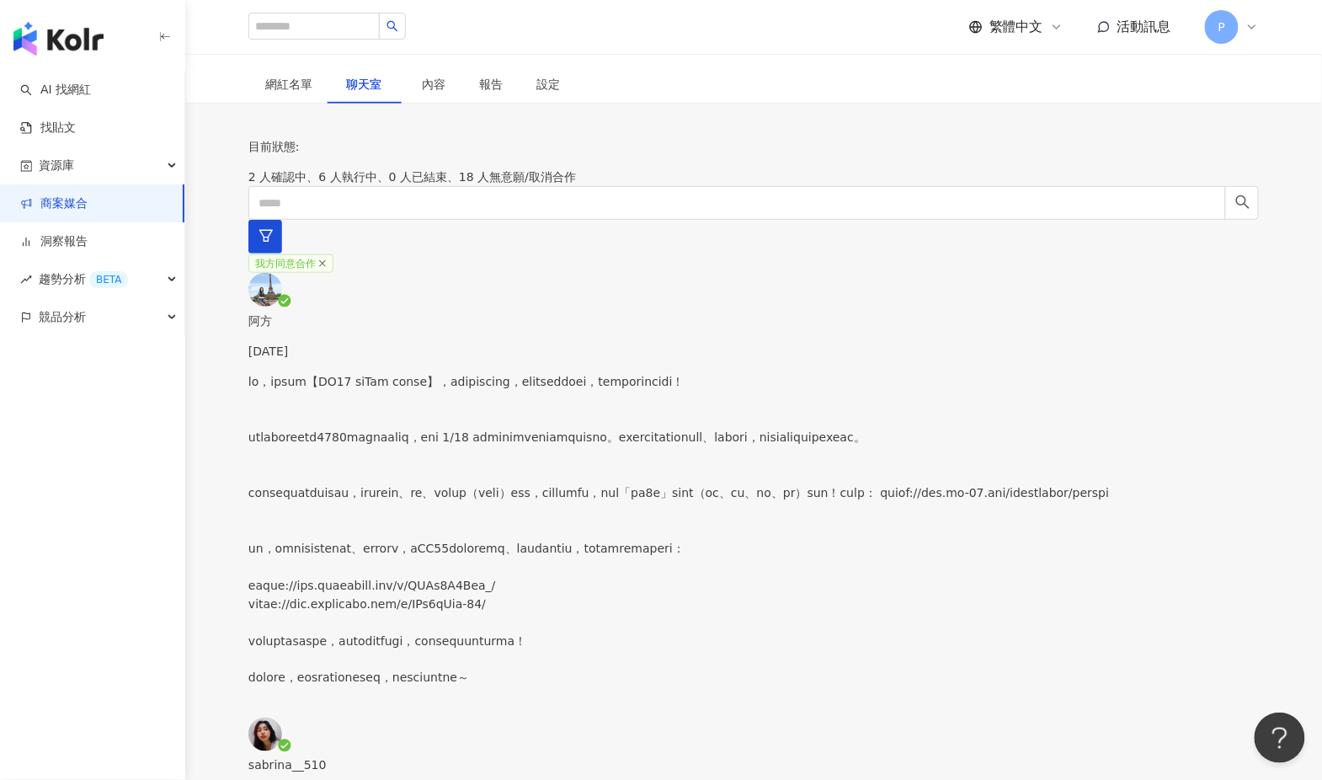
drag, startPoint x: 860, startPoint y: 698, endPoint x: 581, endPoint y: 679, distance: 279.3
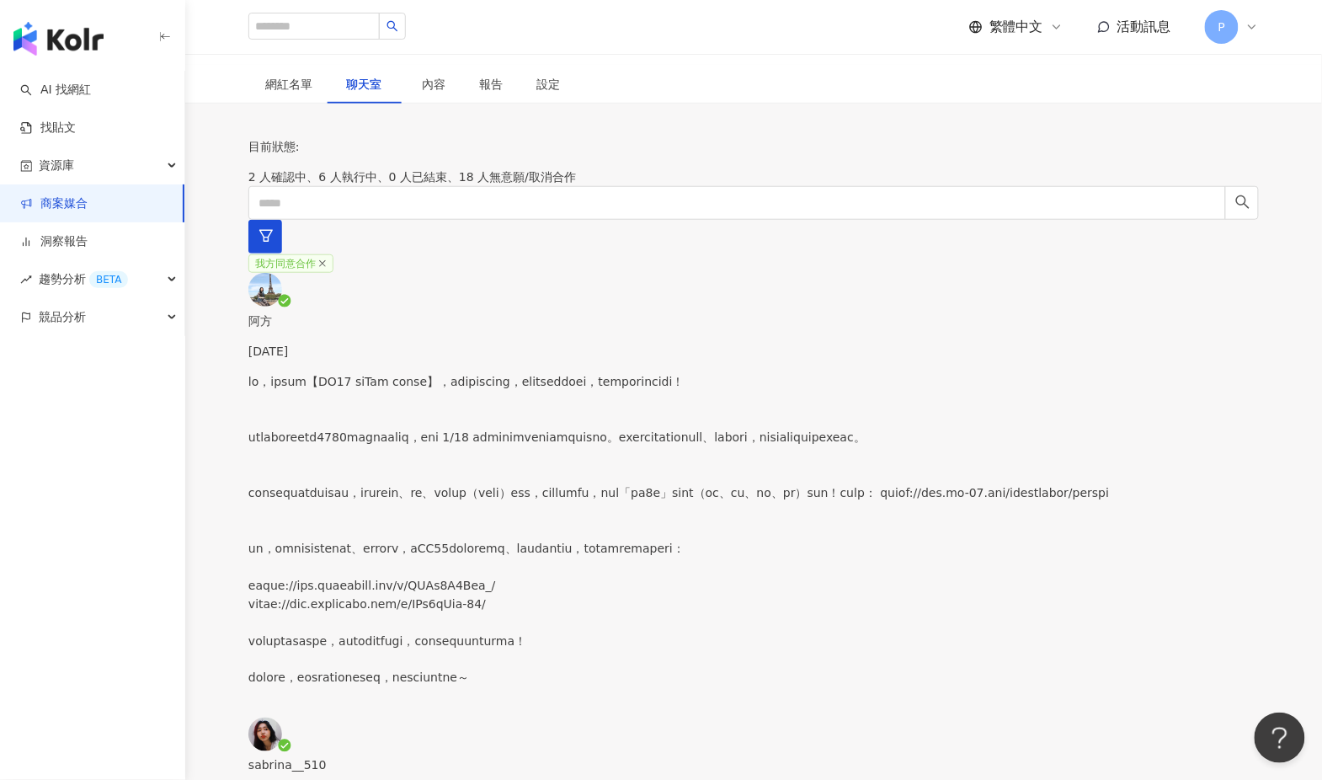
paste textarea
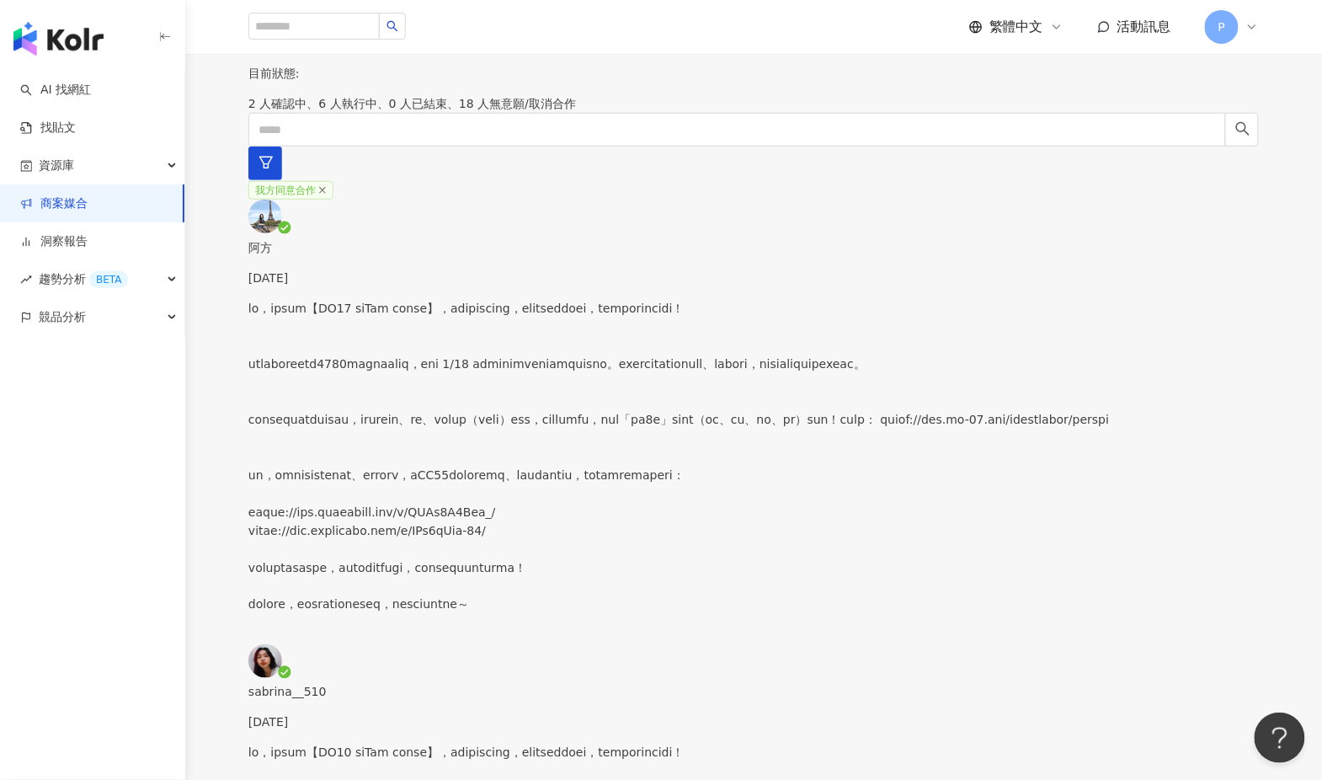
scroll to position [428, 0]
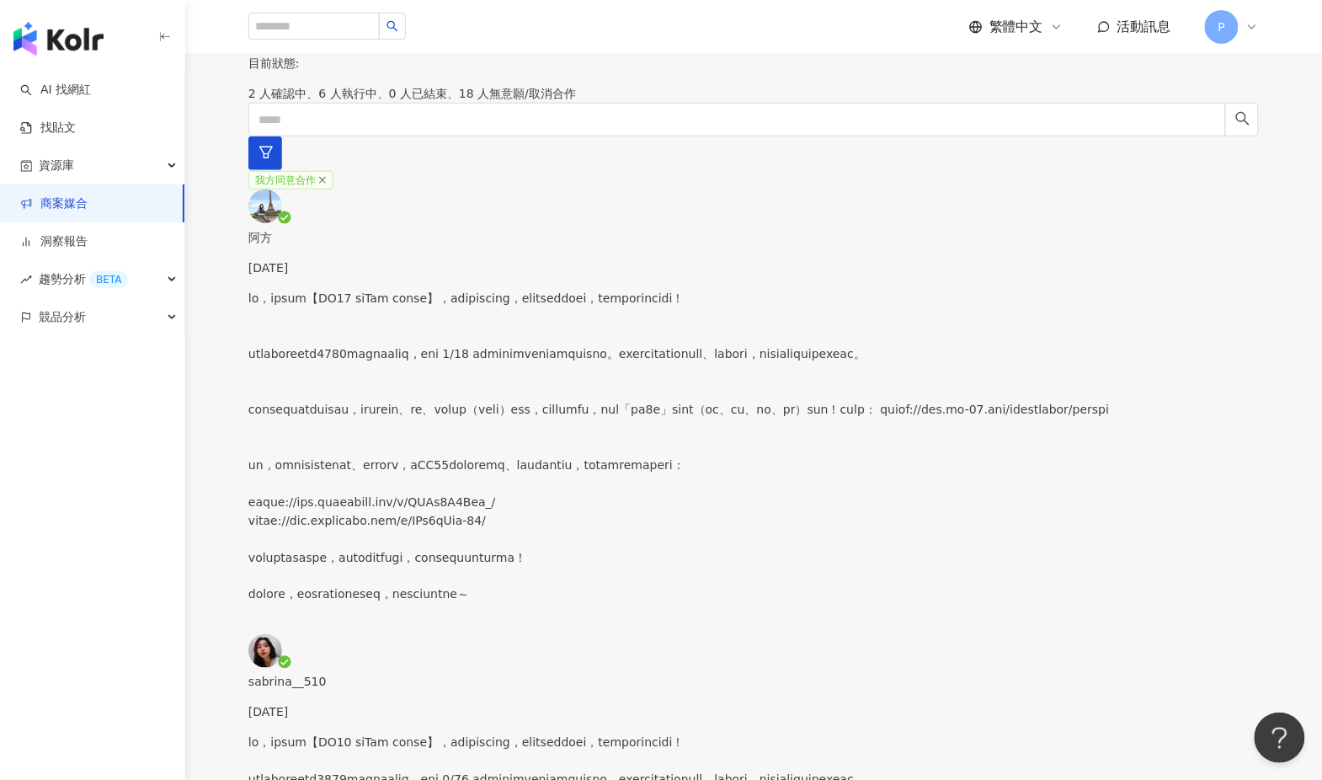
drag, startPoint x: 891, startPoint y: 628, endPoint x: 579, endPoint y: 601, distance: 312.7
paste textarea "**********"
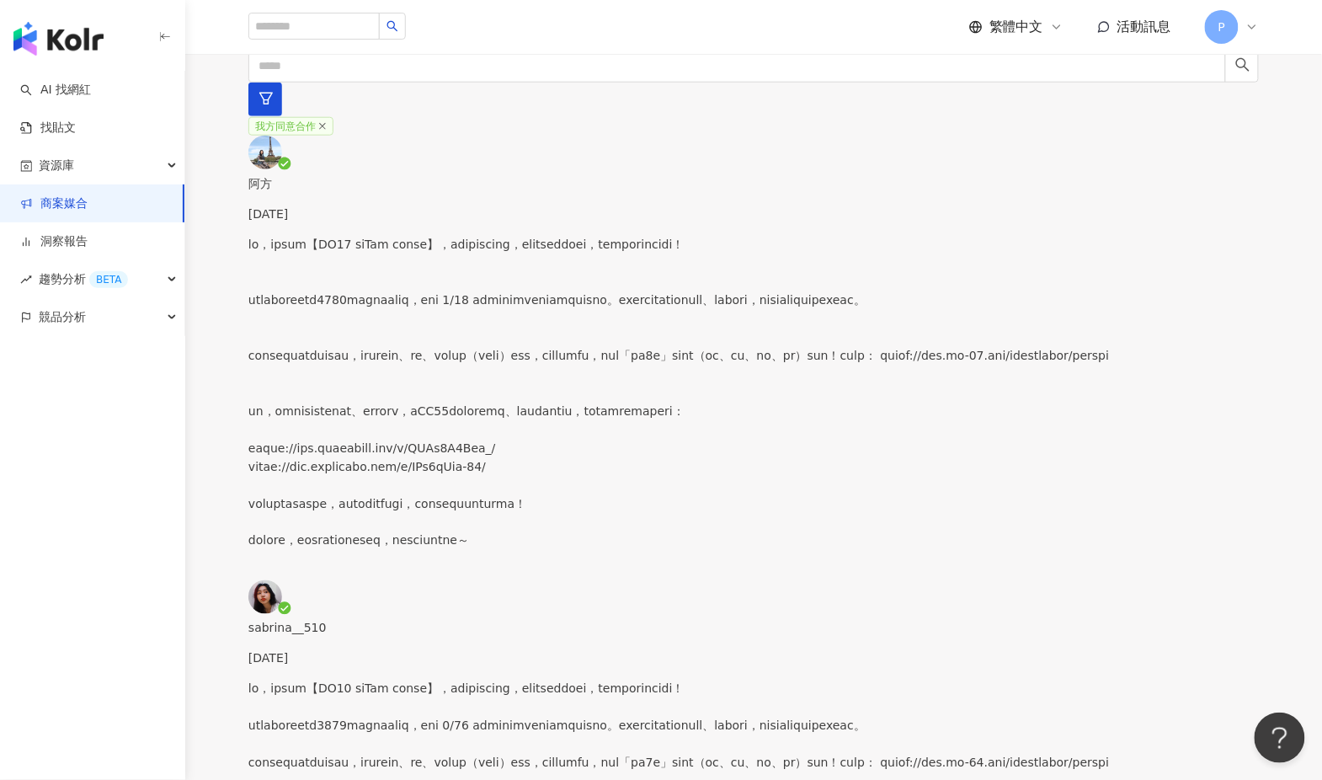
scroll to position [486, 0]
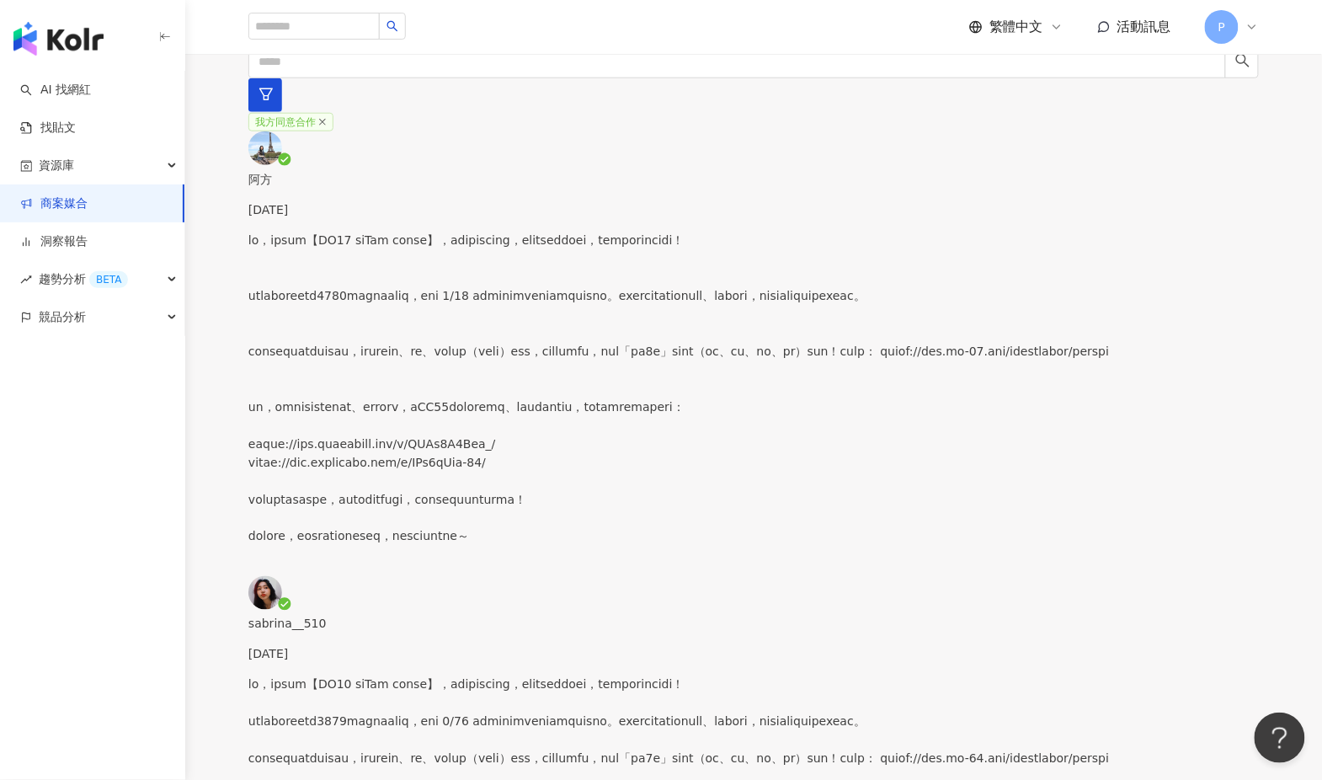
type textarea "**********"
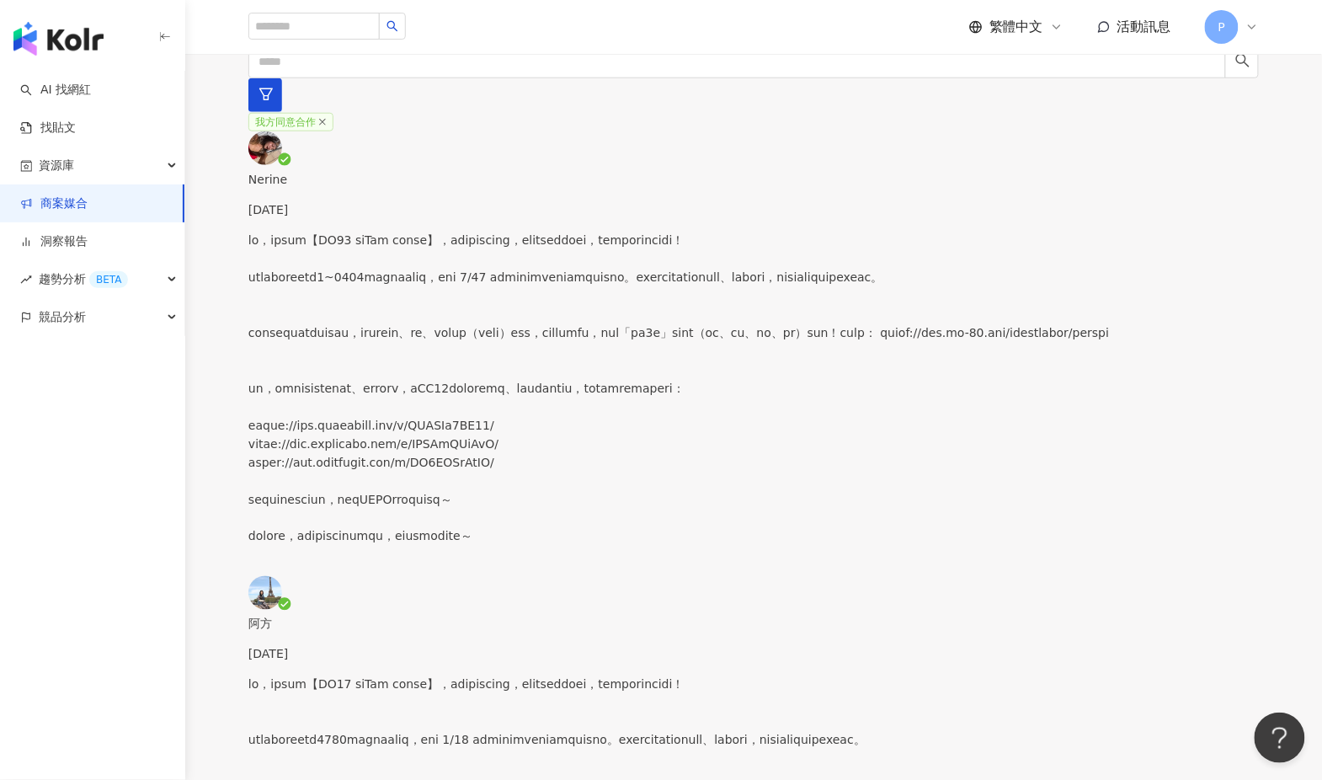
scroll to position [24, 0]
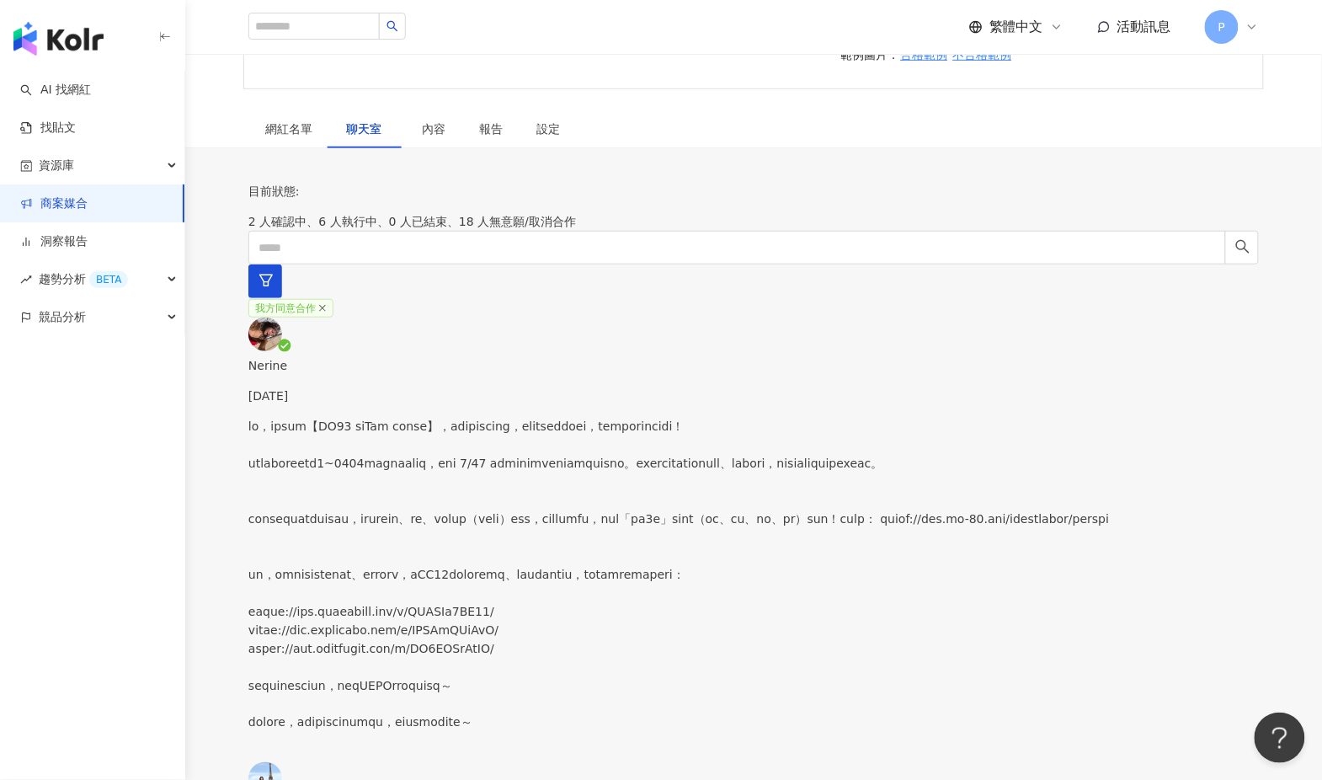
scroll to position [234, 0]
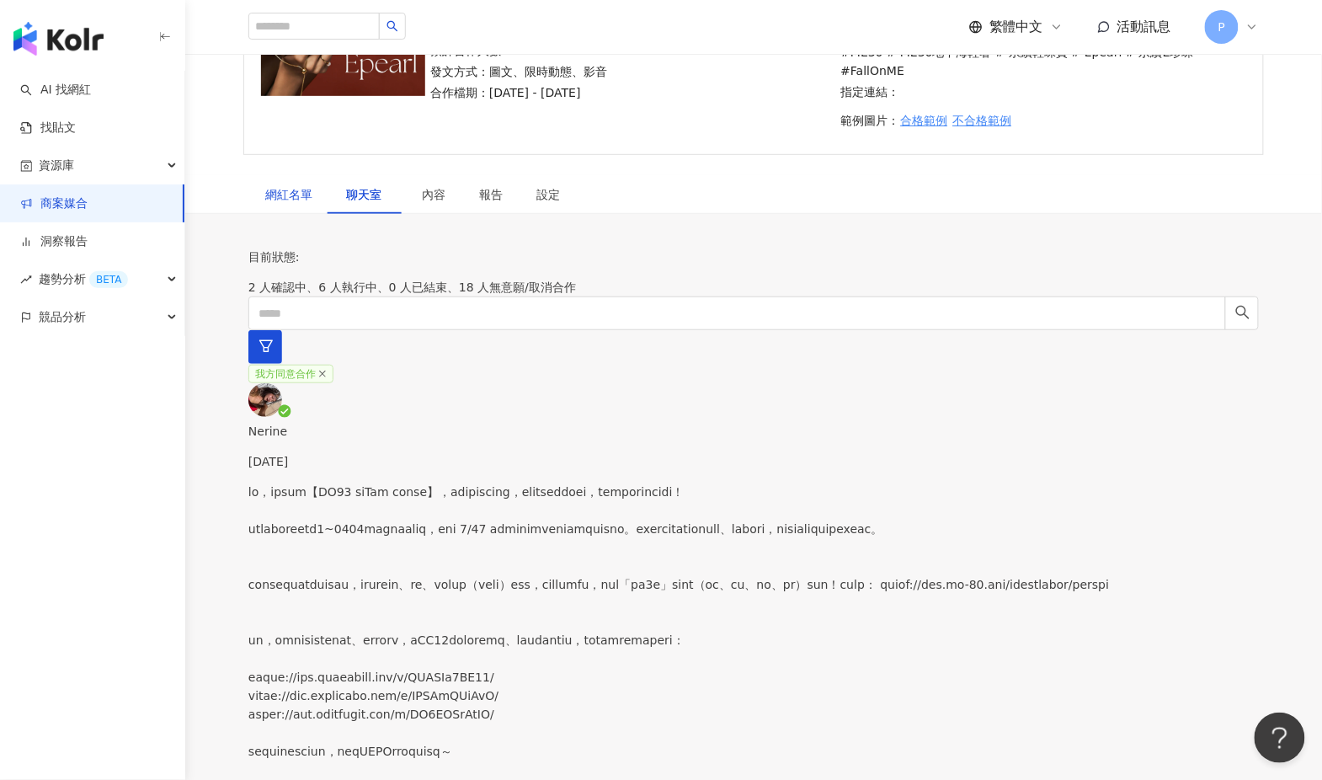
click at [300, 185] on div "網紅名單" at bounding box center [288, 194] width 47 height 19
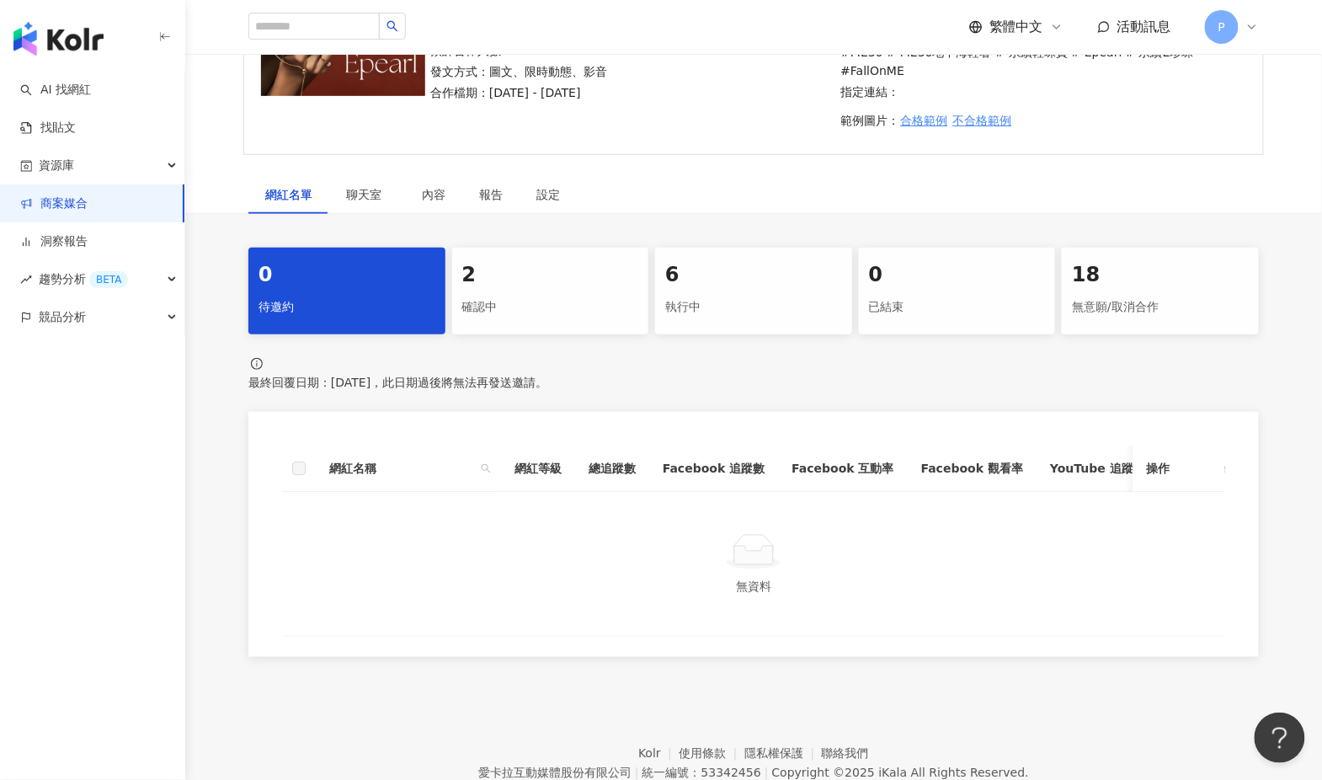
click at [557, 293] on div "確認中" at bounding box center [550, 307] width 177 height 29
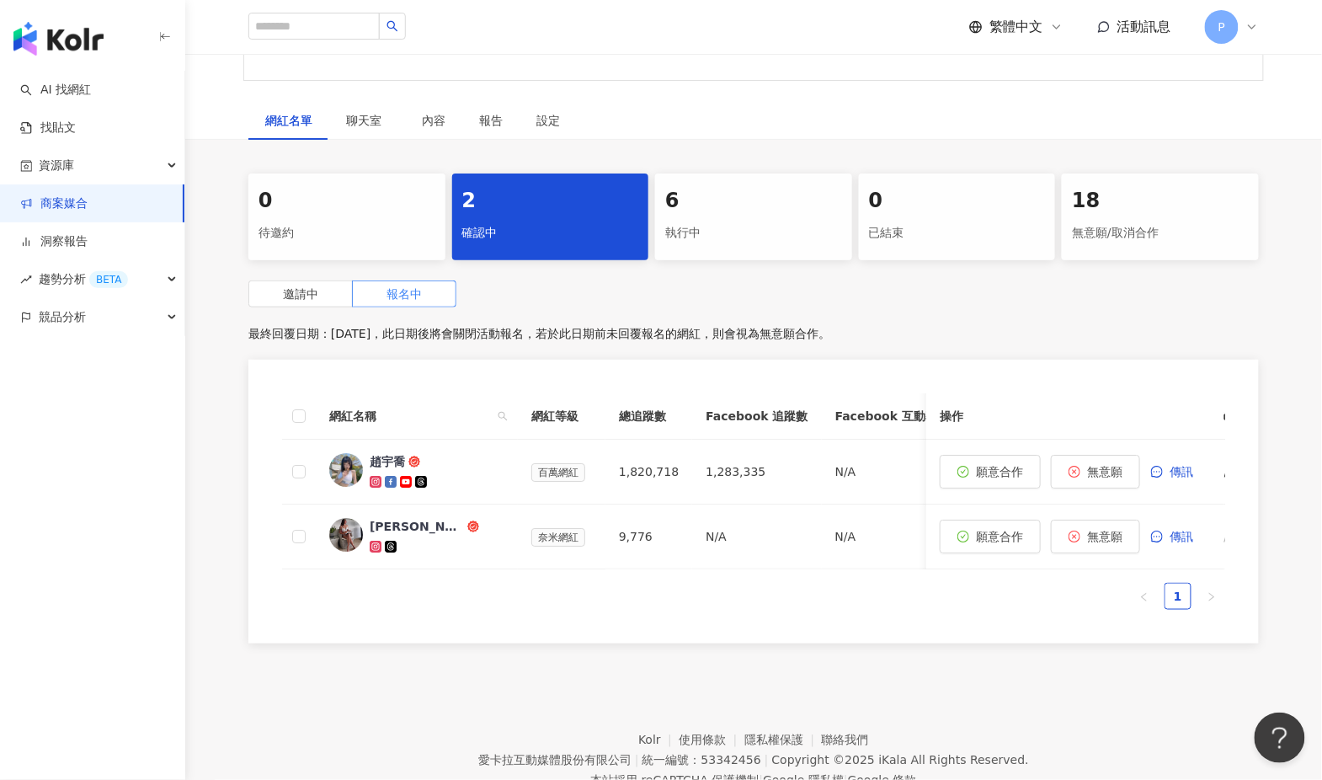
scroll to position [306, 0]
click at [1008, 531] on span "願意合作" at bounding box center [1000, 537] width 47 height 13
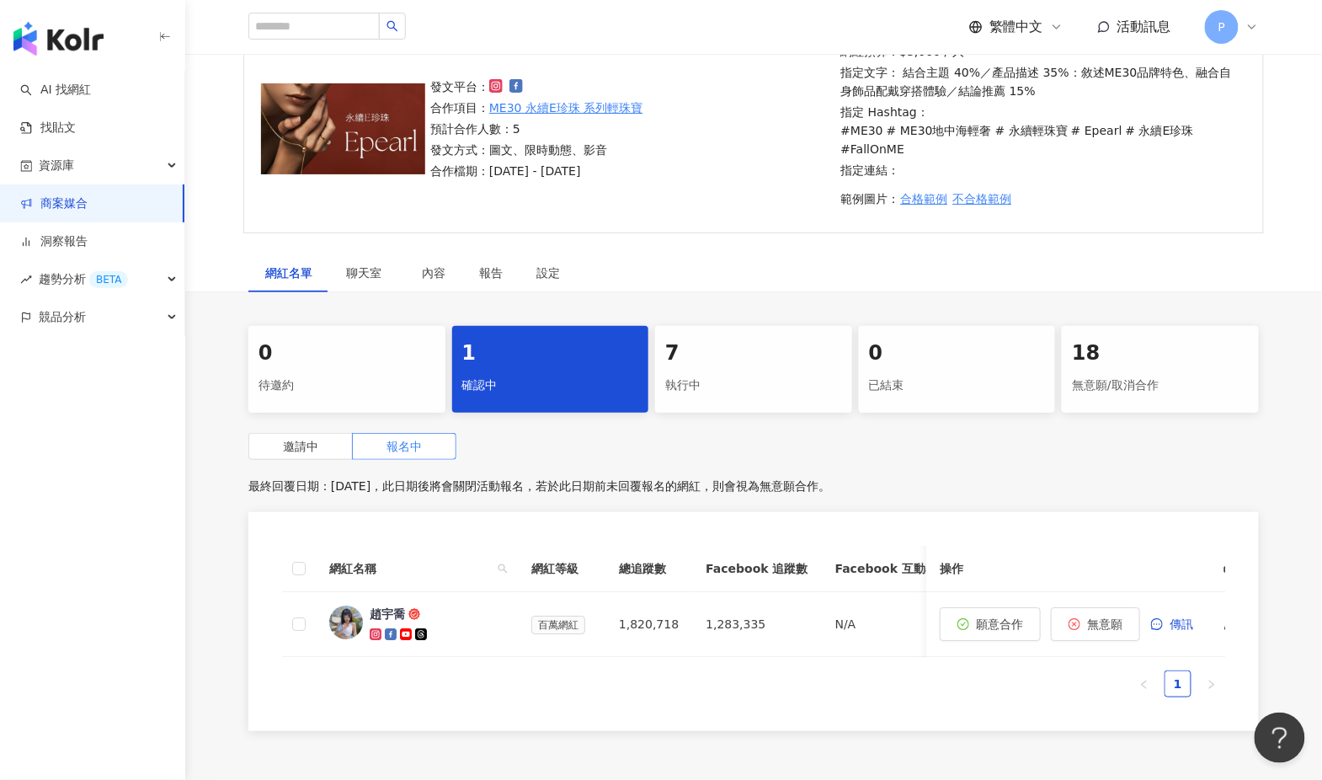
scroll to position [160, 0]
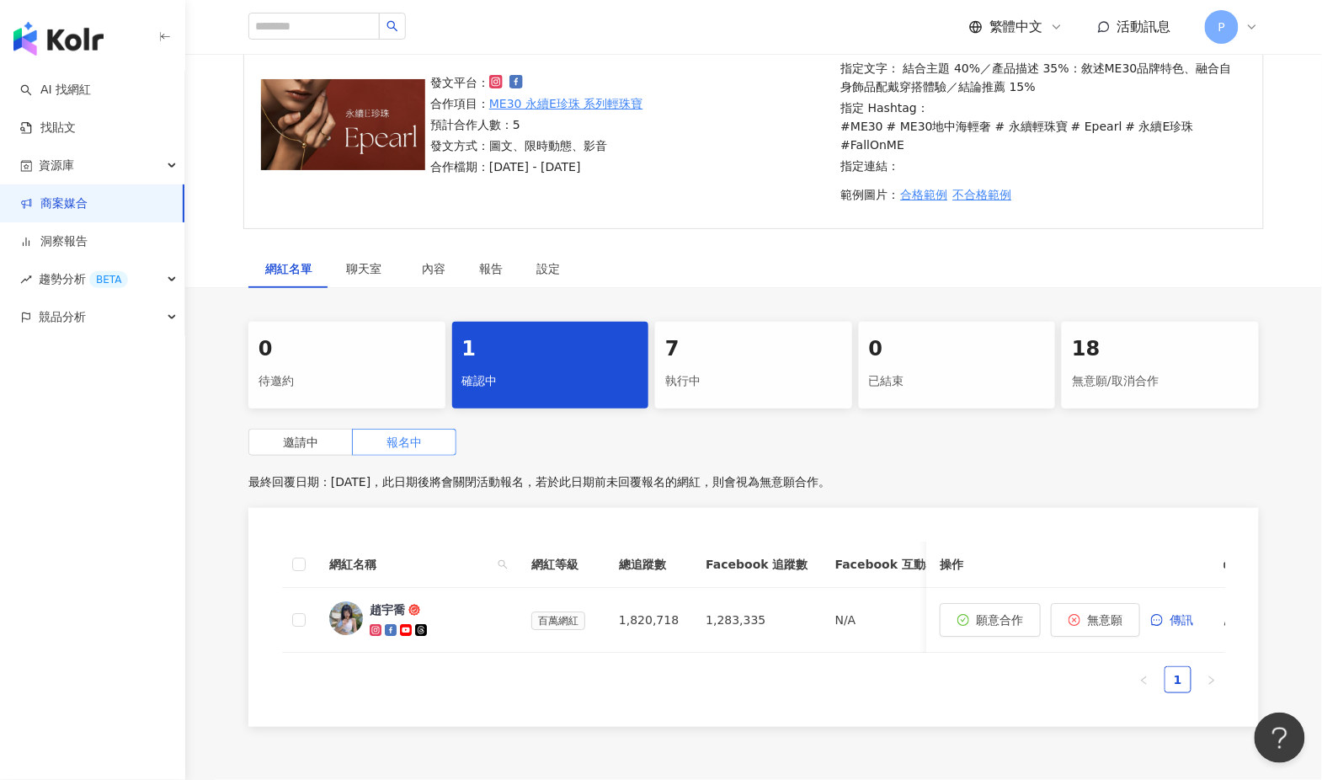
click at [763, 367] on div "執行中" at bounding box center [753, 381] width 177 height 29
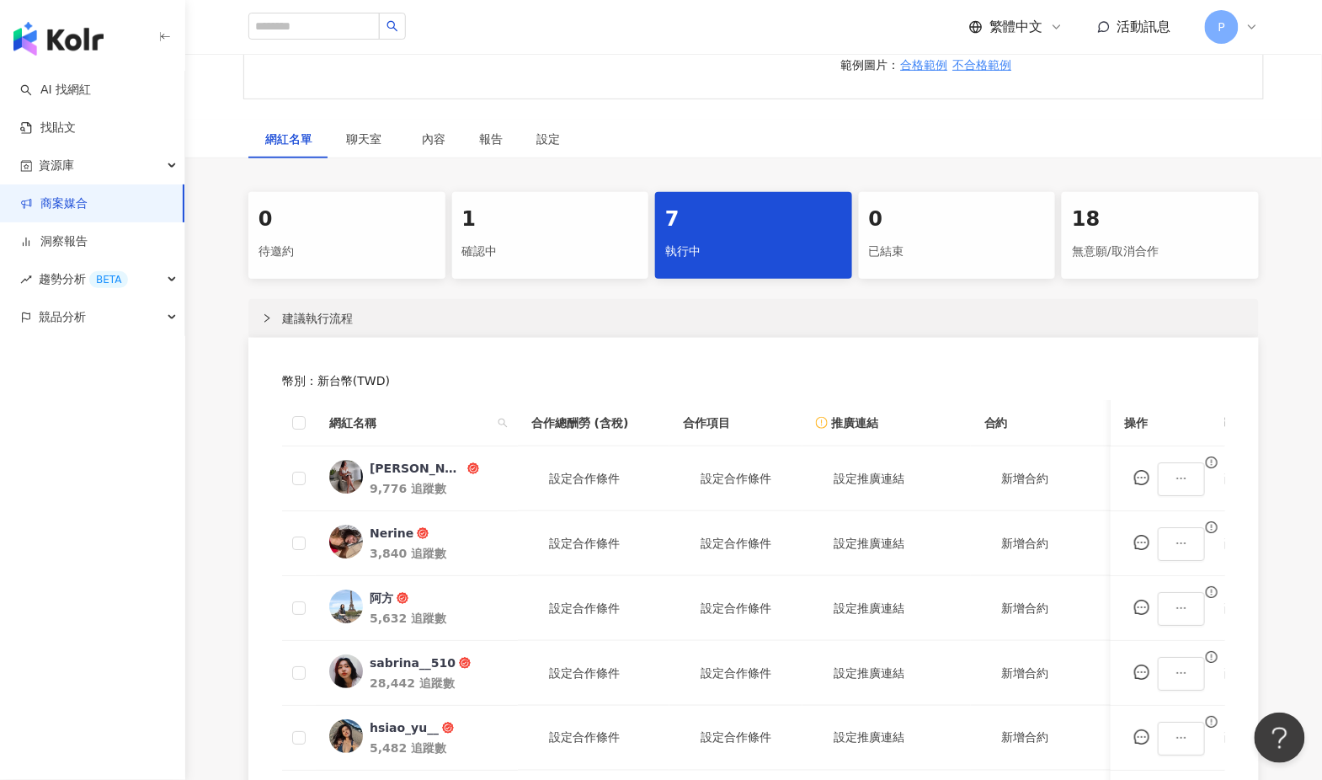
scroll to position [310, 0]
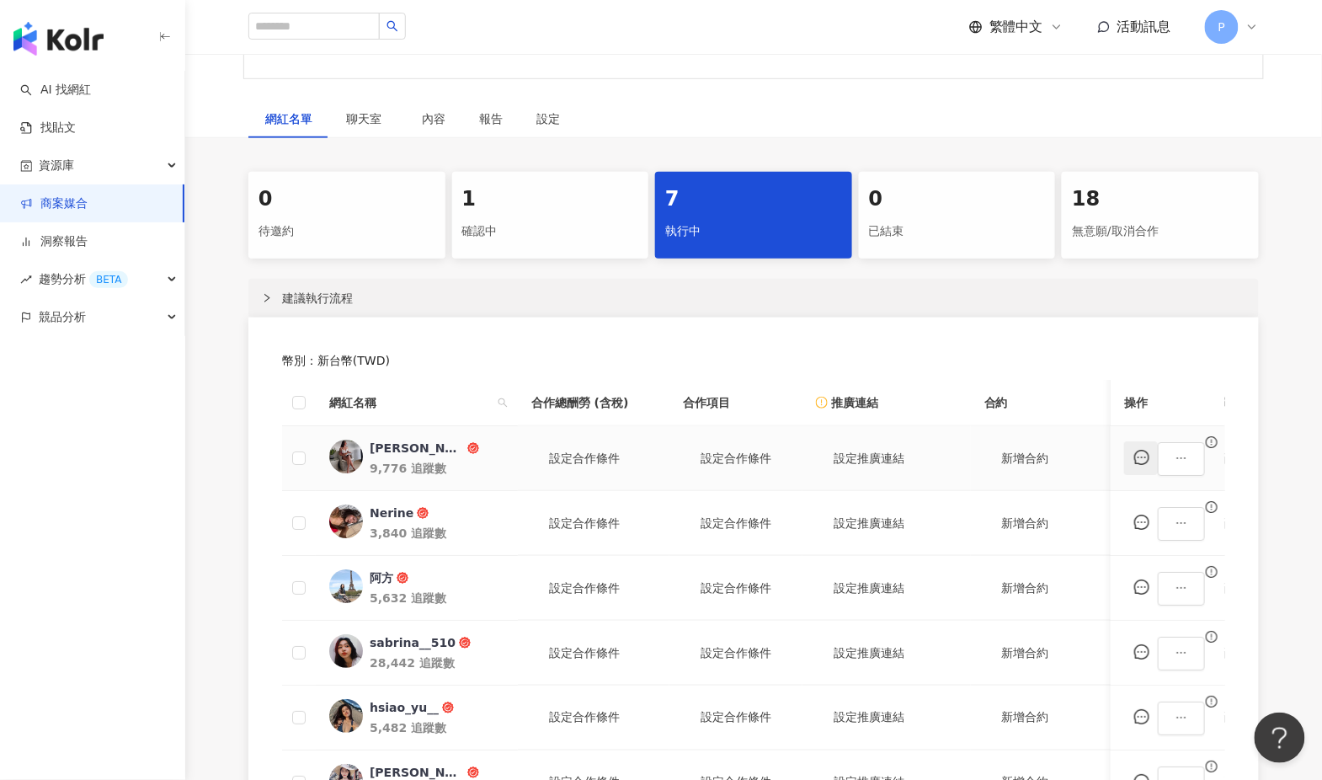
click at [1158, 455] on button "button" at bounding box center [1141, 458] width 34 height 34
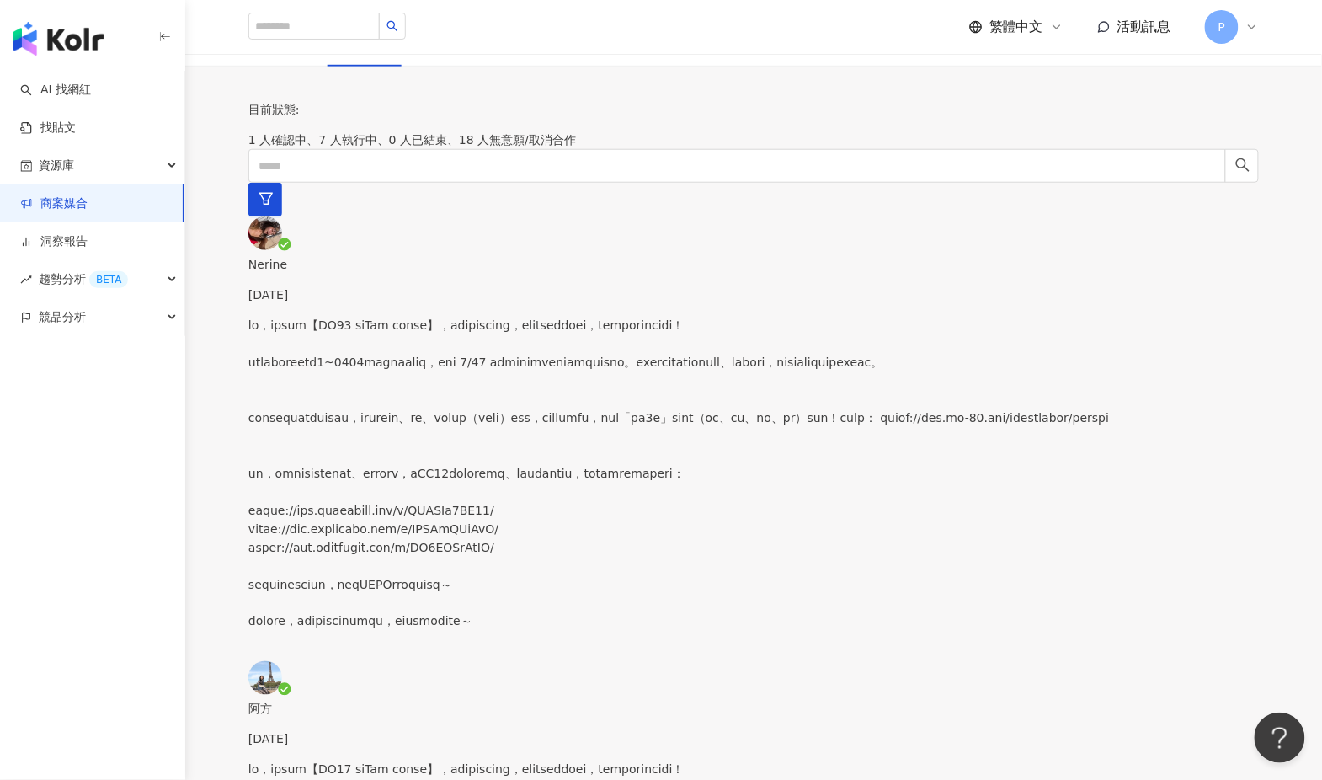
scroll to position [408, 0]
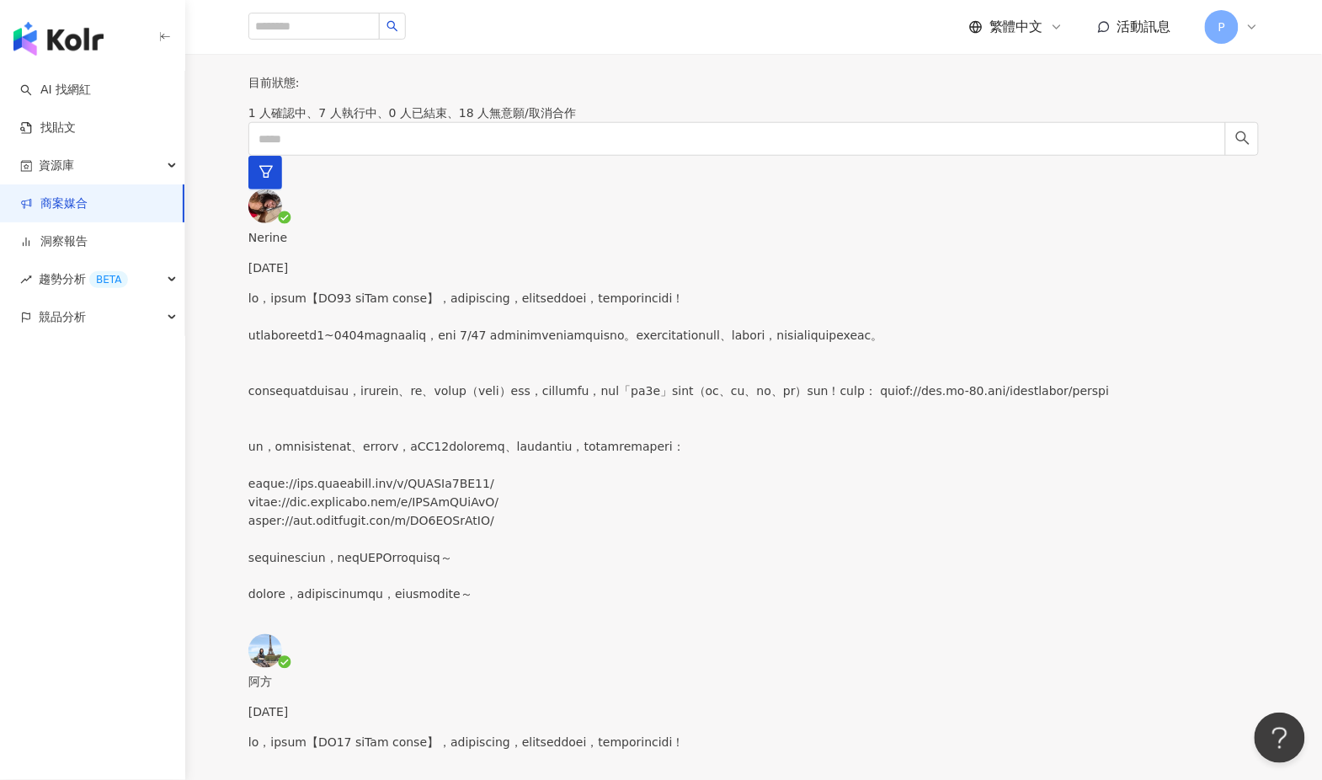
paste textarea "**********"
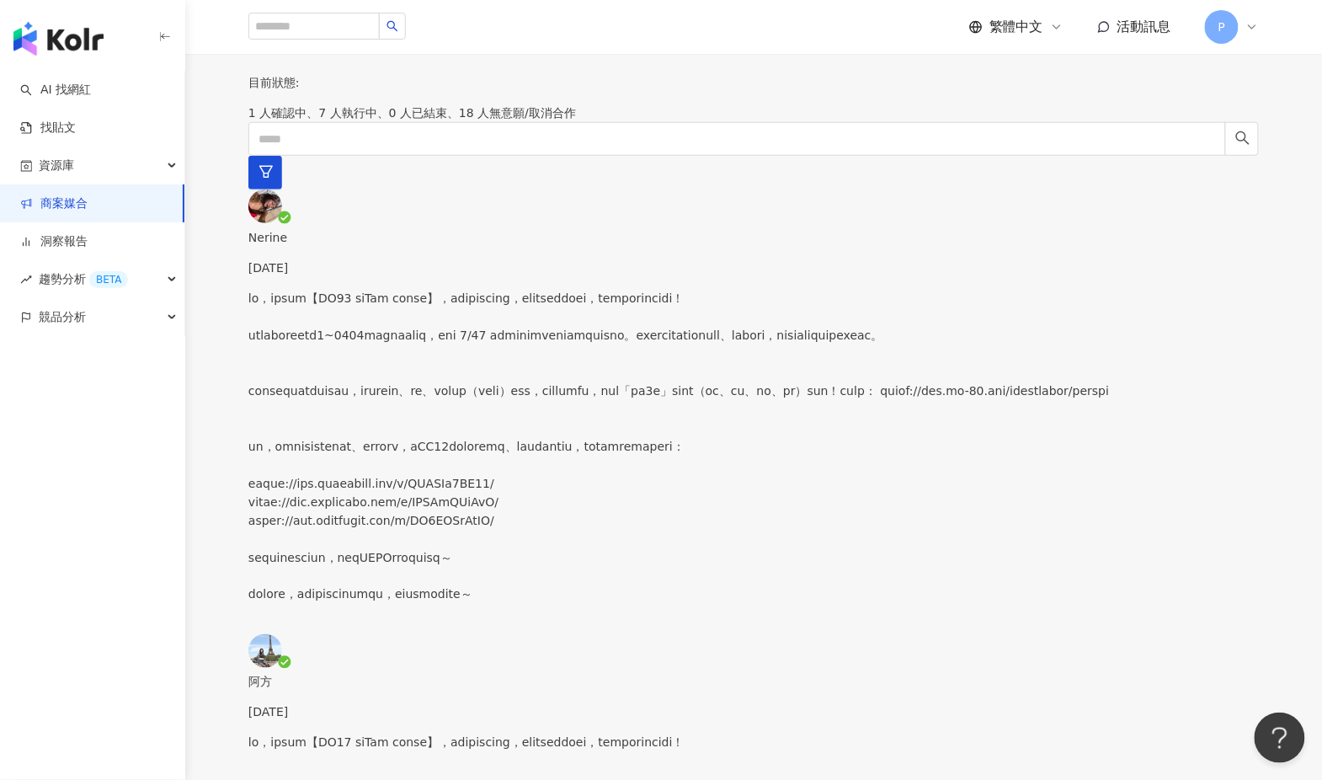
drag, startPoint x: 591, startPoint y: 673, endPoint x: 588, endPoint y: 577, distance: 96.0
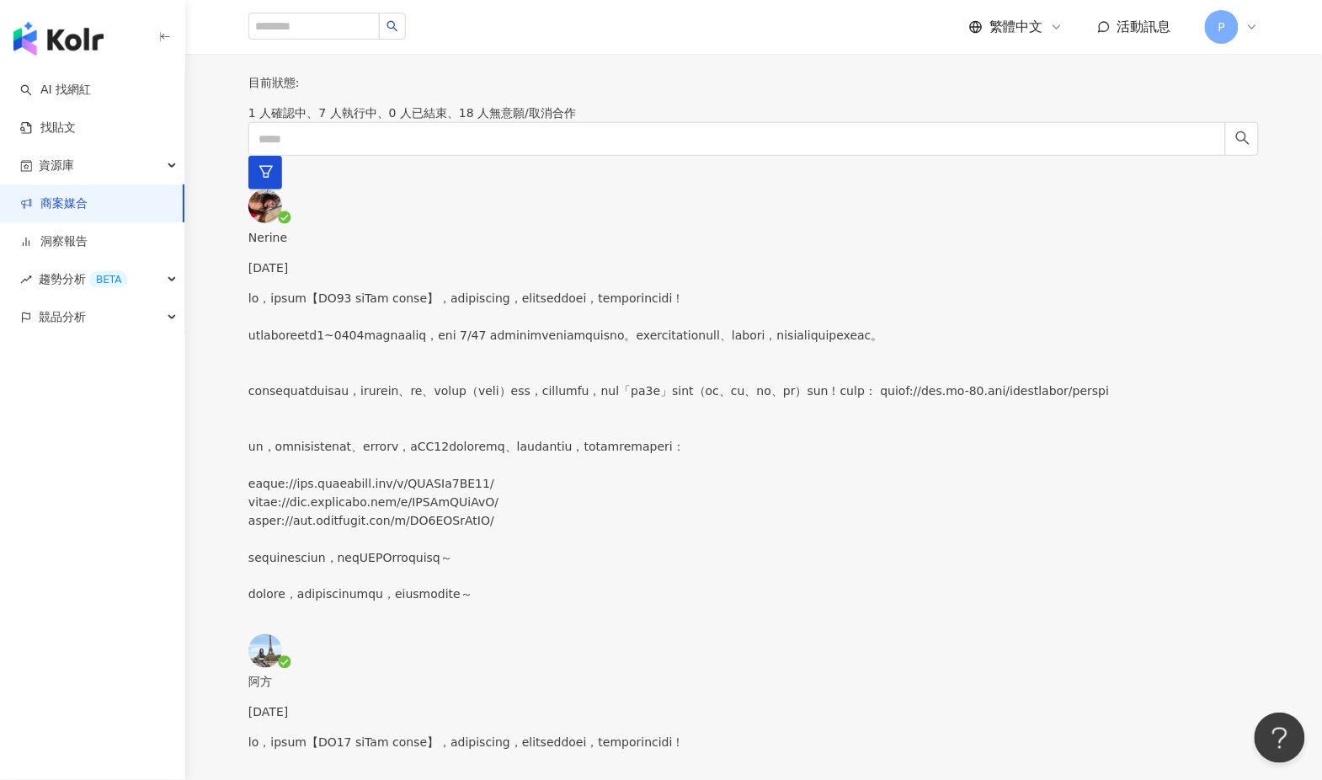
paste textarea "**********"
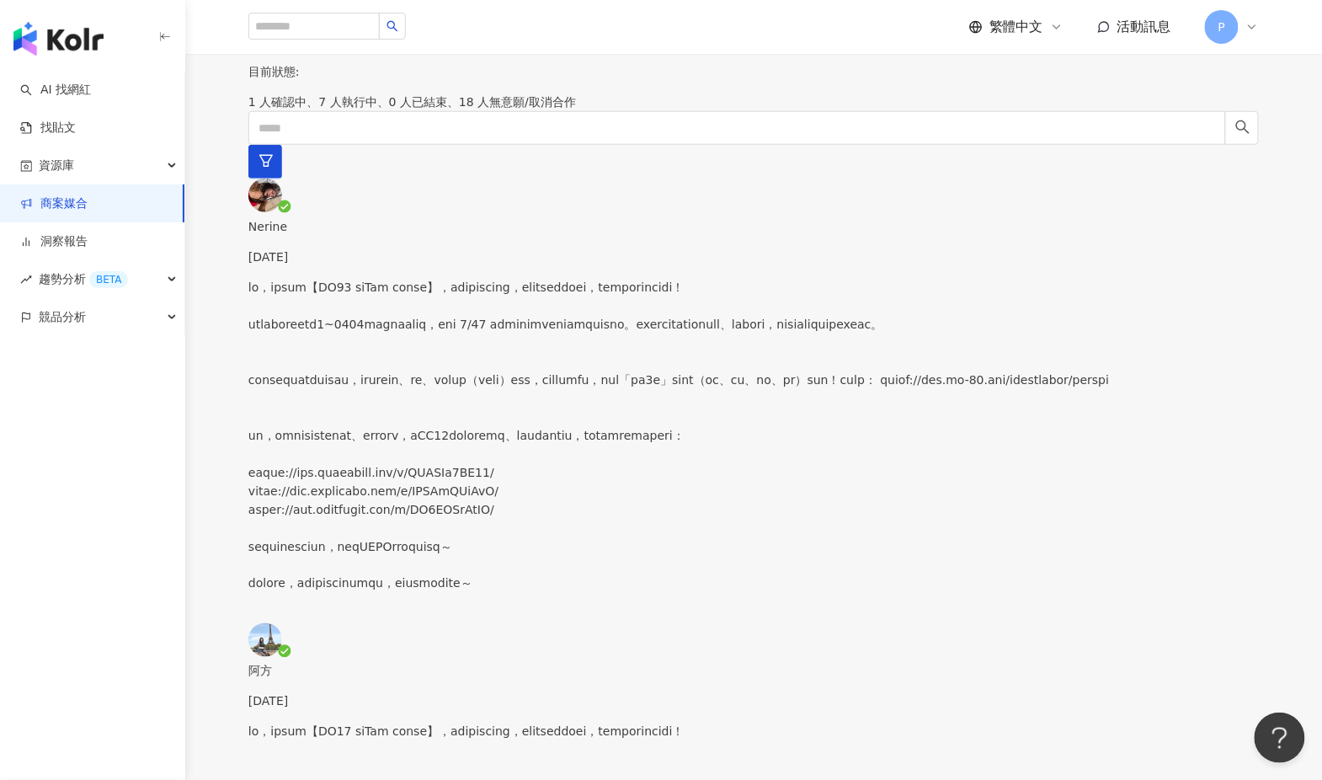
drag, startPoint x: 665, startPoint y: 658, endPoint x: 697, endPoint y: 659, distance: 32.0
drag, startPoint x: 977, startPoint y: 663, endPoint x: 997, endPoint y: 664, distance: 19.4
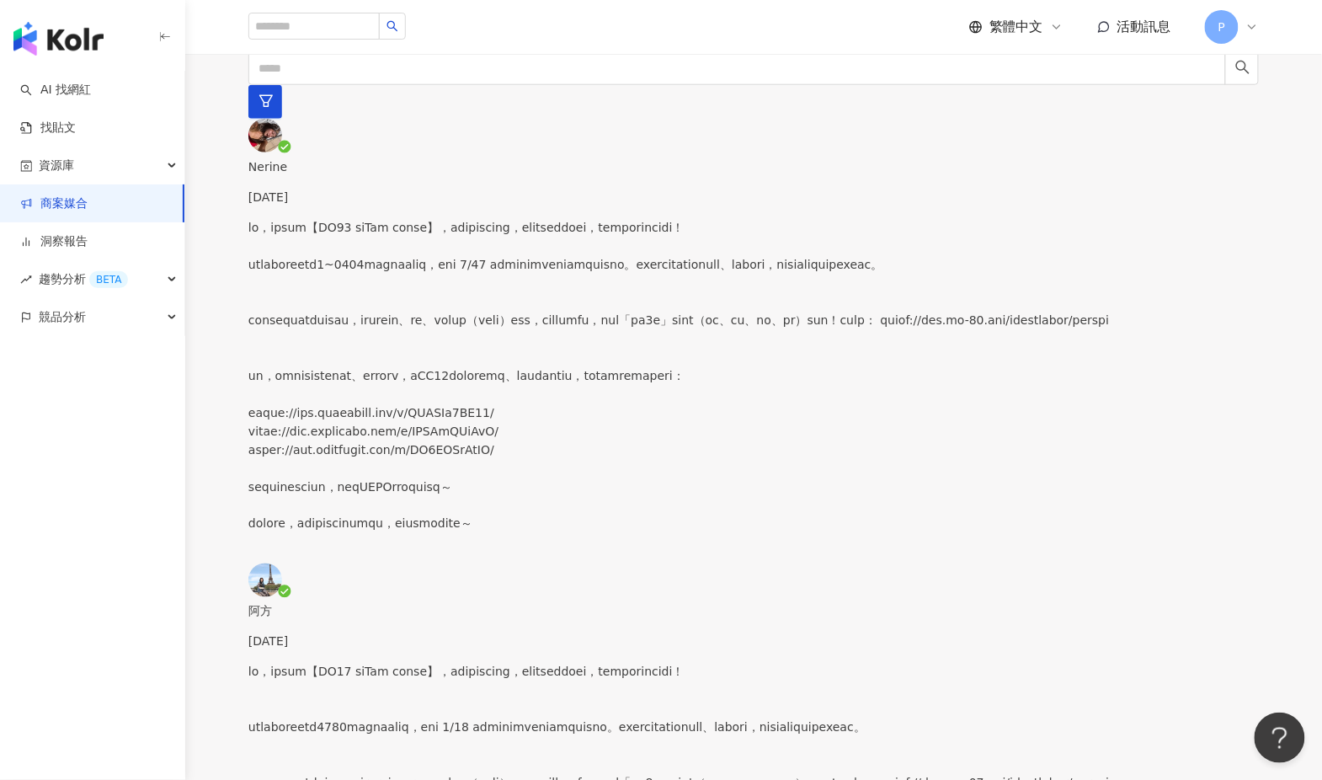
scroll to position [480, 0]
type textarea "**********"
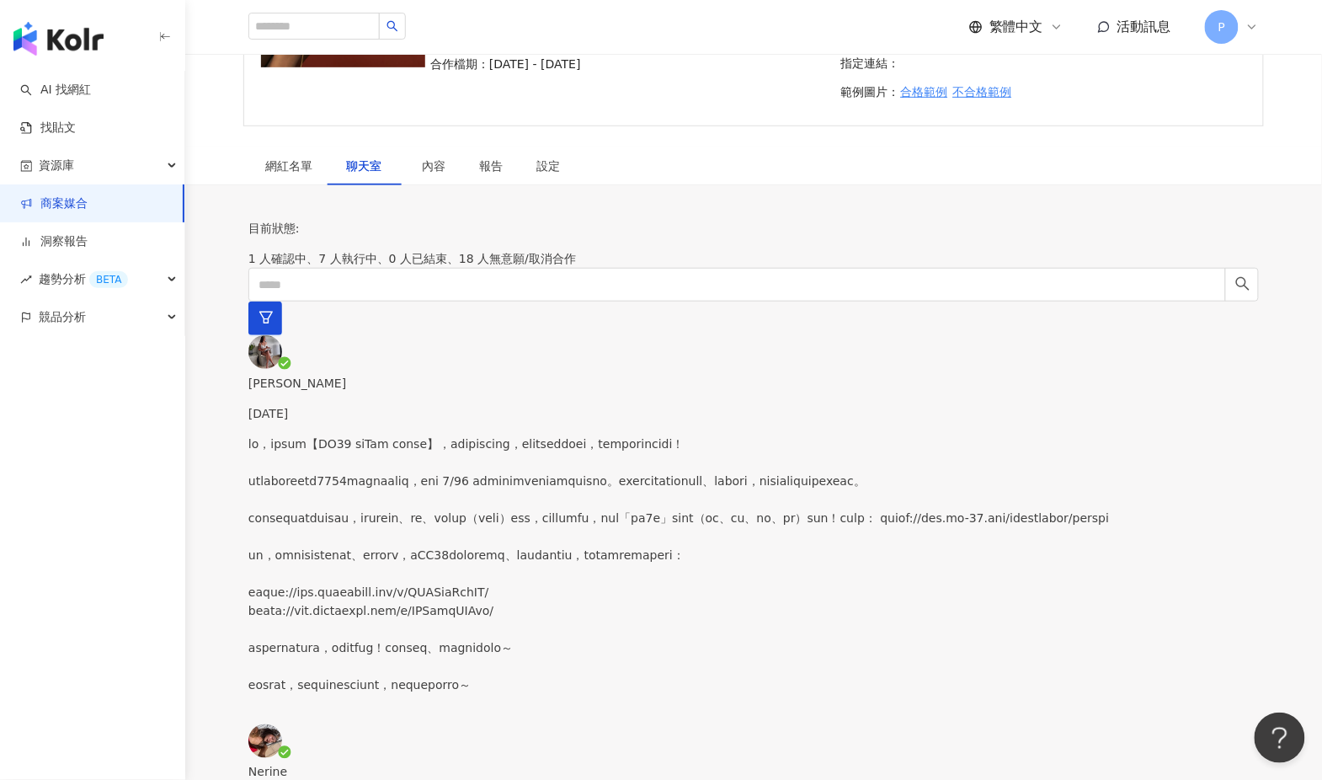
scroll to position [0, 0]
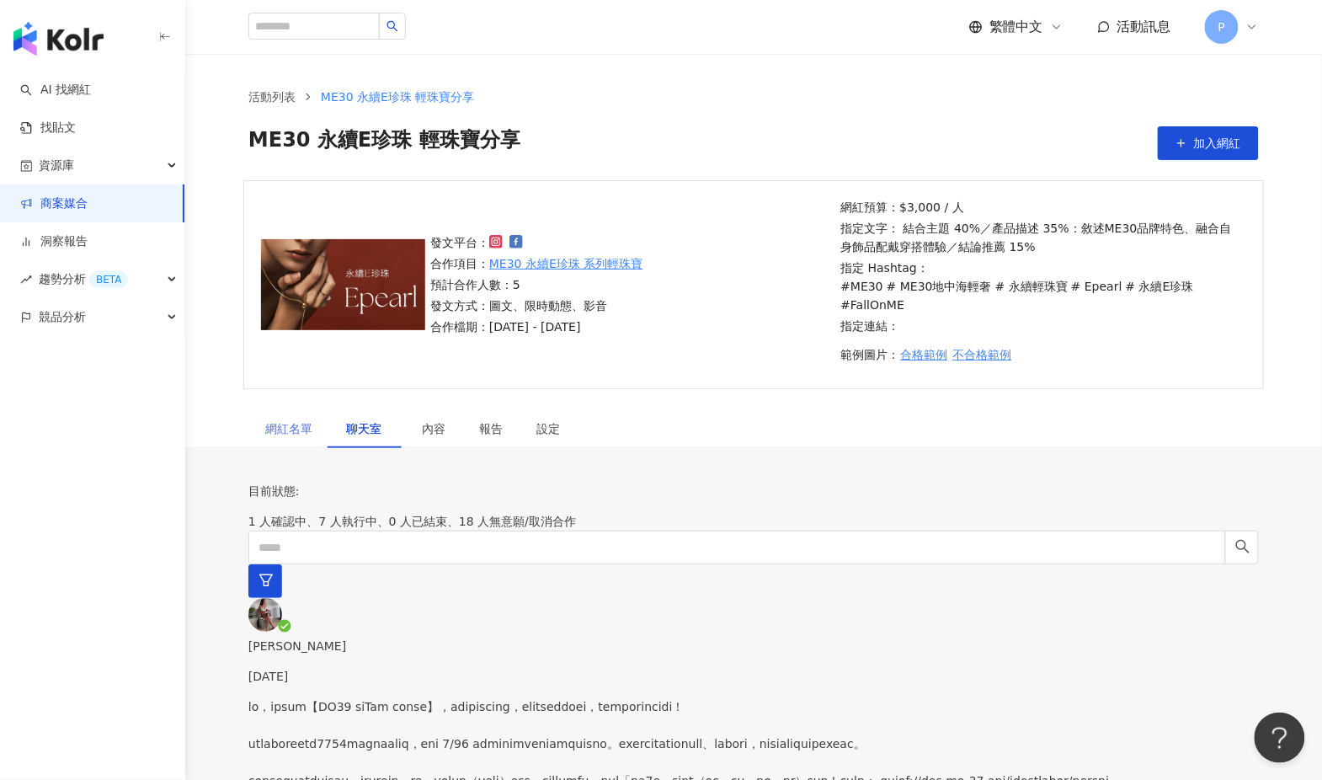
click at [314, 415] on div "網紅名單" at bounding box center [288, 428] width 81 height 39
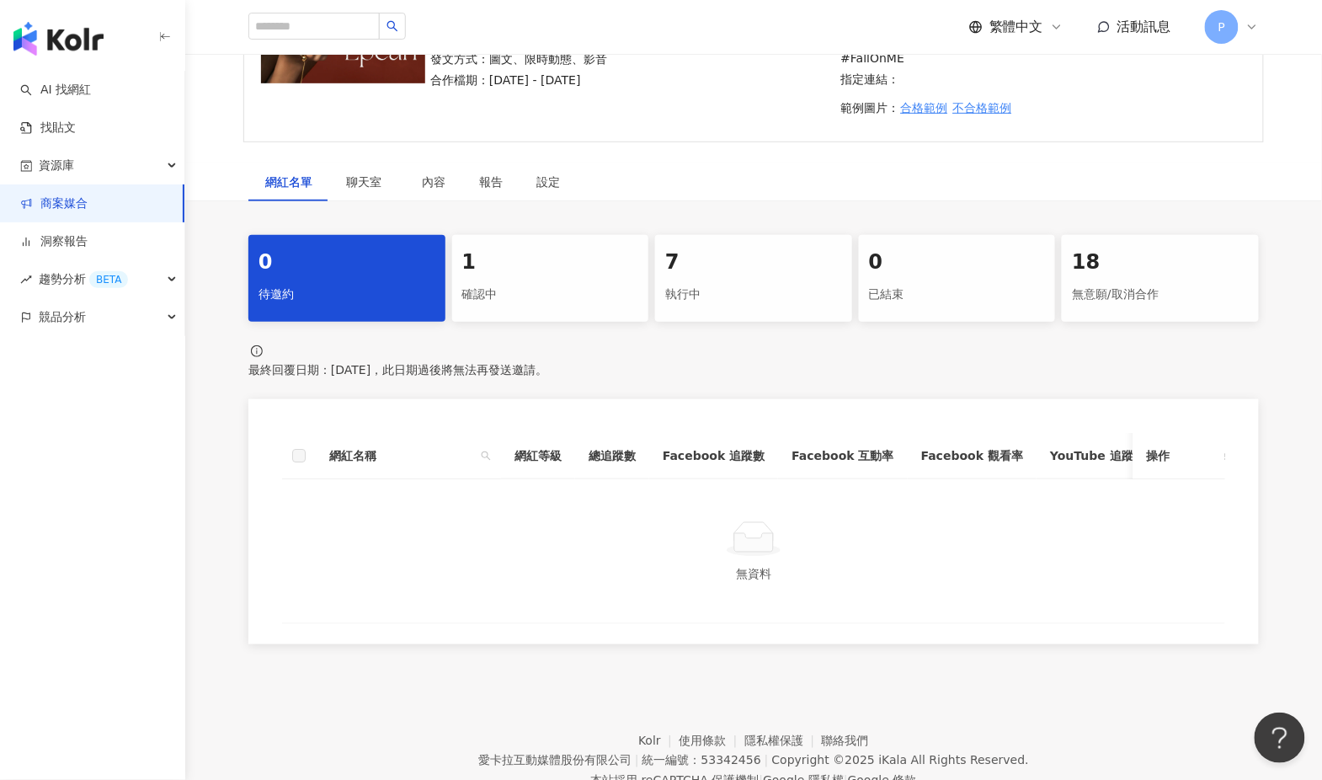
scroll to position [260, 0]
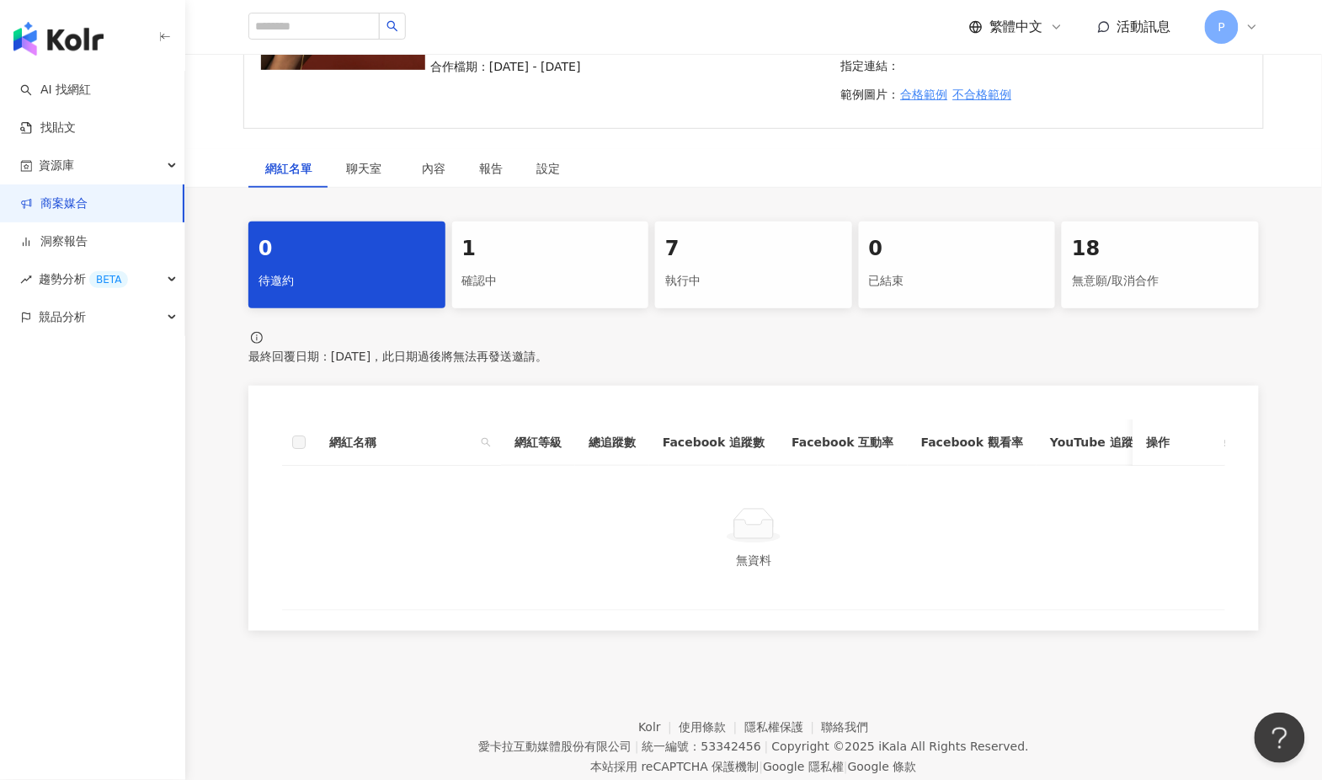
click at [537, 267] on div "確認中" at bounding box center [550, 281] width 177 height 29
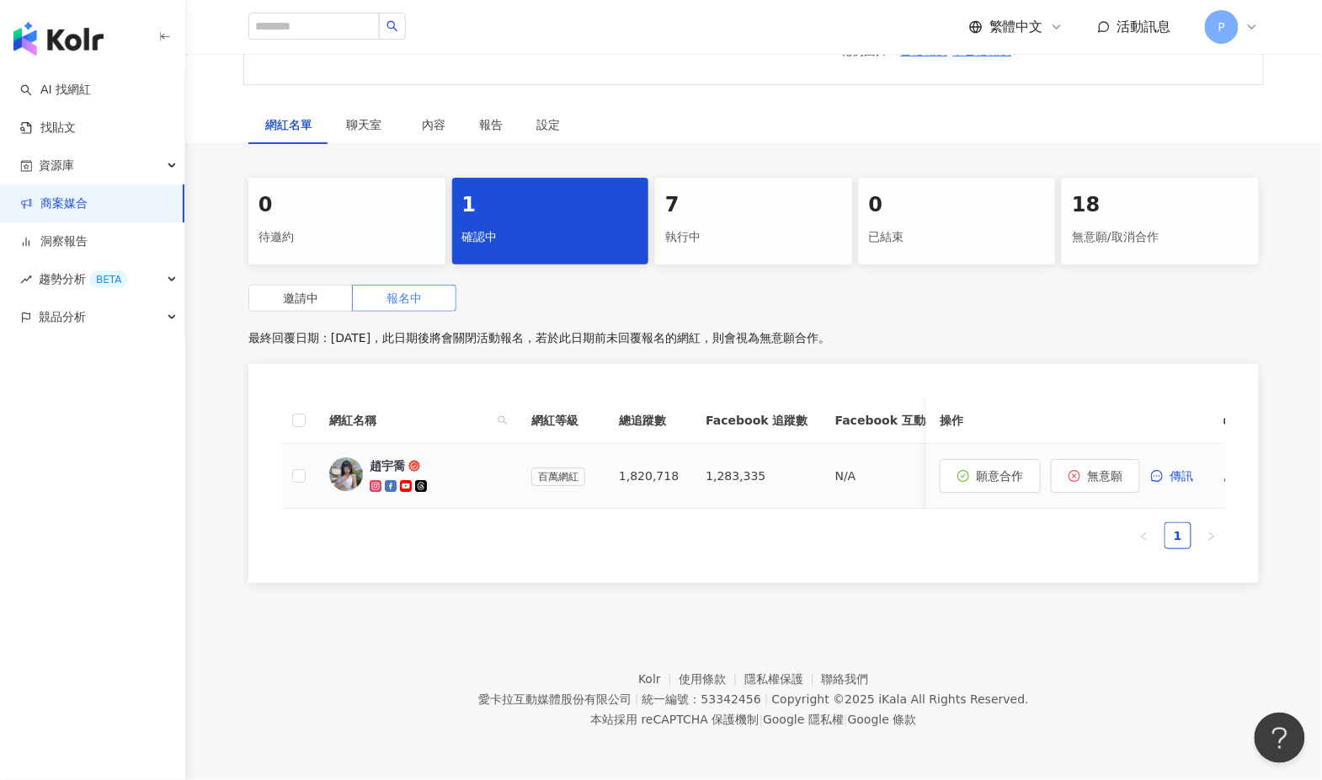
scroll to position [306, 0]
click at [729, 223] on div "執行中" at bounding box center [753, 237] width 177 height 29
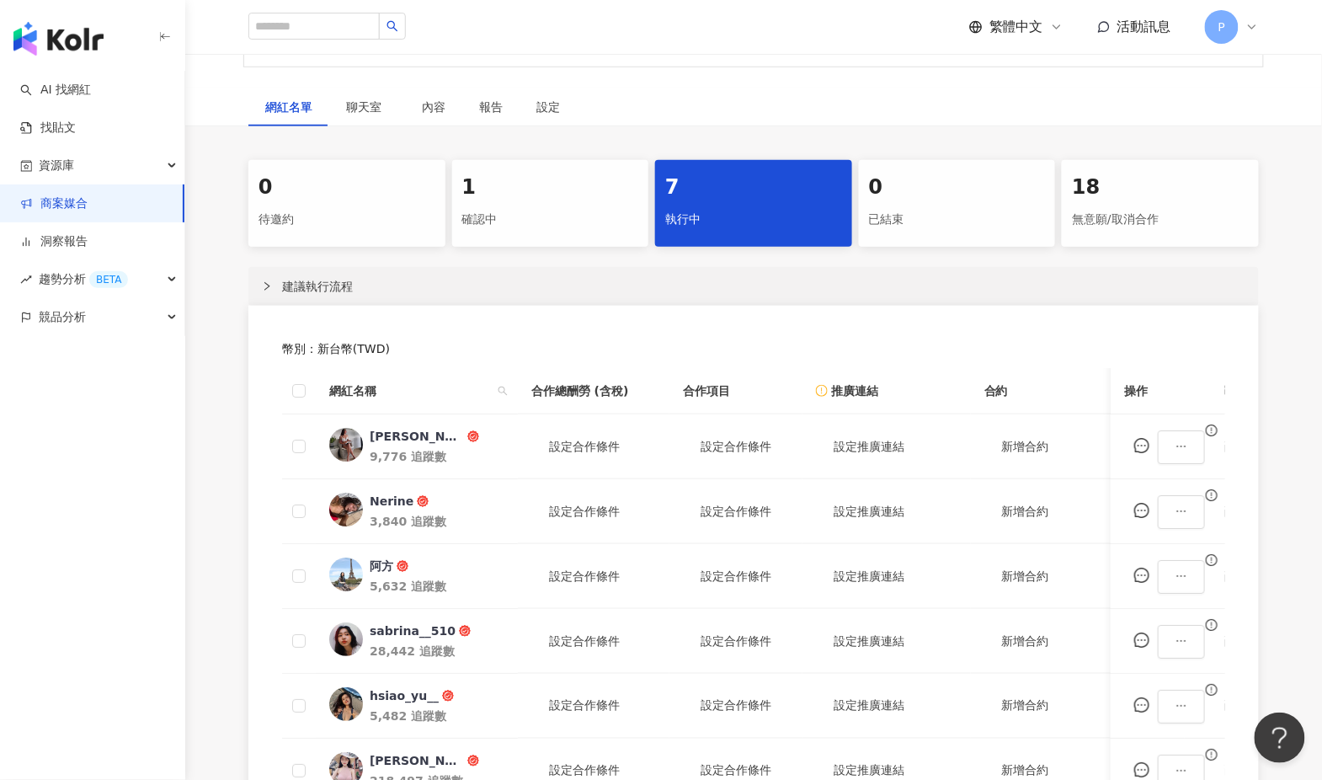
scroll to position [203, 0]
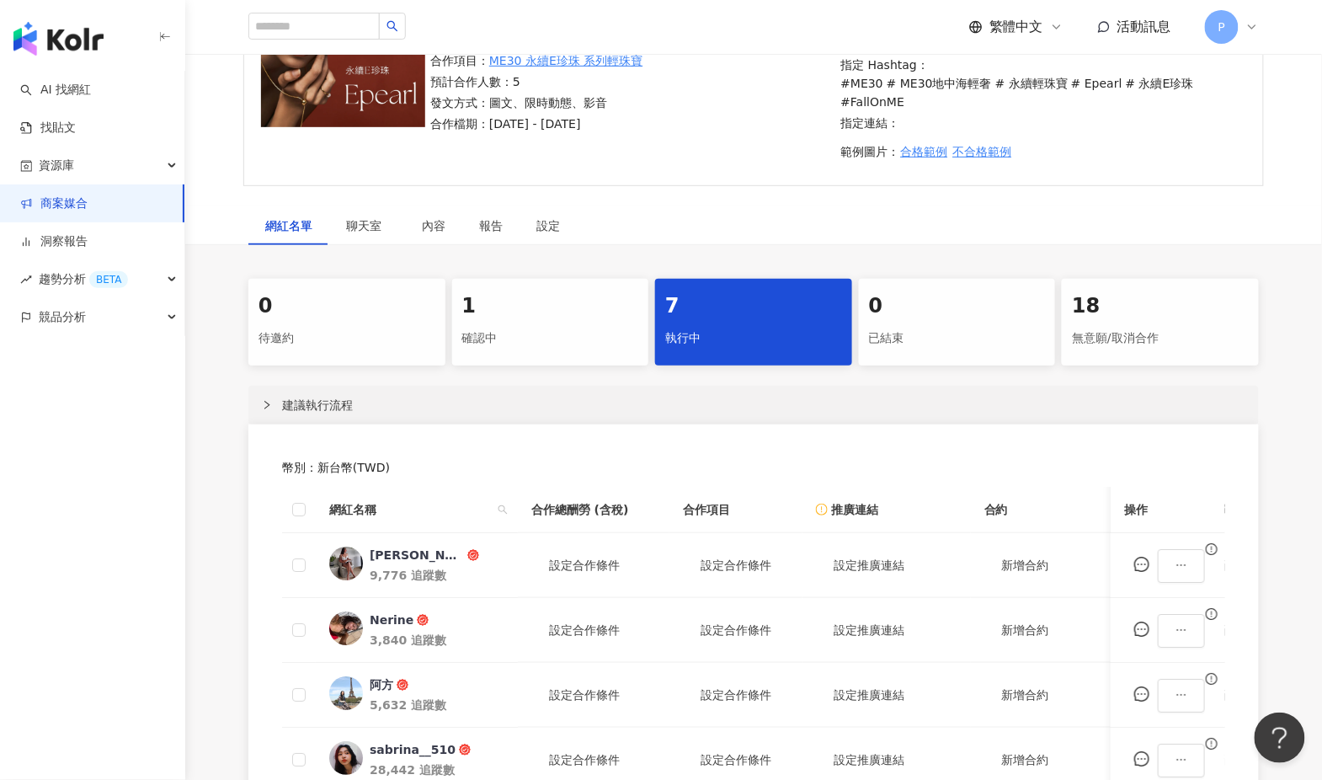
click at [617, 396] on span "建議執行流程" at bounding box center [763, 405] width 963 height 19
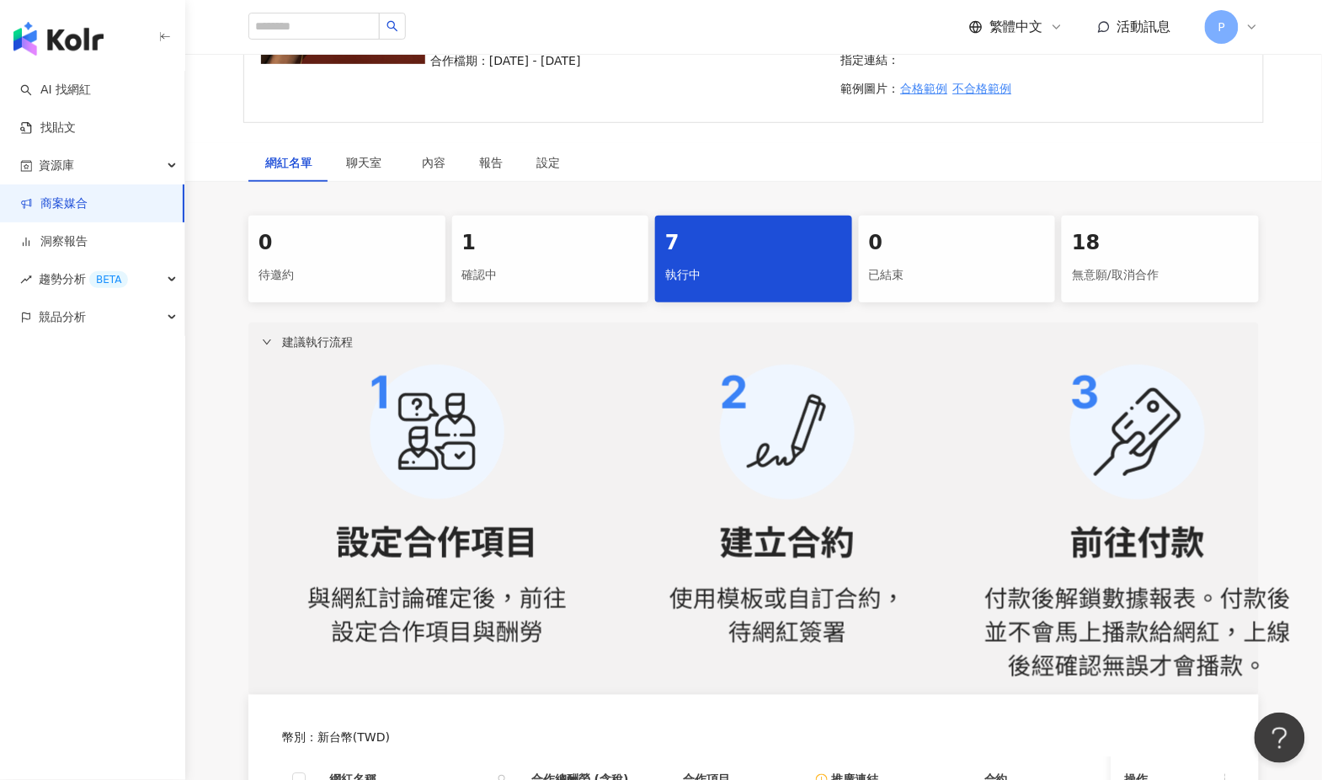
scroll to position [264, 0]
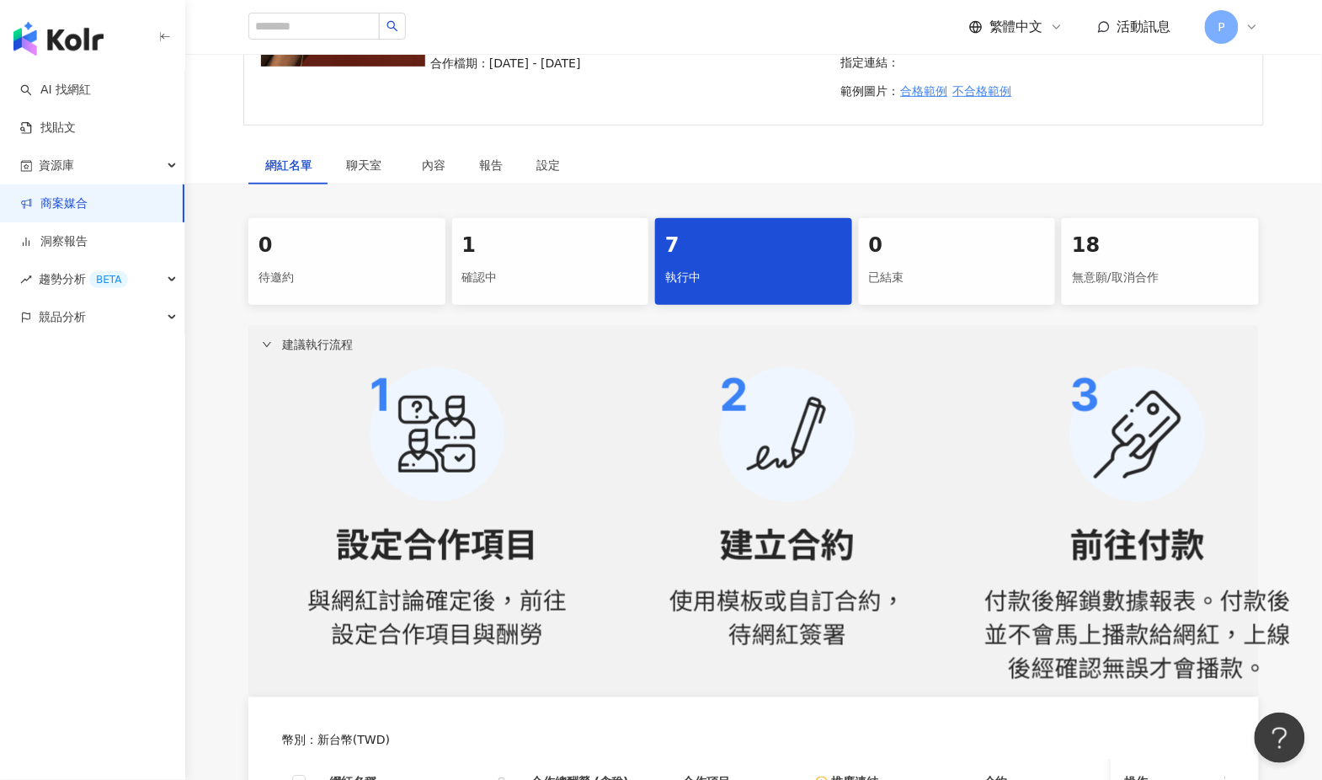
drag, startPoint x: 674, startPoint y: 469, endPoint x: 687, endPoint y: 469, distance: 12.6
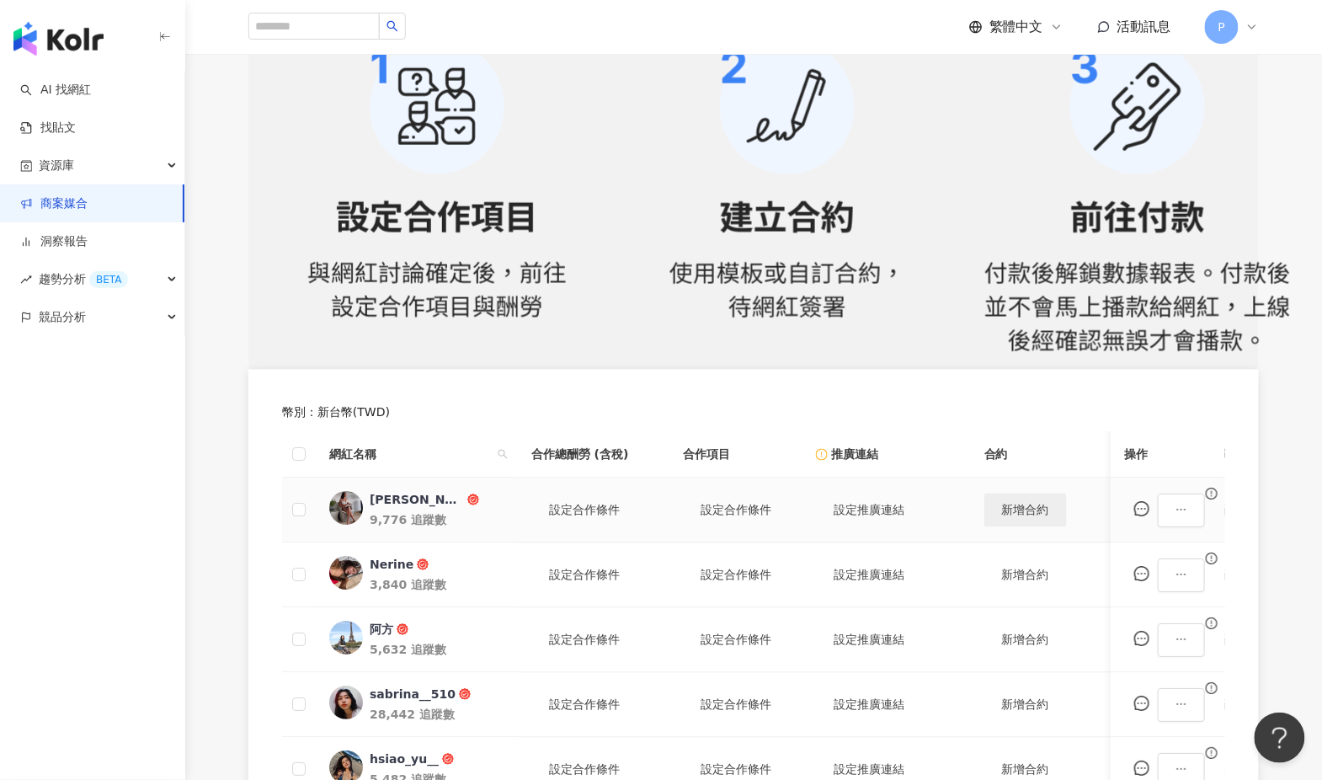
scroll to position [594, 0]
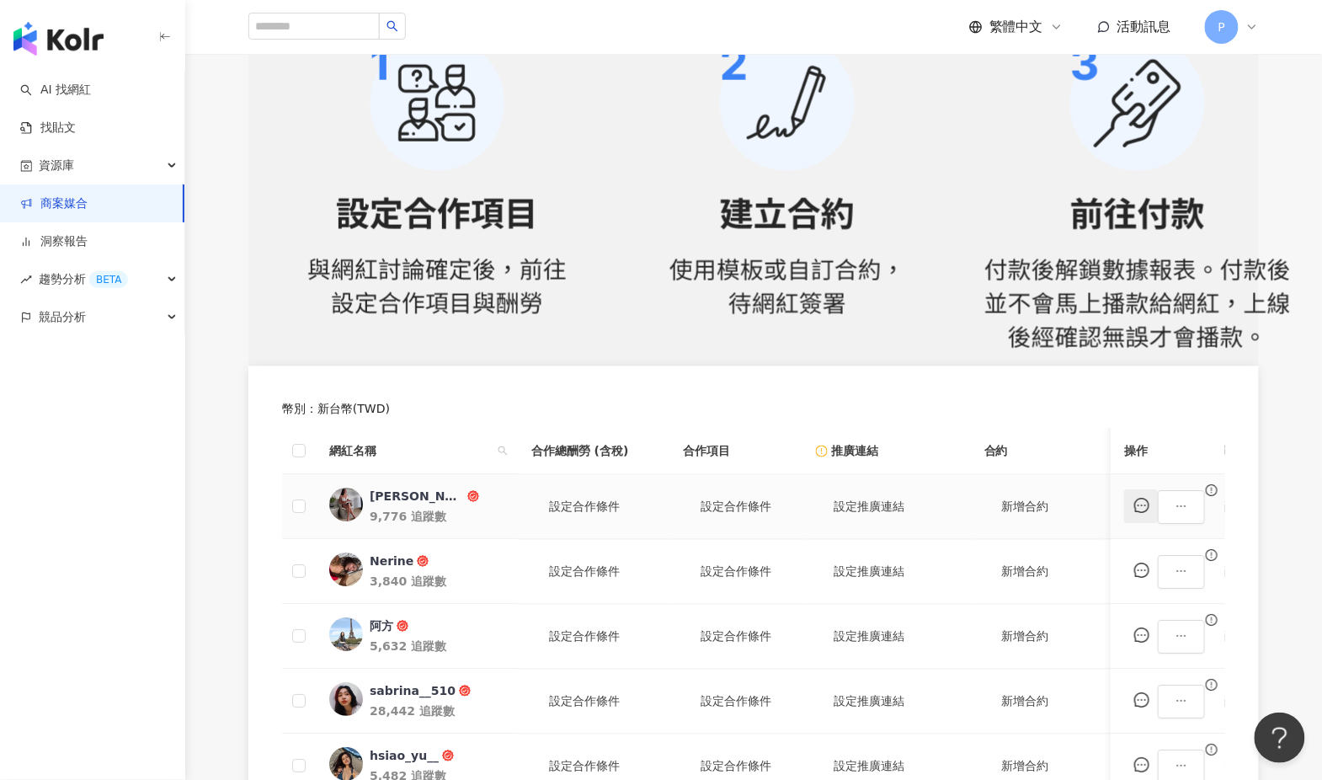
click at [1149, 498] on icon "message" at bounding box center [1141, 505] width 15 height 15
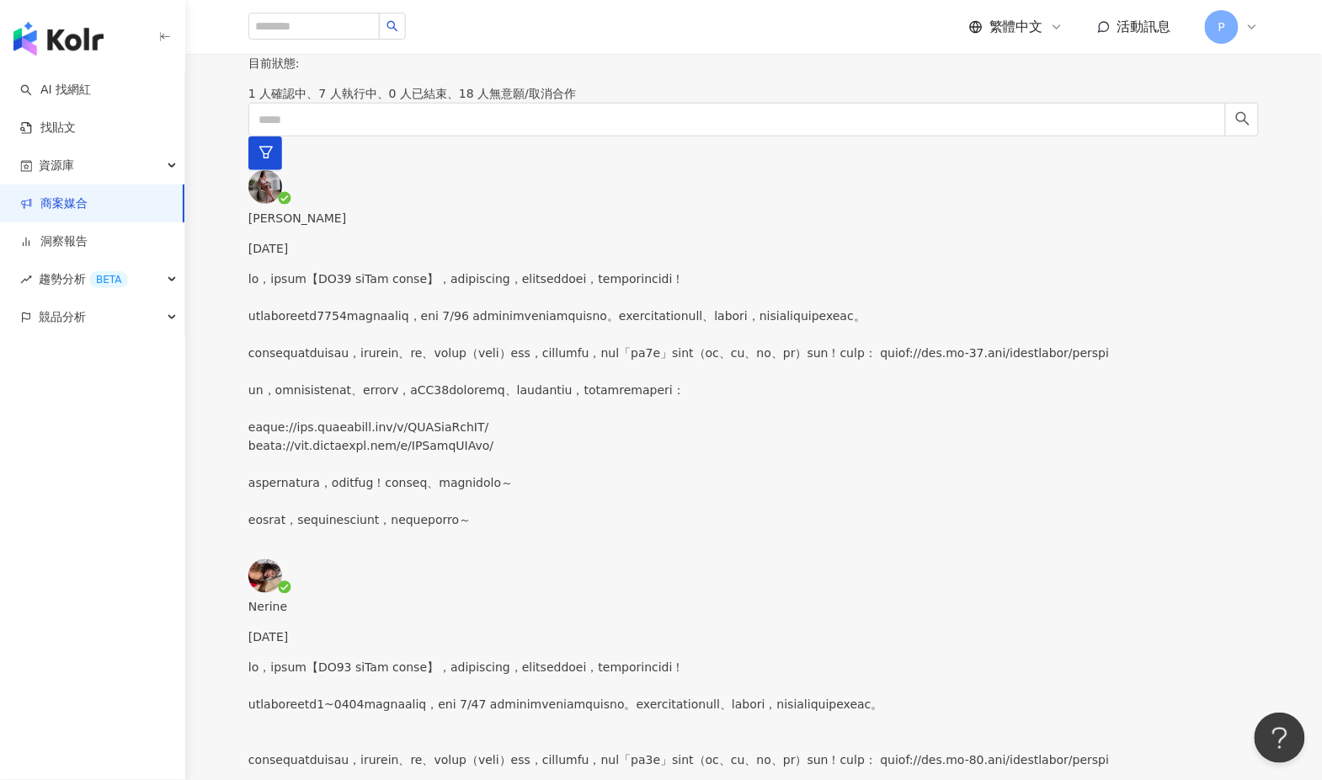
scroll to position [404, 0]
